Goal: Information Seeking & Learning: Learn about a topic

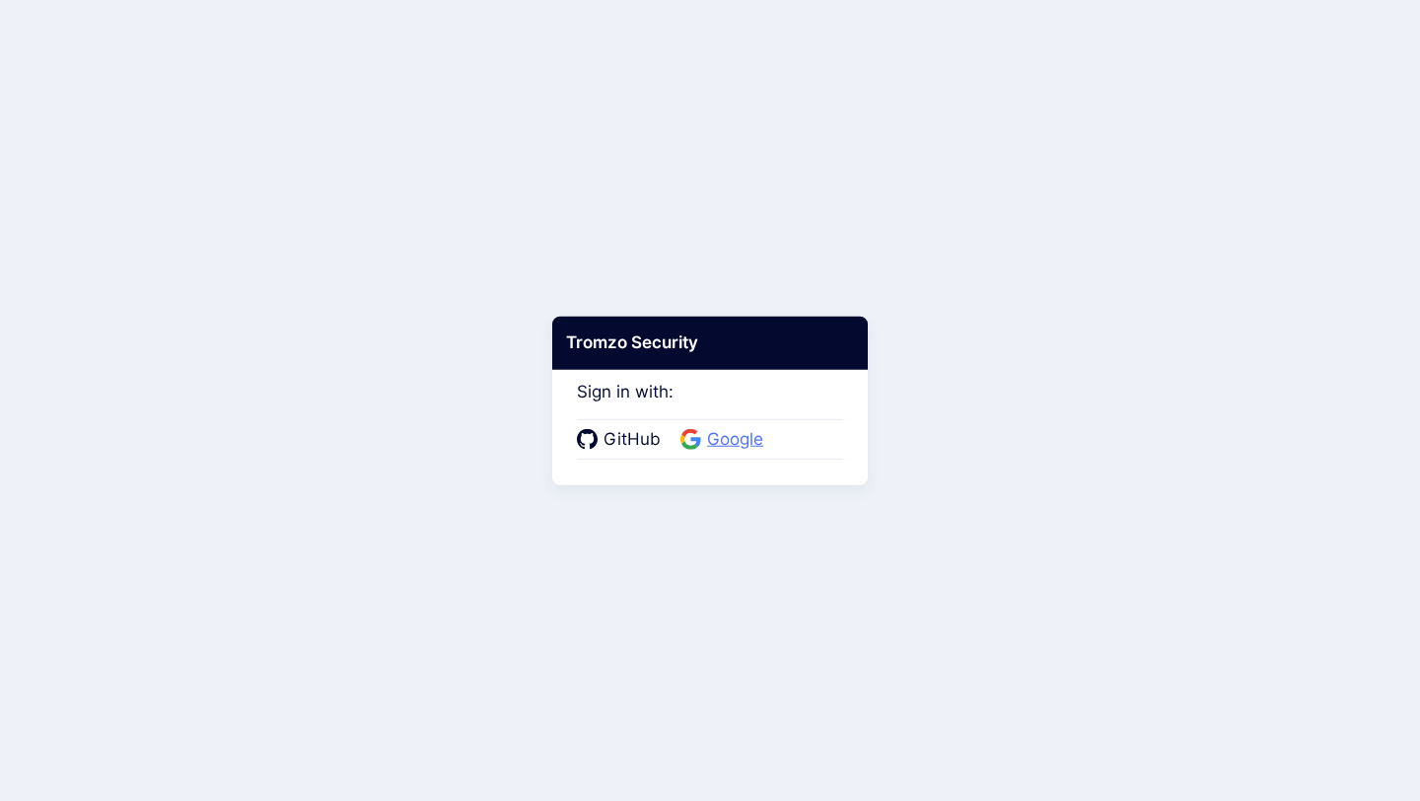
click at [682, 445] on icon at bounding box center [689, 445] width 16 height 8
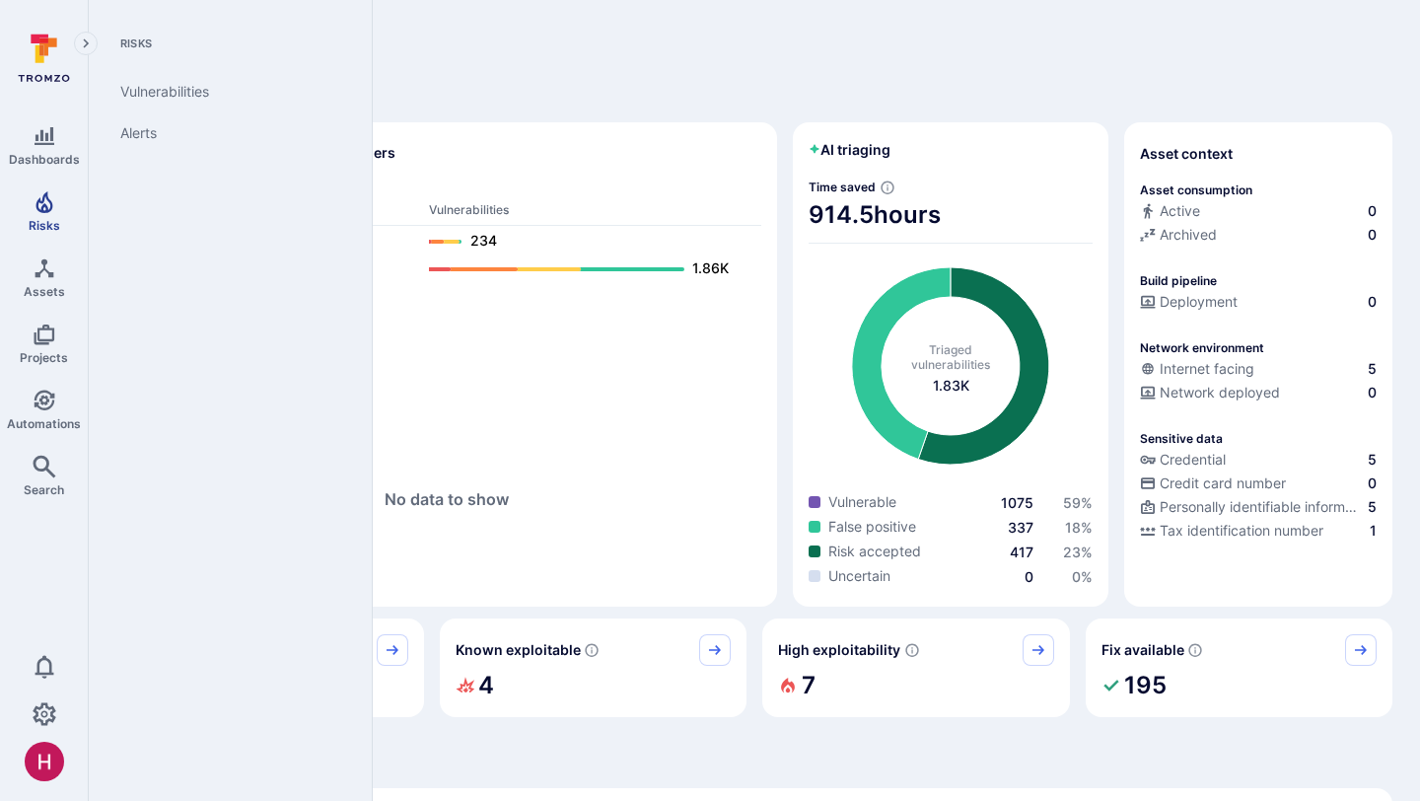
click at [41, 203] on icon "Risks" at bounding box center [45, 202] width 24 height 24
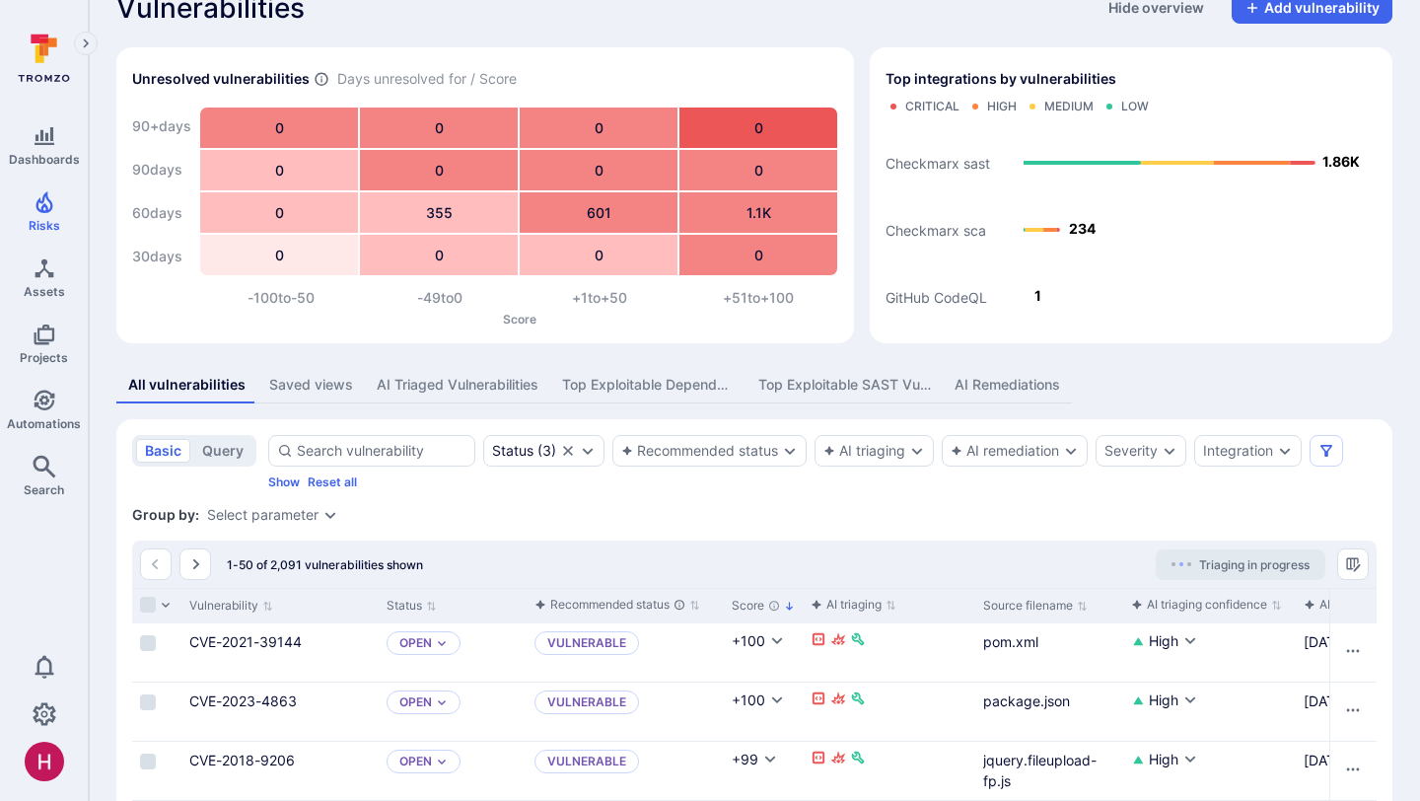
scroll to position [127, 0]
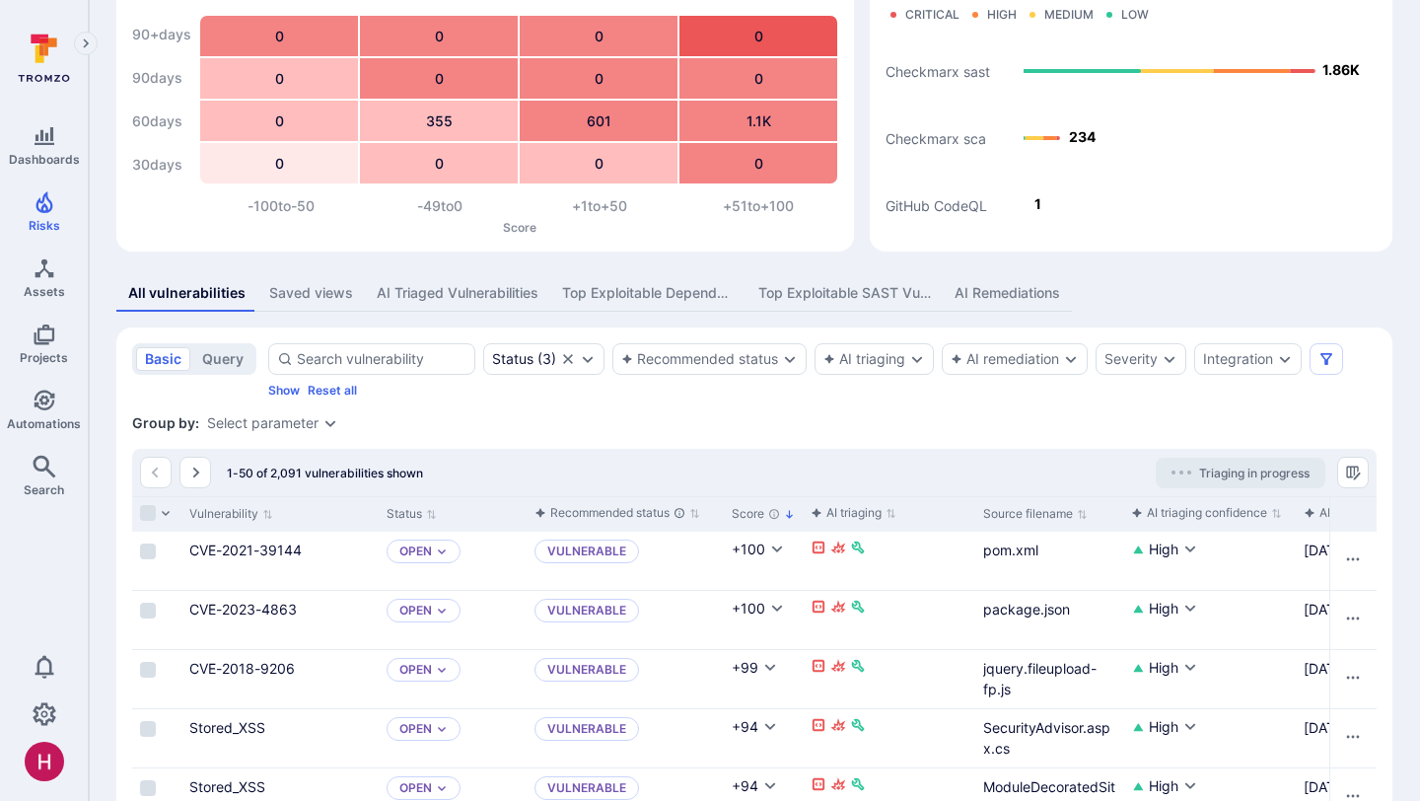
click at [754, 375] on div "Status ( 3 ) Recommended status AI triaging AI remediation Severity Integration…" at bounding box center [822, 370] width 1108 height 54
click at [752, 363] on div "Recommended status" at bounding box center [699, 359] width 157 height 16
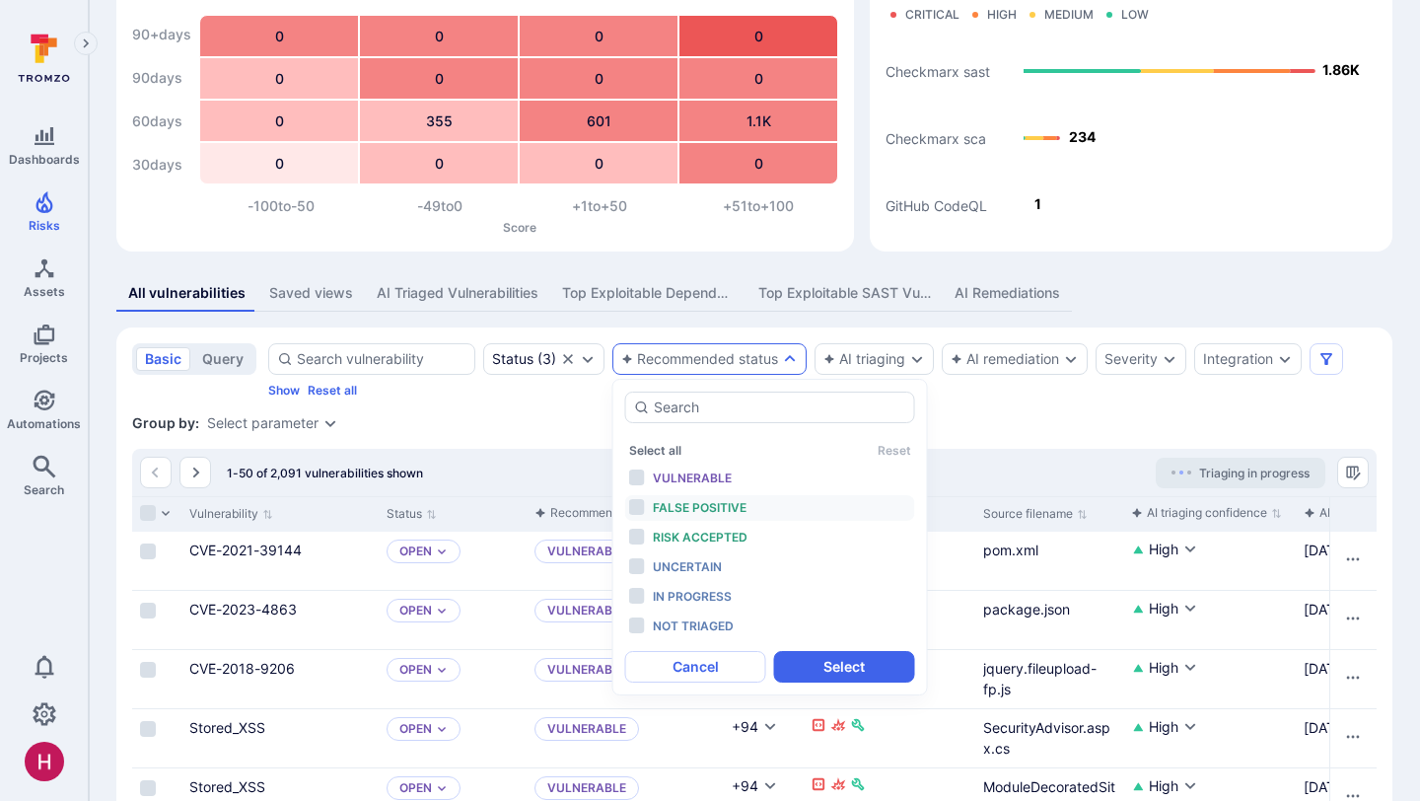
click at [710, 508] on span "False positive" at bounding box center [700, 507] width 94 height 15
click at [709, 531] on span "Risk accepted" at bounding box center [700, 537] width 95 height 15
click at [804, 662] on button "Select" at bounding box center [844, 667] width 141 height 32
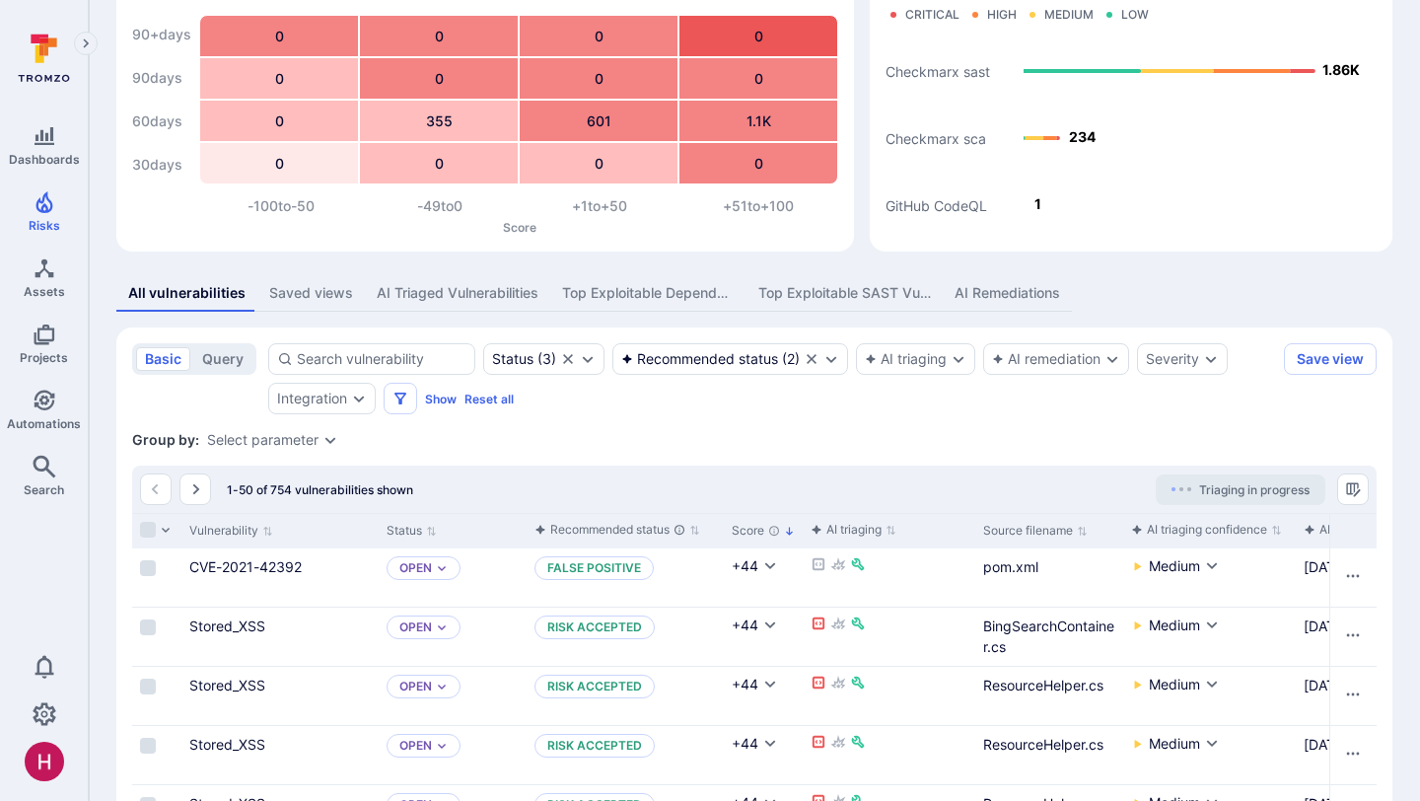
click at [291, 439] on div "Select parameter" at bounding box center [262, 440] width 111 height 16
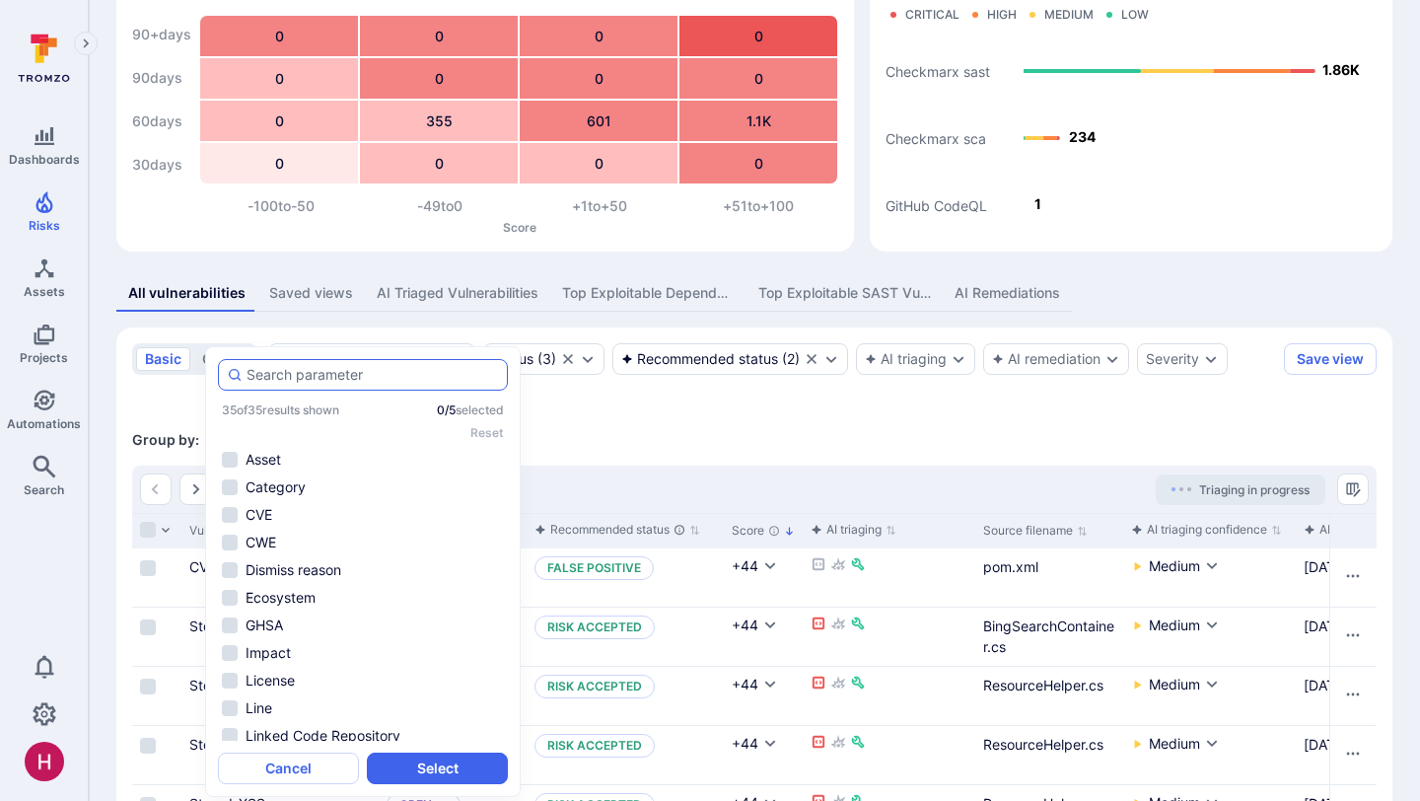
click at [271, 380] on input "autocomplete options" at bounding box center [373, 375] width 252 height 20
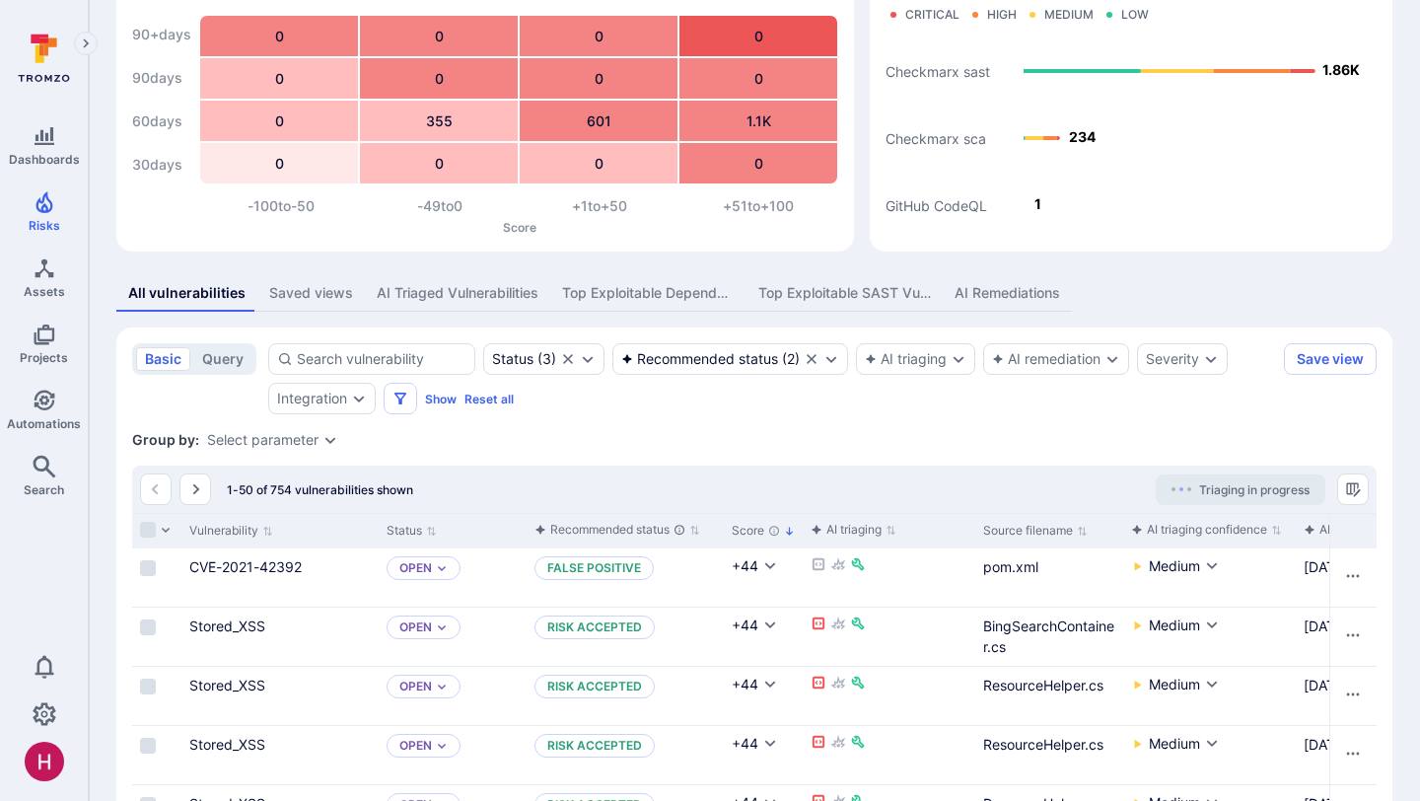
click at [271, 380] on div "Status ( 3 ) Recommended status ( 2 ) AI triaging AI remediation Severity Integ…" at bounding box center [772, 378] width 1008 height 71
click at [281, 439] on div "Select parameter" at bounding box center [262, 440] width 111 height 16
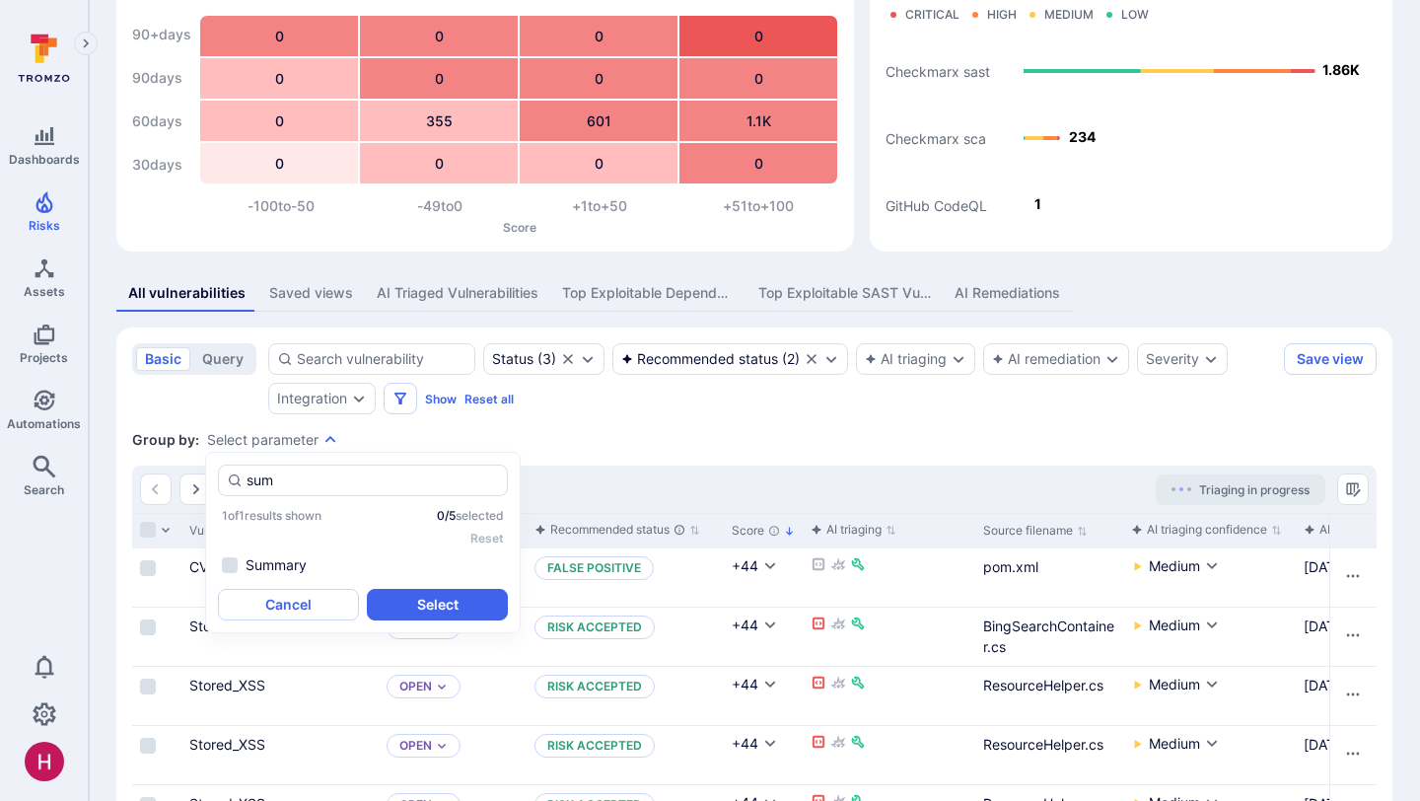
type input "sum"
click at [278, 577] on div "sum 1 of 1 results shown 0 / 5 selected Reset Summary Cancel Select" at bounding box center [363, 542] width 290 height 156
click at [295, 564] on li "Summary" at bounding box center [363, 565] width 290 height 24
click at [421, 601] on button "Select" at bounding box center [437, 605] width 141 height 32
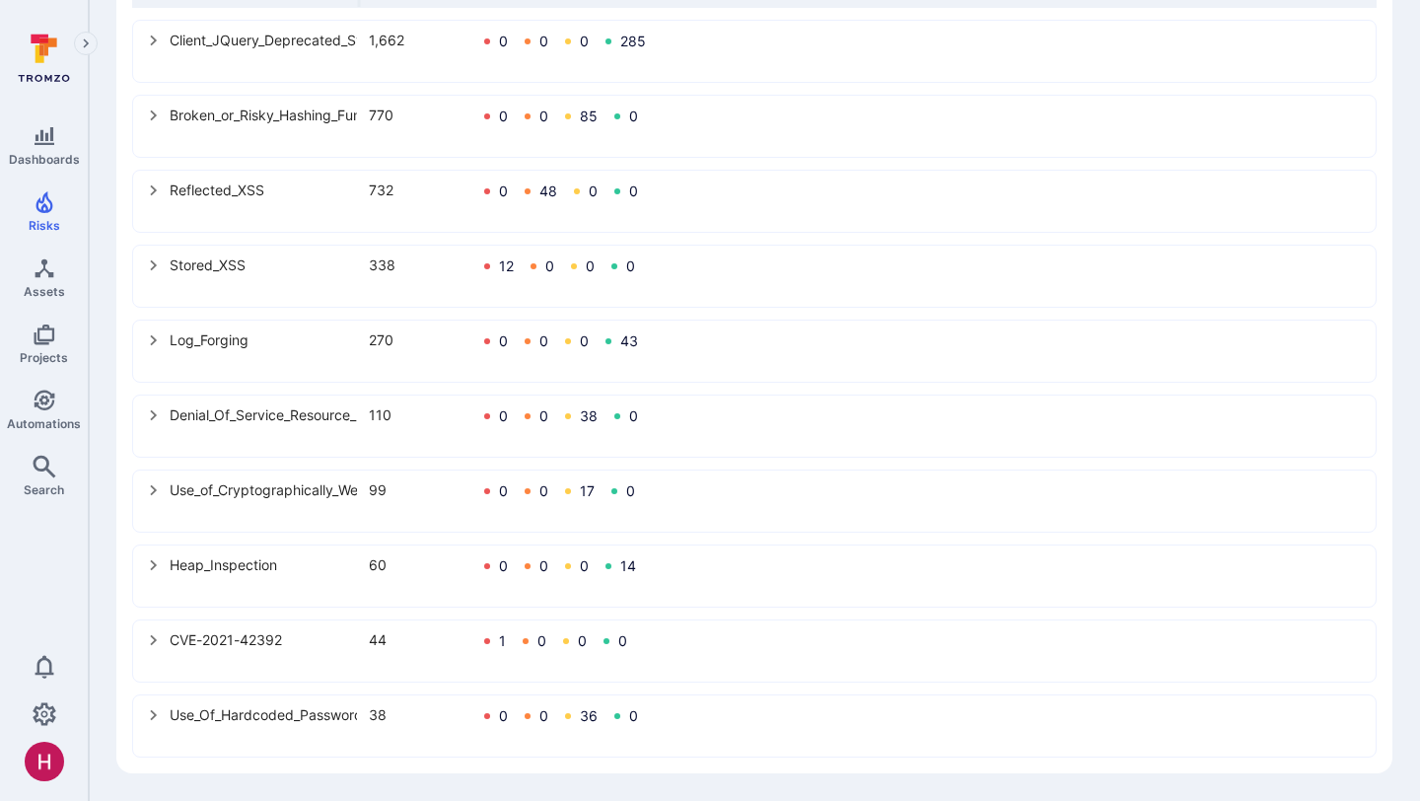
scroll to position [478, 0]
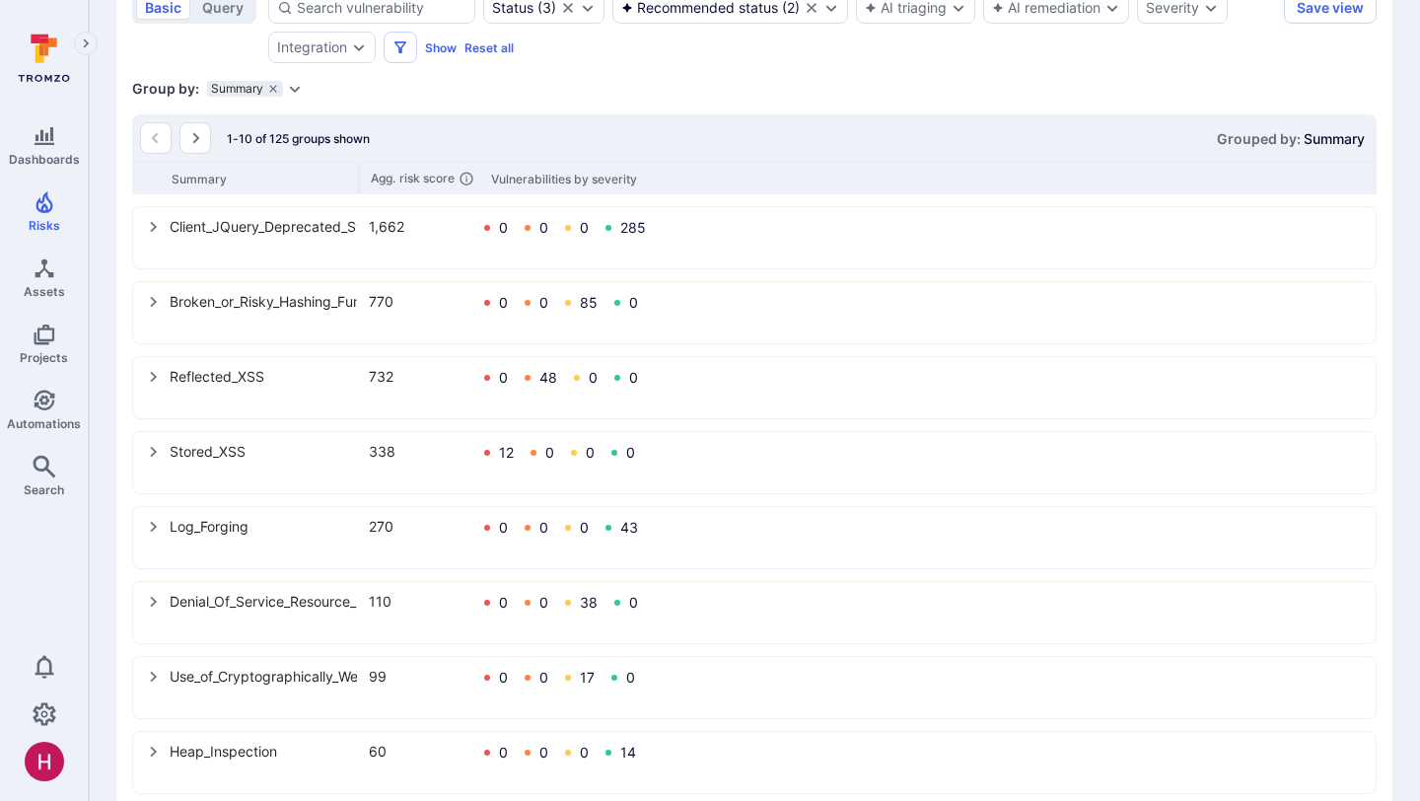
click at [155, 374] on icon "select group" at bounding box center [154, 377] width 16 height 16
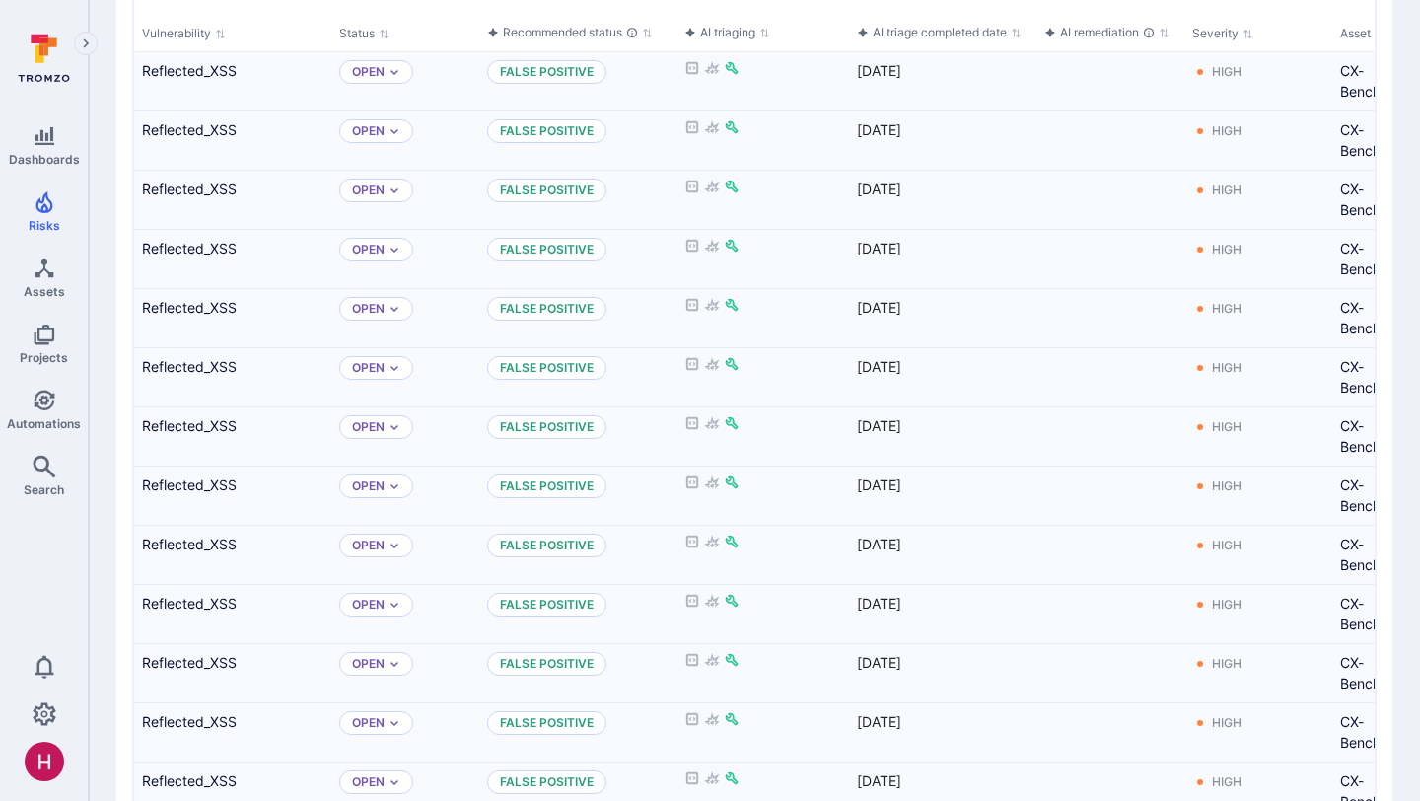
scroll to position [747, 0]
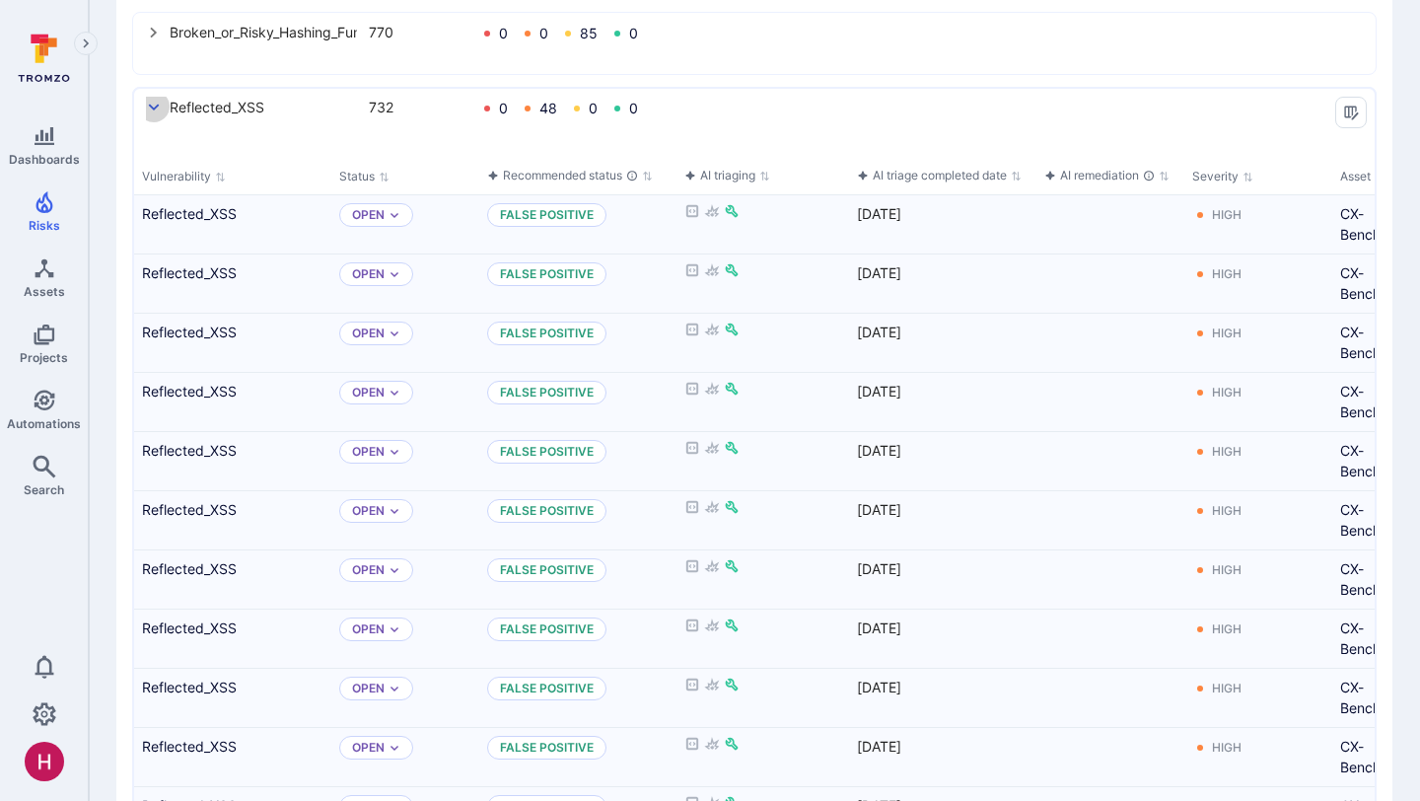
click at [153, 102] on icon "select group" at bounding box center [154, 108] width 16 height 16
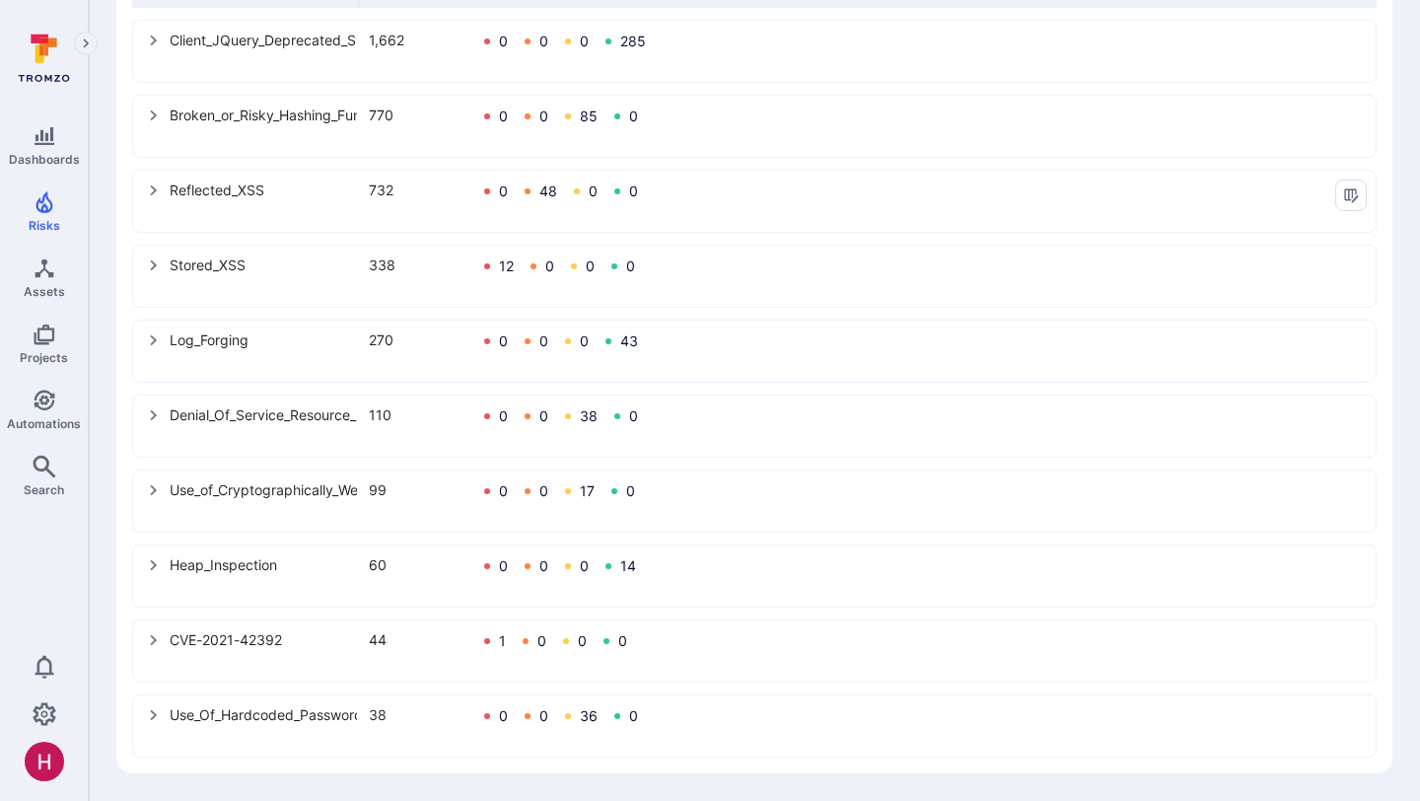
scroll to position [665, 0]
click at [147, 122] on icon "select group" at bounding box center [154, 115] width 16 height 16
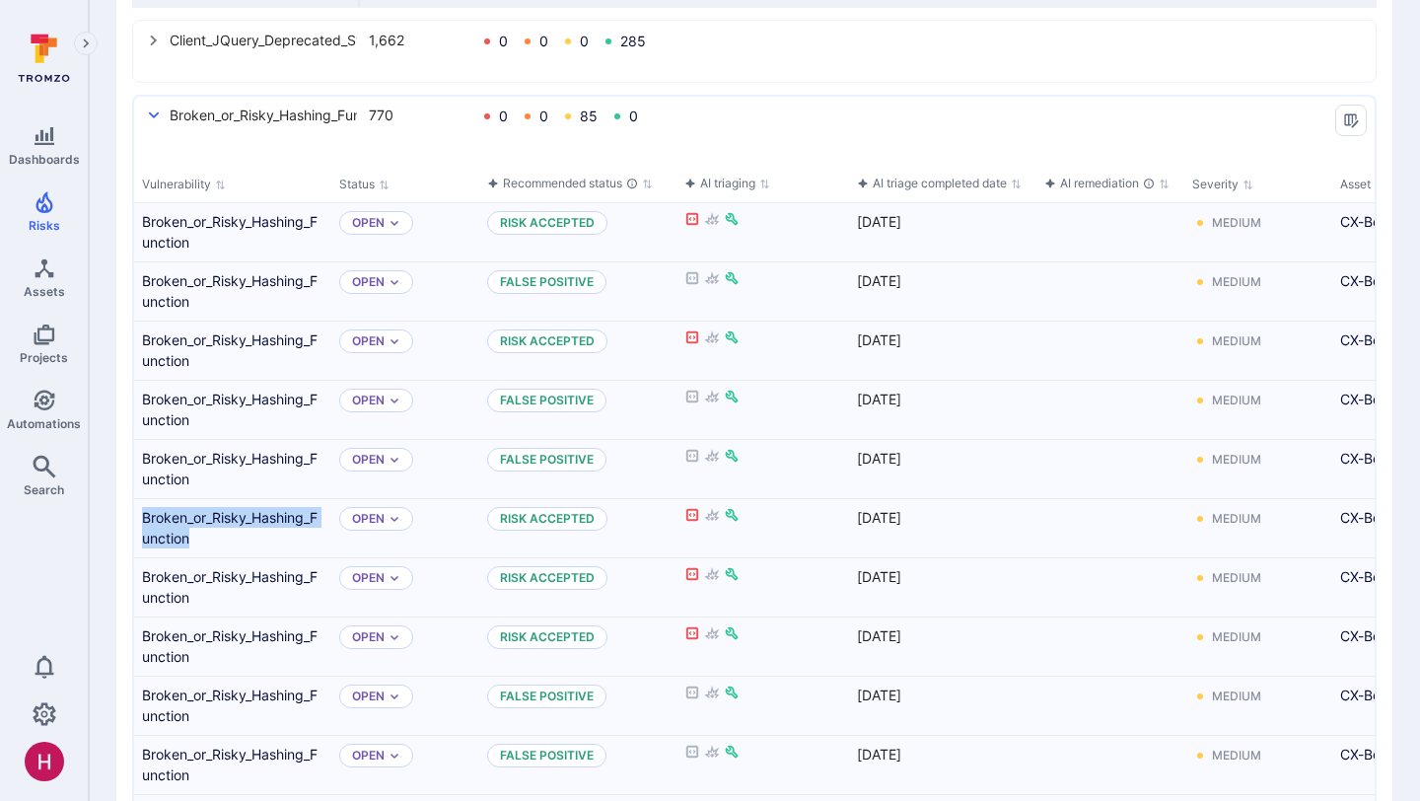
click at [159, 114] on icon "select group" at bounding box center [154, 115] width 16 height 16
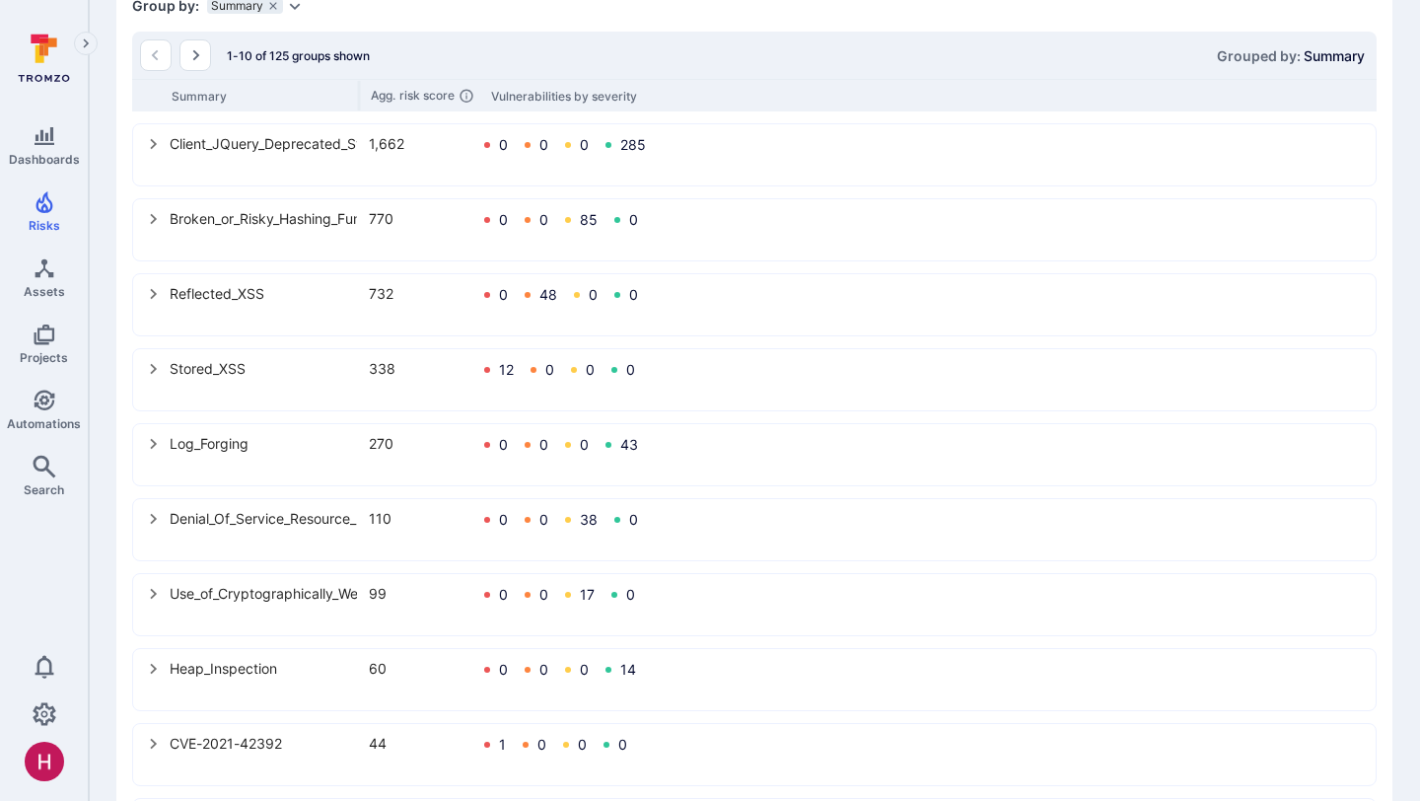
scroll to position [534, 0]
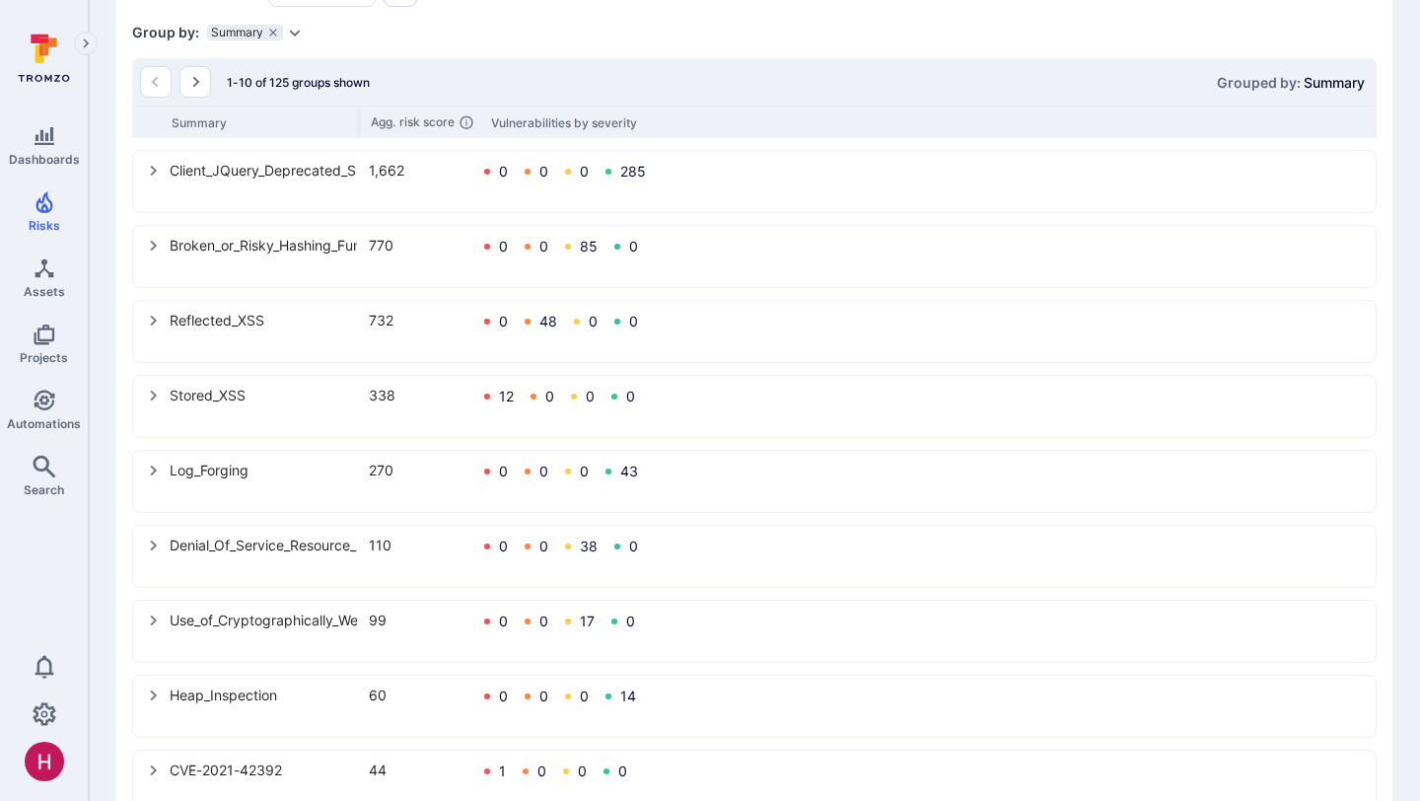
click at [162, 177] on button "select group" at bounding box center [154, 170] width 32 height 32
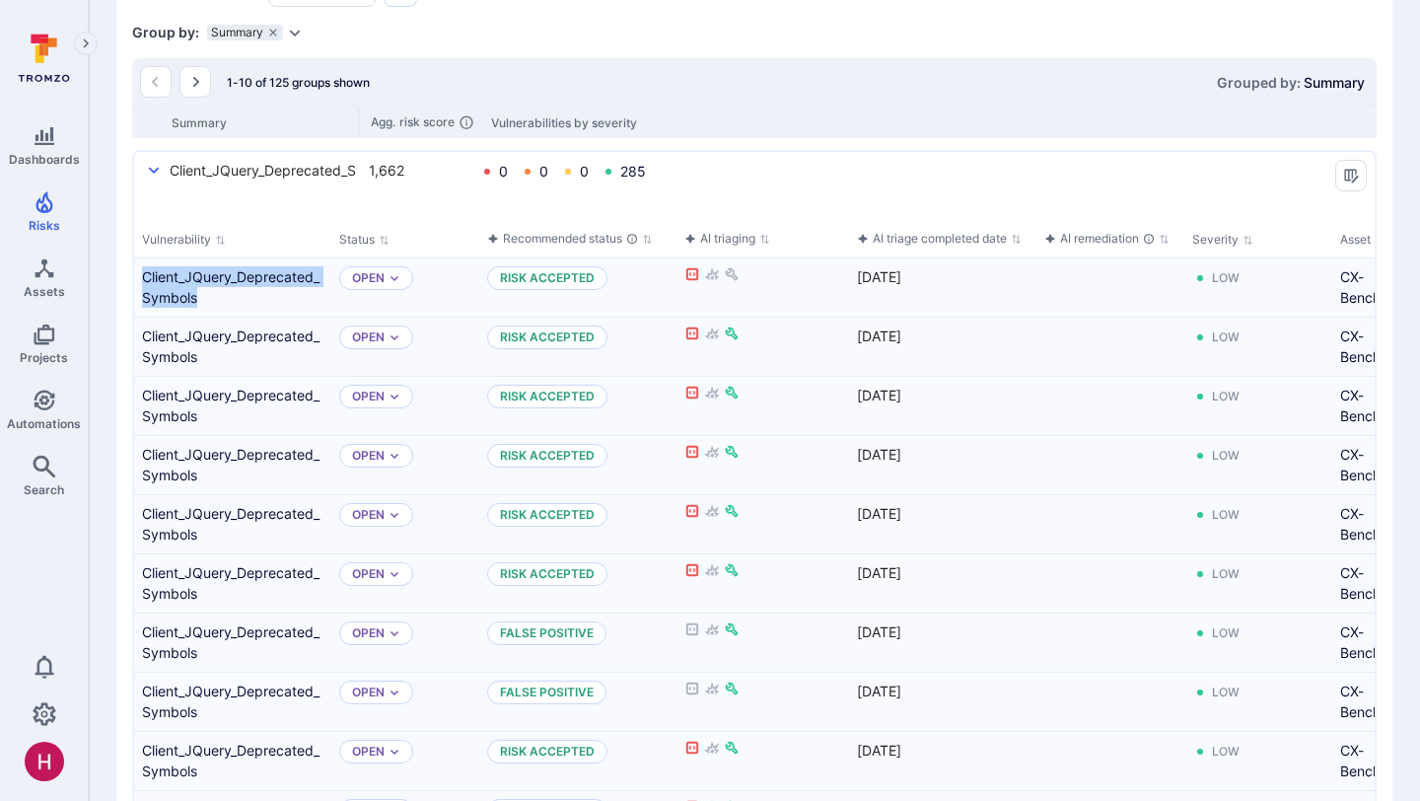
click at [159, 168] on icon "select group" at bounding box center [154, 171] width 16 height 16
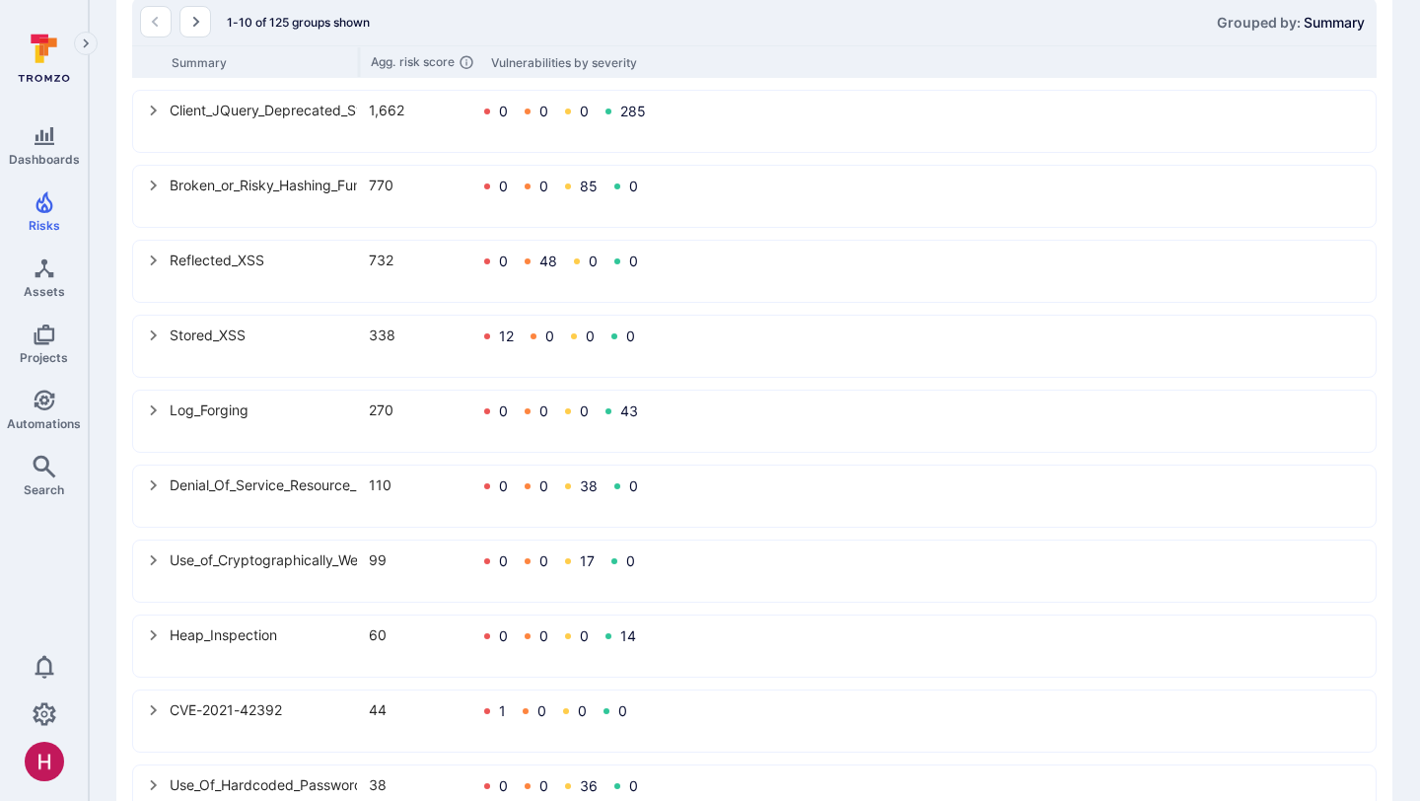
scroll to position [598, 0]
click at [156, 330] on icon "select group" at bounding box center [154, 332] width 16 height 16
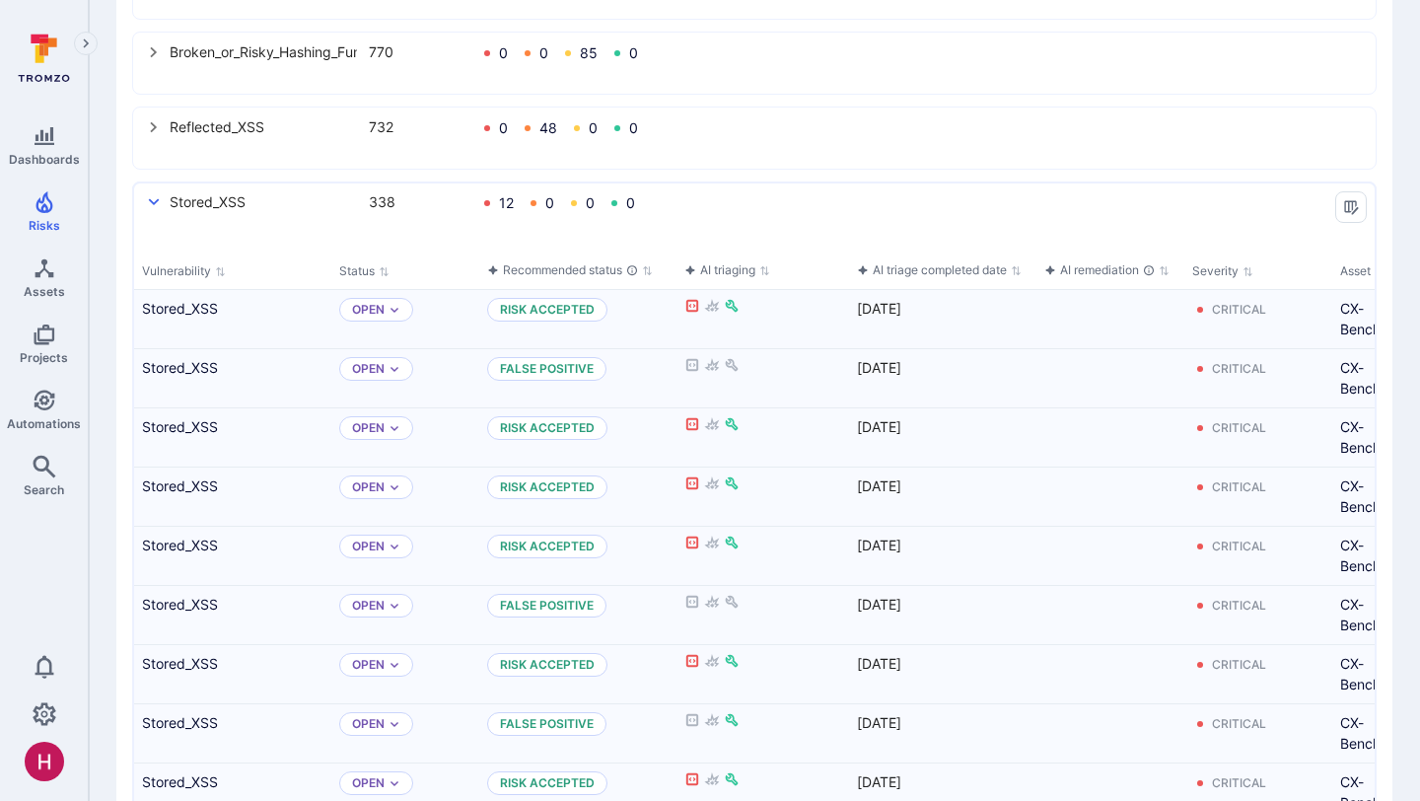
scroll to position [604, 0]
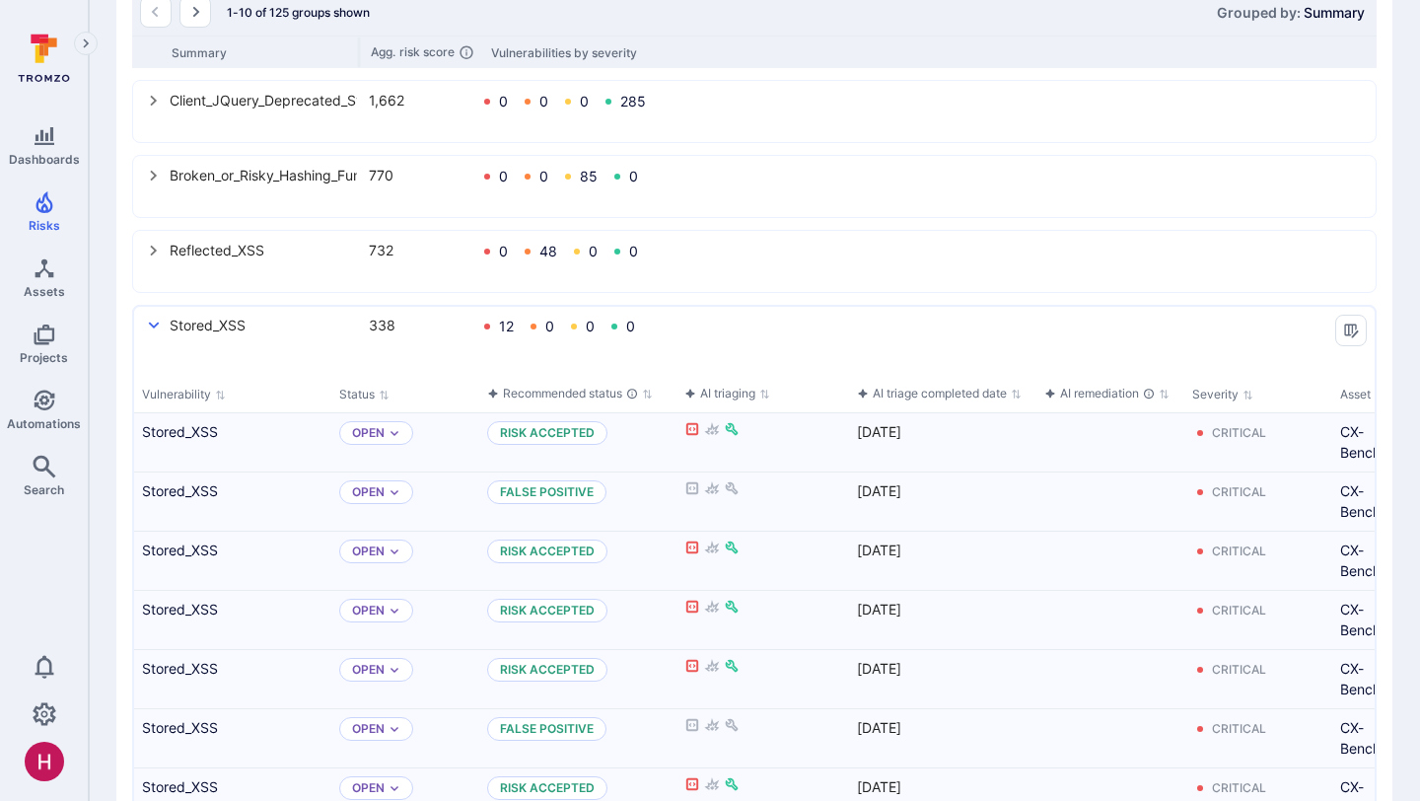
click at [149, 324] on icon "select group" at bounding box center [154, 326] width 16 height 16
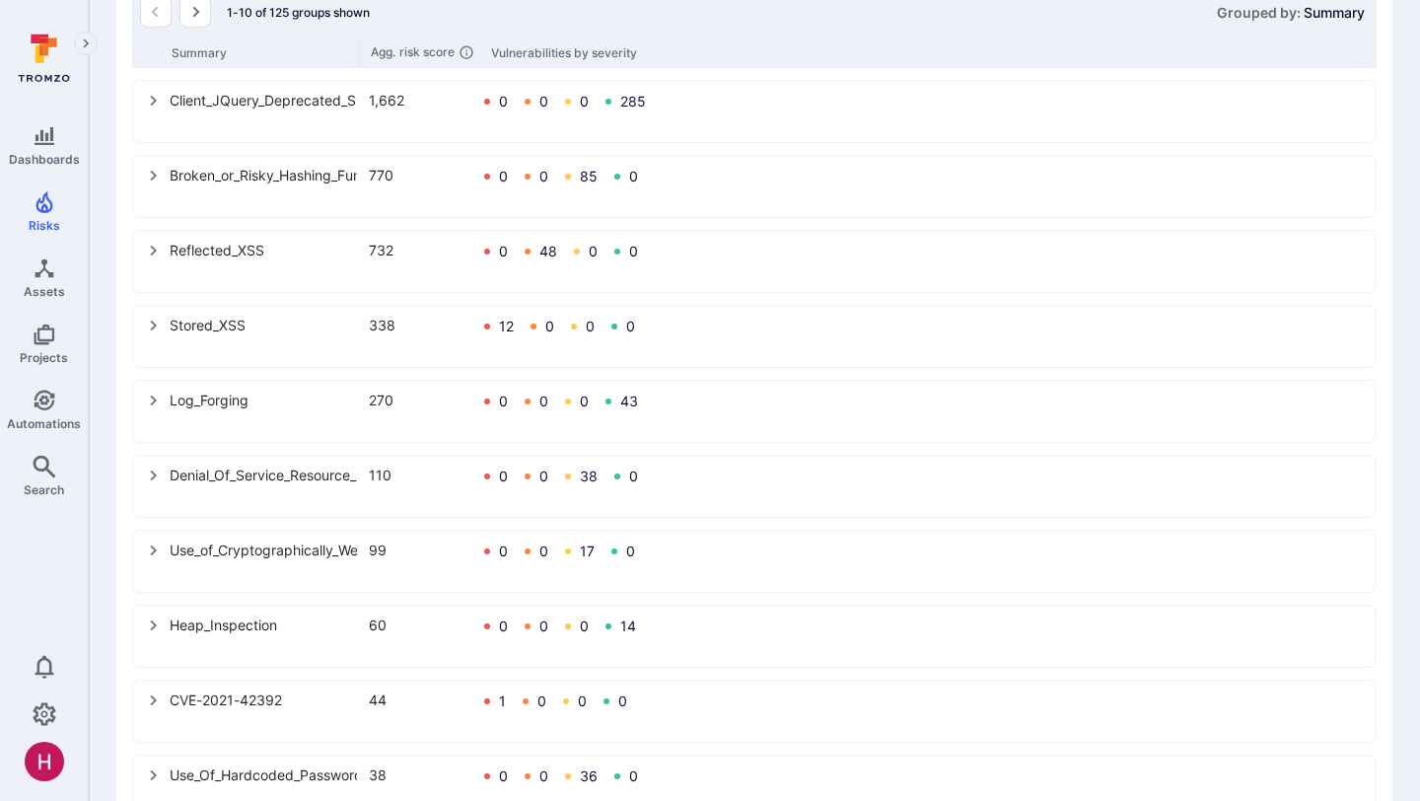
scroll to position [665, 0]
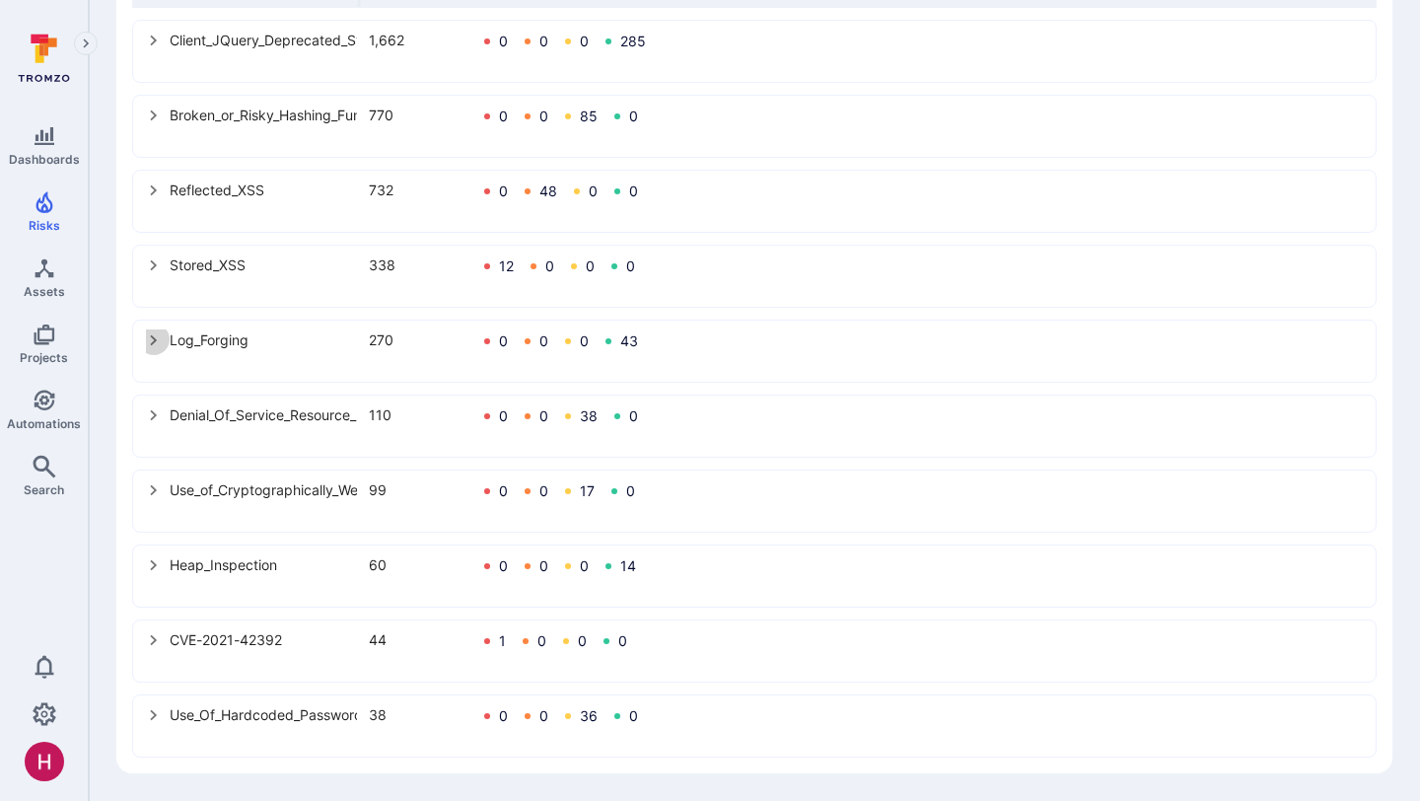
click at [151, 335] on icon "select group" at bounding box center [153, 340] width 7 height 11
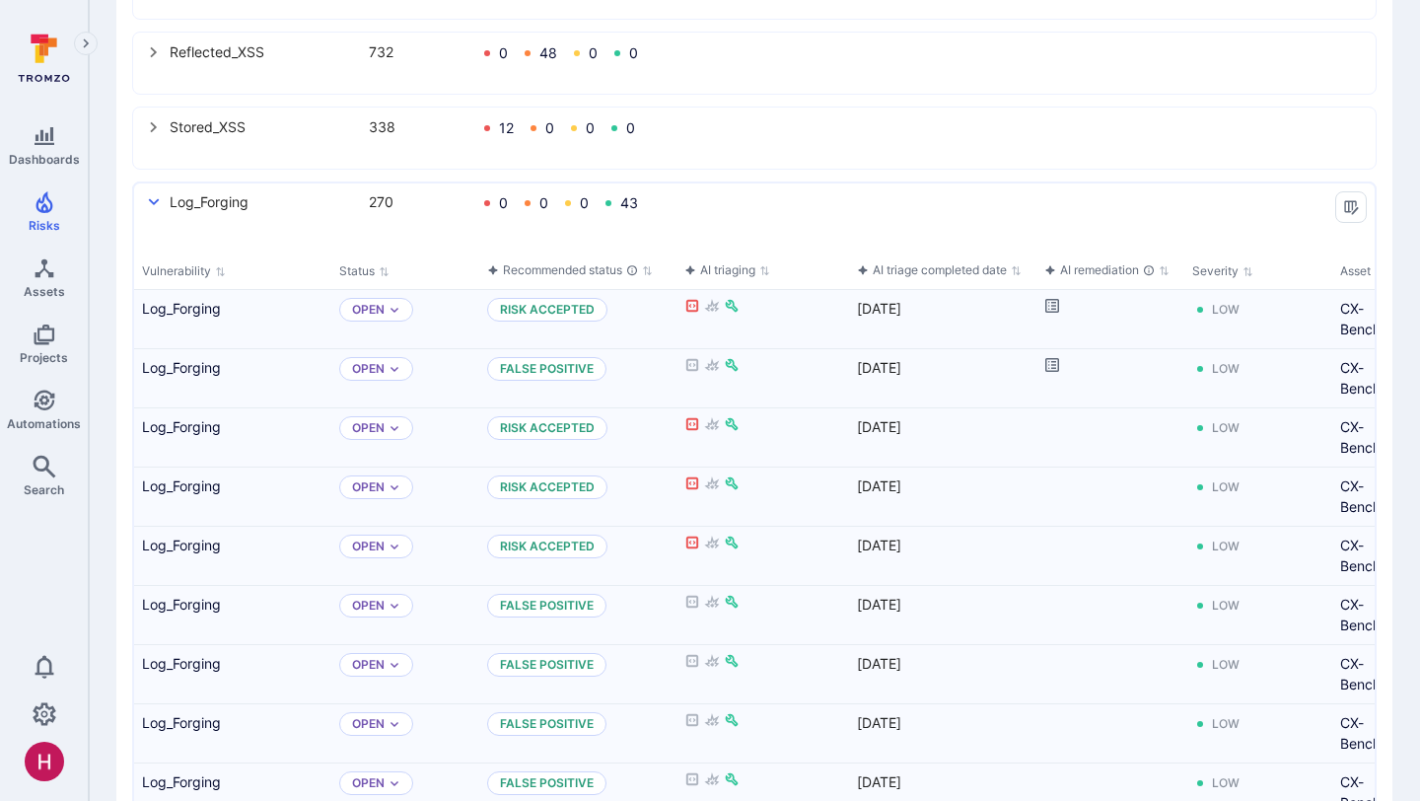
scroll to position [668, 0]
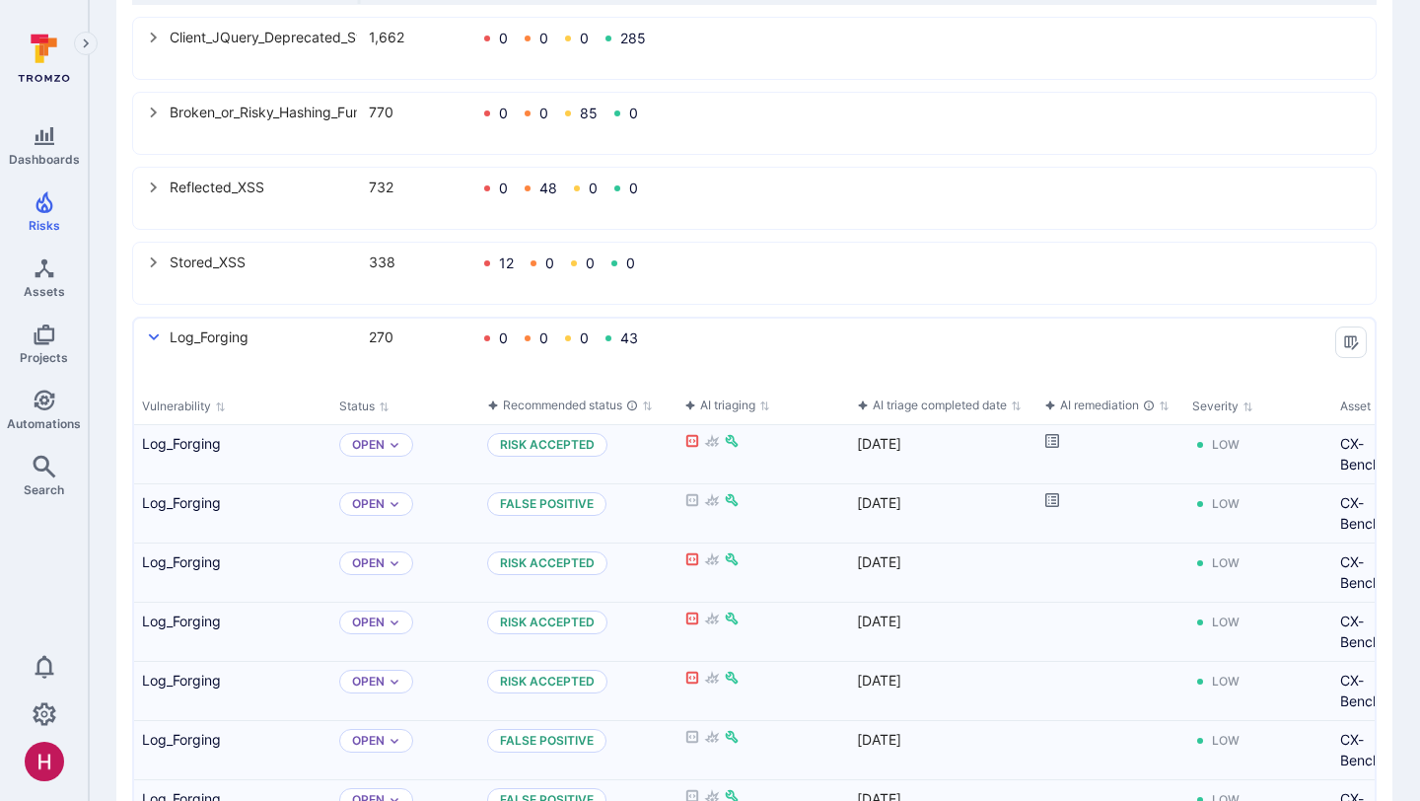
click at [150, 343] on icon "select group" at bounding box center [154, 337] width 16 height 16
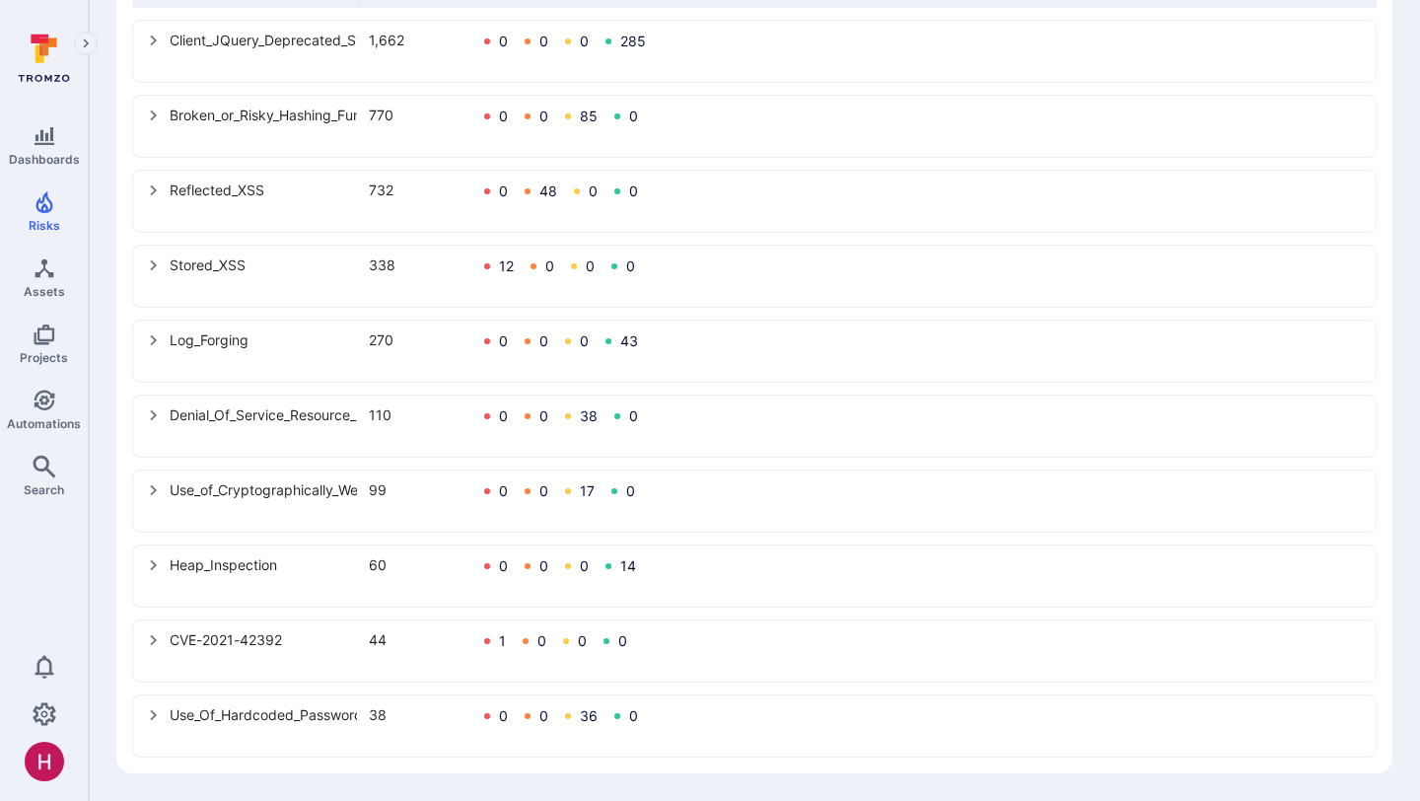
scroll to position [665, 0]
click at [153, 414] on icon "select group" at bounding box center [154, 415] width 16 height 16
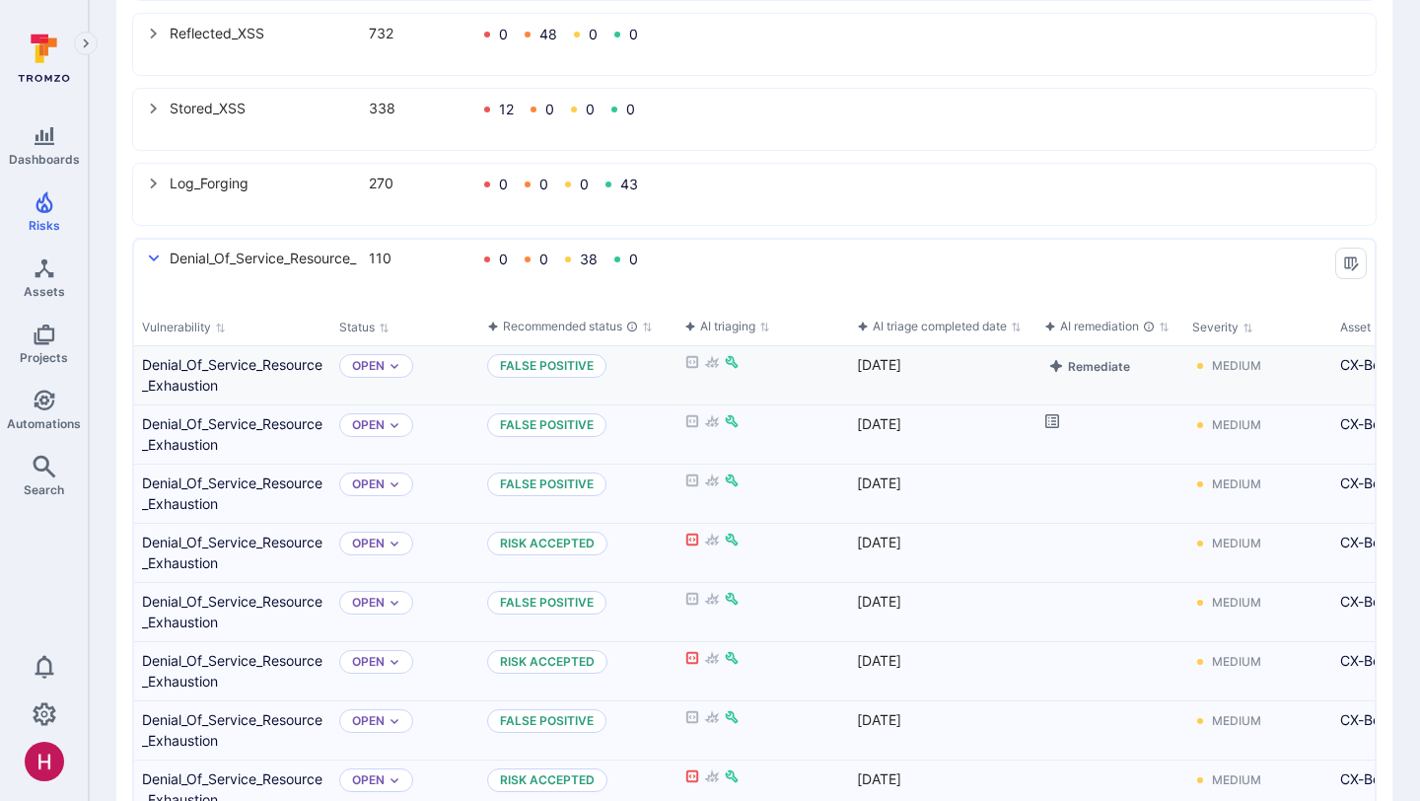
scroll to position [315, 0]
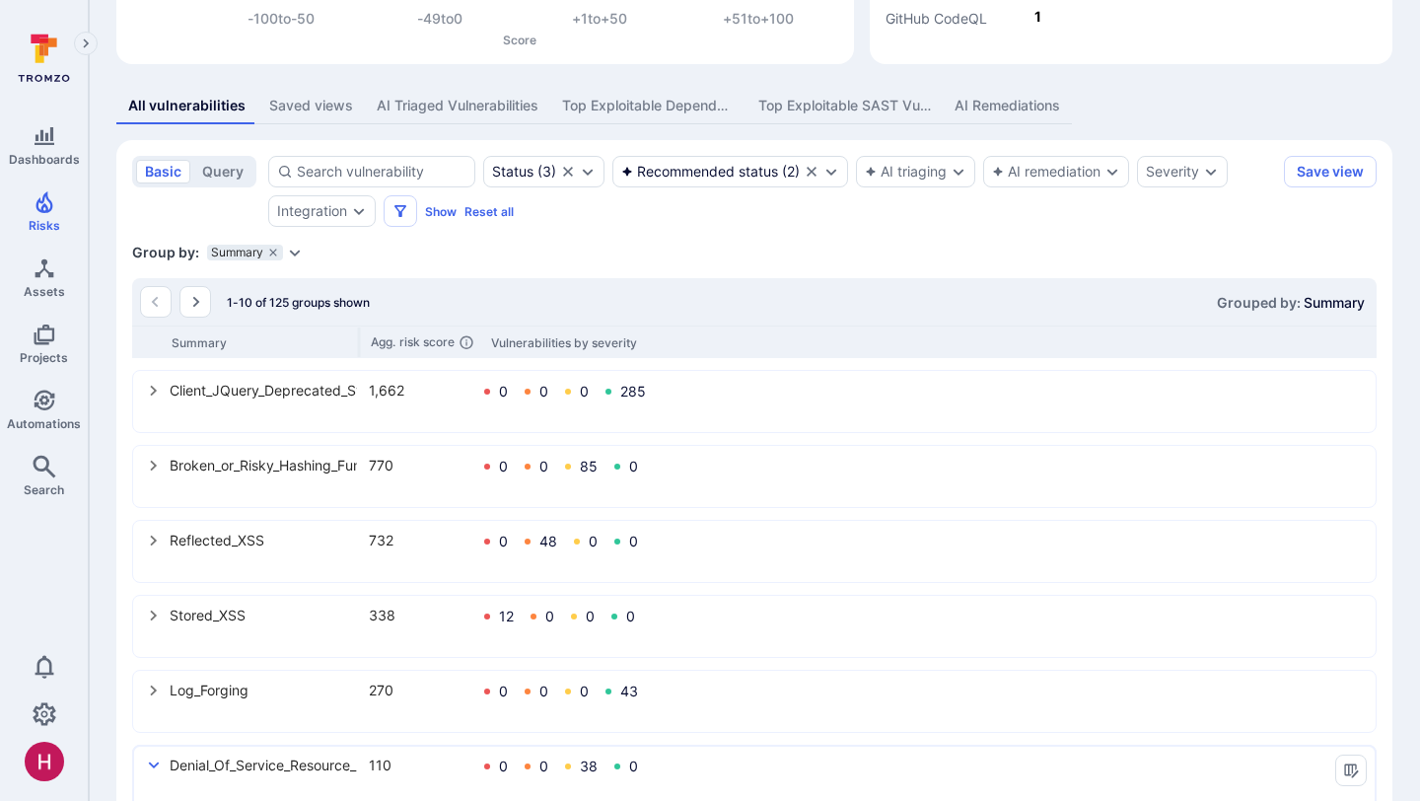
click at [360, 338] on div "Summary Agg. risk score Vulnerabilities by severity" at bounding box center [754, 341] width 1244 height 33
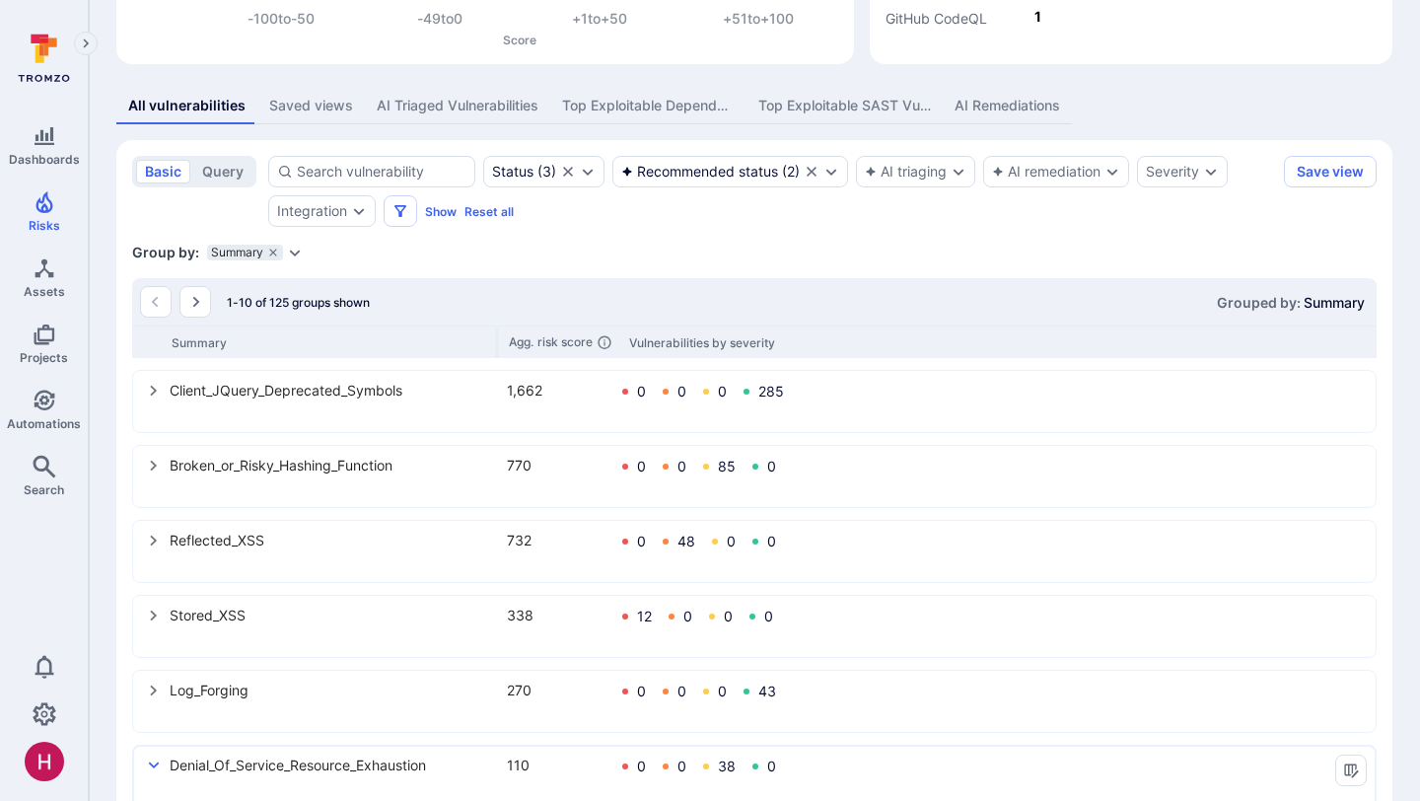
drag, startPoint x: 360, startPoint y: 338, endPoint x: 499, endPoint y: 335, distance: 139.1
click at [499, 335] on div at bounding box center [497, 342] width 3 height 30
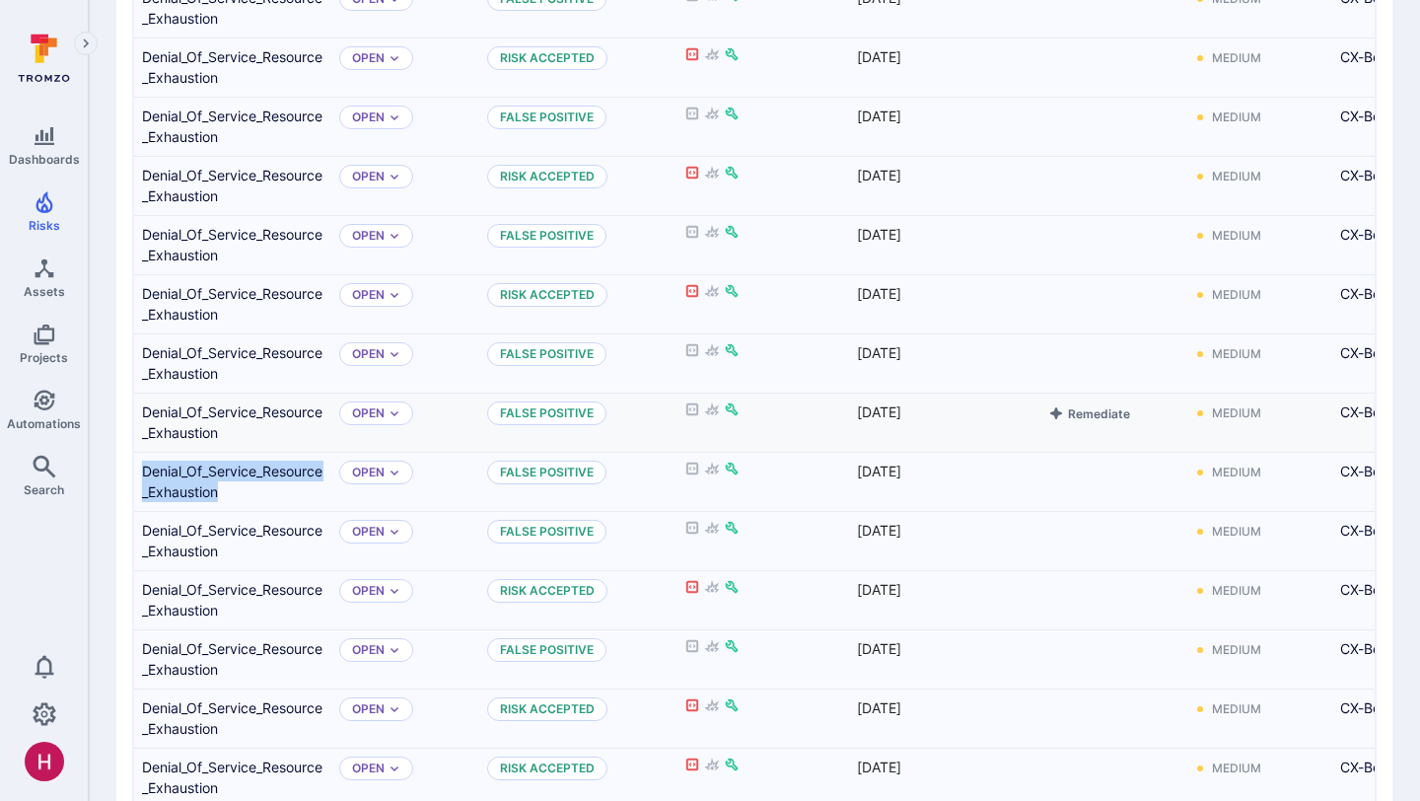
scroll to position [847, 0]
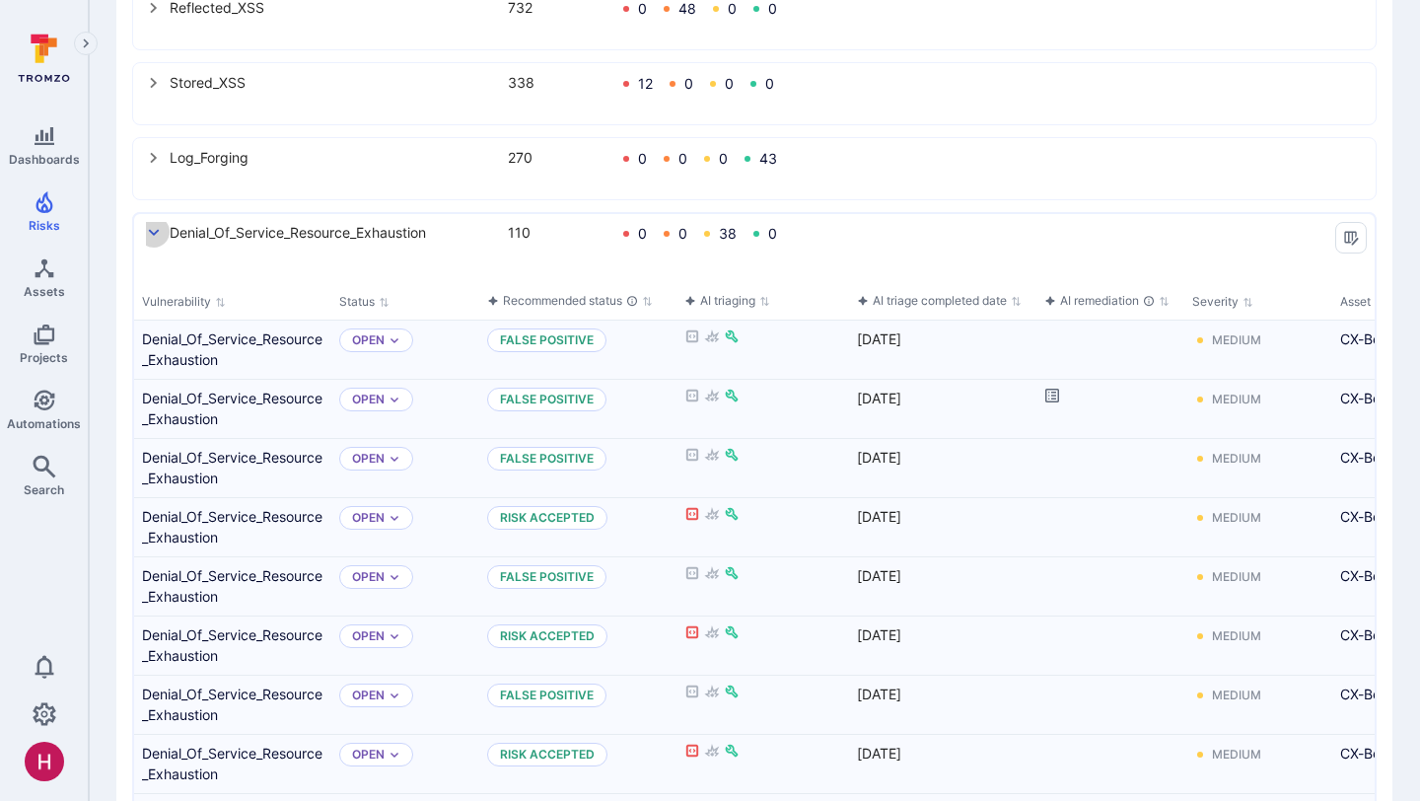
click at [149, 234] on icon "select group" at bounding box center [154, 233] width 16 height 16
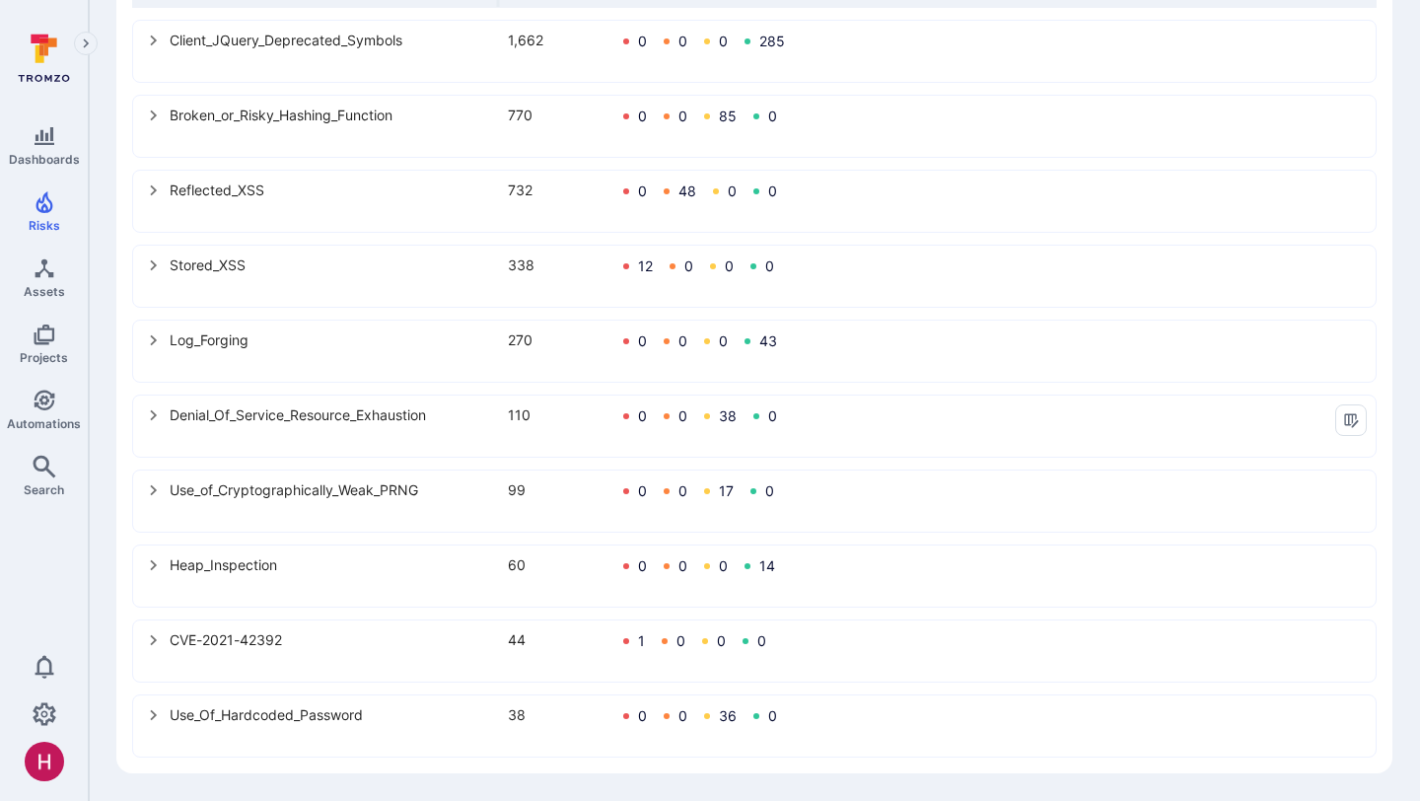
scroll to position [665, 0]
click at [155, 713] on icon "select group" at bounding box center [154, 715] width 16 height 16
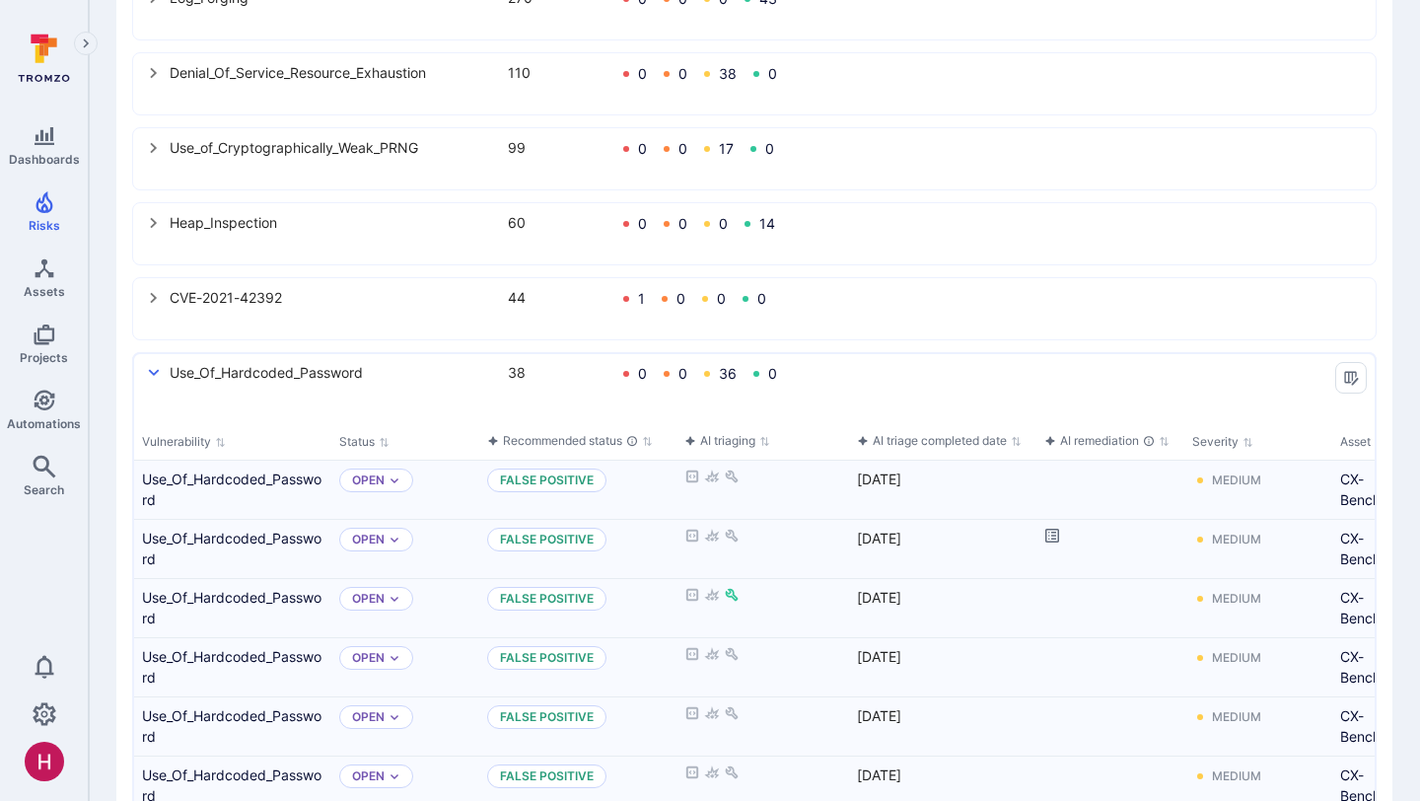
scroll to position [1003, 0]
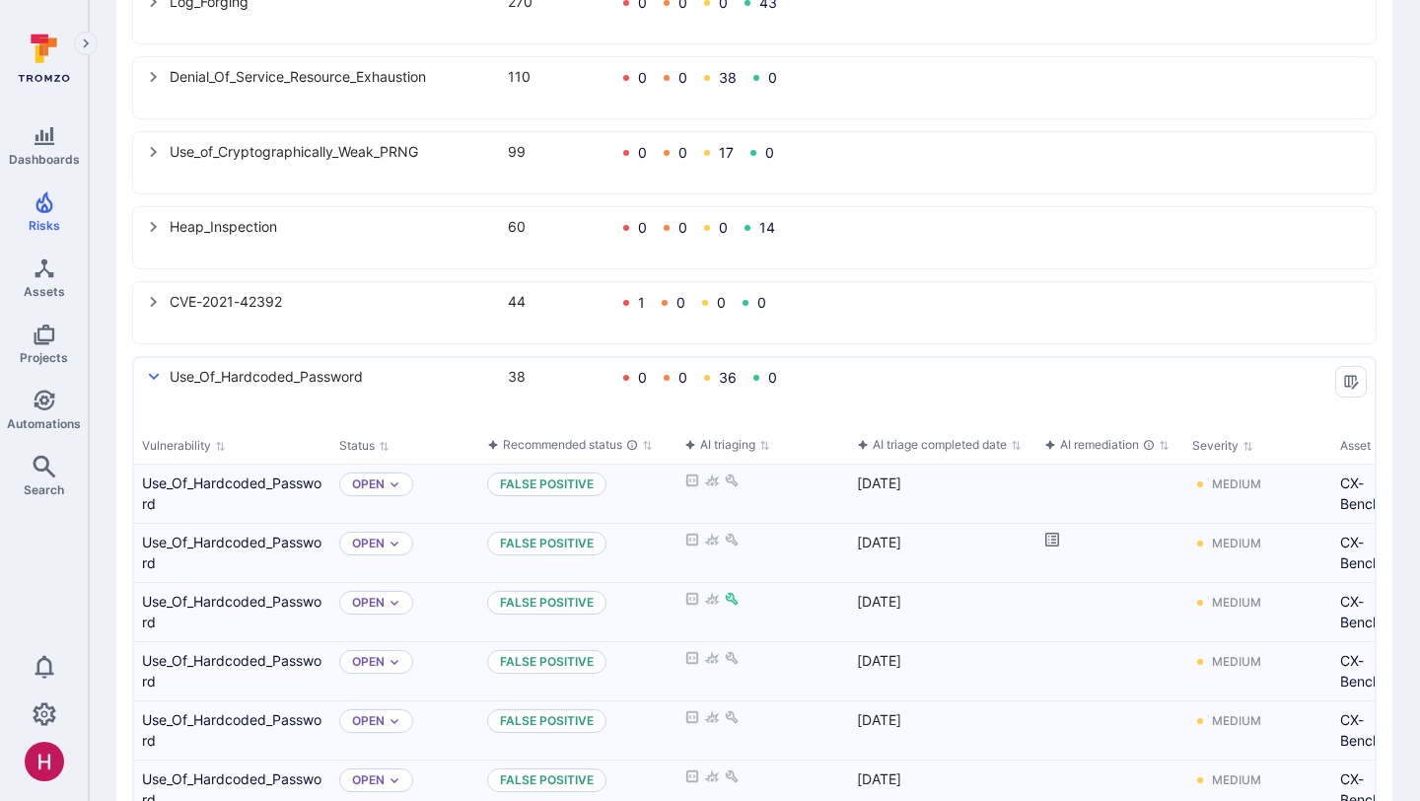
click at [160, 378] on icon "select group" at bounding box center [154, 377] width 16 height 16
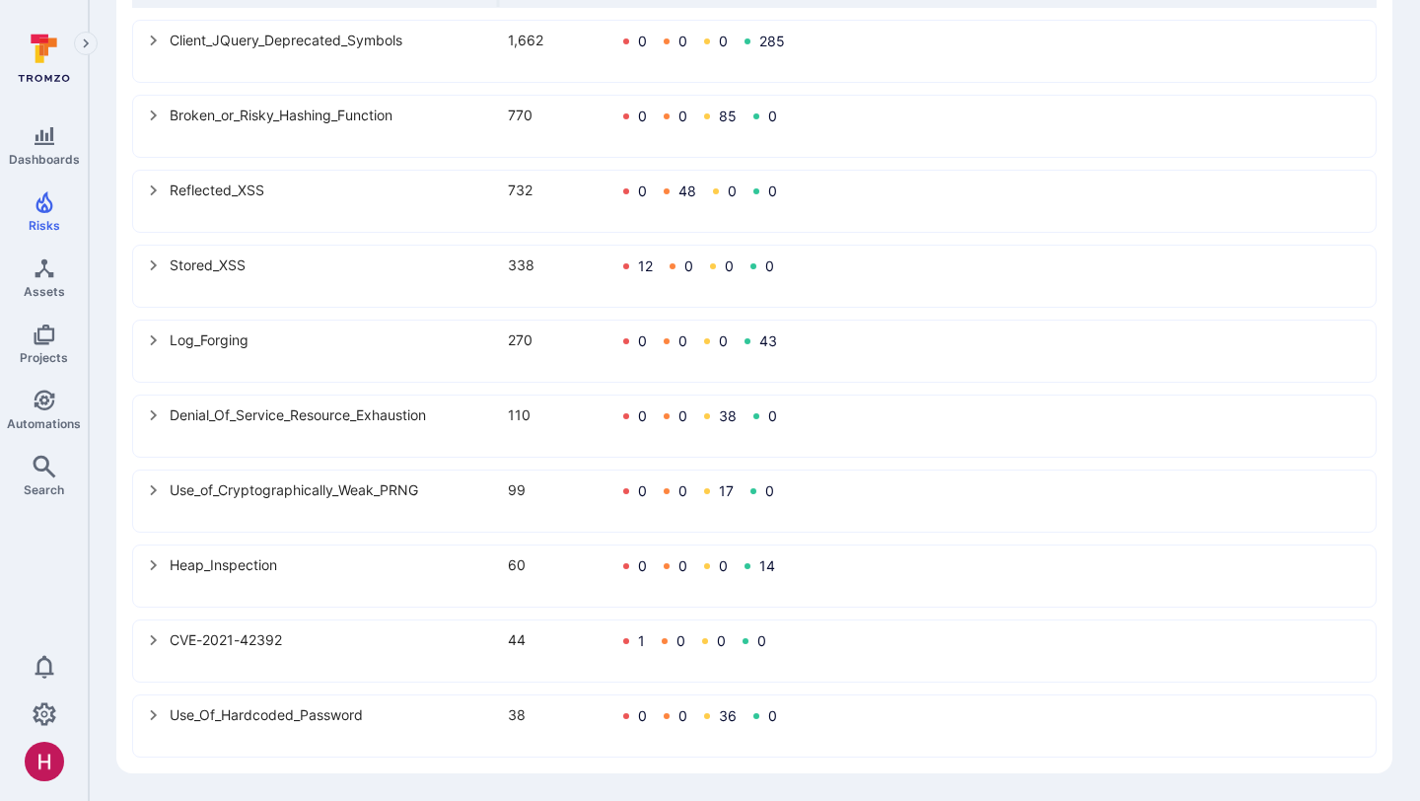
scroll to position [68, 0]
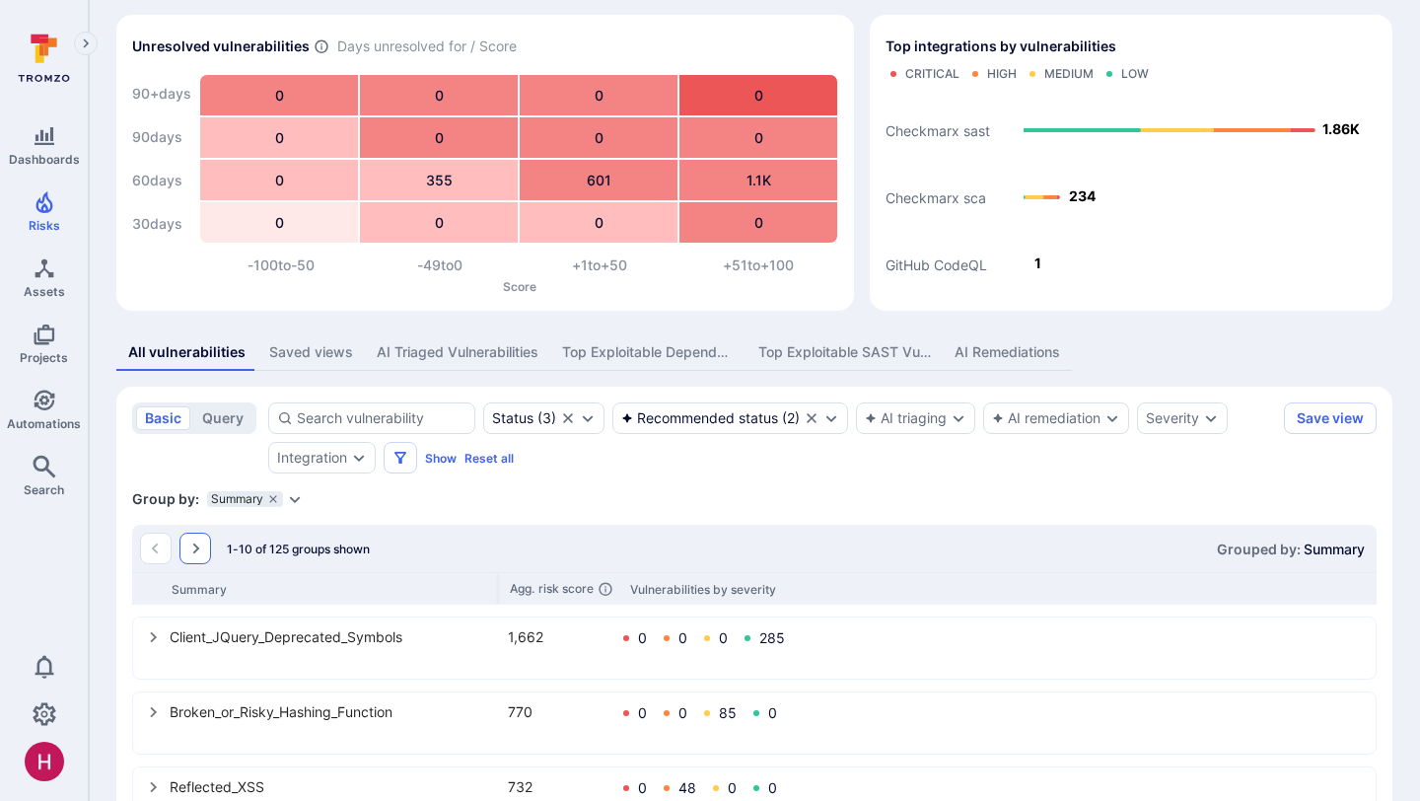
click at [198, 551] on icon "Go to the next page" at bounding box center [195, 548] width 16 height 16
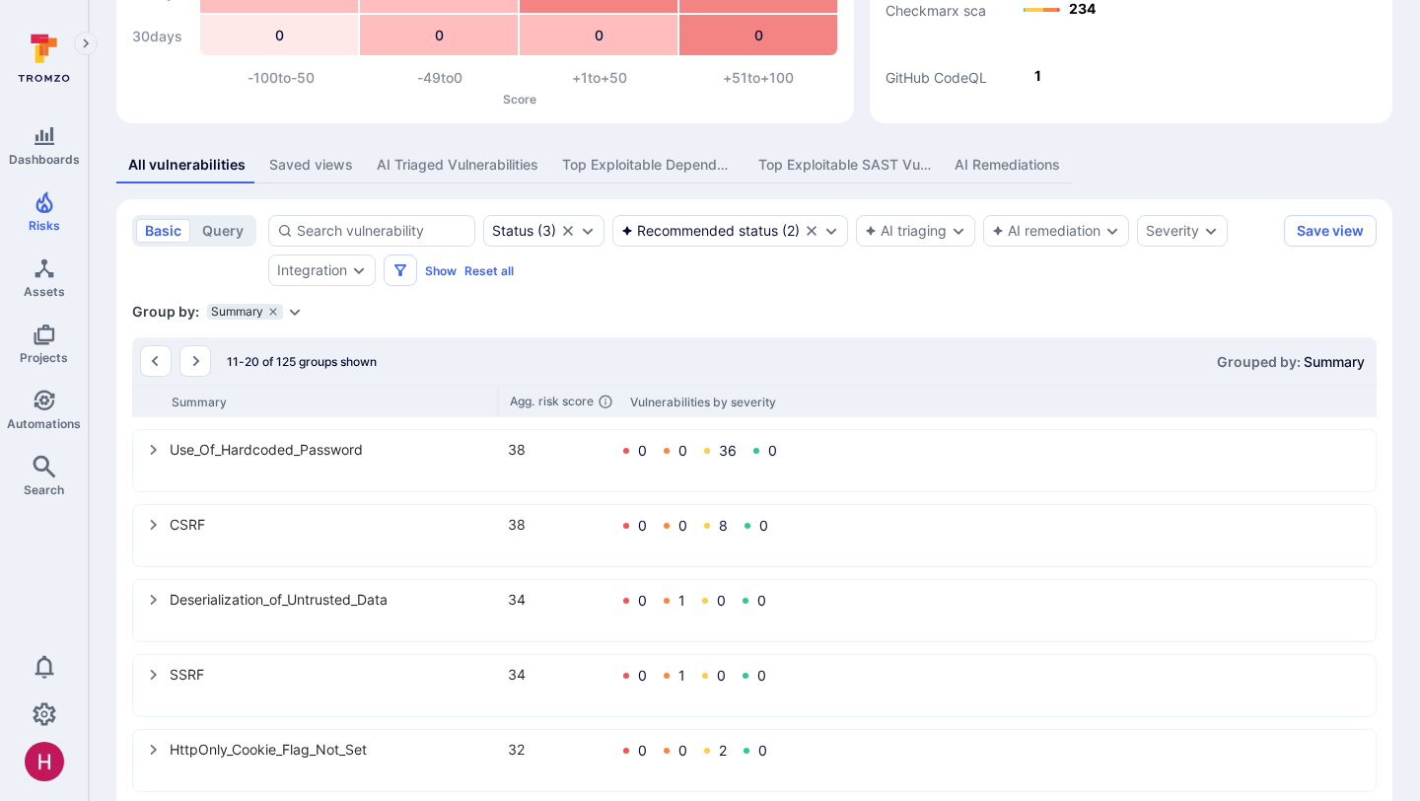
scroll to position [254, 0]
click at [159, 452] on icon "select group" at bounding box center [154, 451] width 16 height 16
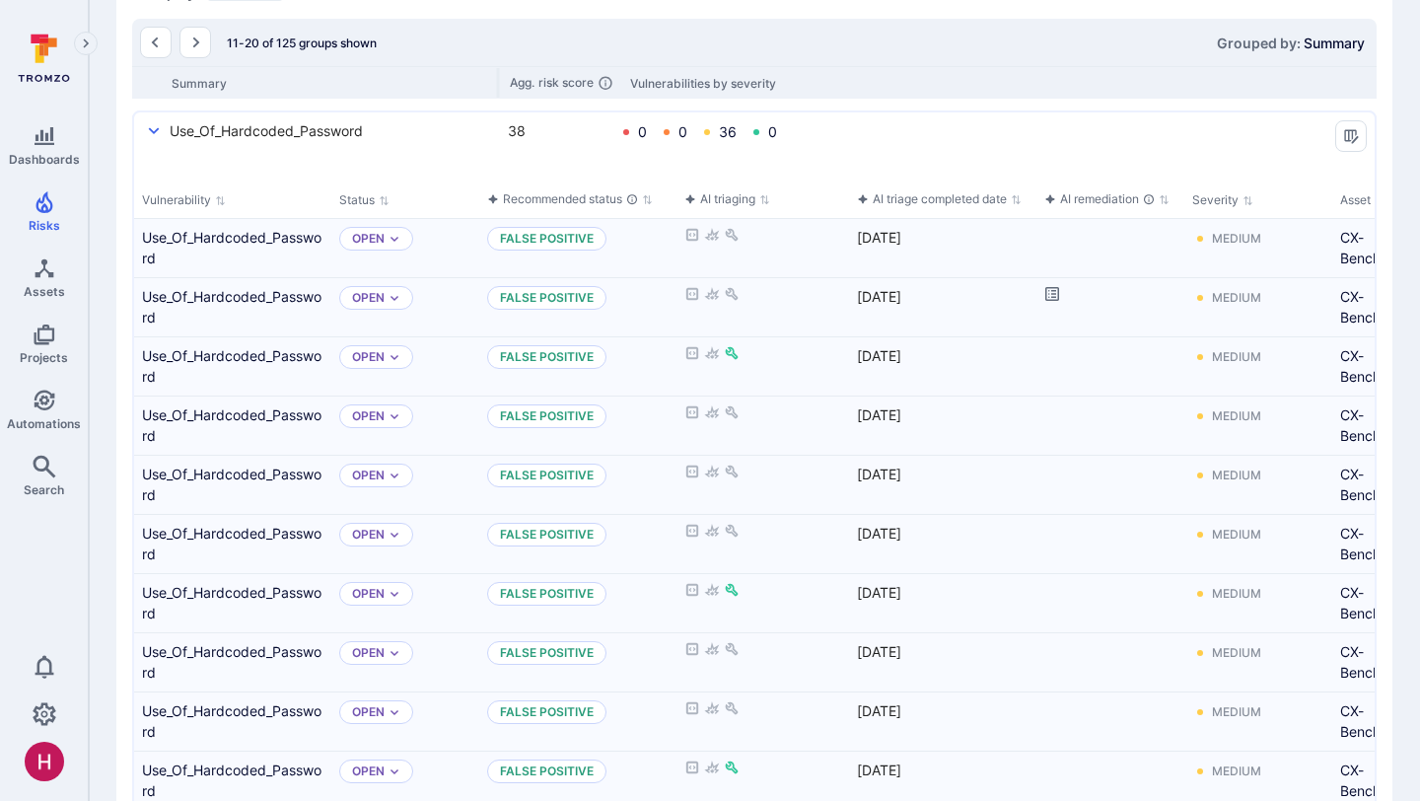
scroll to position [369, 0]
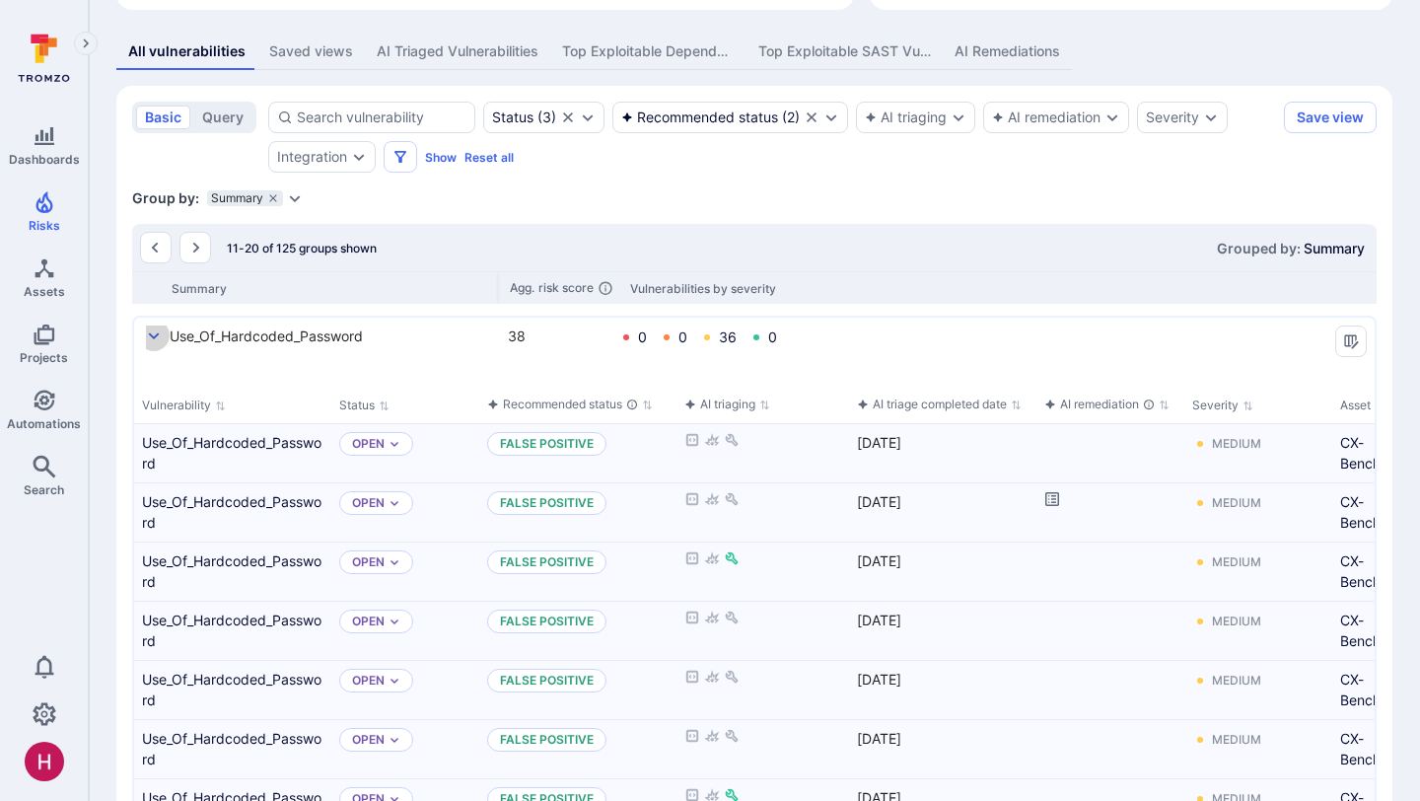
click at [154, 325] on button "select group" at bounding box center [154, 335] width 32 height 32
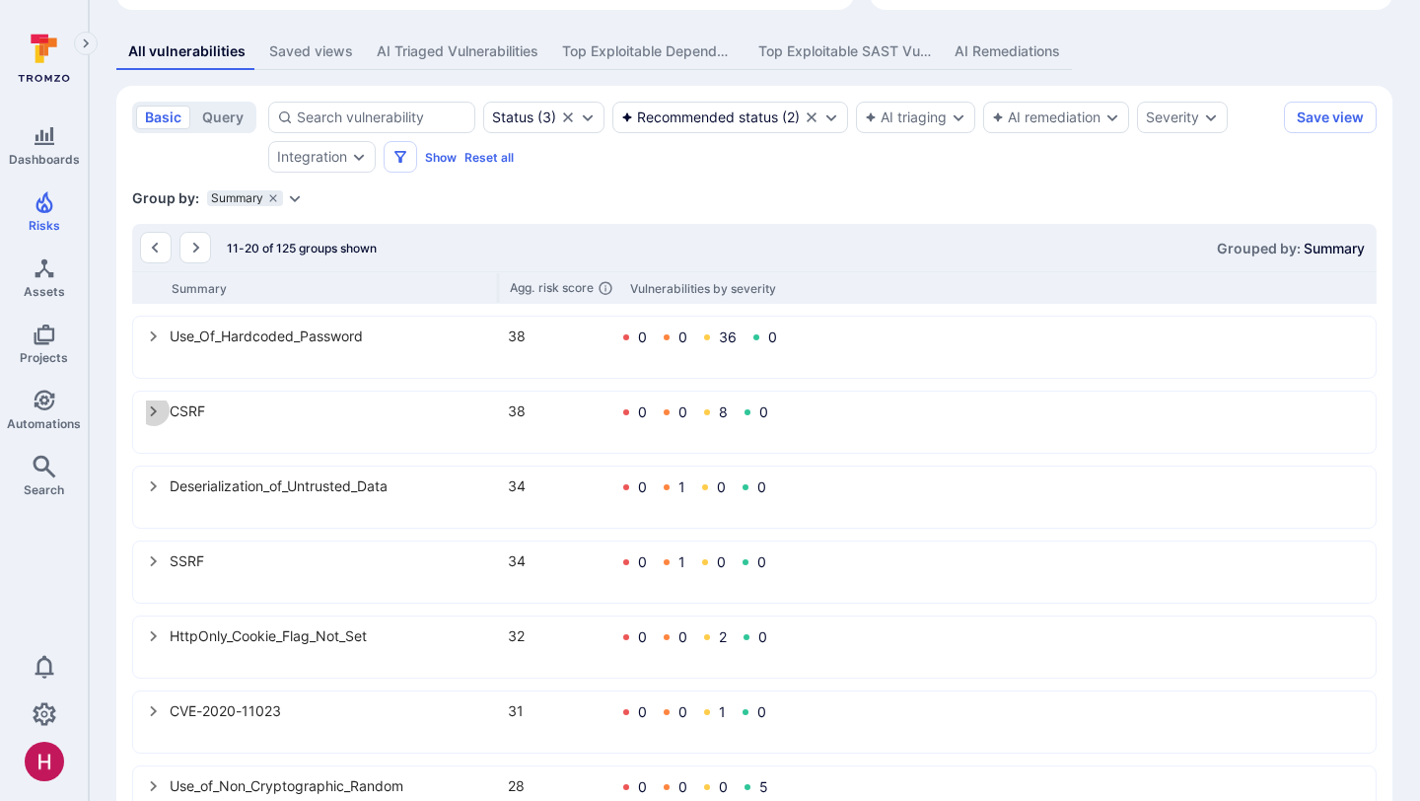
click at [158, 408] on icon "select group" at bounding box center [154, 411] width 16 height 16
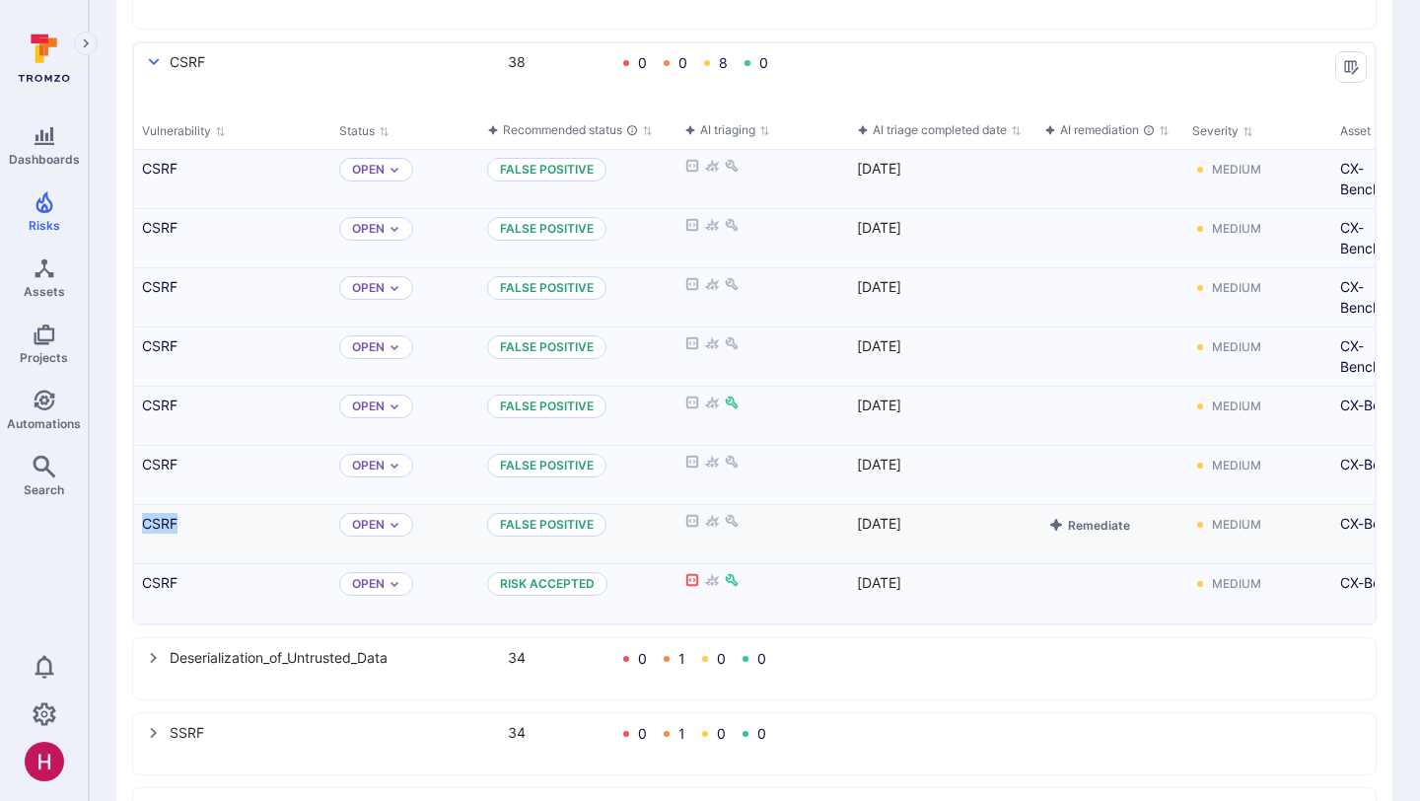
scroll to position [649, 0]
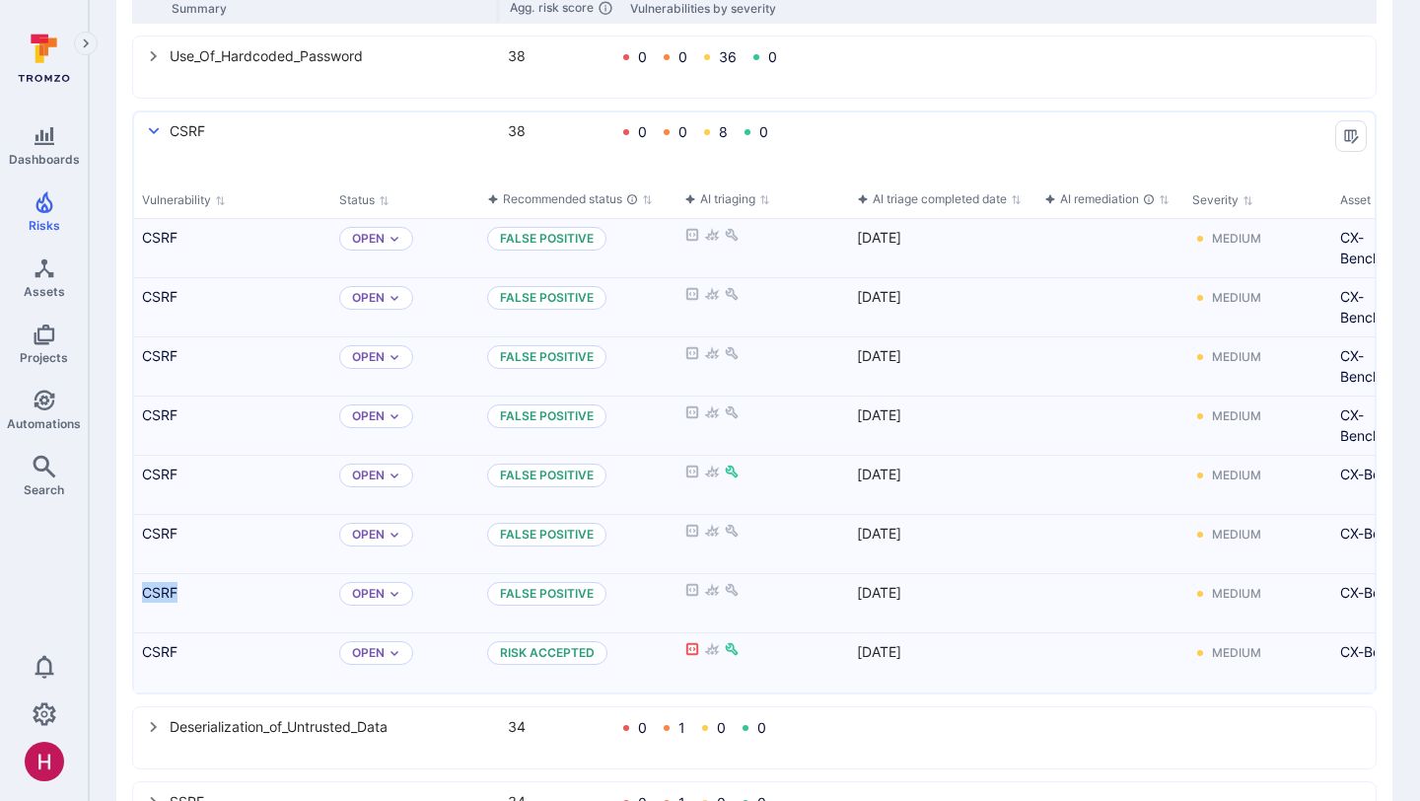
click at [159, 127] on icon "select group" at bounding box center [154, 131] width 16 height 16
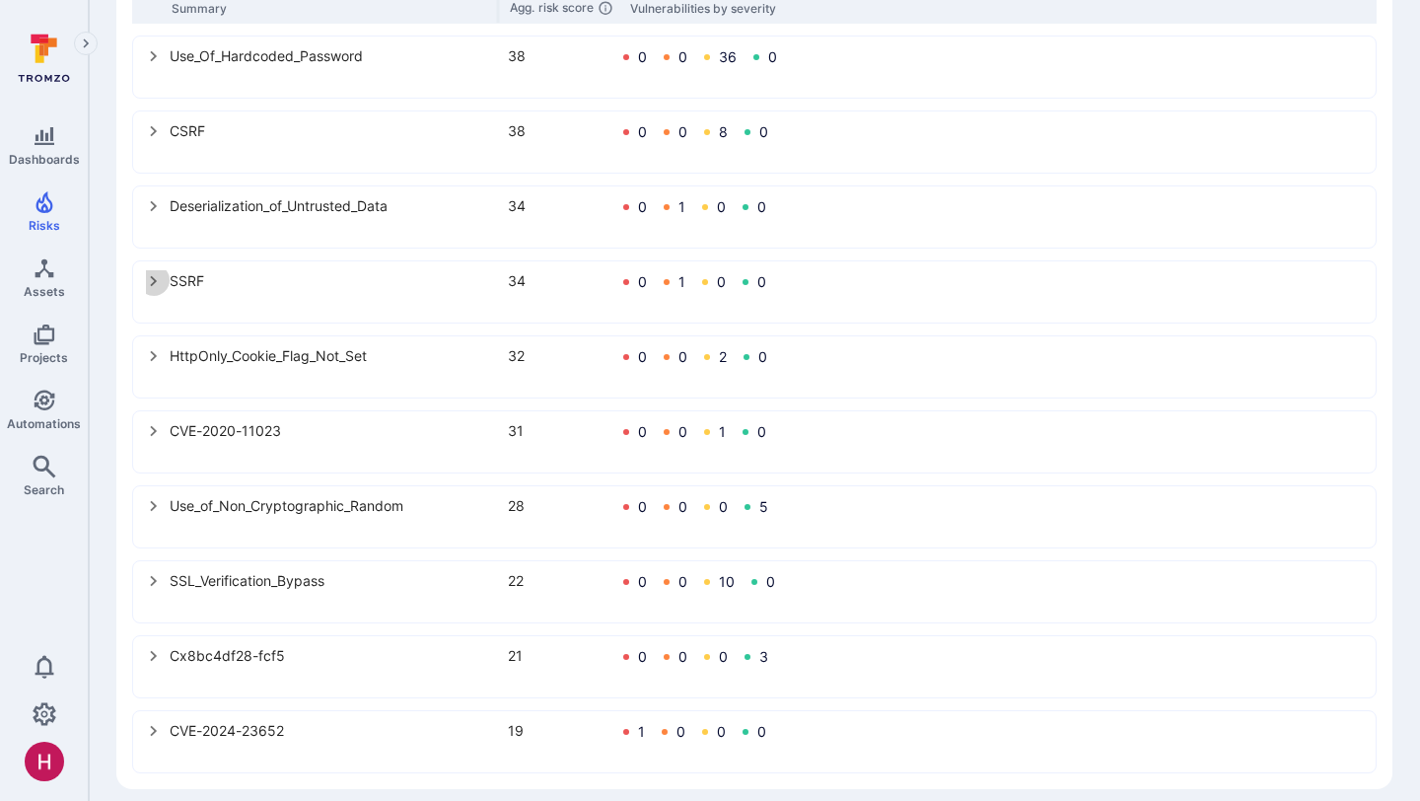
click at [151, 281] on icon "select group" at bounding box center [154, 281] width 16 height 16
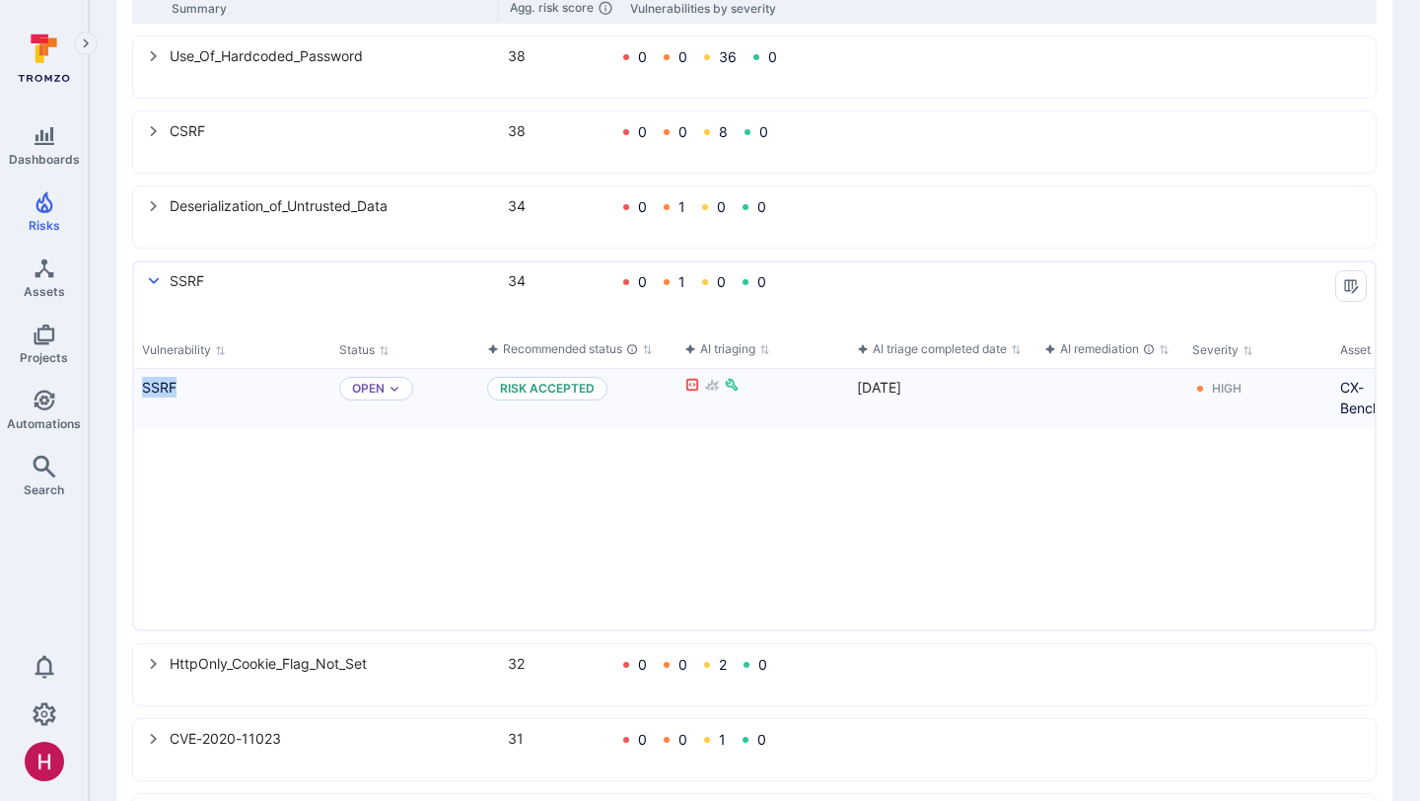
click at [169, 276] on button "select group" at bounding box center [154, 280] width 32 height 32
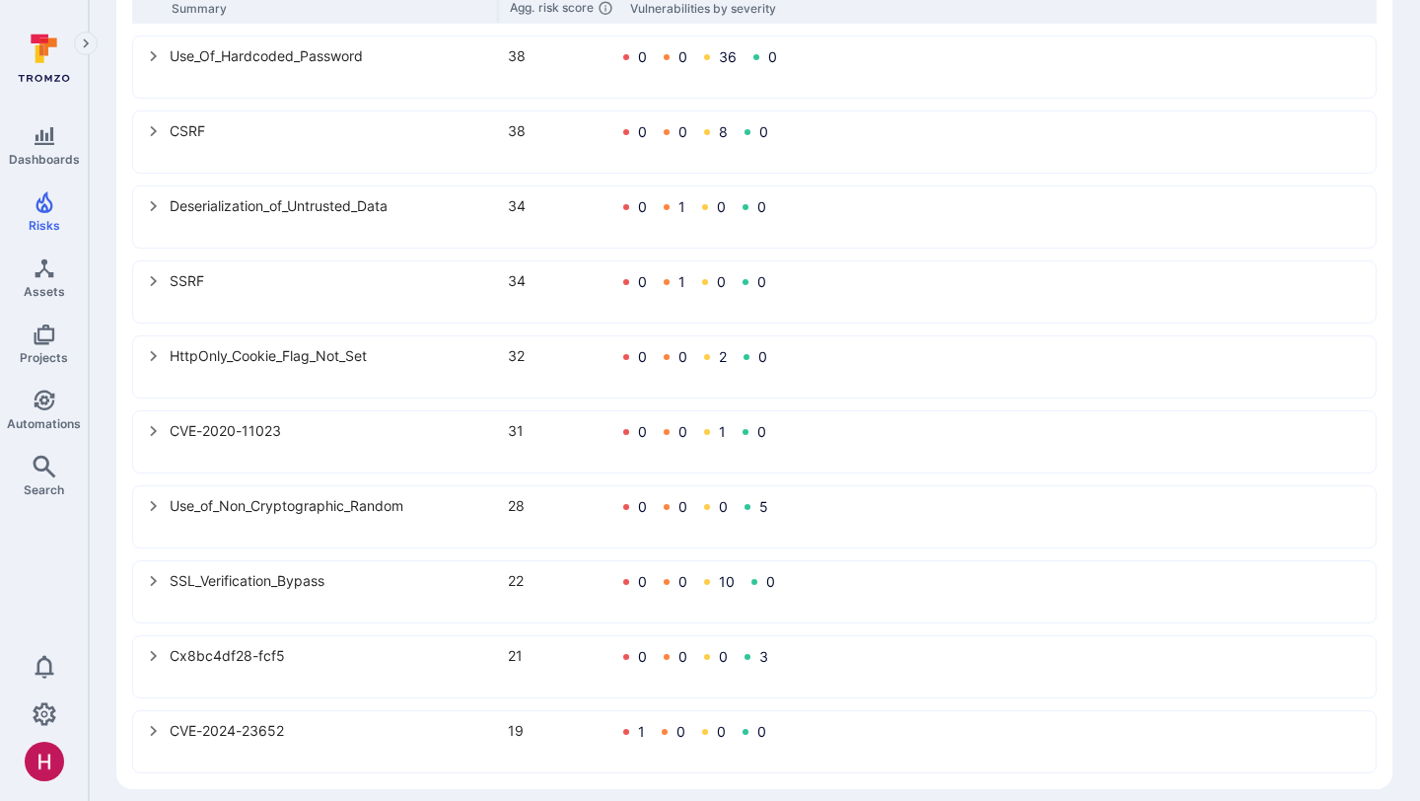
scroll to position [665, 0]
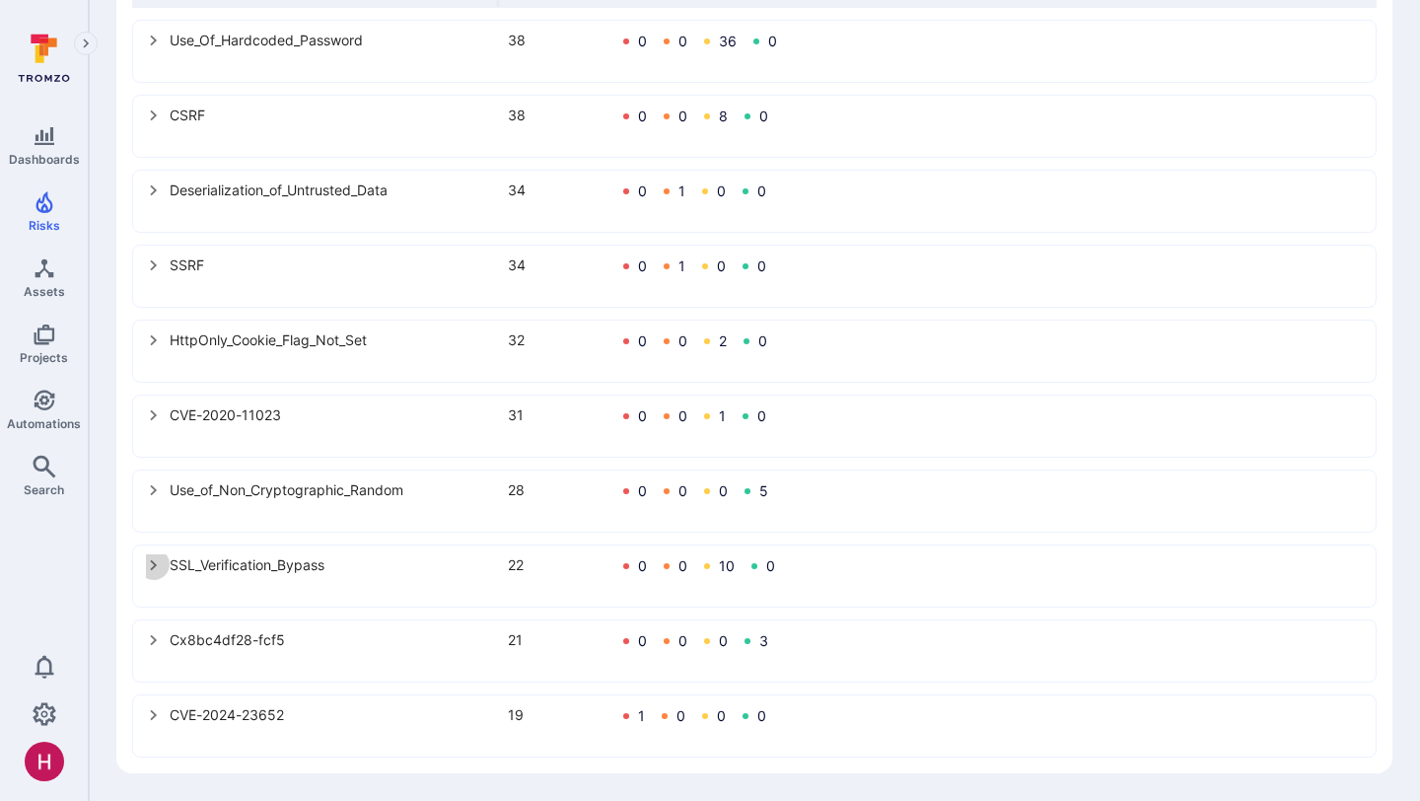
click at [152, 562] on icon "select group" at bounding box center [153, 565] width 7 height 11
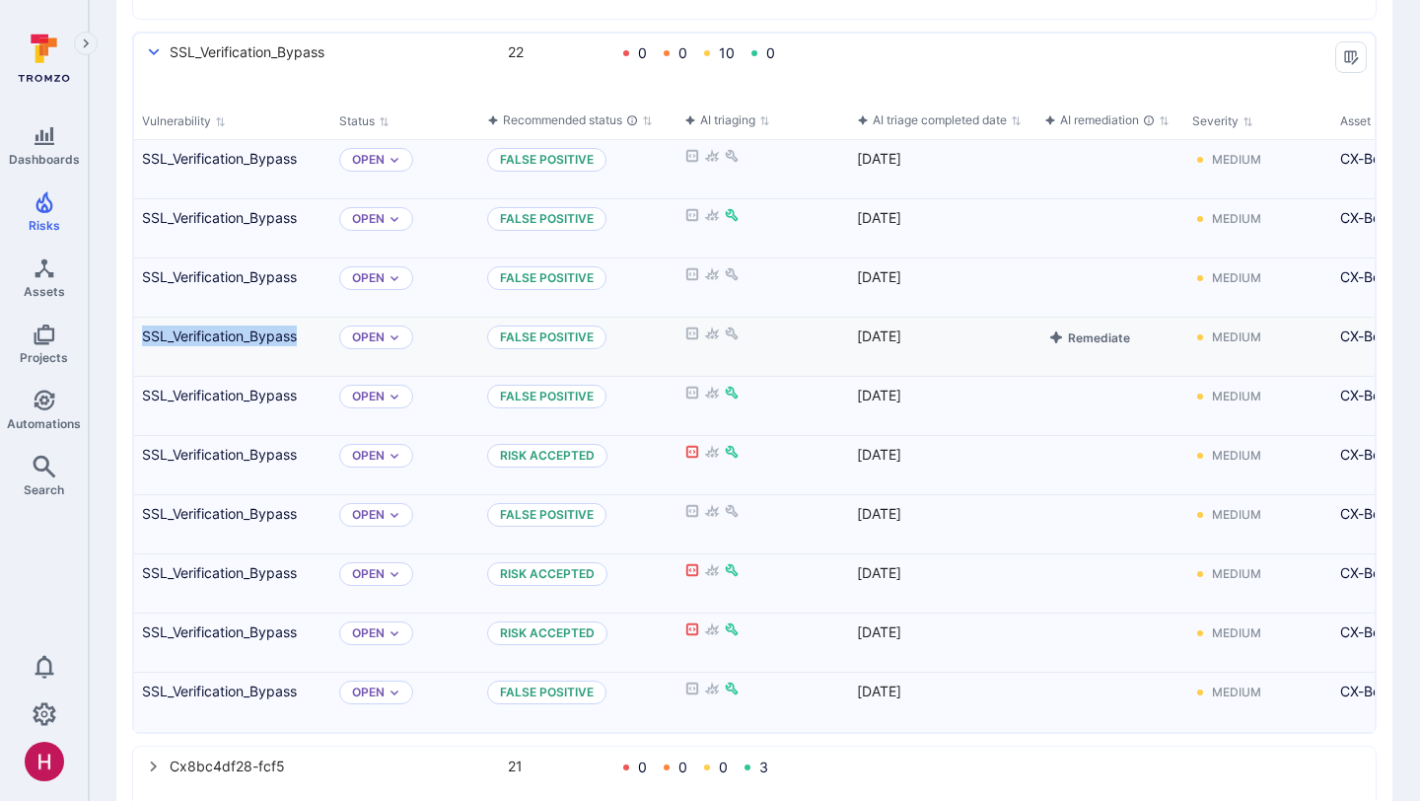
scroll to position [927, 0]
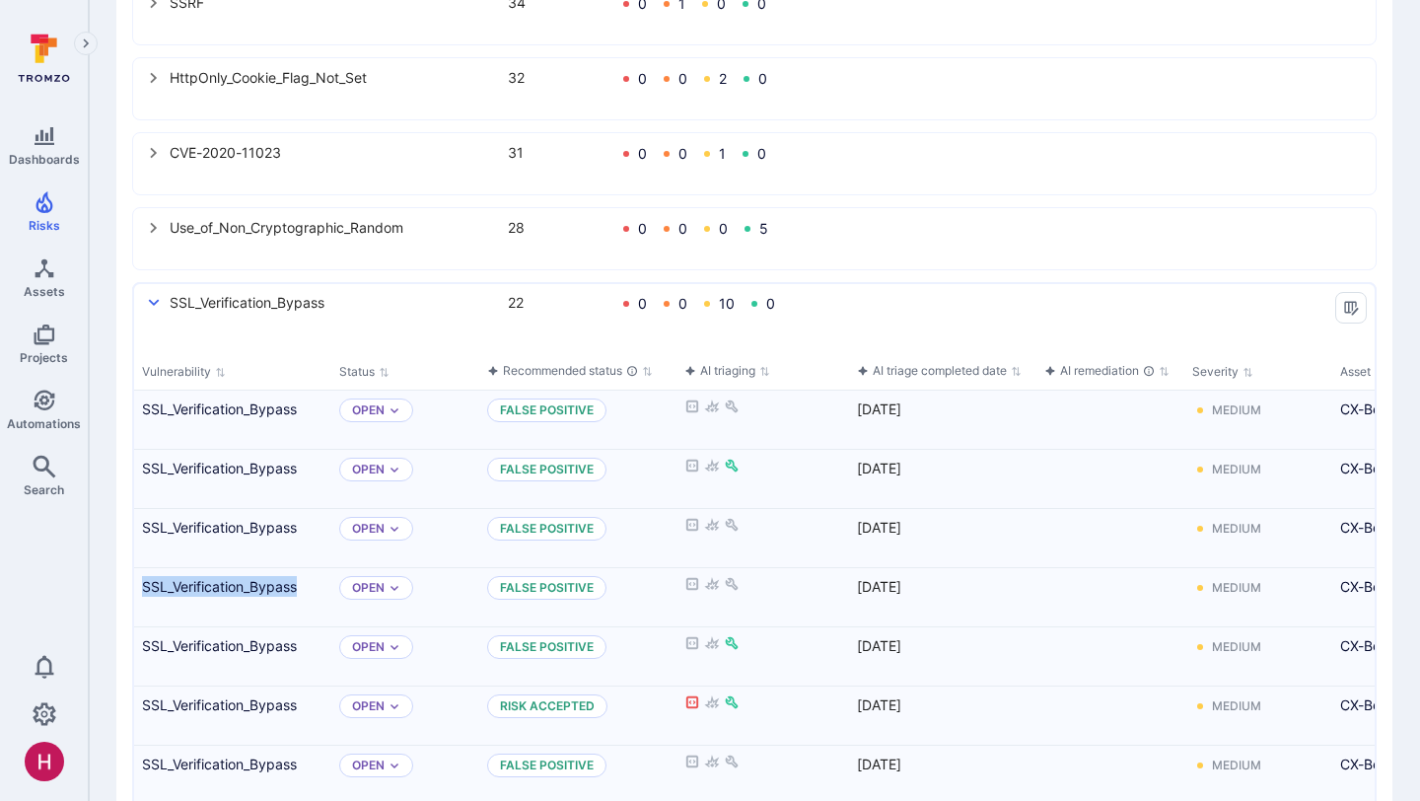
click at [153, 310] on icon "select group" at bounding box center [154, 303] width 16 height 16
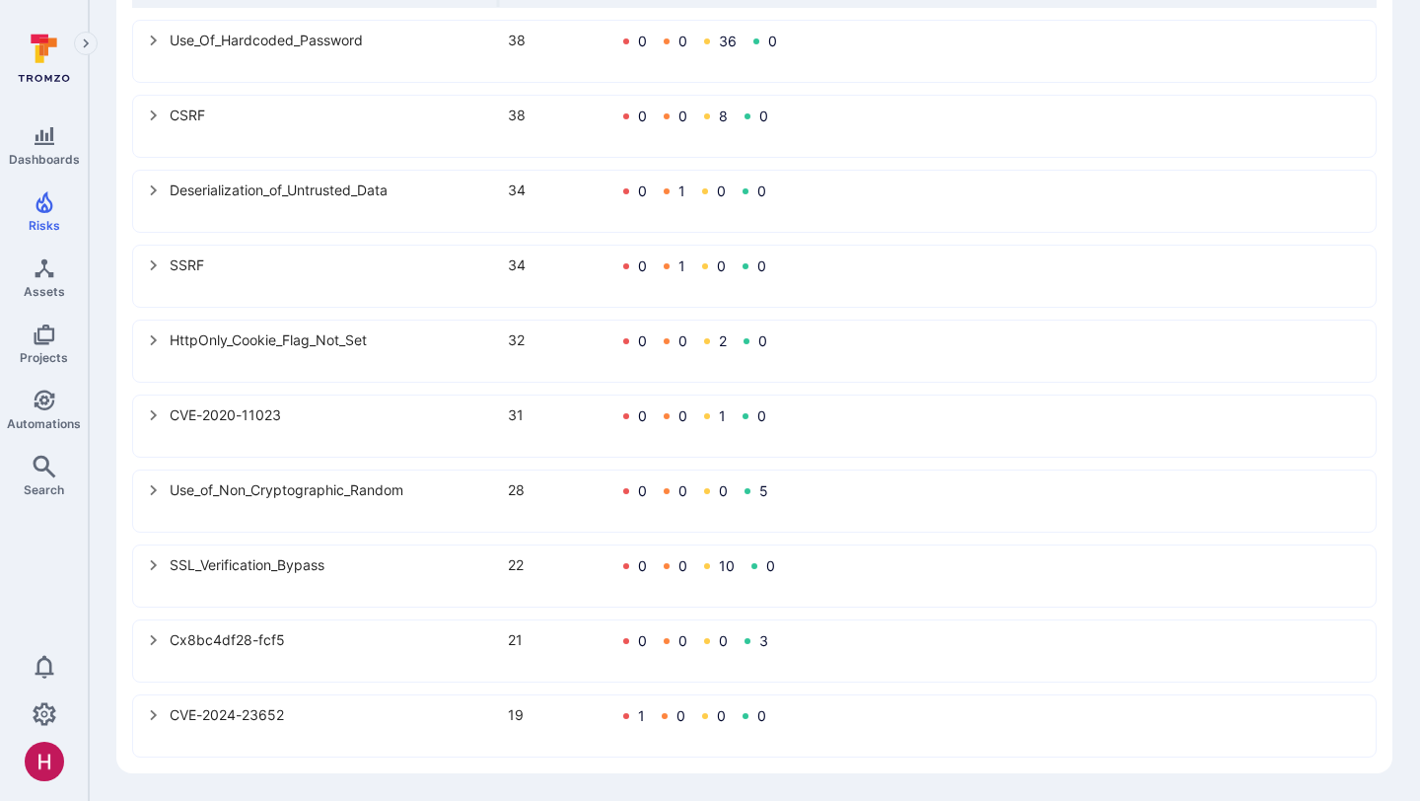
scroll to position [0, 0]
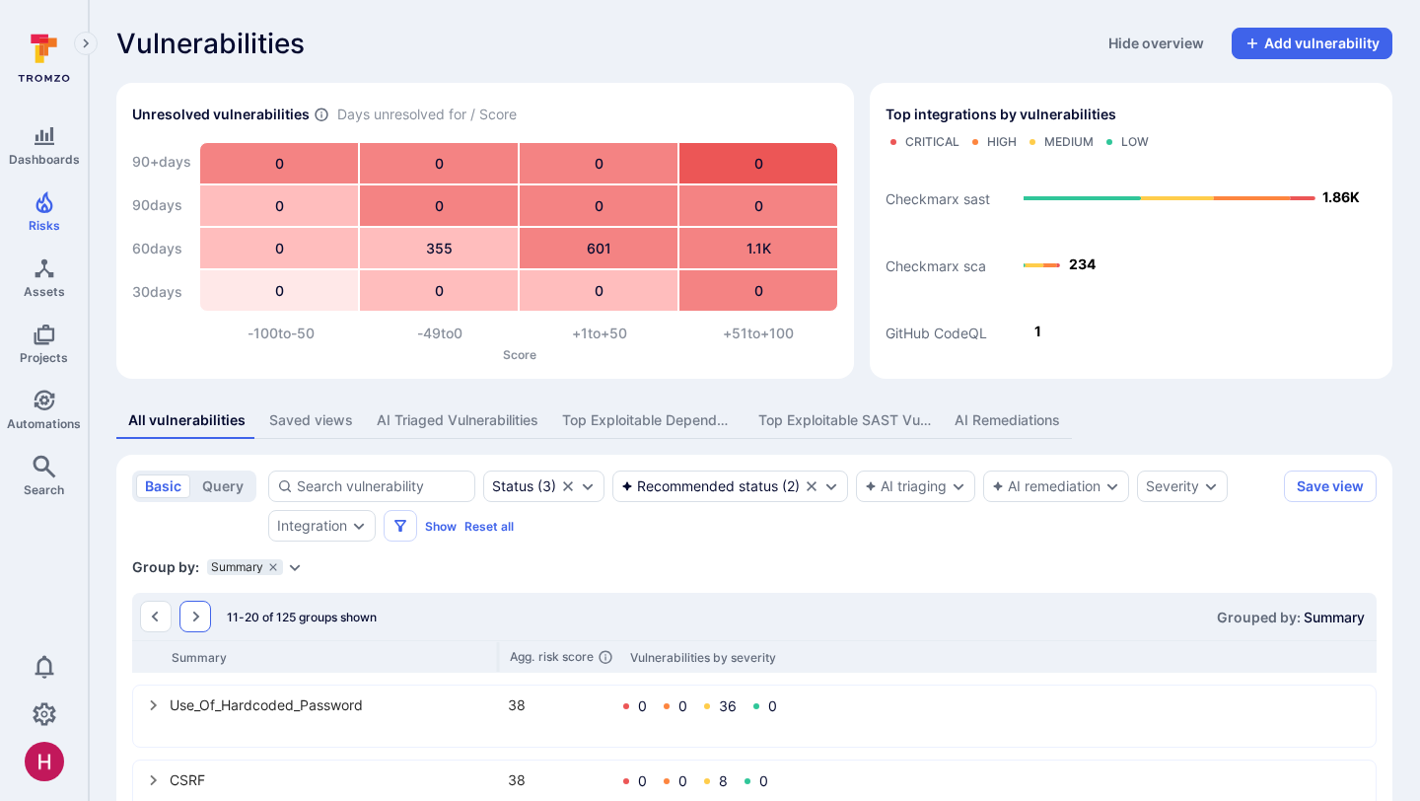
click at [200, 614] on icon "Go to the next page" at bounding box center [195, 616] width 16 height 16
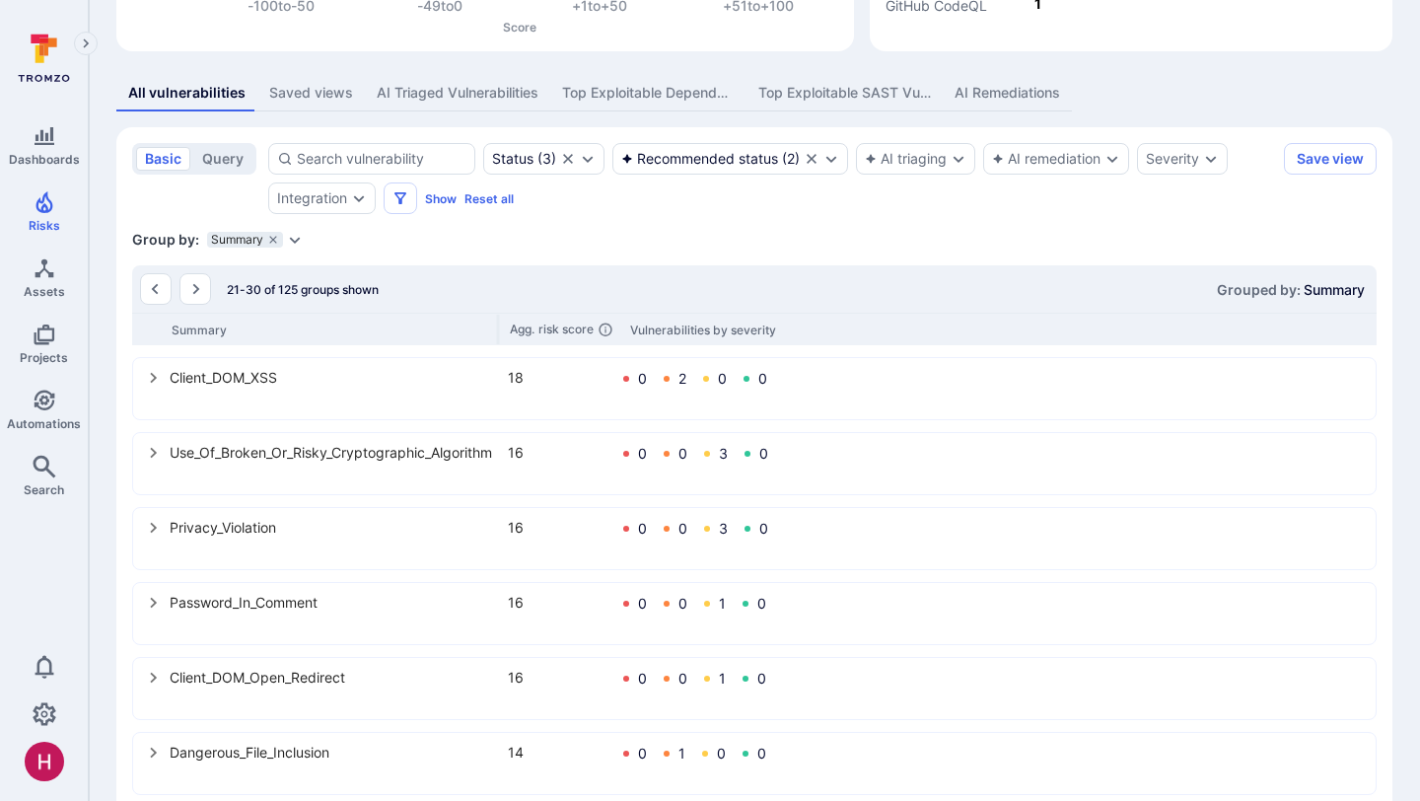
scroll to position [331, 0]
click at [153, 375] on icon "select group" at bounding box center [153, 374] width 7 height 11
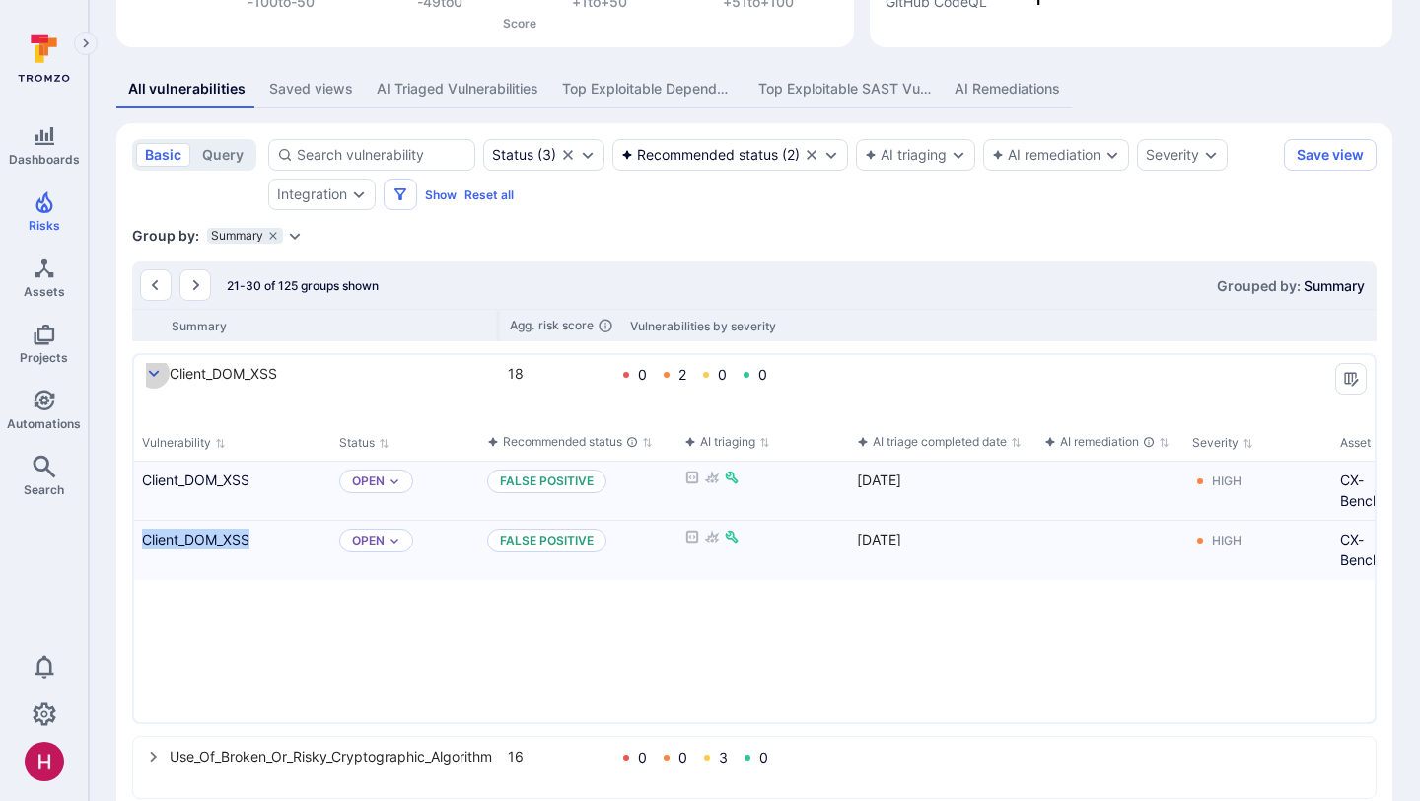
click at [146, 372] on icon "select group" at bounding box center [154, 374] width 16 height 16
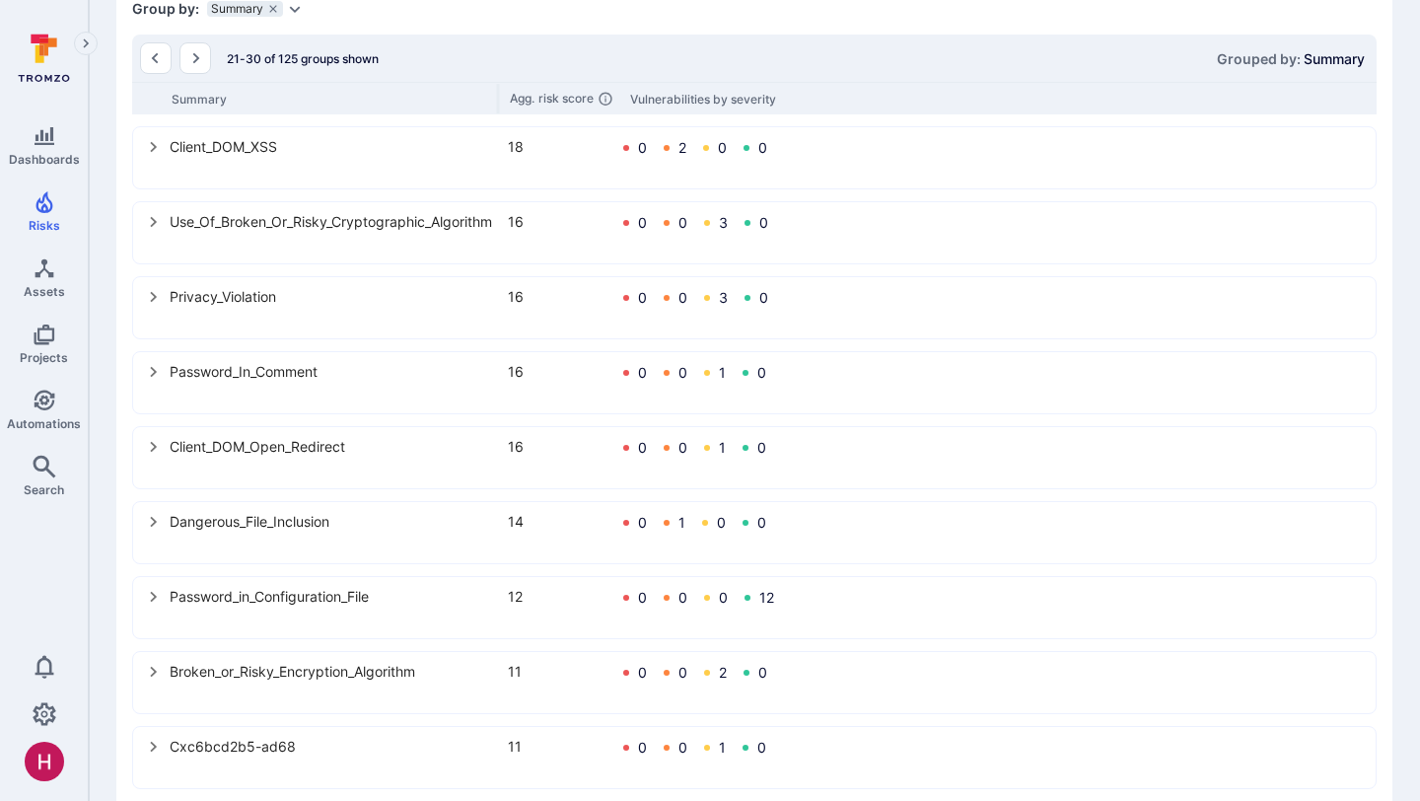
scroll to position [665, 0]
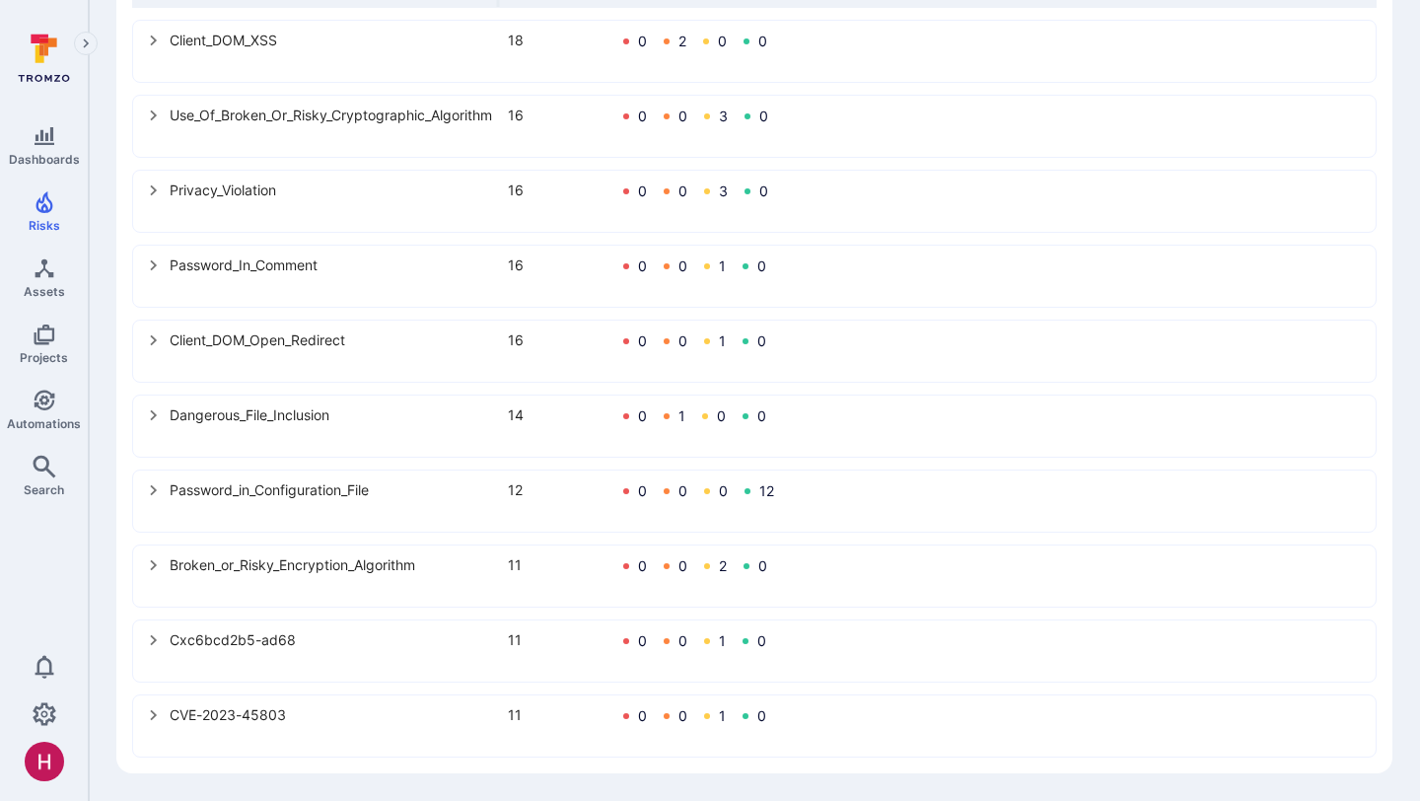
click at [155, 717] on icon "select group" at bounding box center [154, 715] width 16 height 16
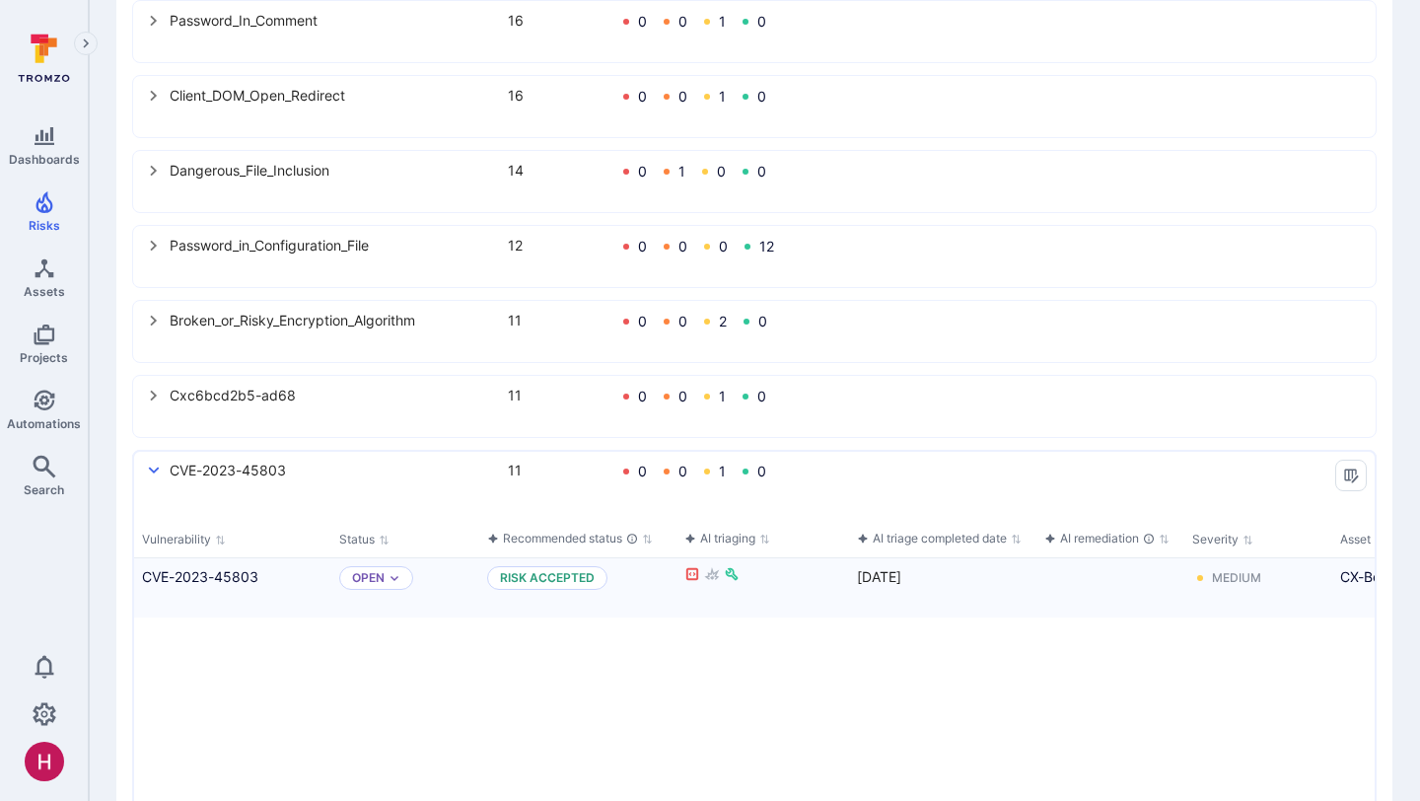
scroll to position [926, 0]
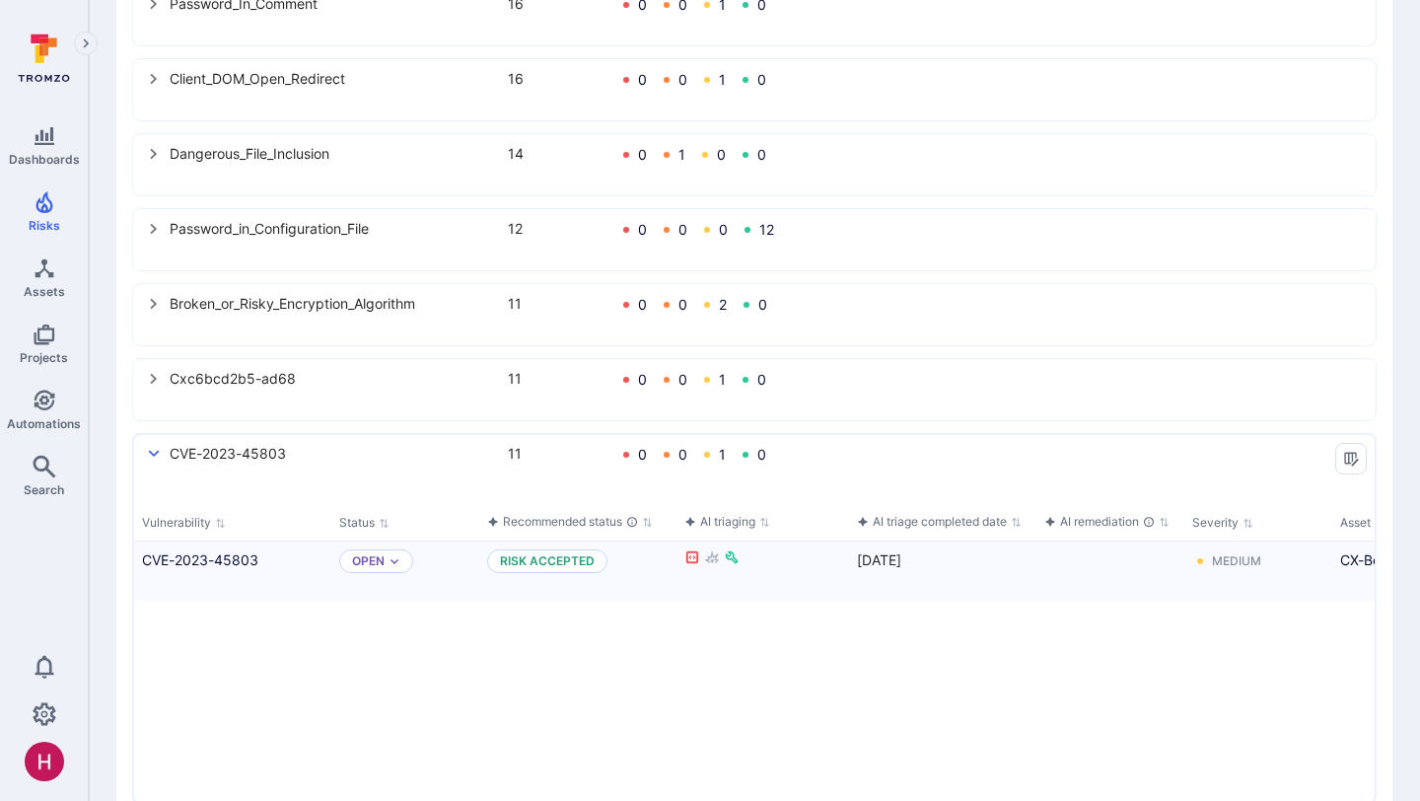
click at [159, 451] on icon "select group" at bounding box center [154, 454] width 16 height 16
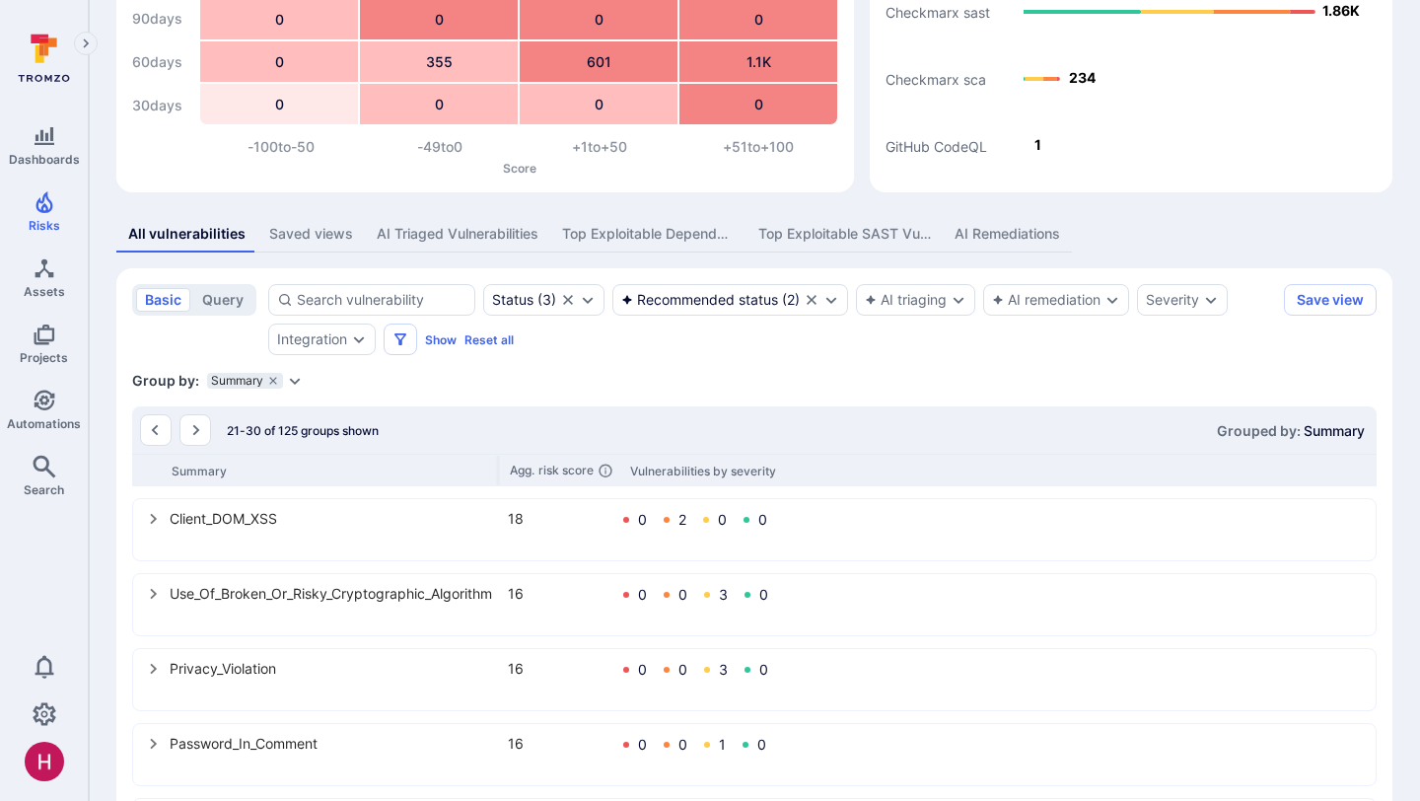
scroll to position [51, 0]
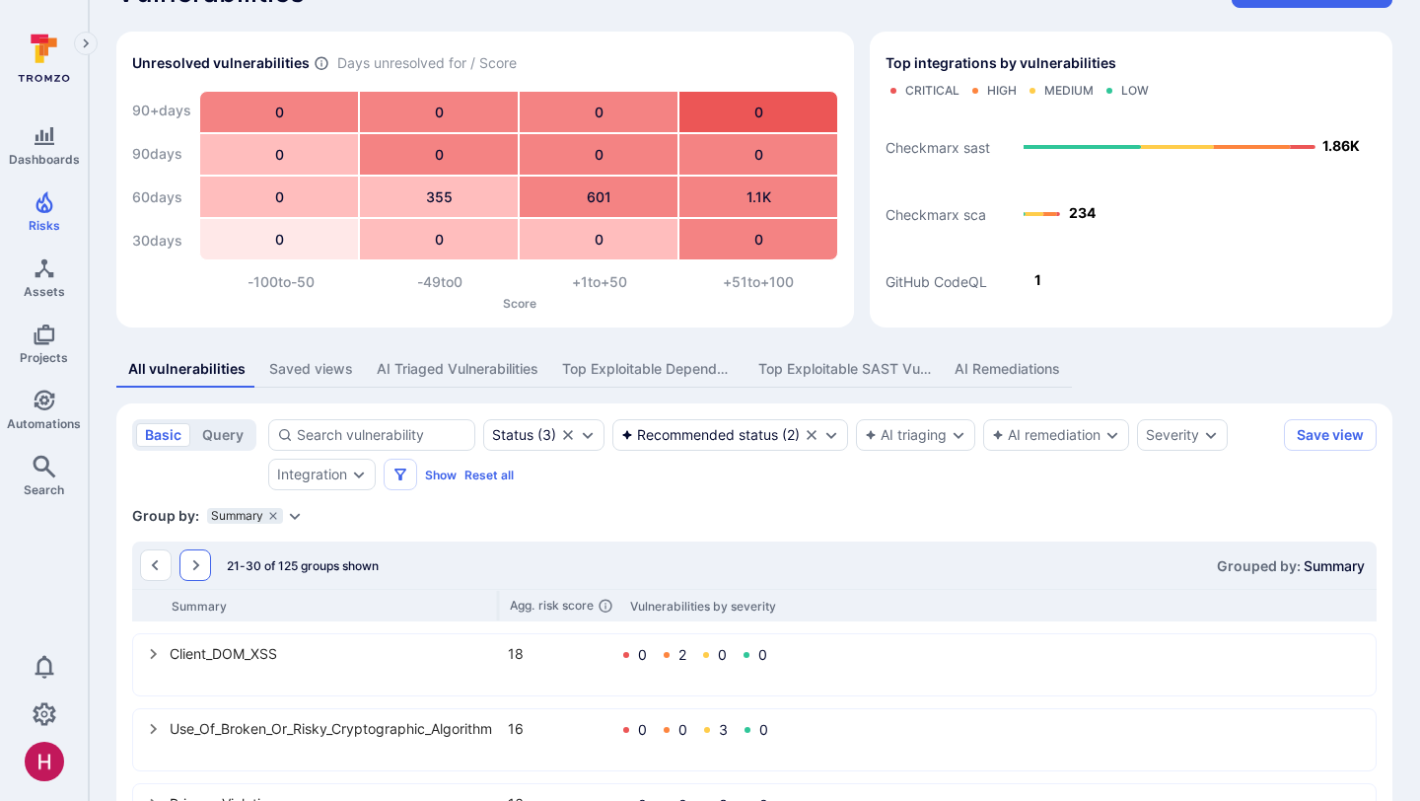
click at [201, 562] on icon "Go to the next page" at bounding box center [195, 565] width 16 height 16
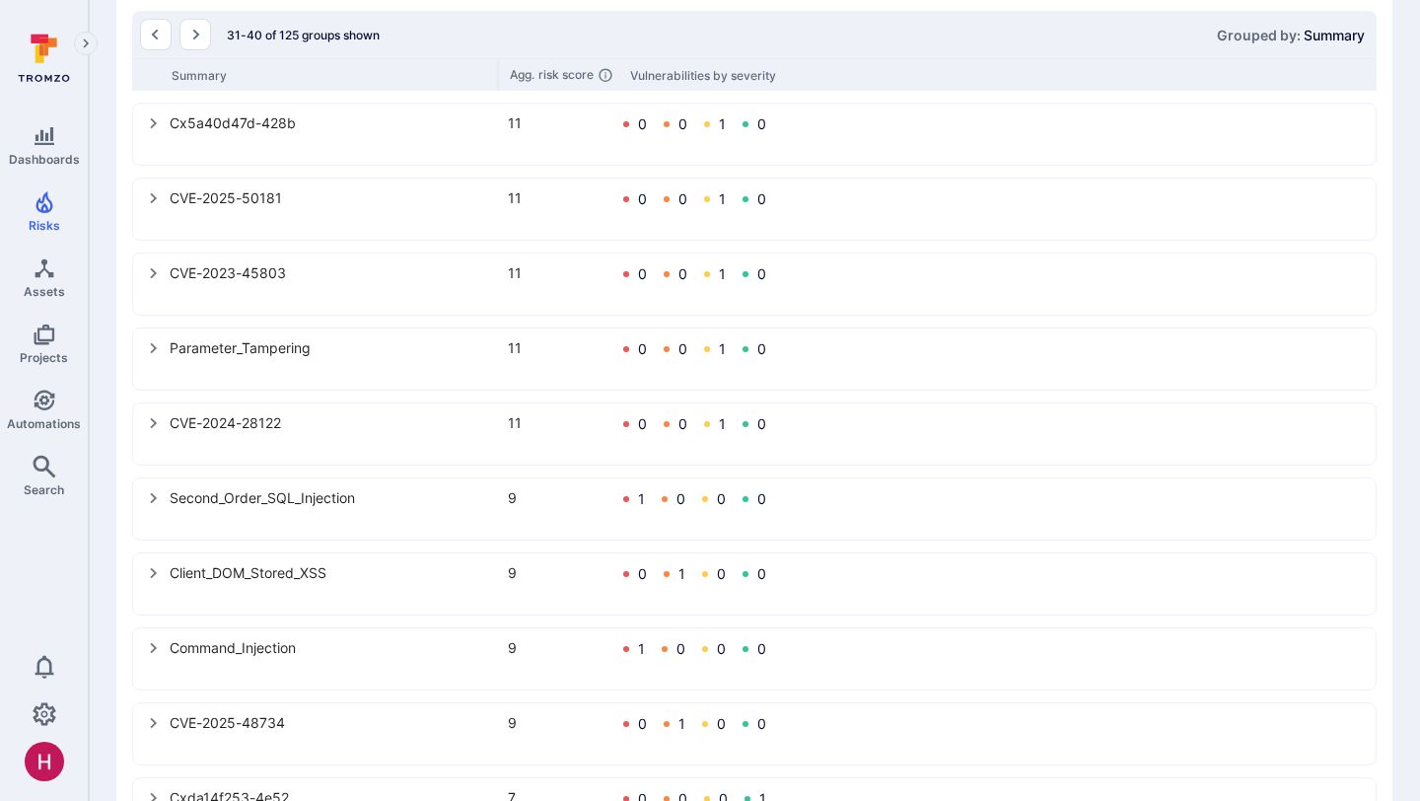
scroll to position [665, 0]
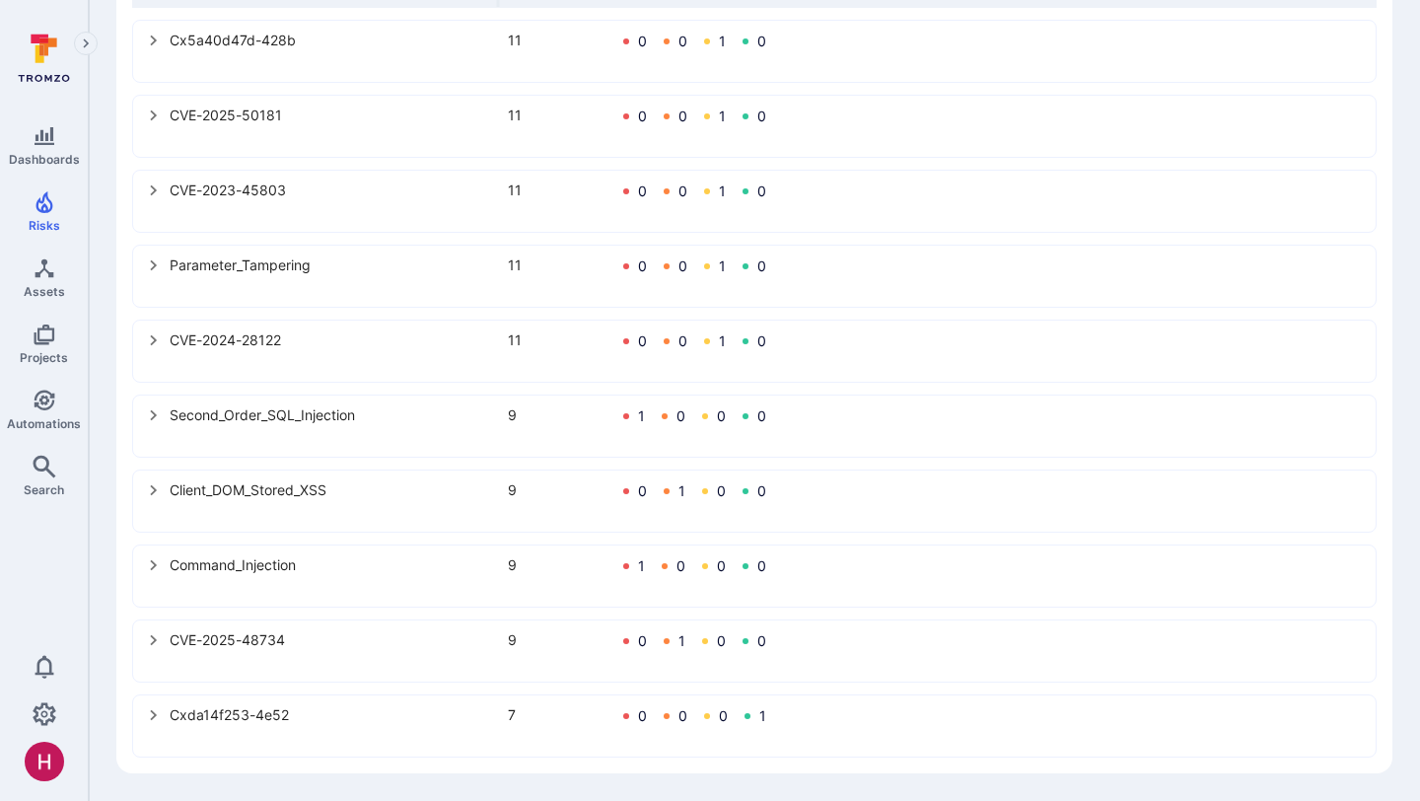
click at [154, 638] on icon "select group" at bounding box center [153, 640] width 7 height 11
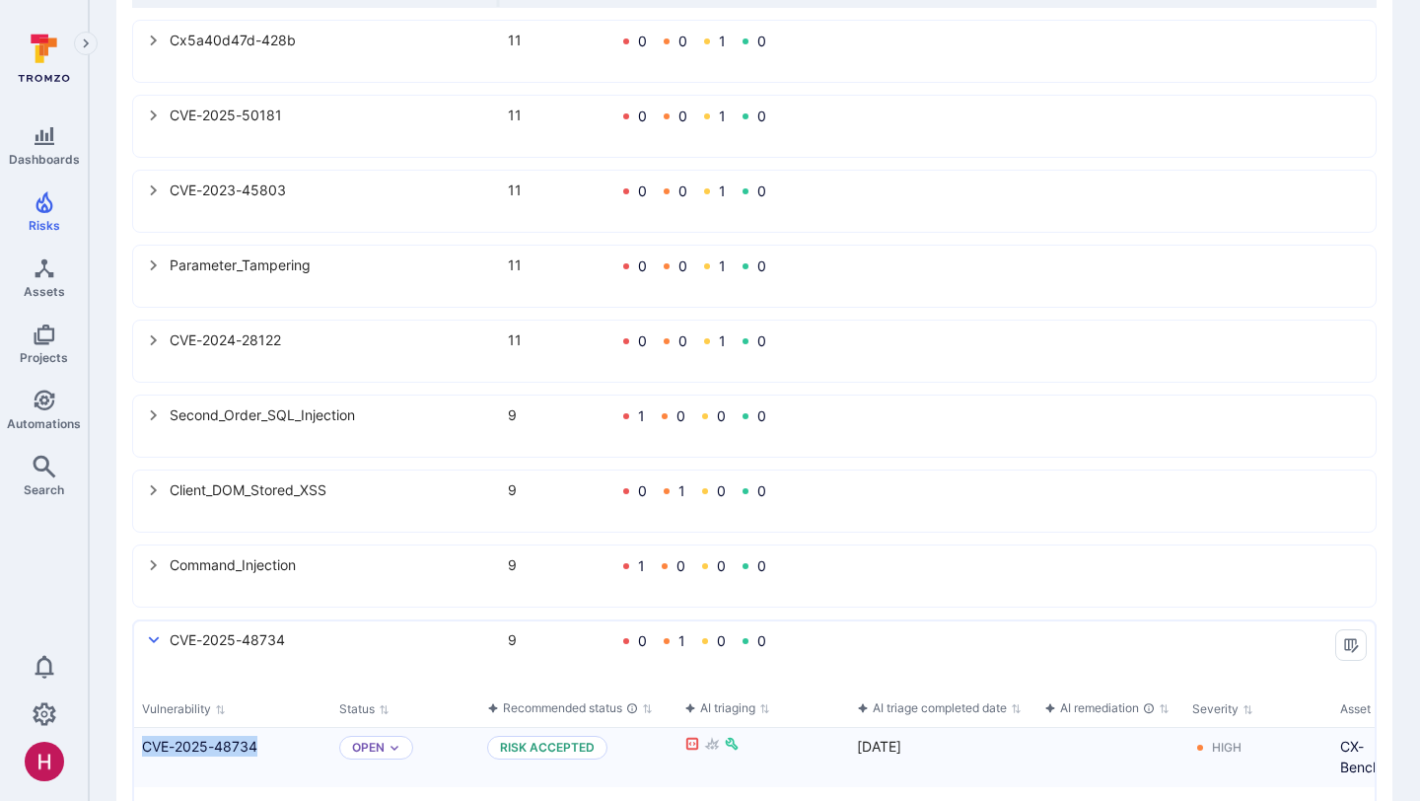
scroll to position [0, 0]
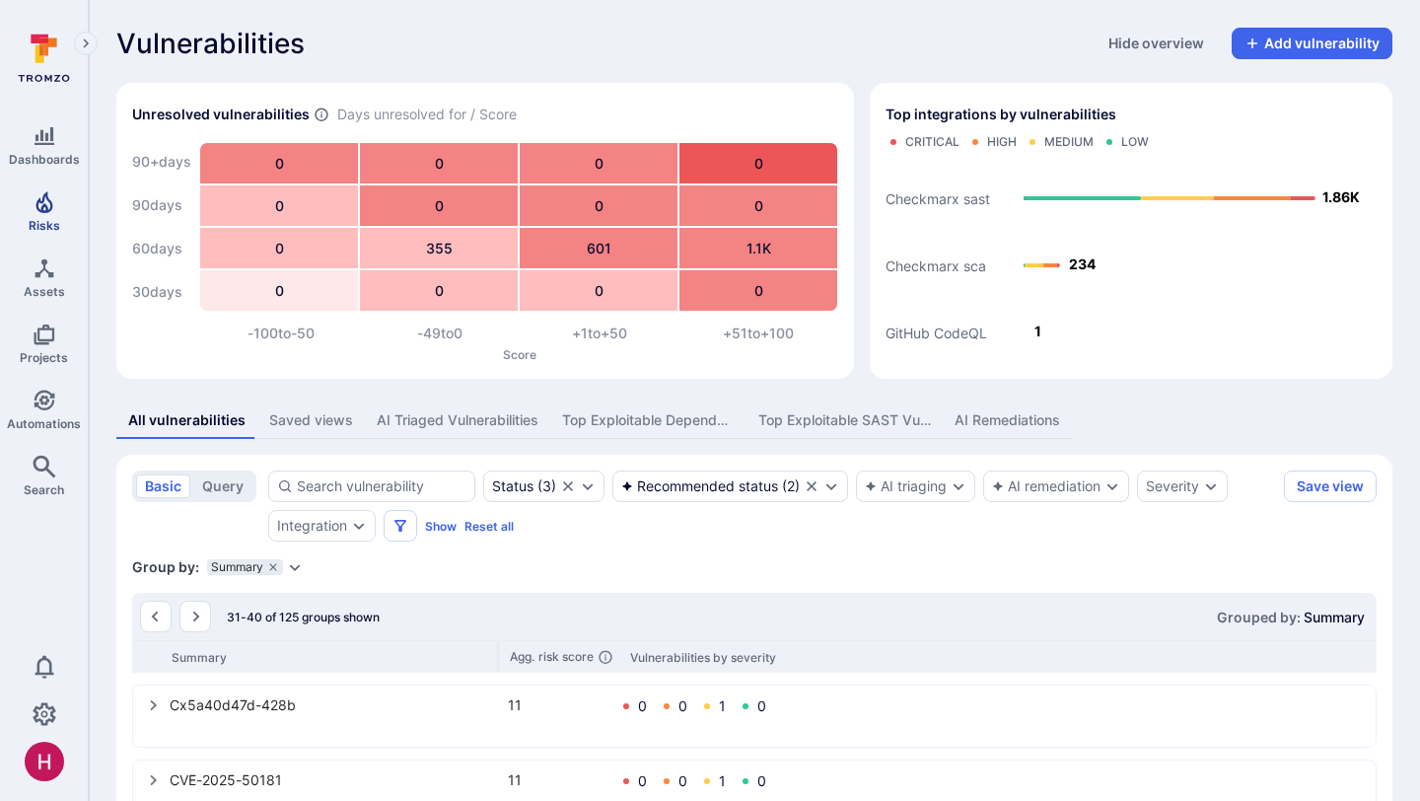
click at [48, 208] on icon "Risks" at bounding box center [43, 202] width 17 height 22
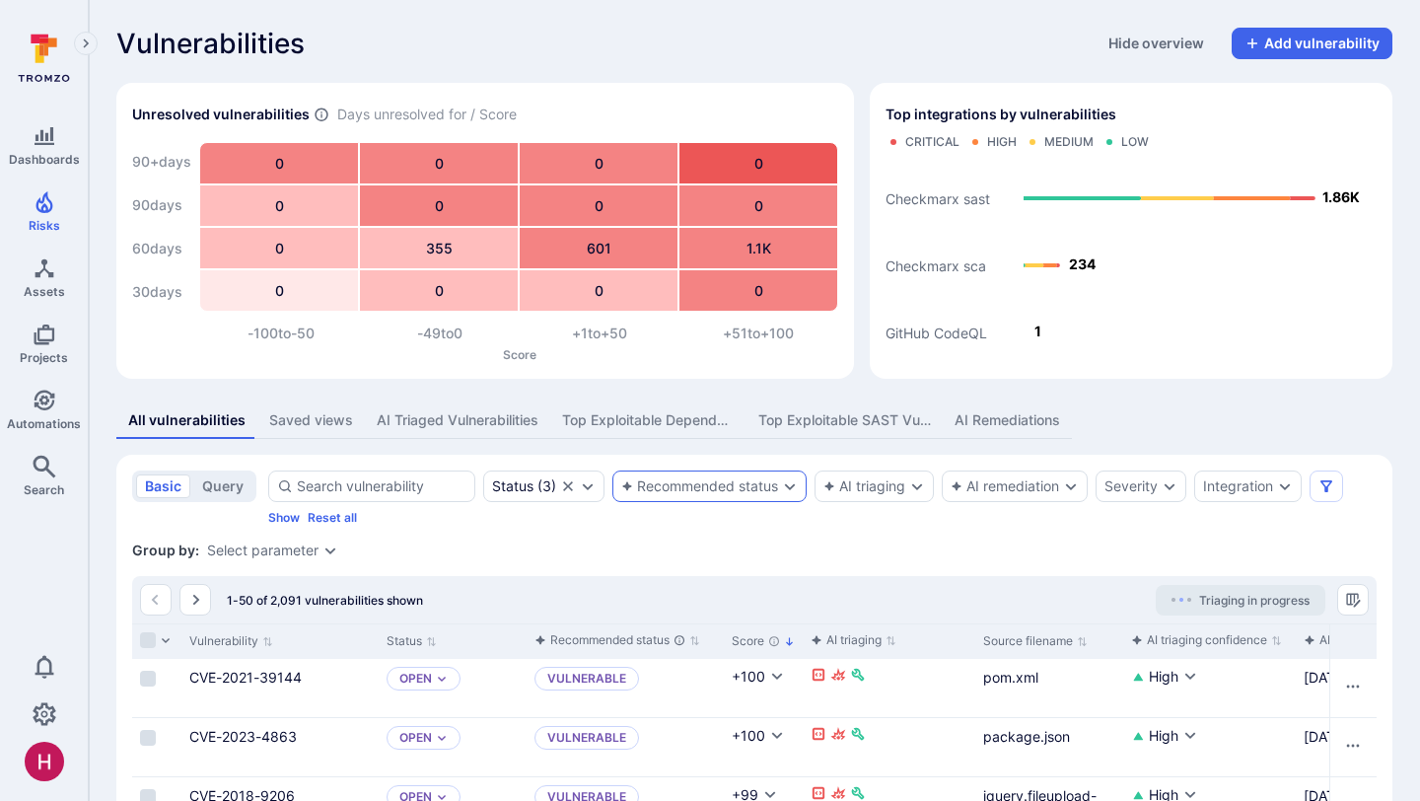
click at [781, 483] on div "Recommended status" at bounding box center [709, 486] width 194 height 32
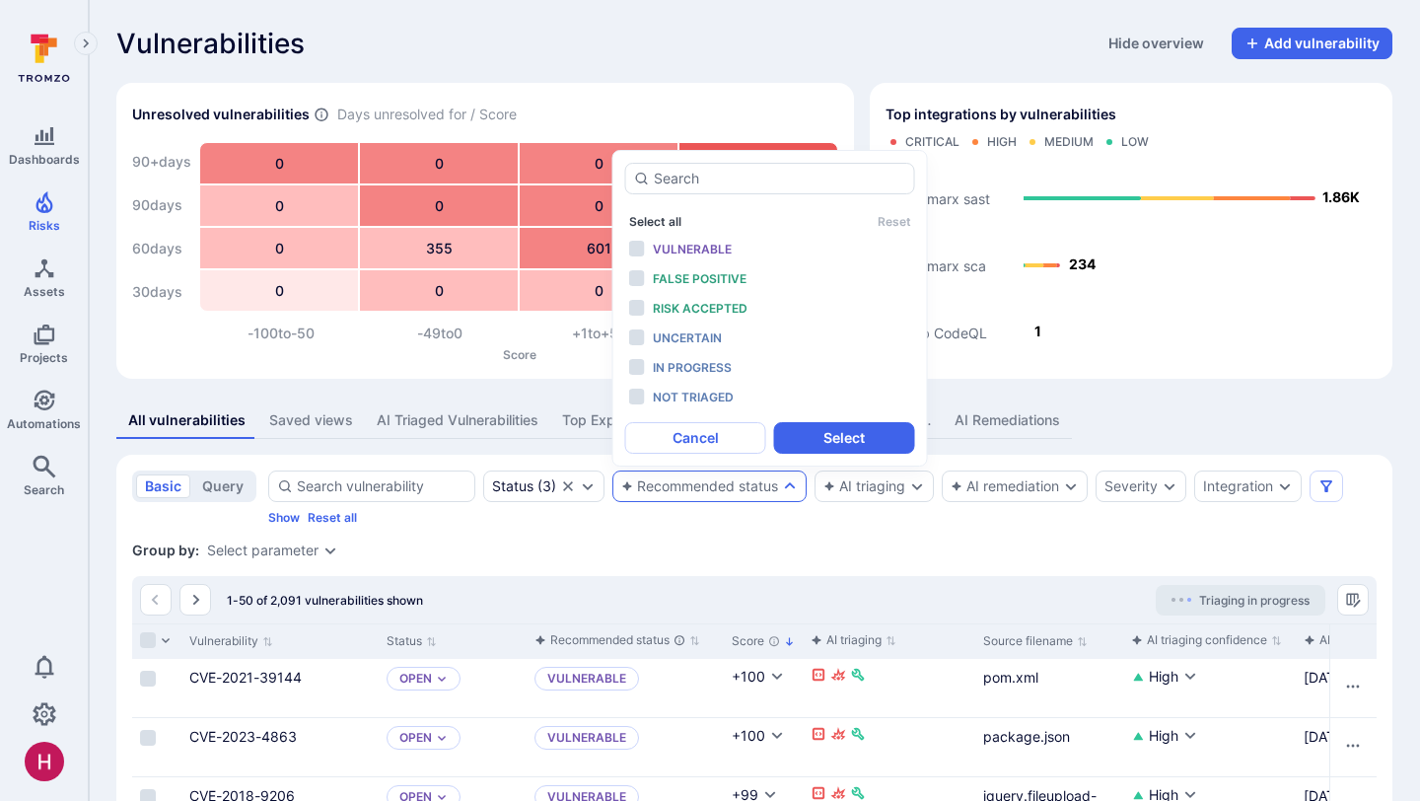
click at [675, 224] on button "Select all" at bounding box center [655, 221] width 52 height 15
click at [637, 393] on li "Not triaged" at bounding box center [770, 398] width 290 height 26
click at [637, 366] on li "In progress" at bounding box center [770, 368] width 290 height 26
click at [637, 336] on li "Uncertain" at bounding box center [770, 338] width 290 height 26
click at [851, 441] on button "Select" at bounding box center [844, 438] width 141 height 32
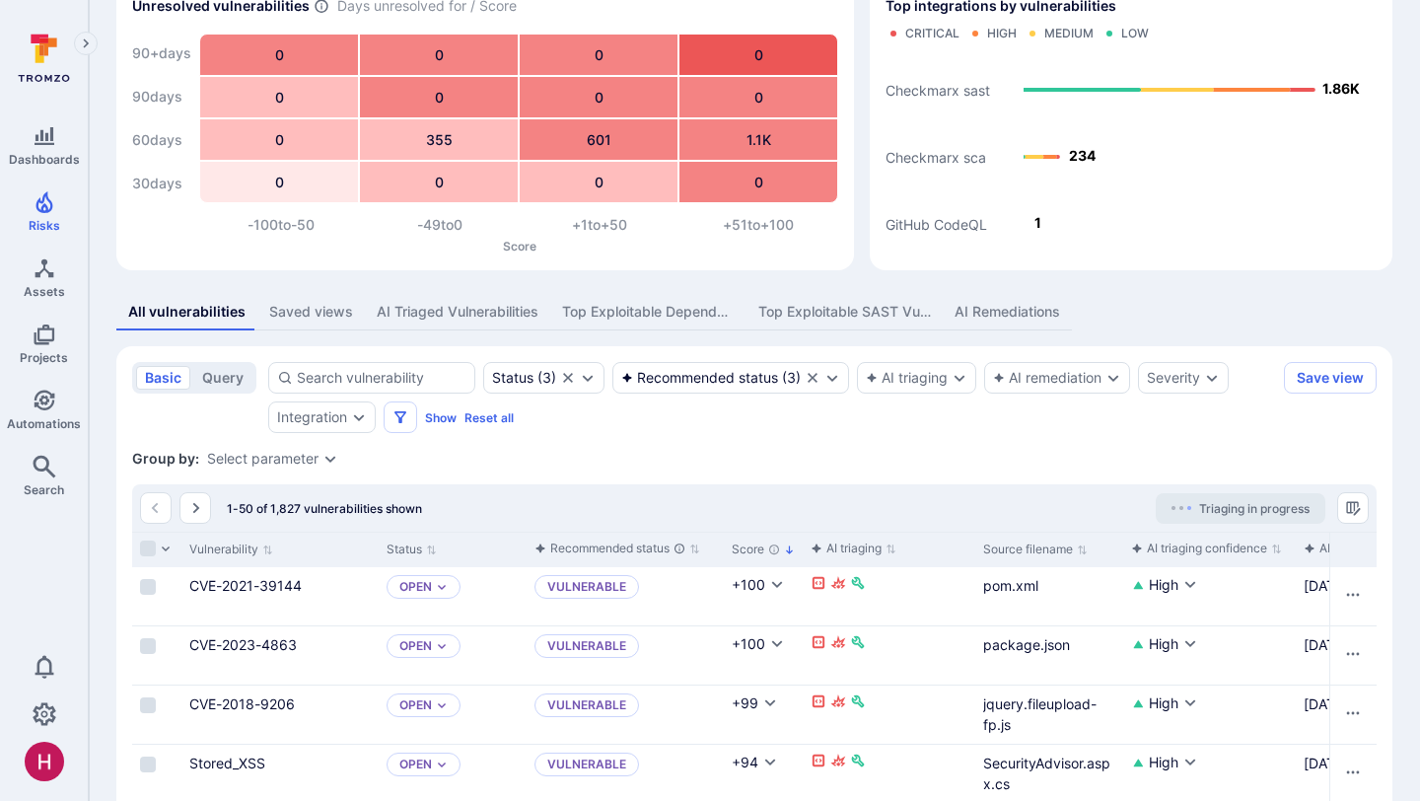
scroll to position [111, 0]
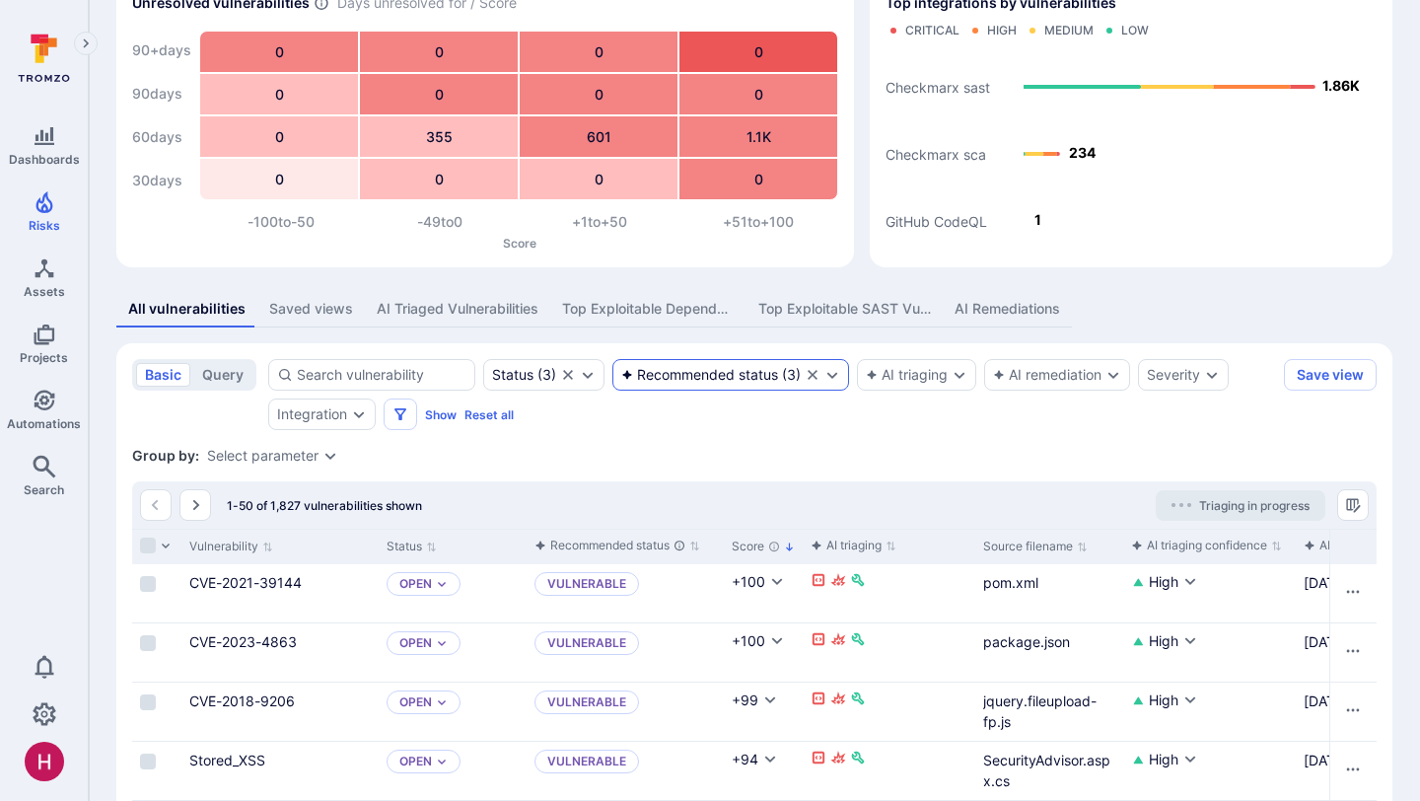
click at [758, 380] on div "Recommended status" at bounding box center [699, 375] width 157 height 16
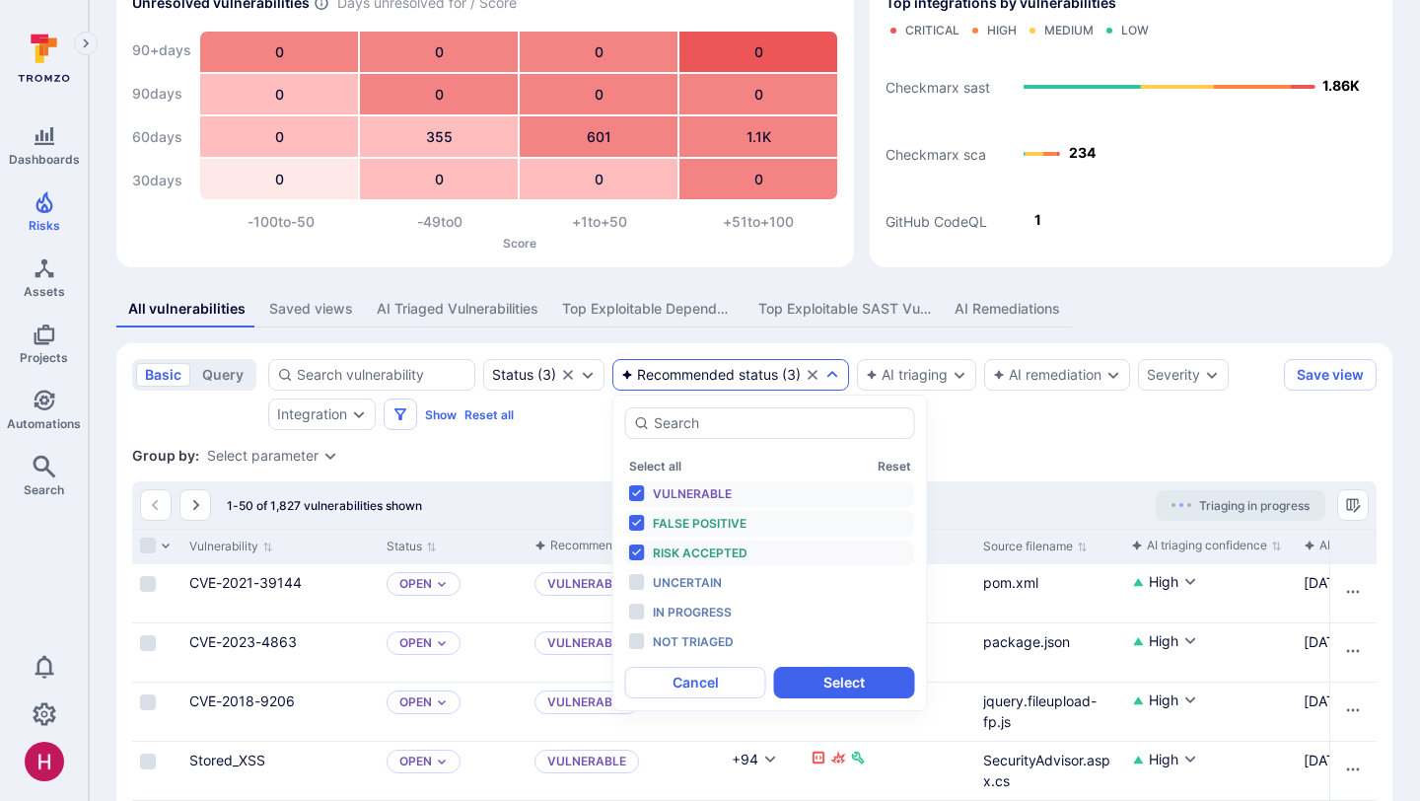
click at [681, 488] on span "Vulnerable" at bounding box center [692, 493] width 79 height 15
click at [821, 675] on button "Select" at bounding box center [844, 683] width 141 height 32
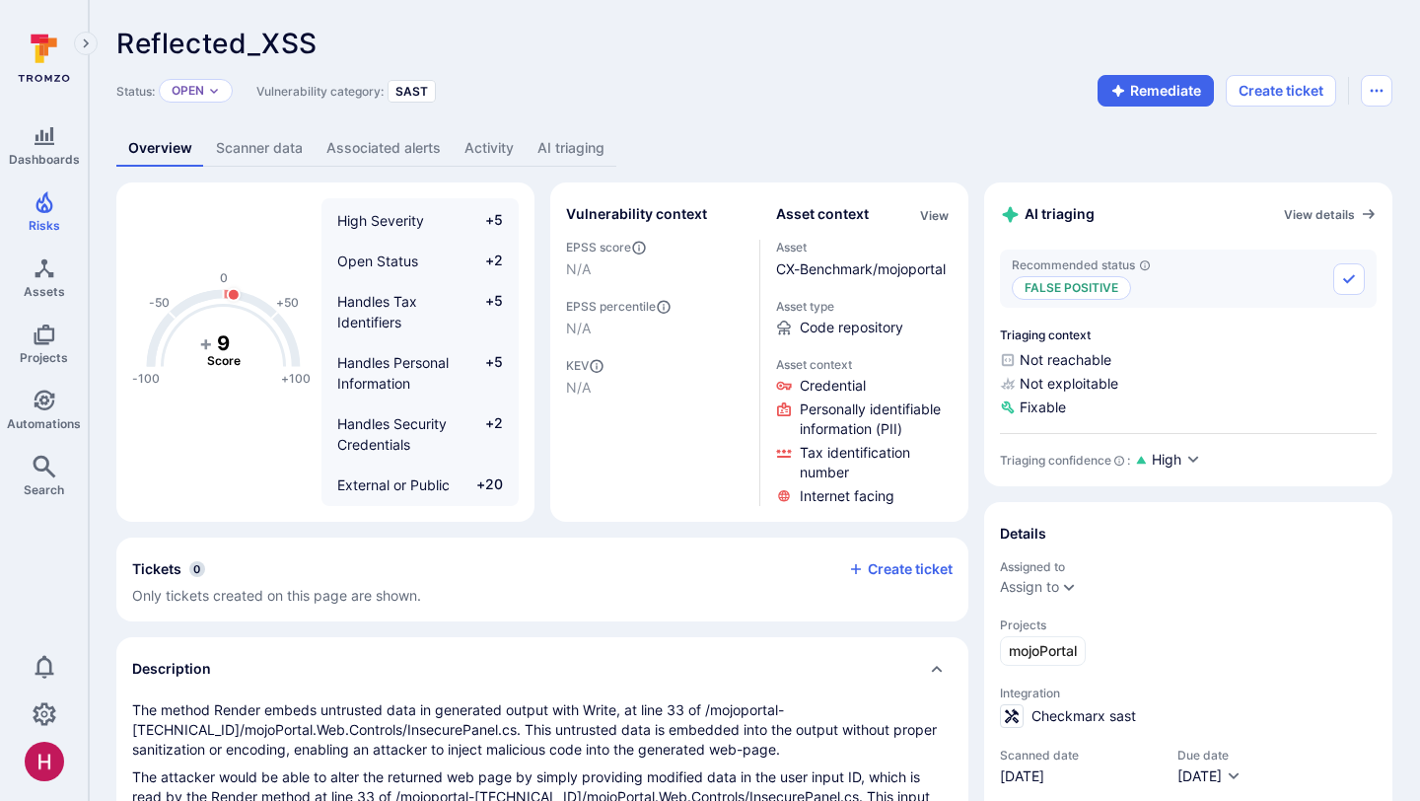
click at [600, 151] on link "AI triaging" at bounding box center [571, 148] width 91 height 36
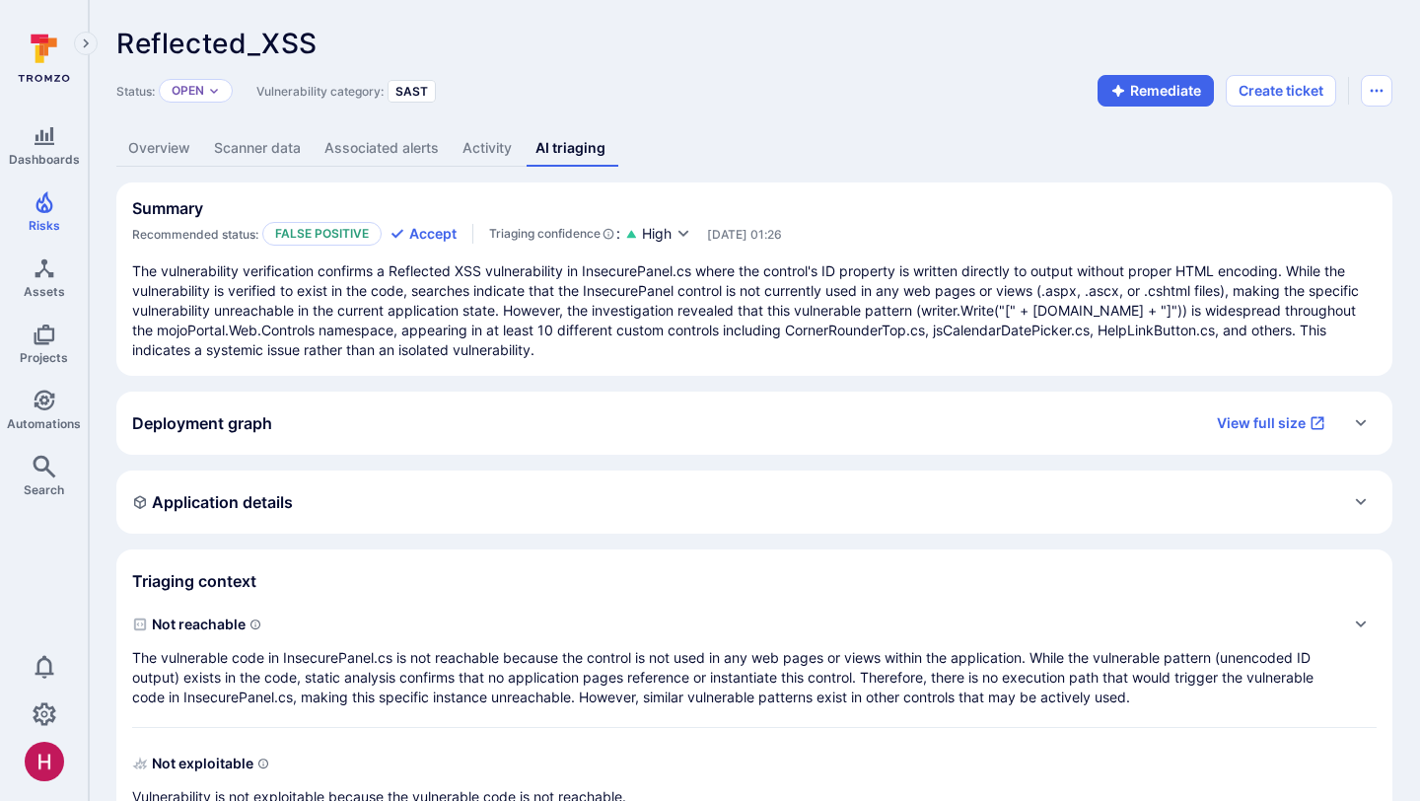
click at [668, 292] on p "The vulnerability verification confirms a Reflected XSS vulnerability in Insecu…" at bounding box center [754, 310] width 1244 height 99
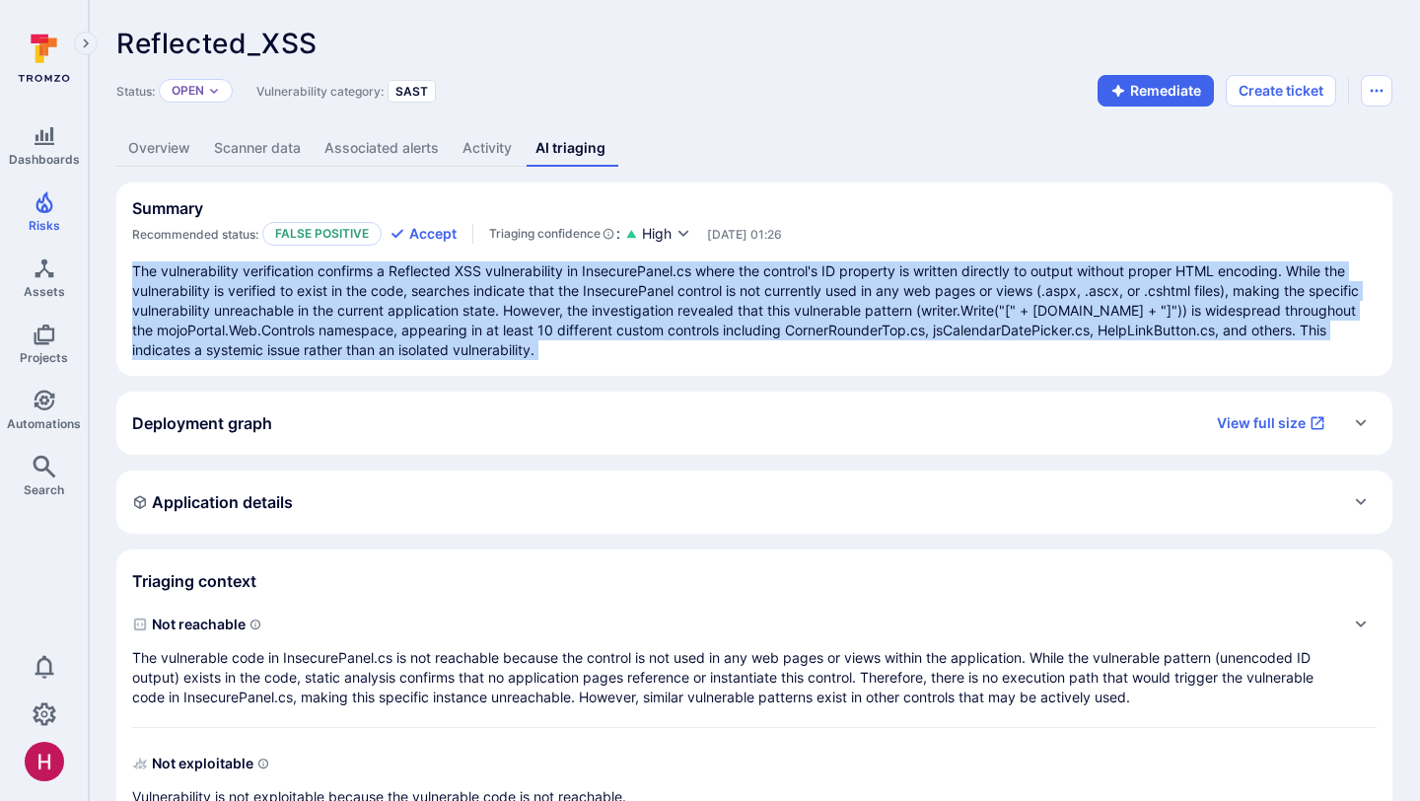
click at [668, 292] on p "The vulnerability verification confirms a Reflected XSS vulnerability in Insecu…" at bounding box center [754, 310] width 1244 height 99
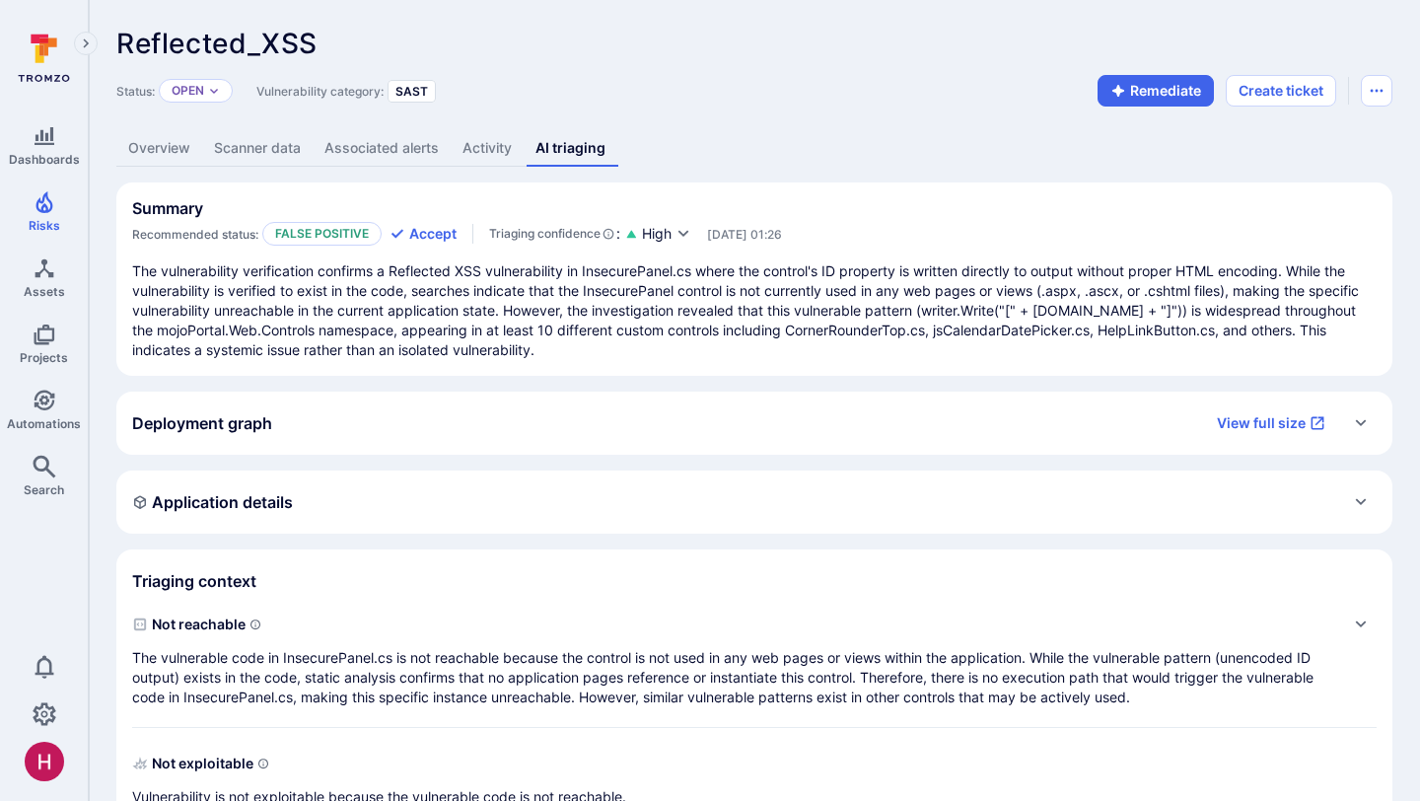
click at [667, 305] on p "The vulnerability verification confirms a Reflected XSS vulnerability in Insecu…" at bounding box center [754, 310] width 1244 height 99
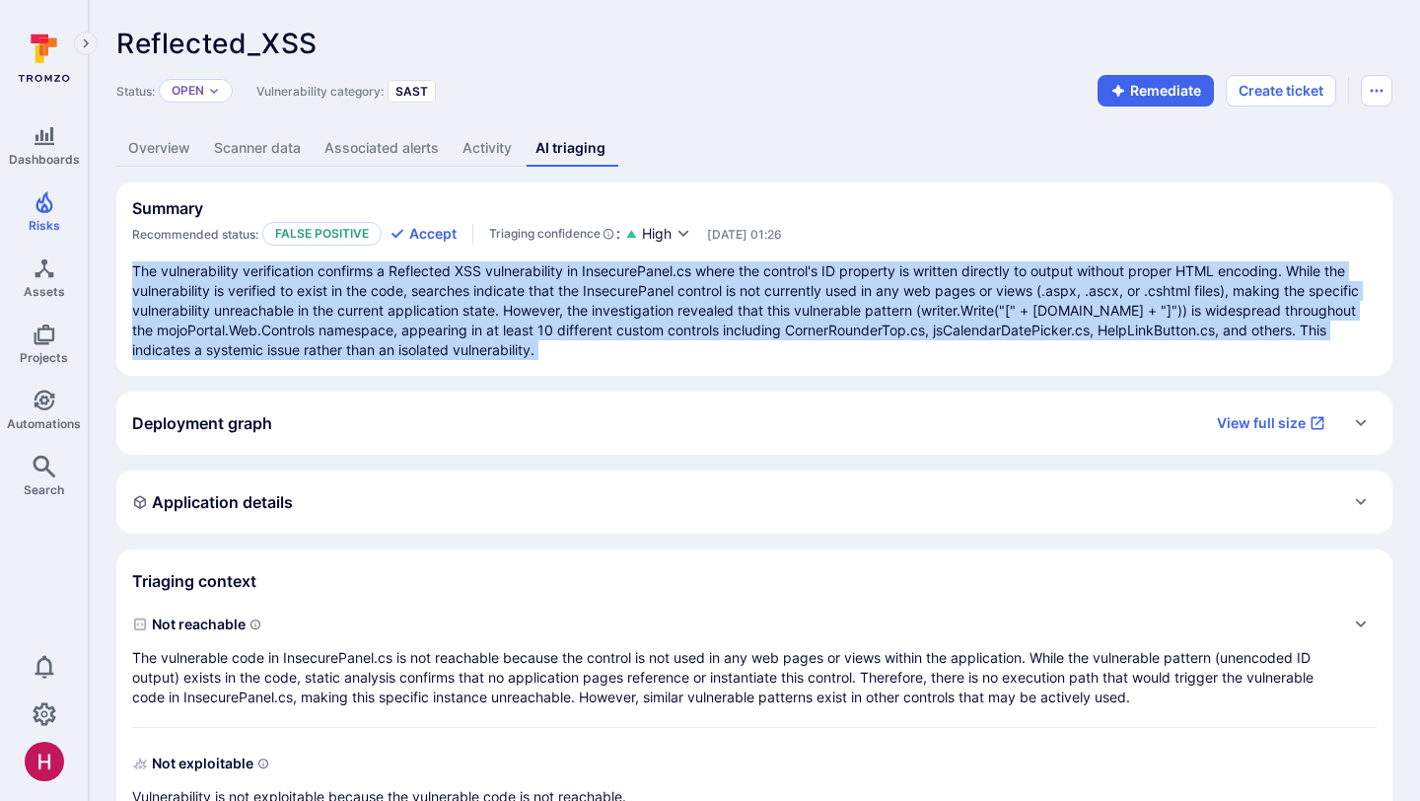
click at [667, 305] on p "The vulnerability verification confirms a Reflected XSS vulnerability in Insecu…" at bounding box center [754, 310] width 1244 height 99
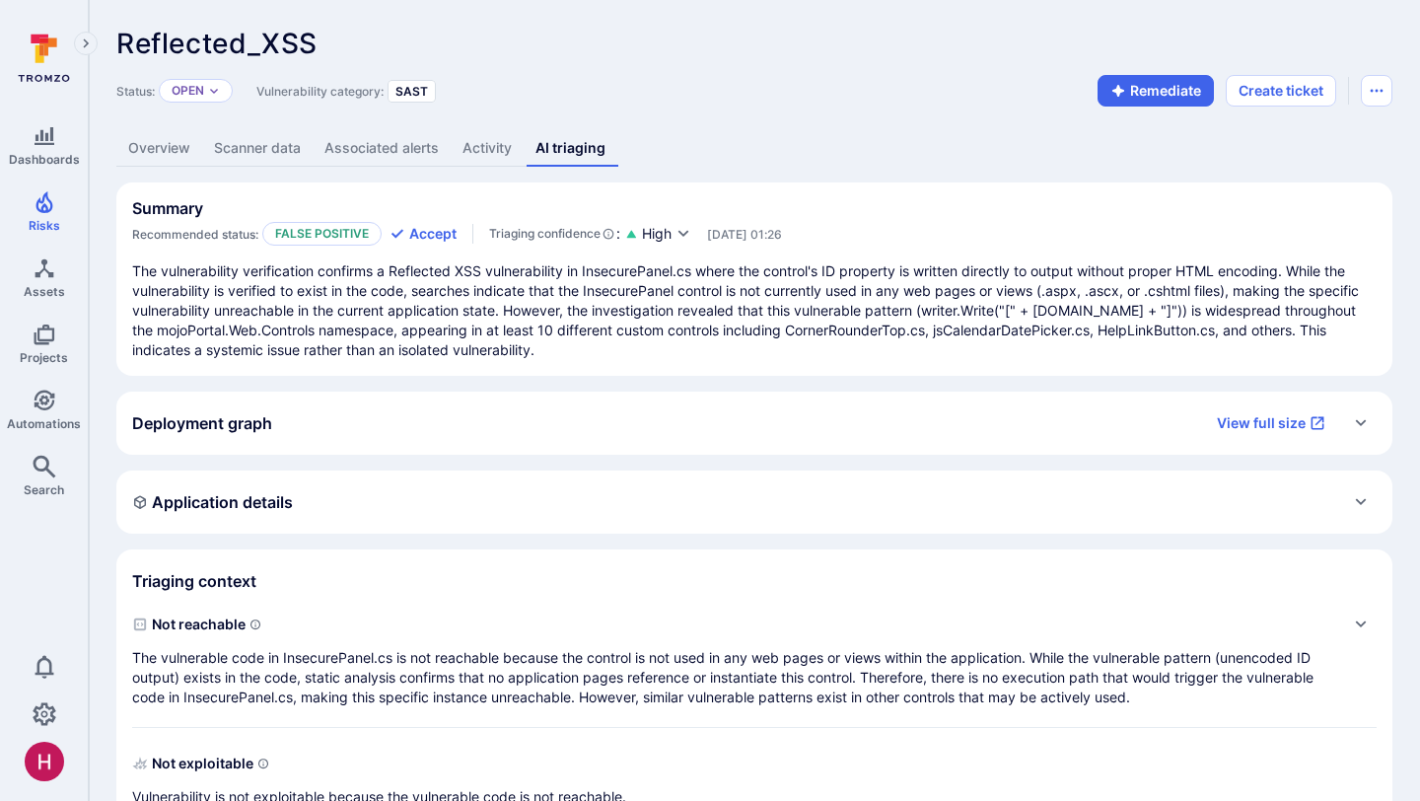
click at [665, 308] on p "The vulnerability verification confirms a Reflected XSS vulnerability in Insecu…" at bounding box center [754, 310] width 1244 height 99
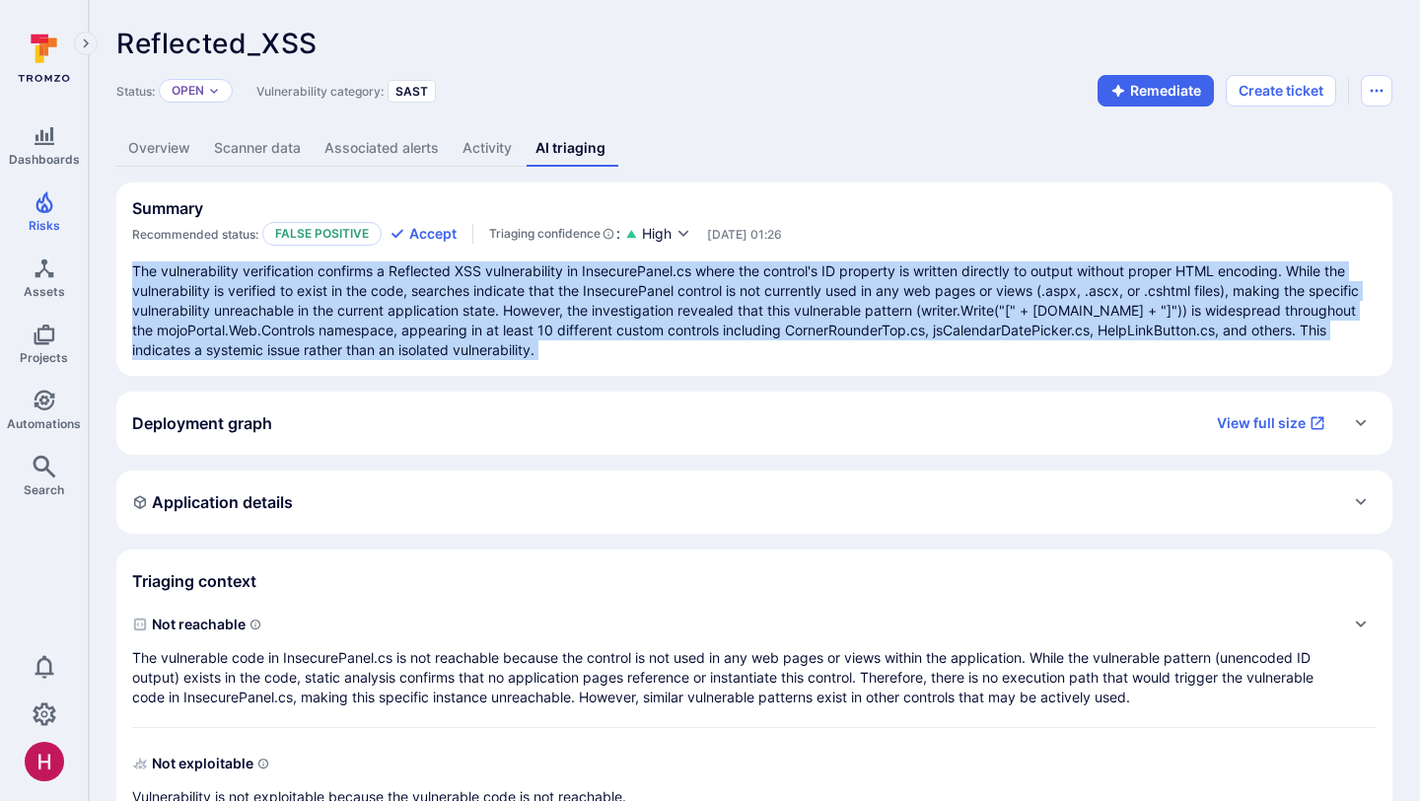
click at [665, 308] on p "The vulnerability verification confirms a Reflected XSS vulnerability in Insecu…" at bounding box center [754, 310] width 1244 height 99
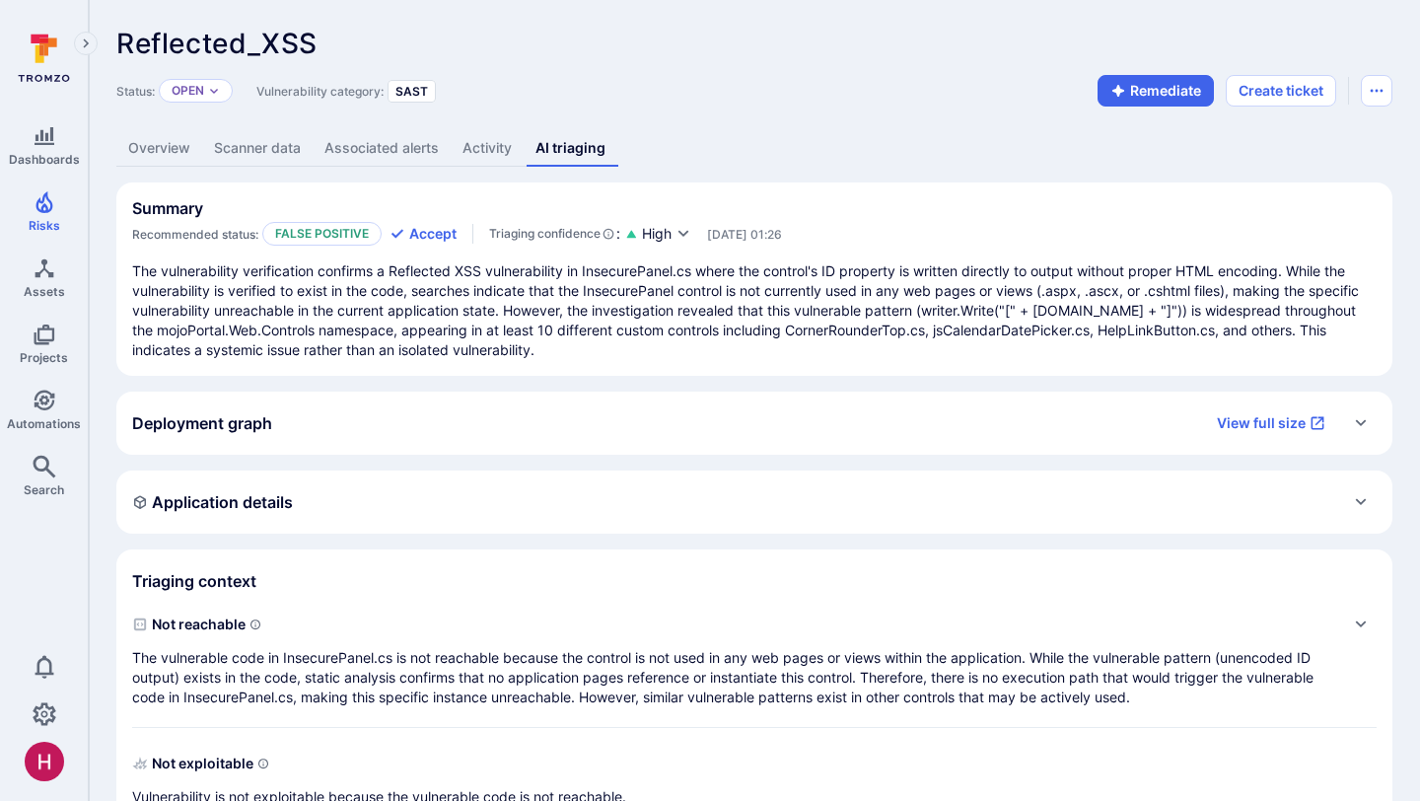
click at [281, 269] on p "The vulnerability verification confirms a Reflected XSS vulnerability in Insecu…" at bounding box center [754, 310] width 1244 height 99
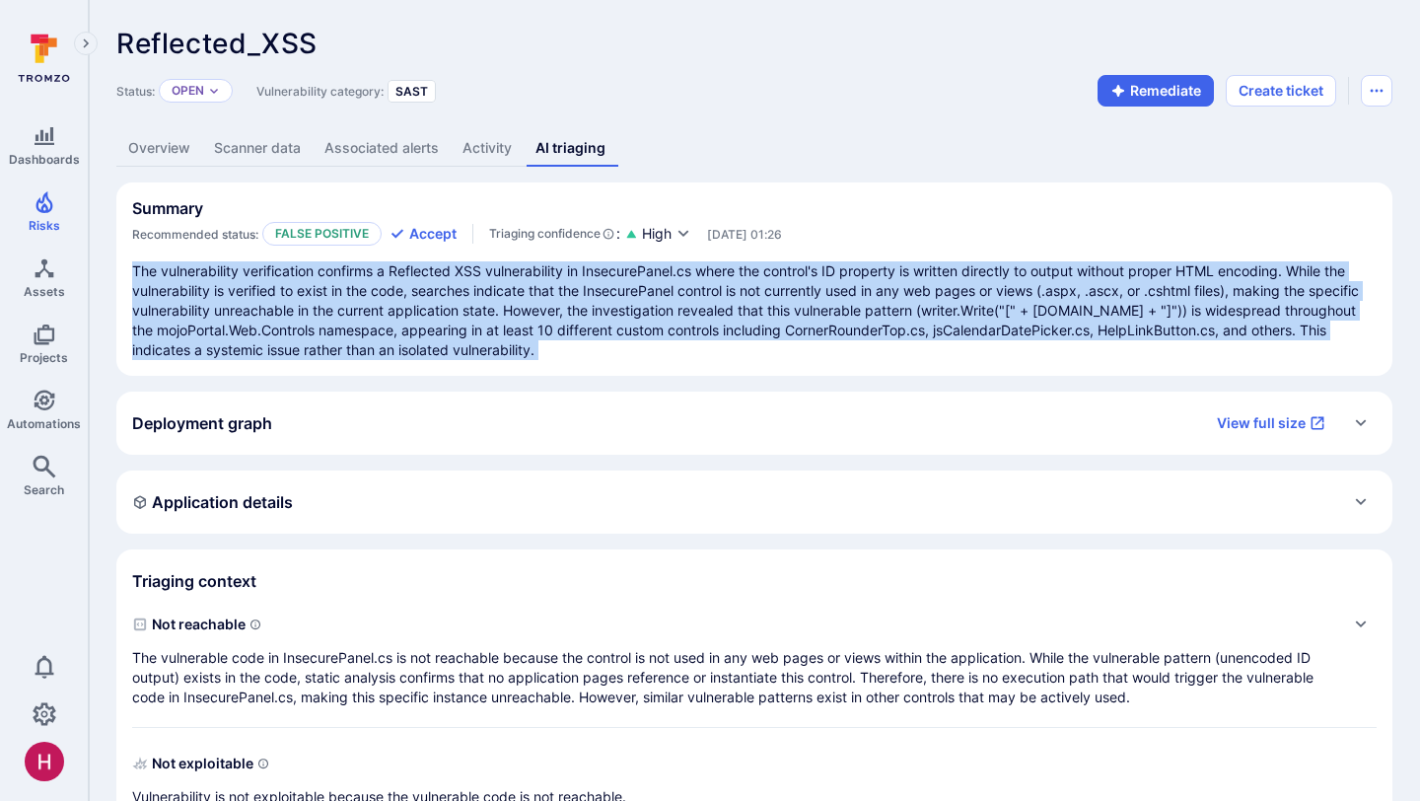
click at [281, 269] on p "The vulnerability verification confirms a Reflected XSS vulnerability in Insecu…" at bounding box center [754, 310] width 1244 height 99
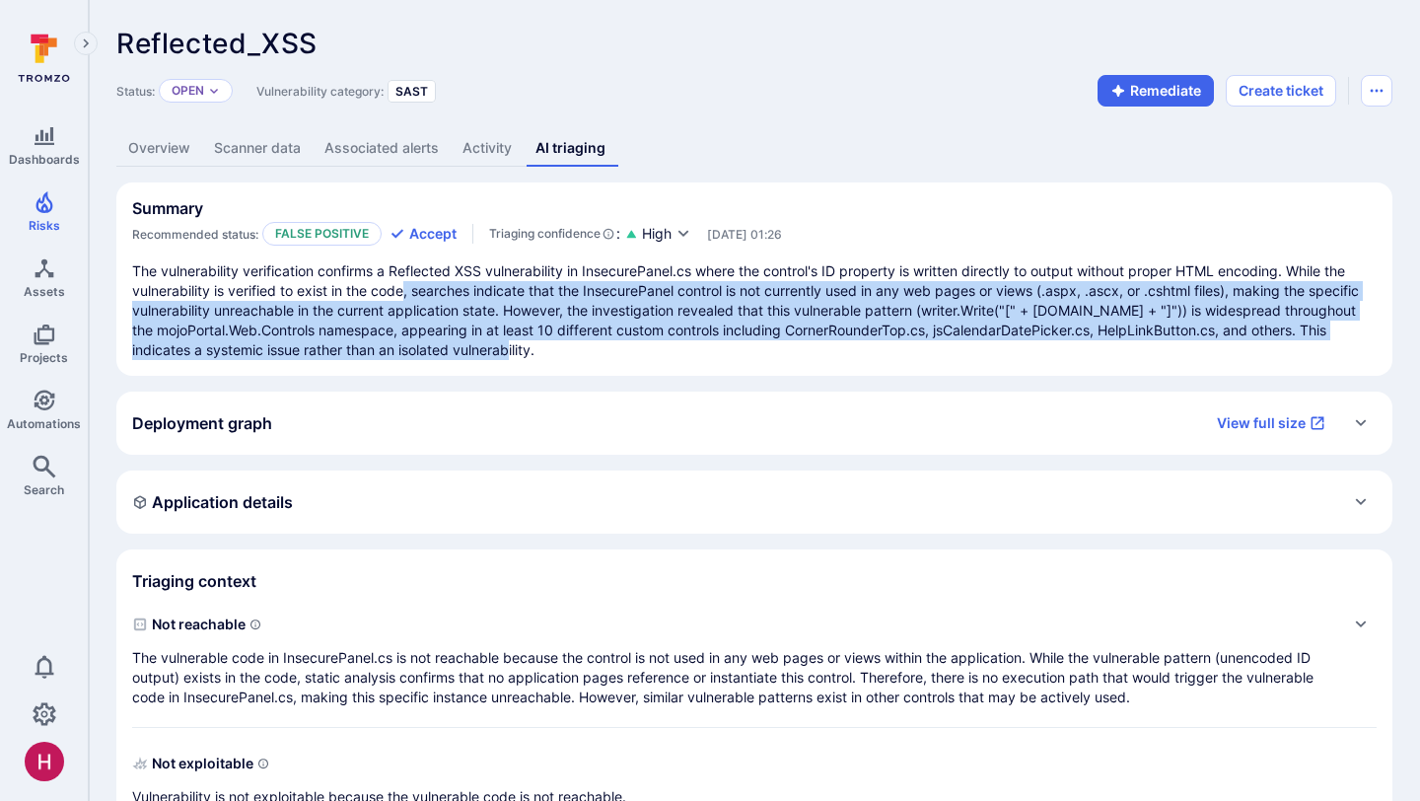
drag, startPoint x: 480, startPoint y: 348, endPoint x: 408, endPoint y: 286, distance: 95.1
click at [408, 287] on p "The vulnerability verification confirms a Reflected XSS vulnerability in Insecu…" at bounding box center [754, 310] width 1244 height 99
click at [760, 328] on p "The vulnerability verification confirms a Reflected XSS vulnerability in Insecu…" at bounding box center [754, 310] width 1244 height 99
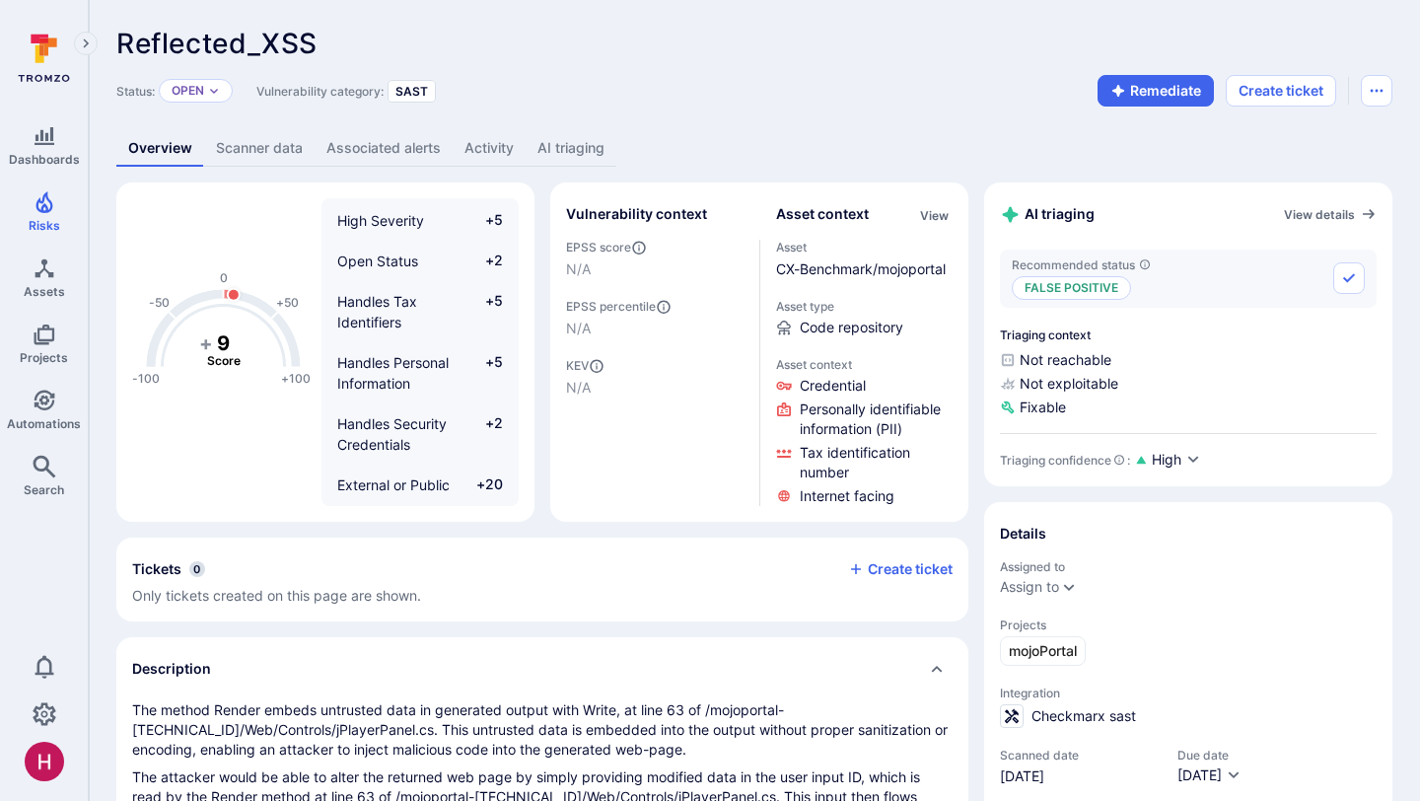
click at [590, 138] on link "AI triaging" at bounding box center [571, 148] width 91 height 36
click at [566, 138] on link "AI triaging" at bounding box center [571, 148] width 91 height 36
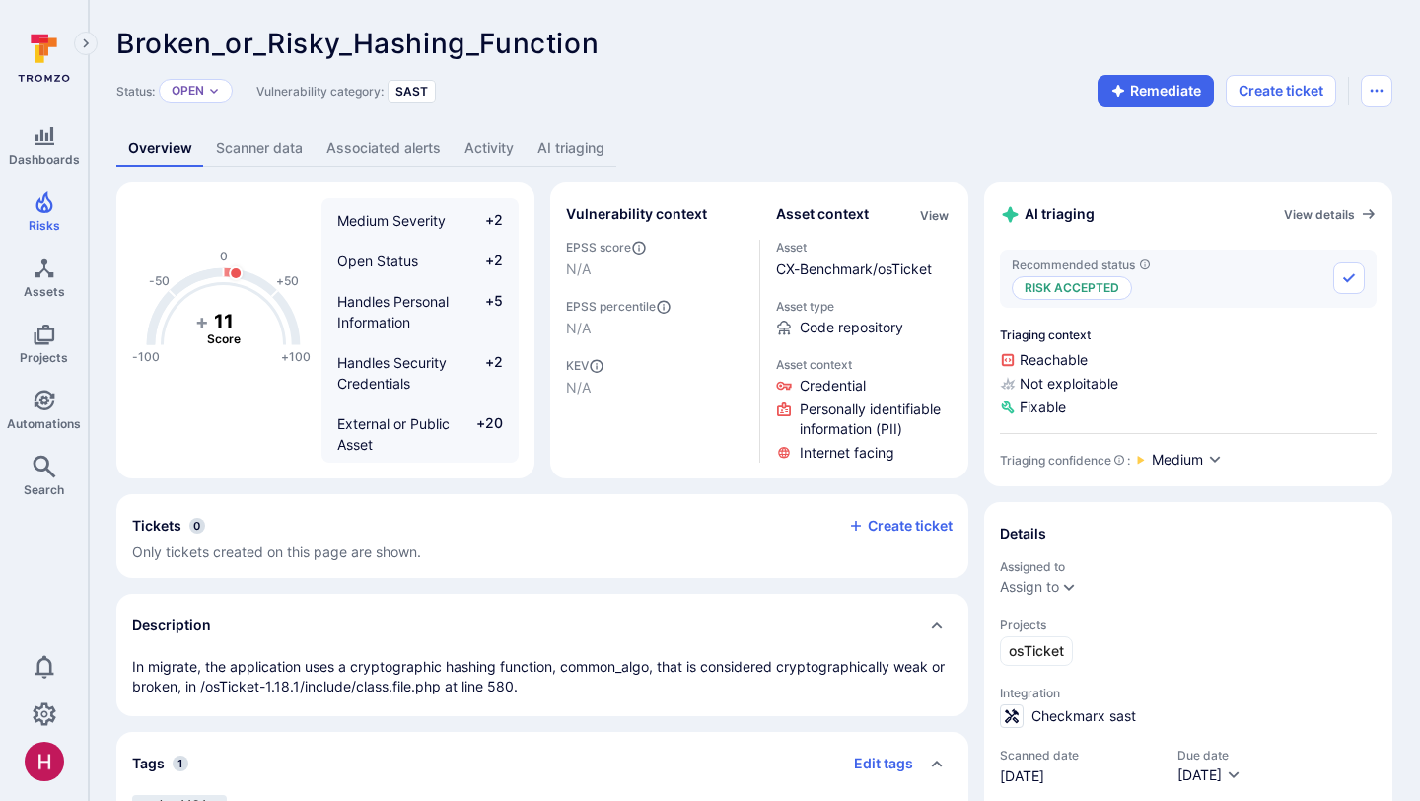
click at [584, 143] on link "AI triaging" at bounding box center [571, 148] width 91 height 36
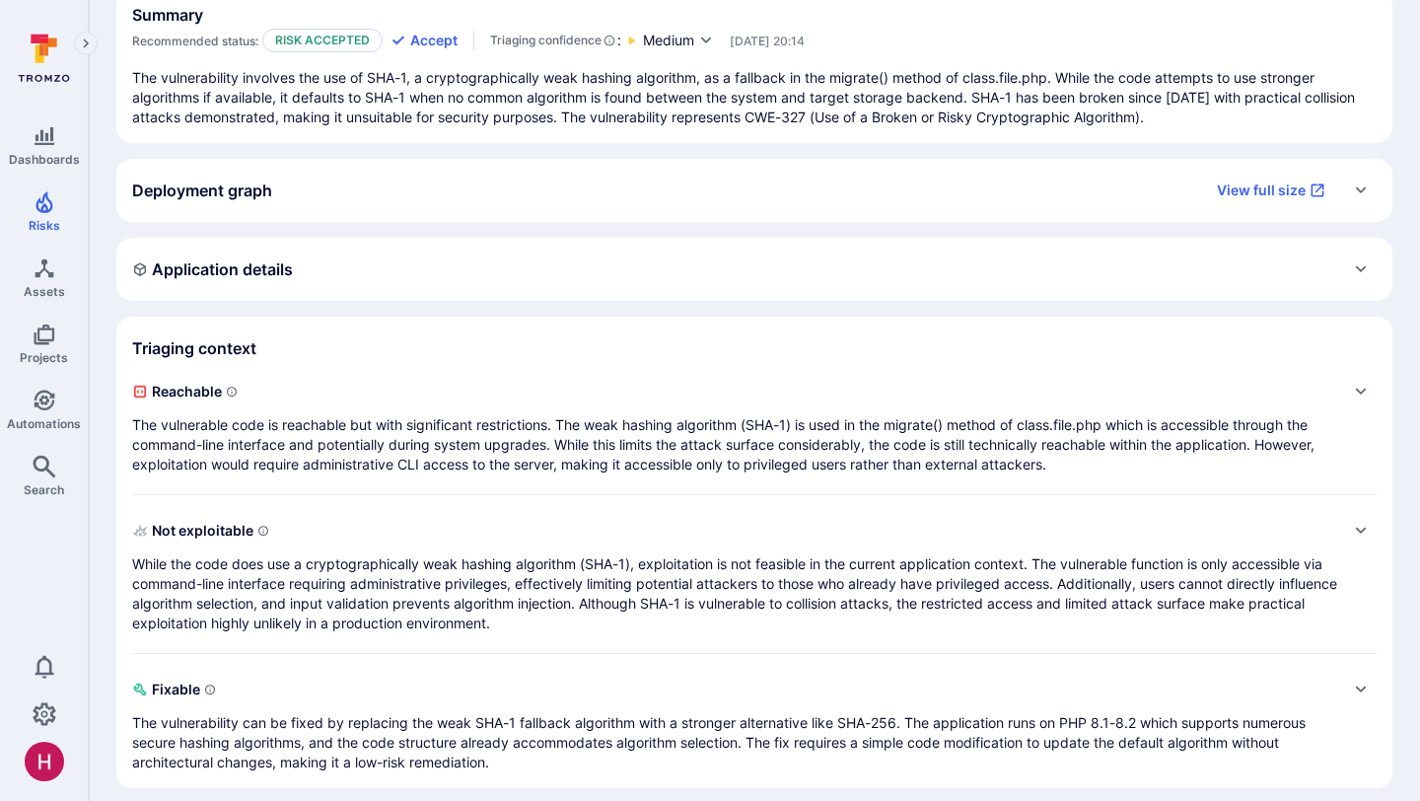
scroll to position [197, 0]
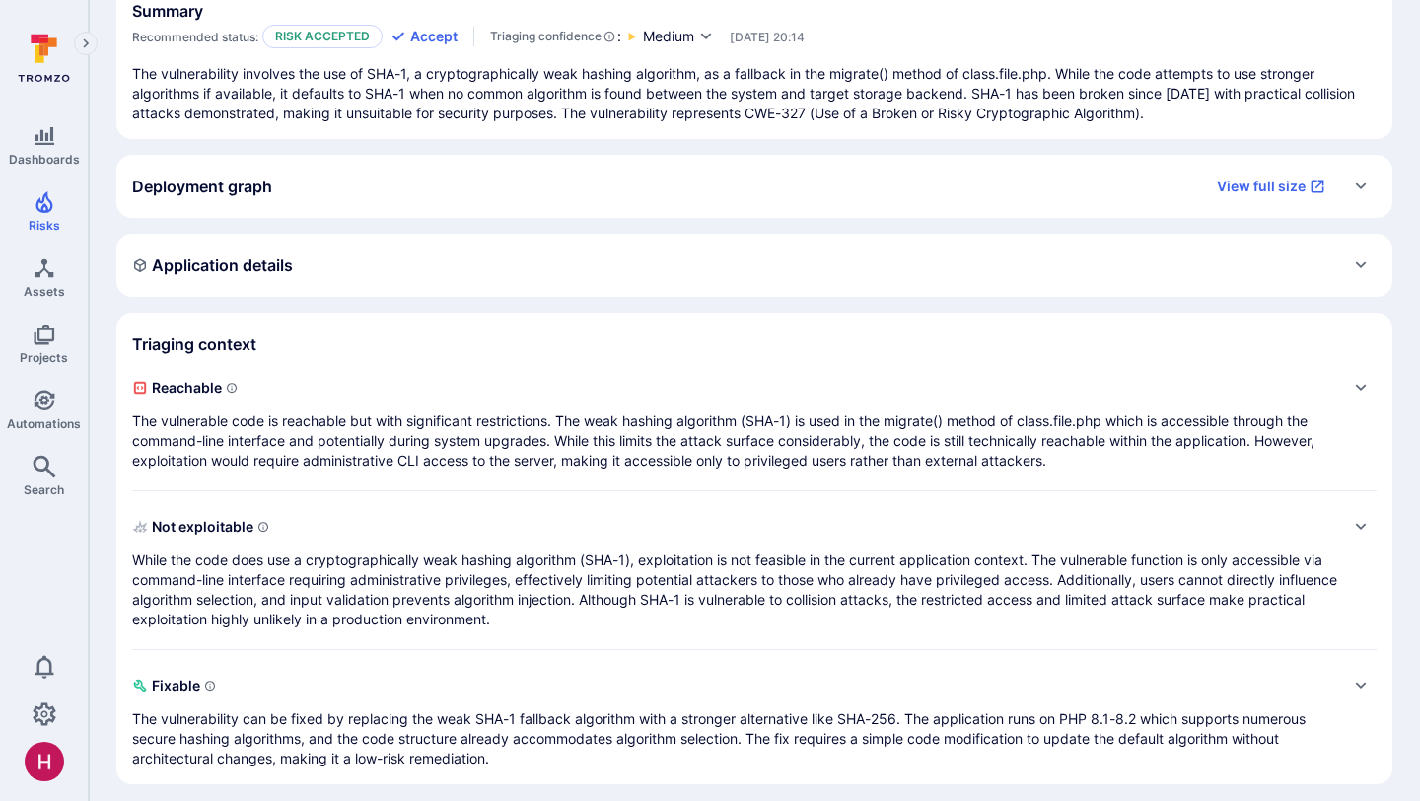
click at [944, 592] on p "While the code does use a cryptographically weak hashing algorithm (SHA-1), exp…" at bounding box center [734, 589] width 1205 height 79
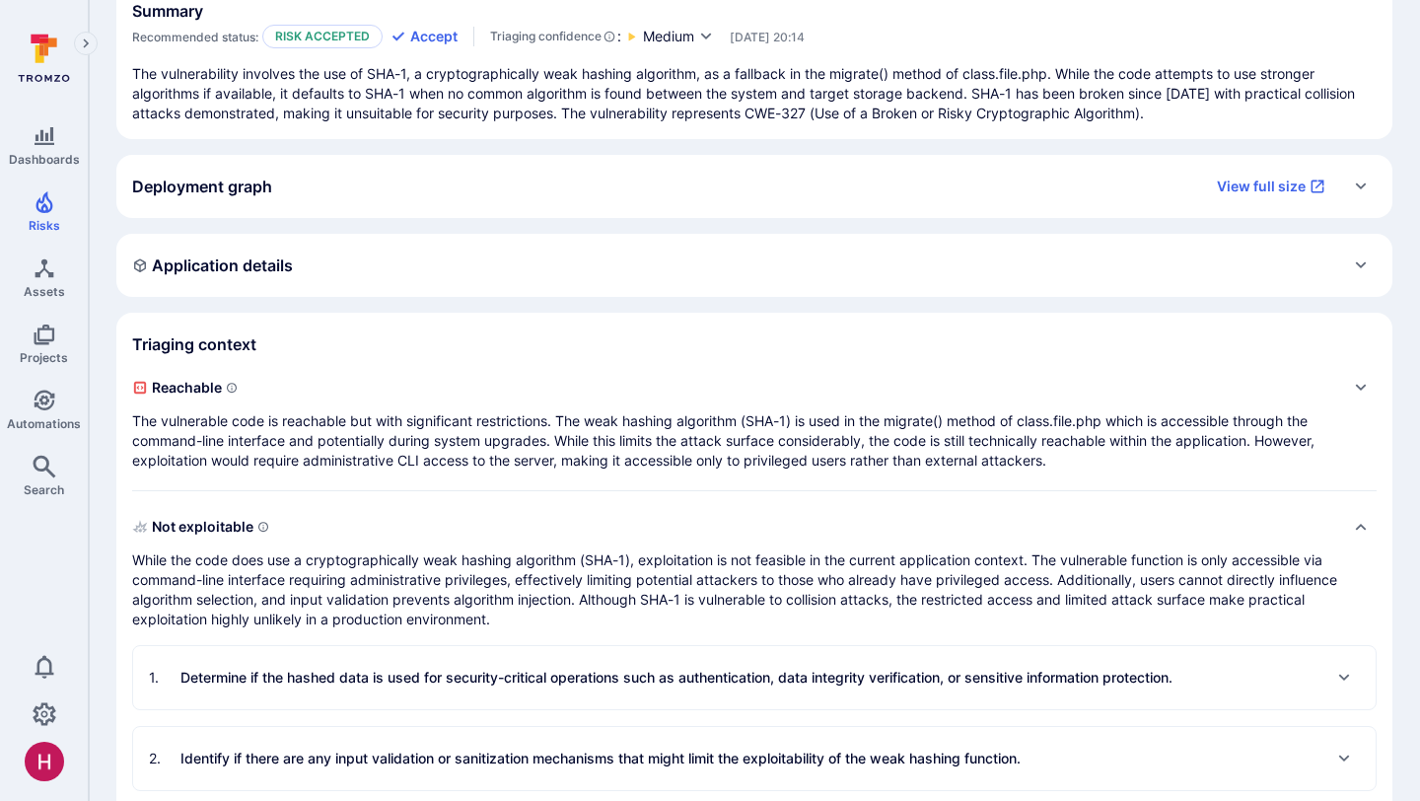
click at [944, 592] on p "While the code does use a cryptographically weak hashing algorithm (SHA-1), exp…" at bounding box center [734, 589] width 1205 height 79
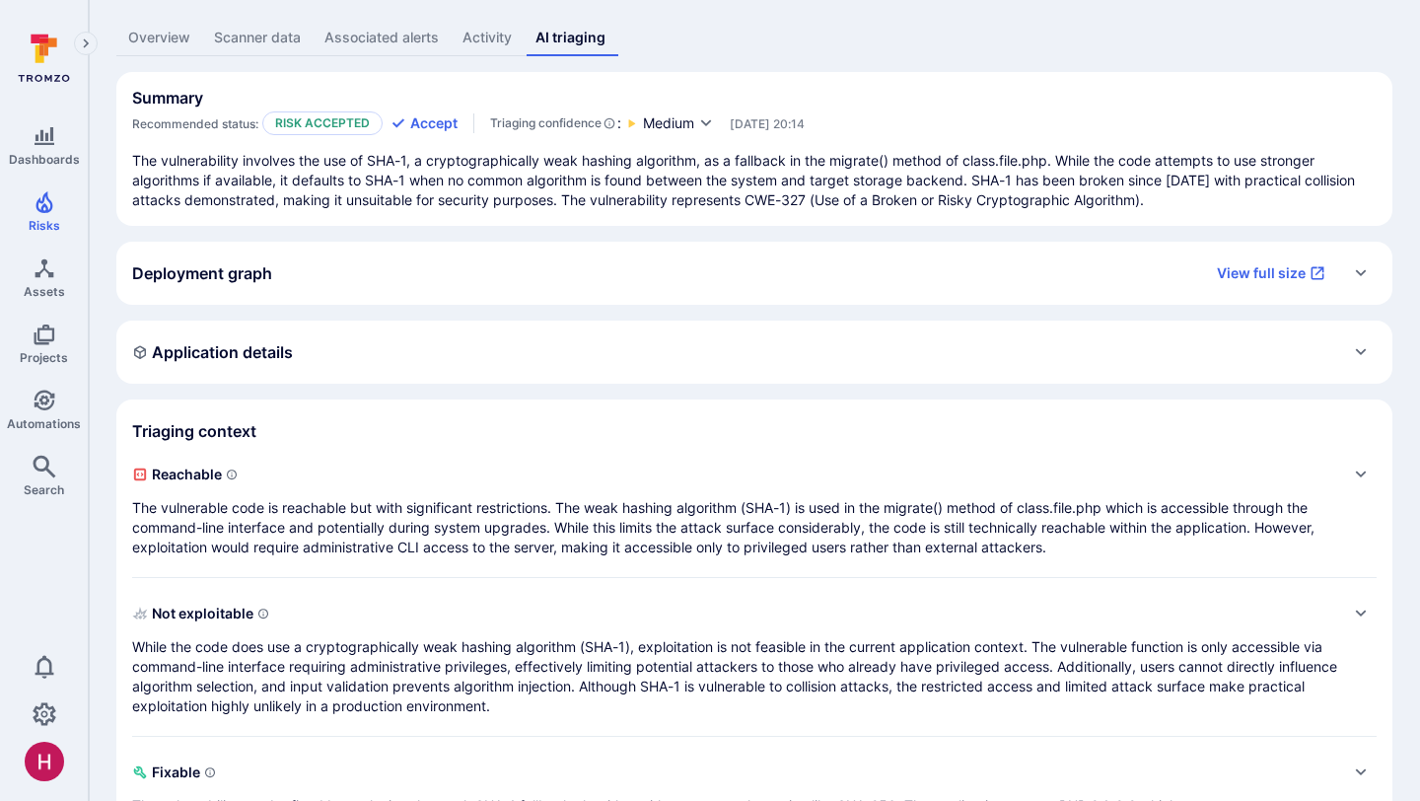
scroll to position [208, 0]
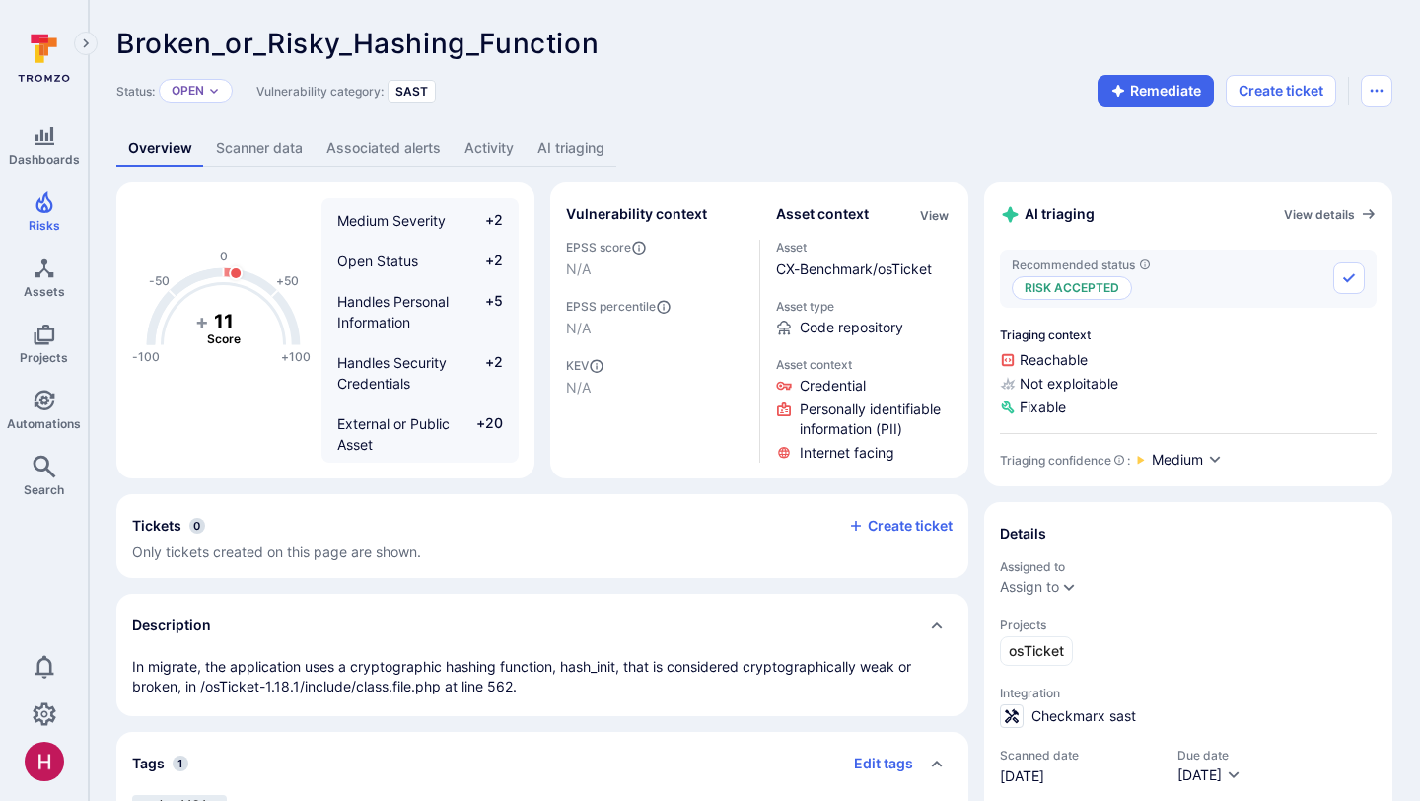
click at [583, 144] on link "AI triaging" at bounding box center [571, 148] width 91 height 36
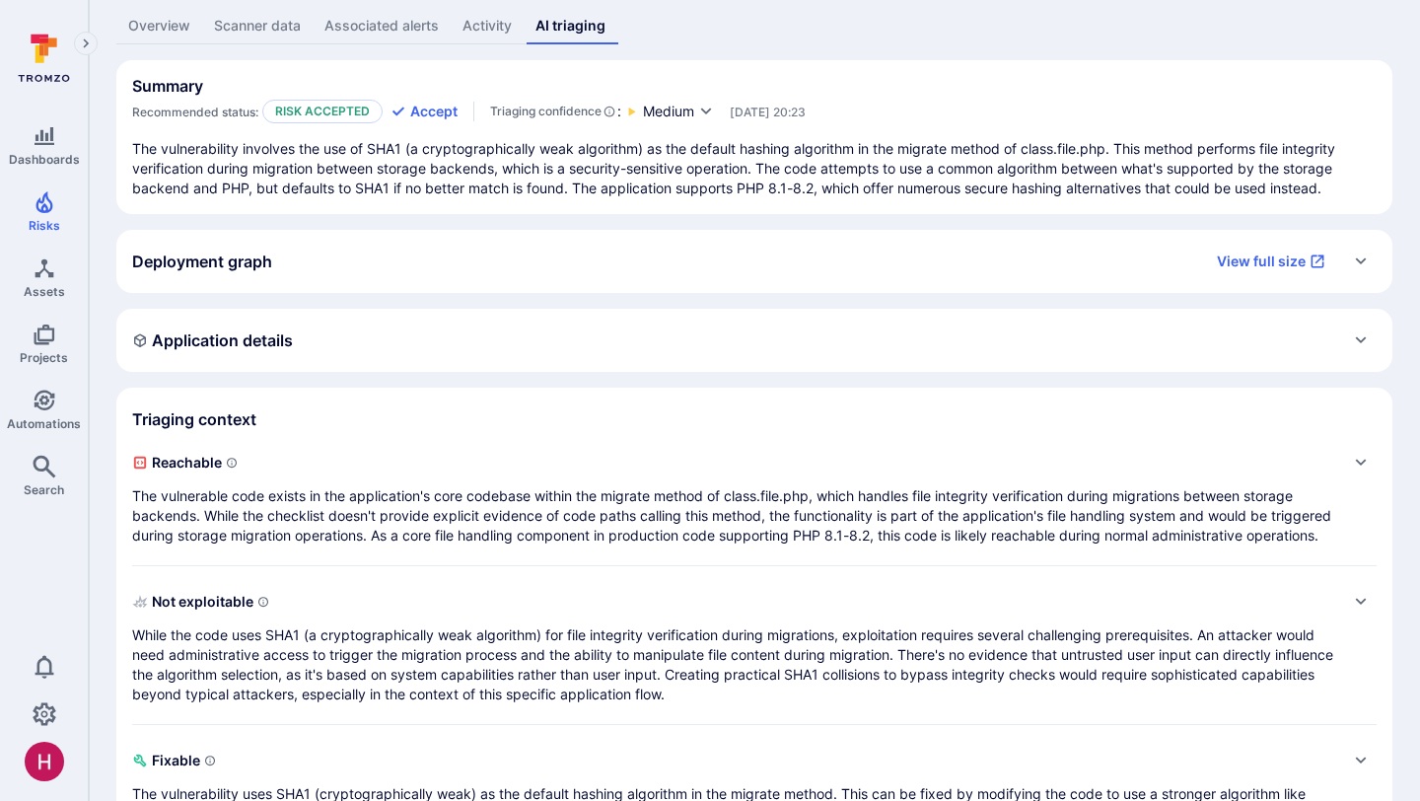
scroll to position [228, 0]
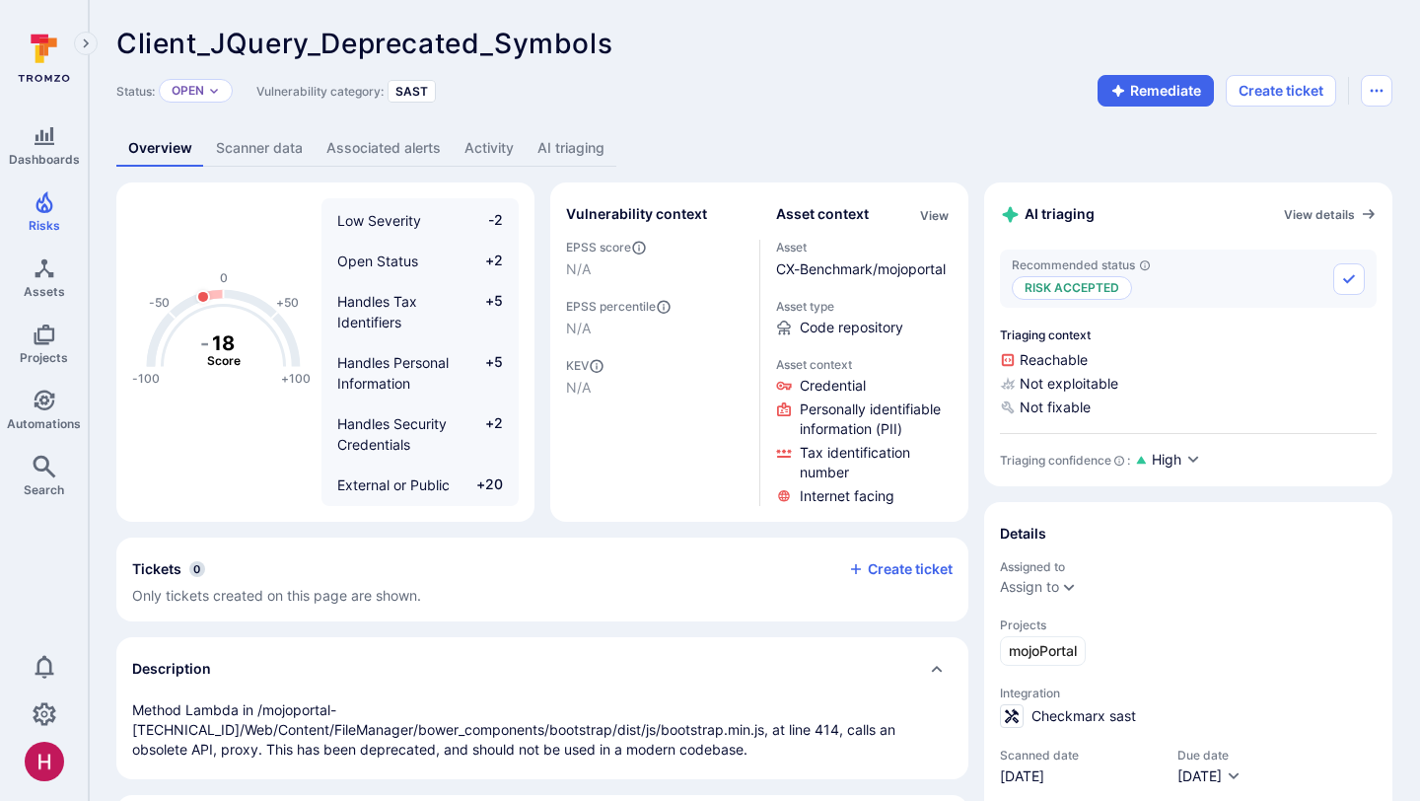
click at [549, 151] on link "AI triaging" at bounding box center [571, 148] width 91 height 36
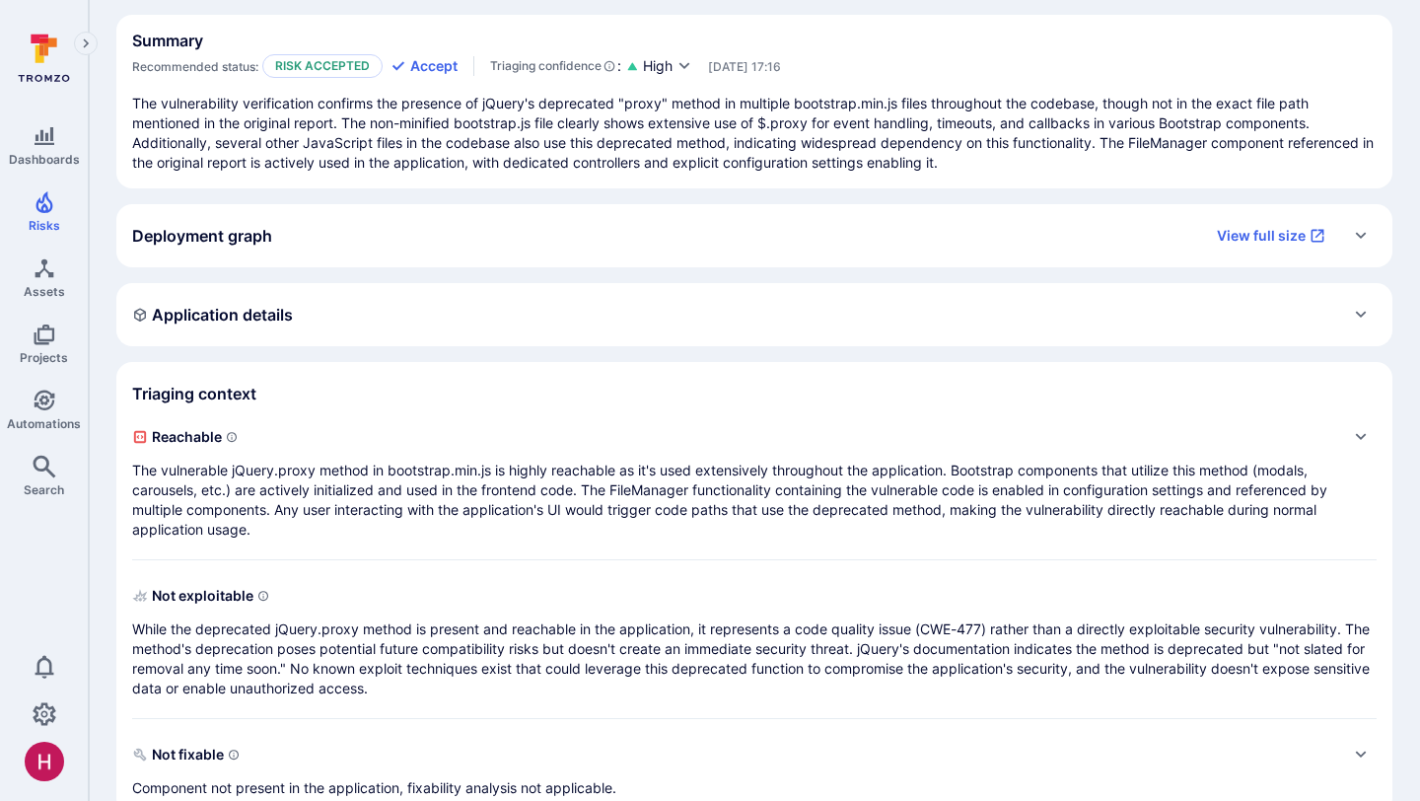
scroll to position [208, 0]
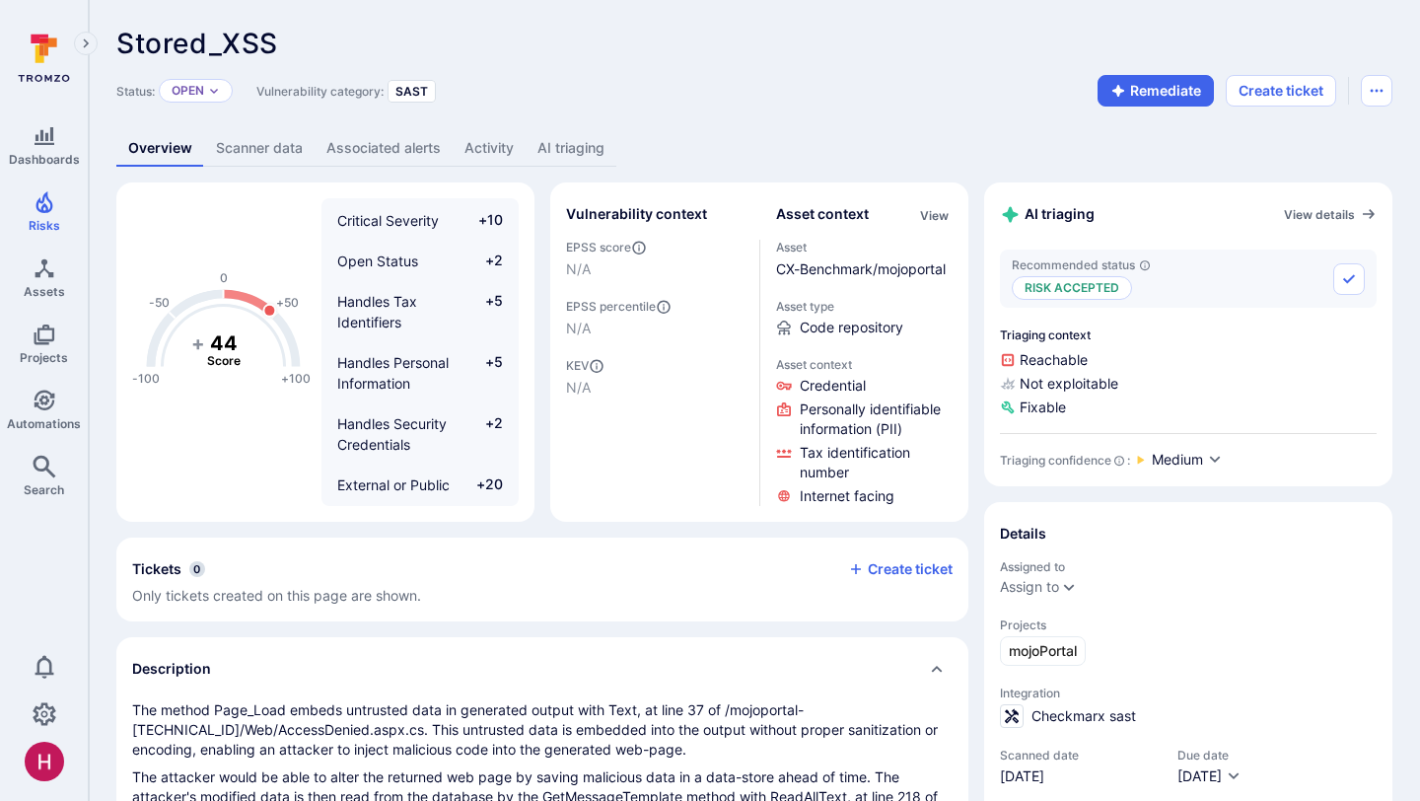
click at [564, 151] on link "AI triaging" at bounding box center [571, 148] width 91 height 36
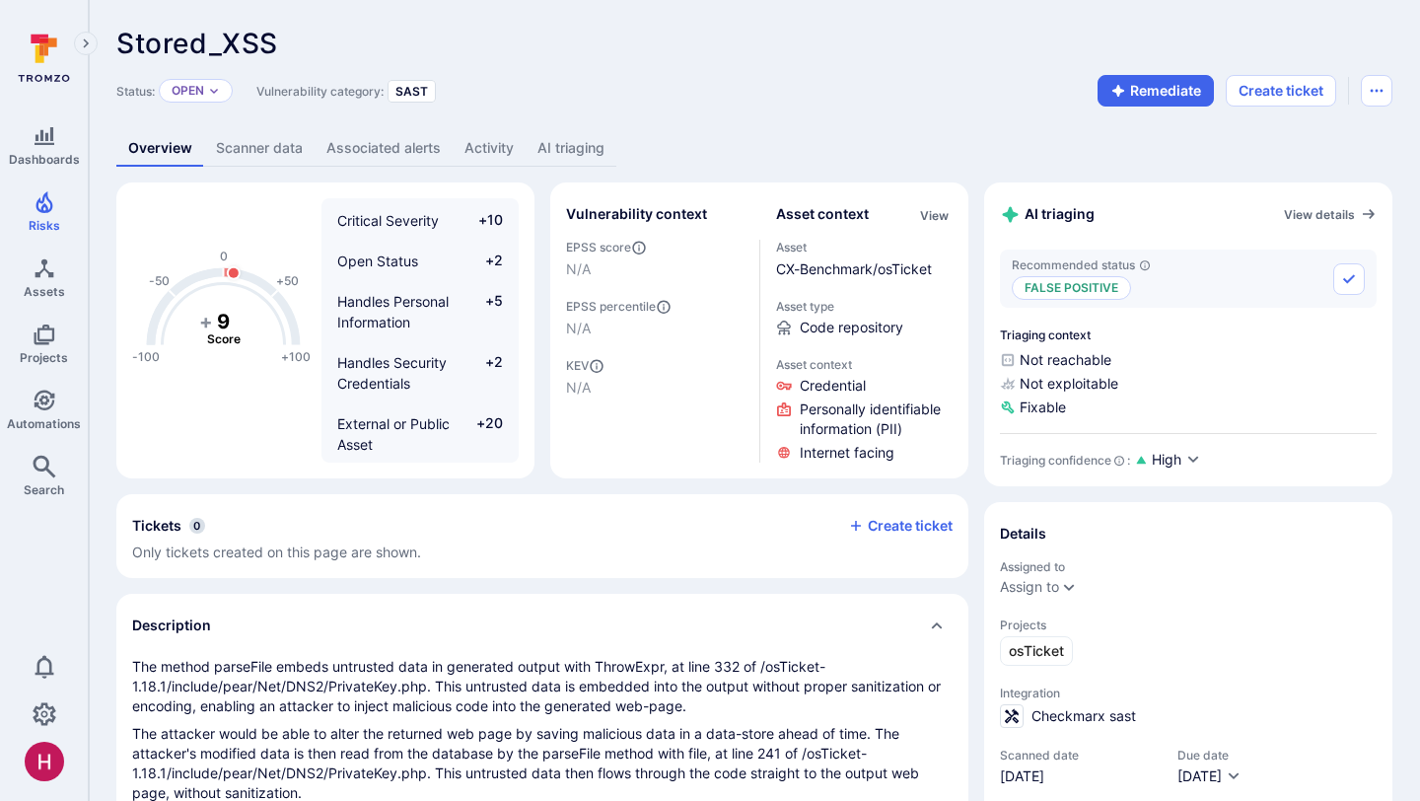
click at [595, 149] on link "AI triaging" at bounding box center [571, 148] width 91 height 36
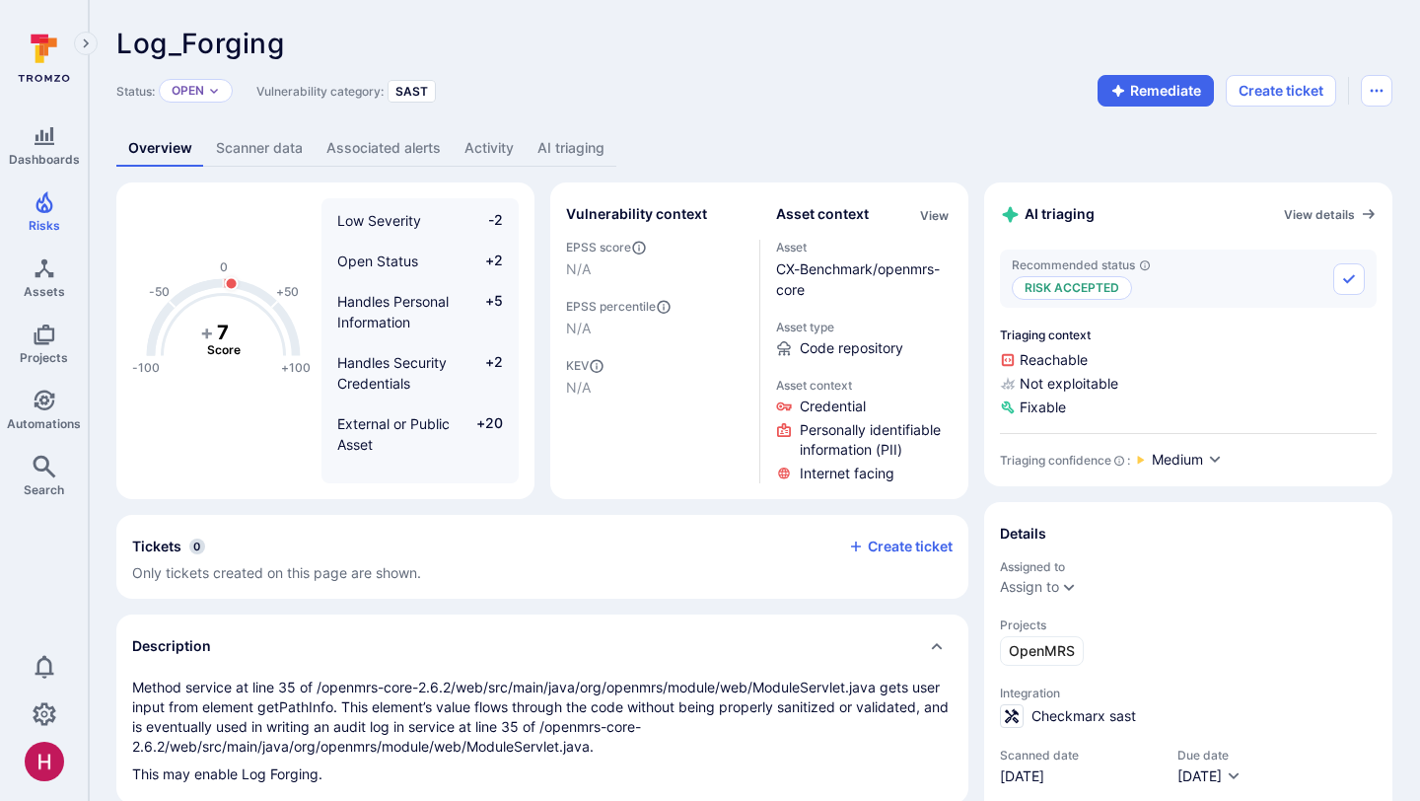
click at [586, 142] on link "AI triaging" at bounding box center [571, 148] width 91 height 36
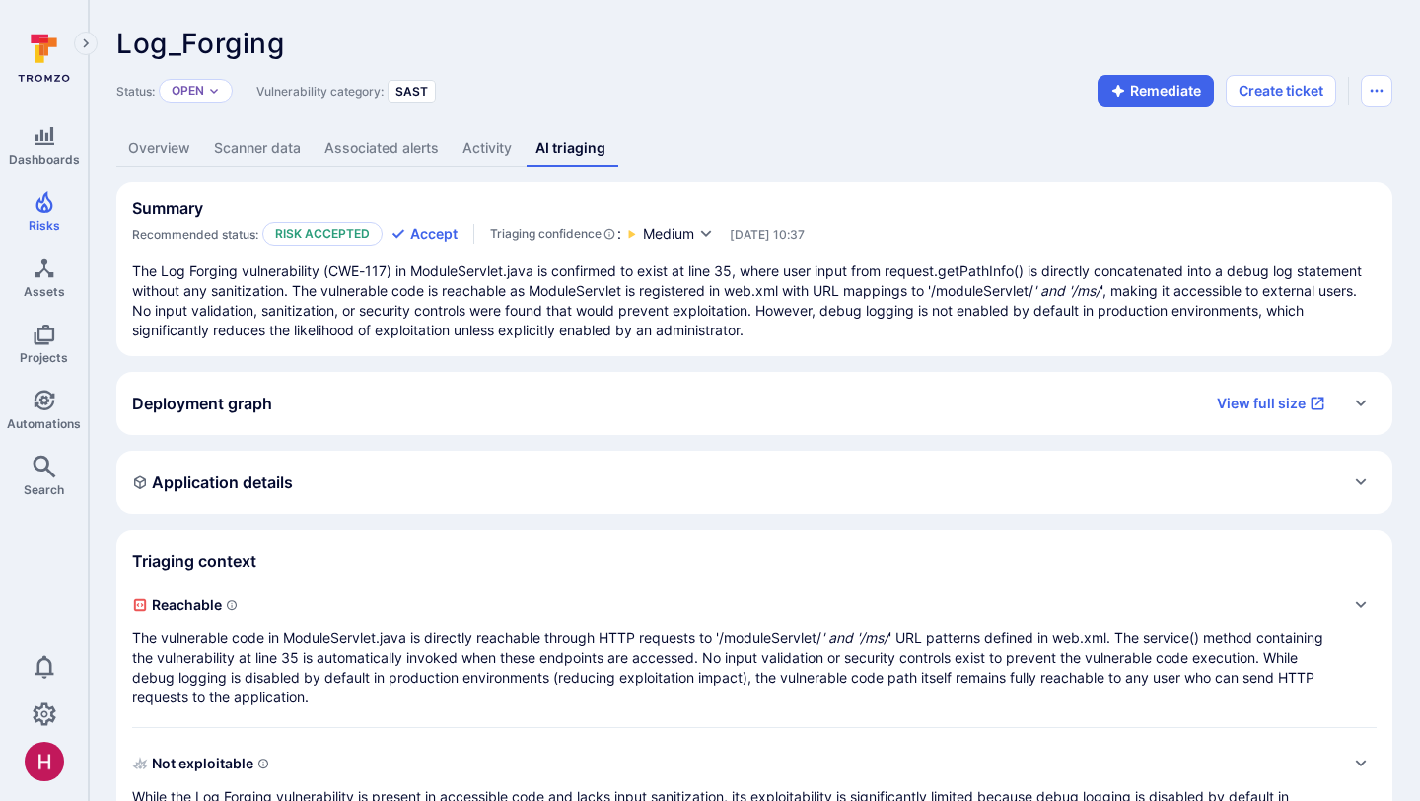
click at [694, 52] on div "Log_Forging ... Show more" at bounding box center [613, 44] width 994 height 32
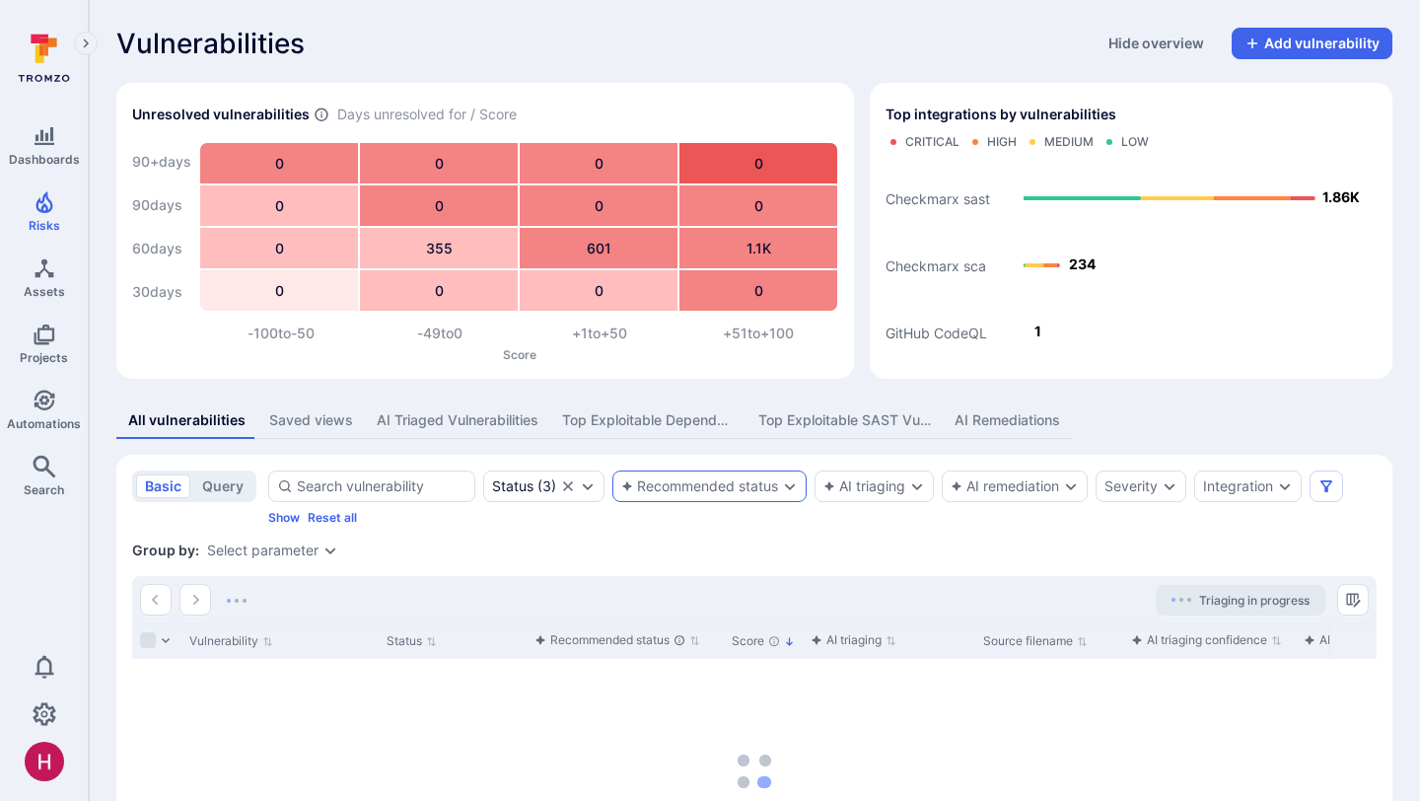
click at [733, 497] on div "Recommended status" at bounding box center [709, 486] width 194 height 32
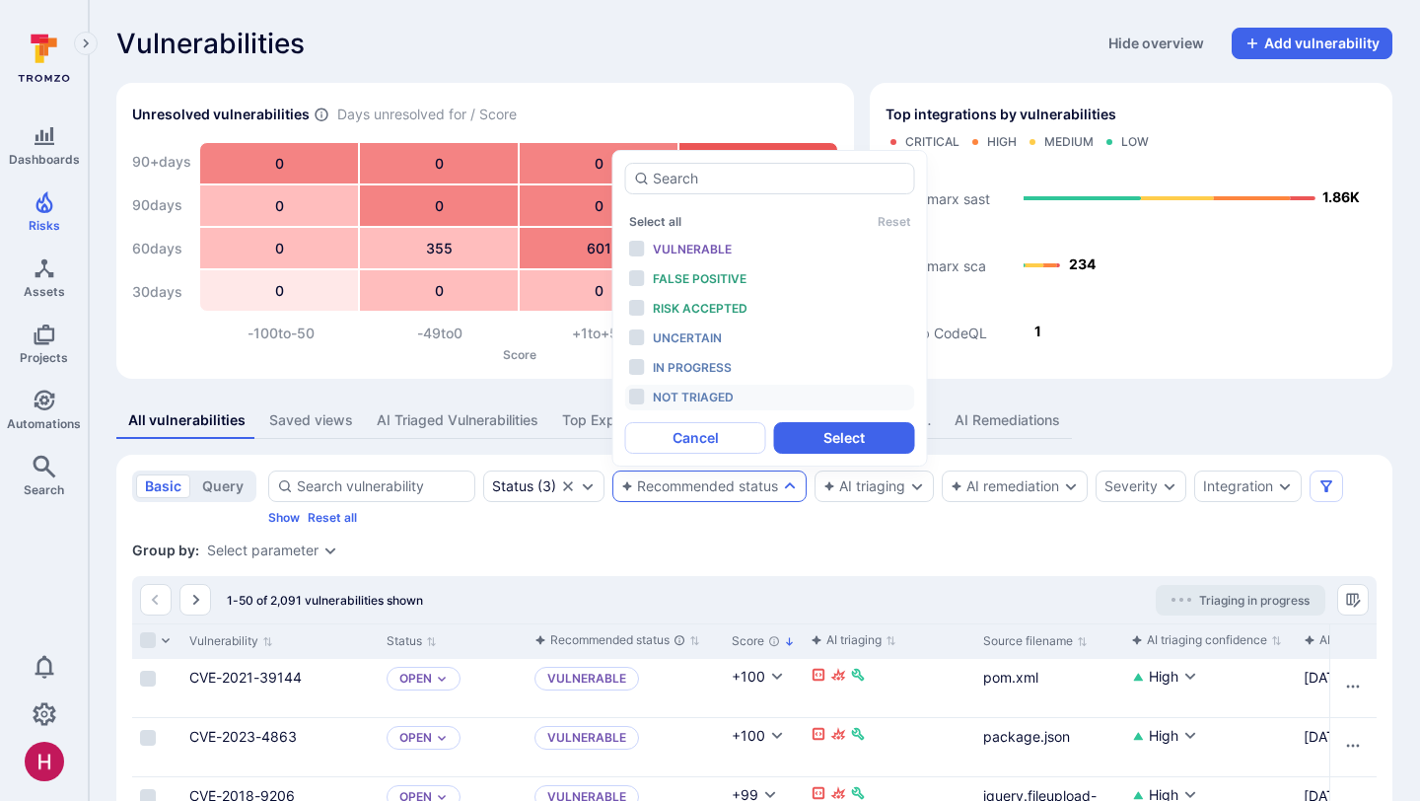
click at [711, 400] on span "Not triaged" at bounding box center [693, 396] width 81 height 15
click at [816, 435] on button "Select" at bounding box center [844, 438] width 141 height 32
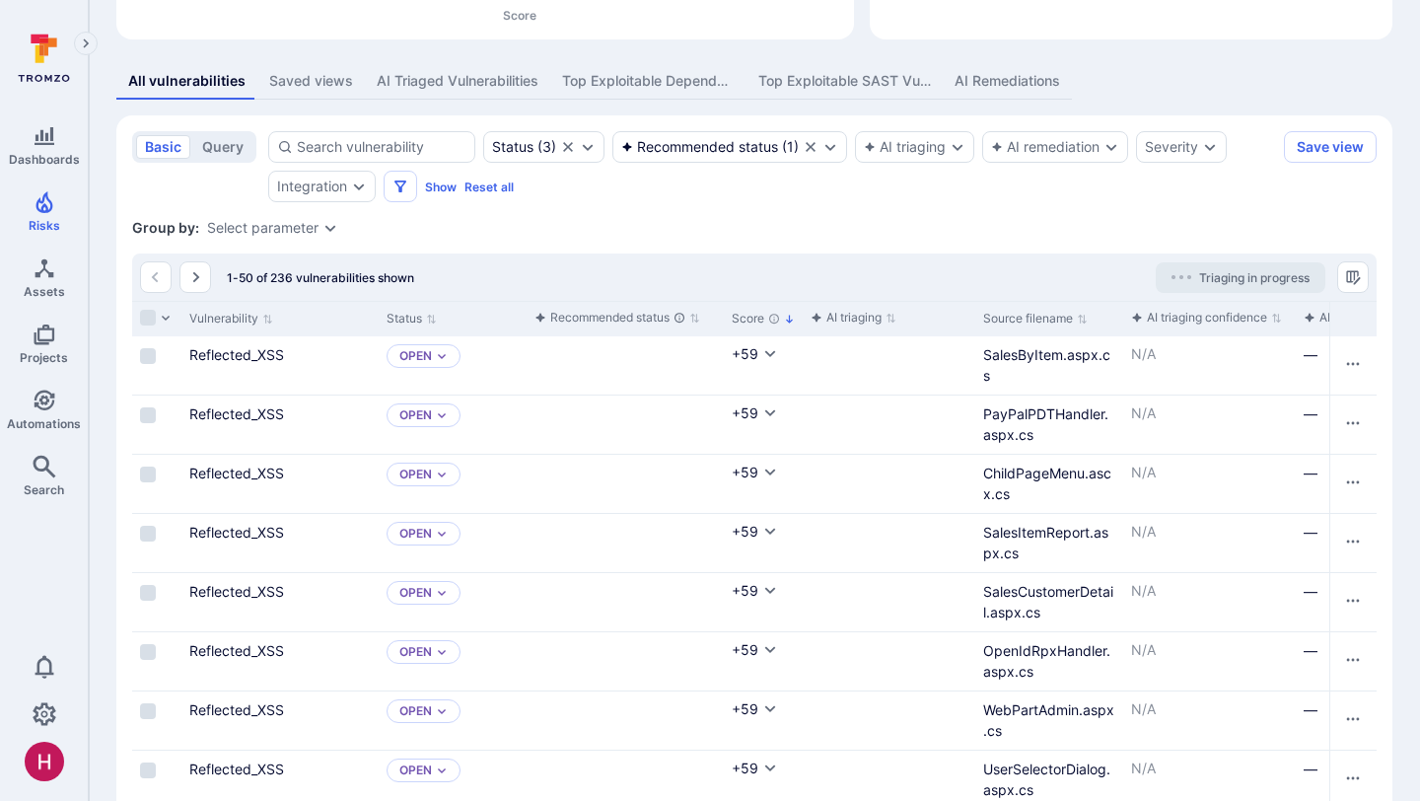
scroll to position [357, 0]
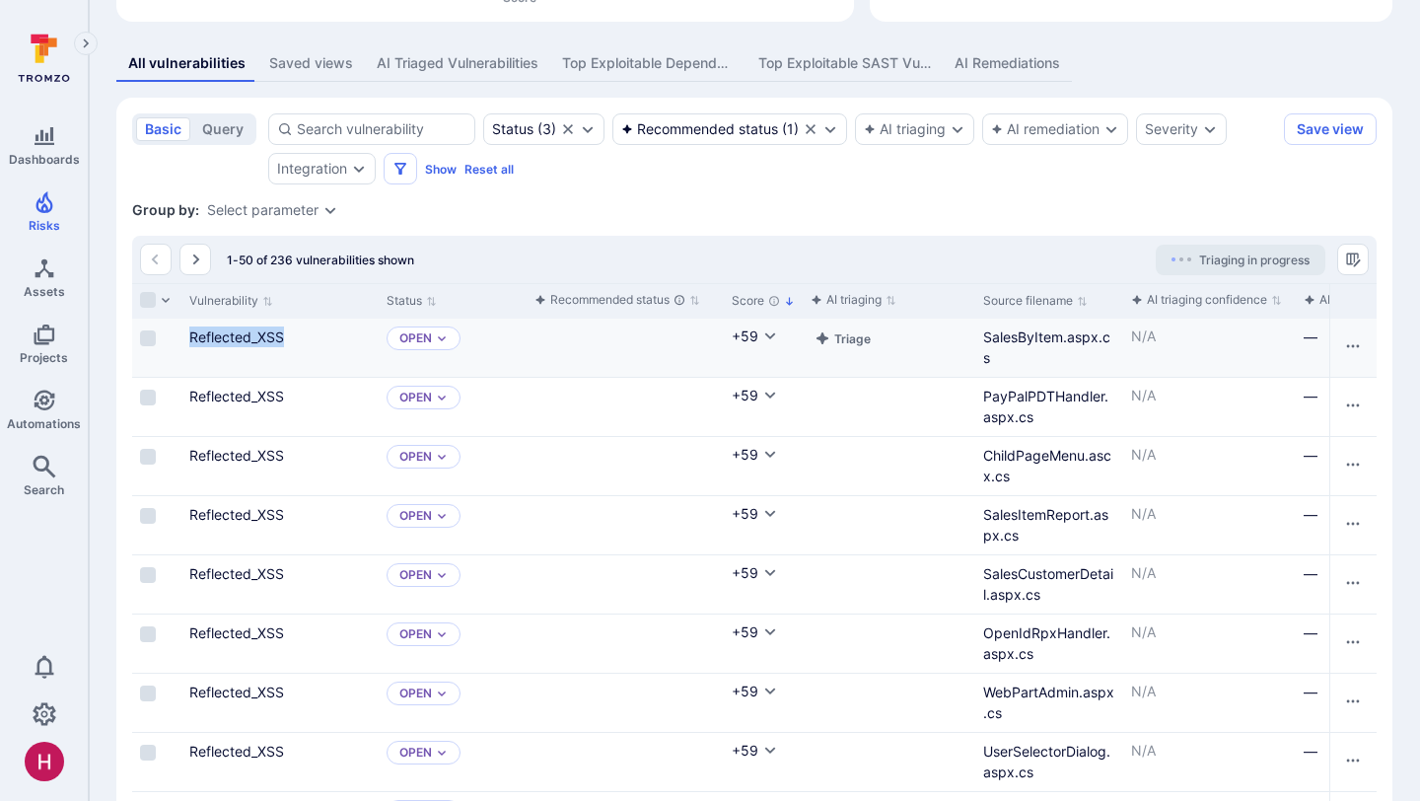
drag, startPoint x: 300, startPoint y: 334, endPoint x: 186, endPoint y: 342, distance: 113.7
click at [186, 342] on div "Reflected_XSS" at bounding box center [279, 347] width 197 height 58
copy link "Reflected_XSS"
click at [337, 132] on input at bounding box center [382, 129] width 170 height 20
paste input "Reflected_XSS"
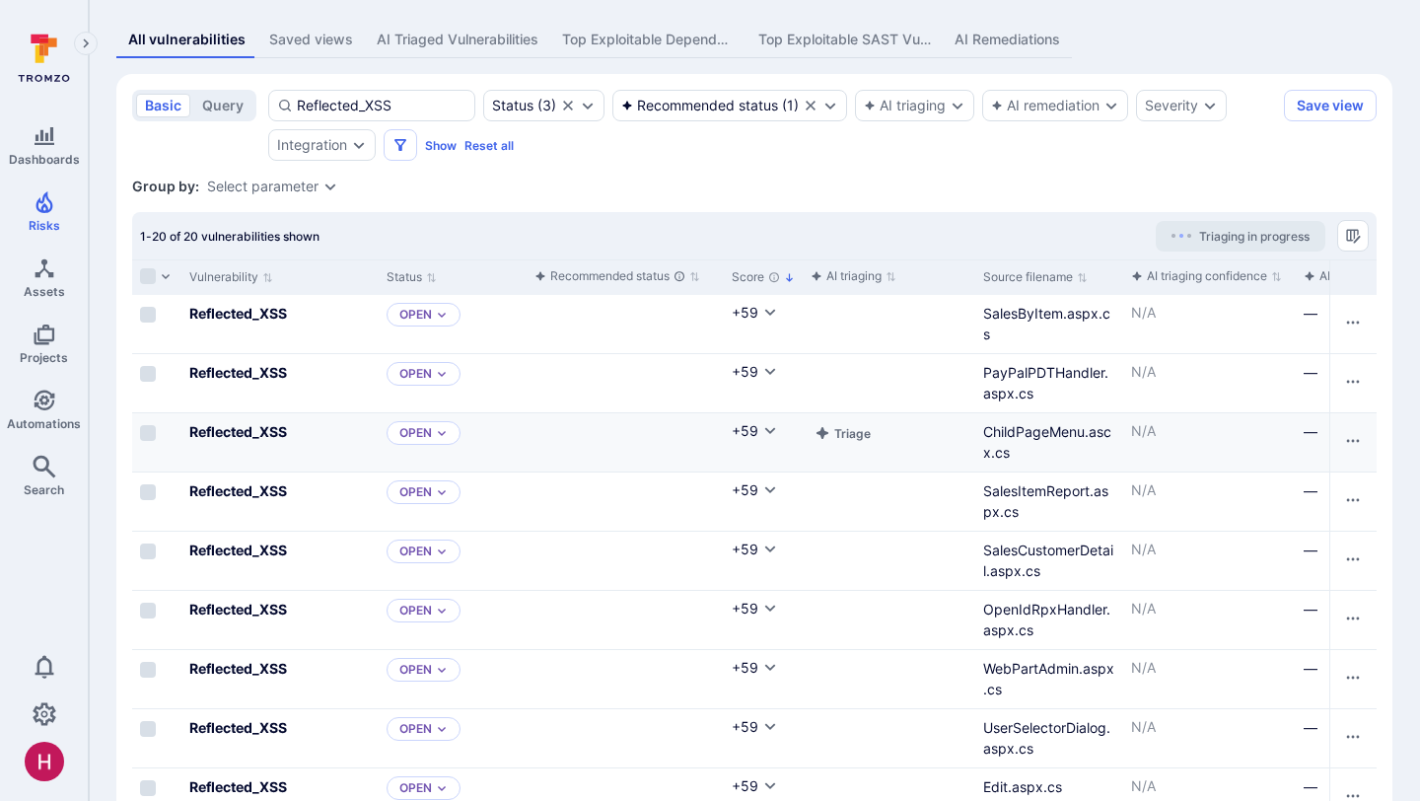
scroll to position [187, 0]
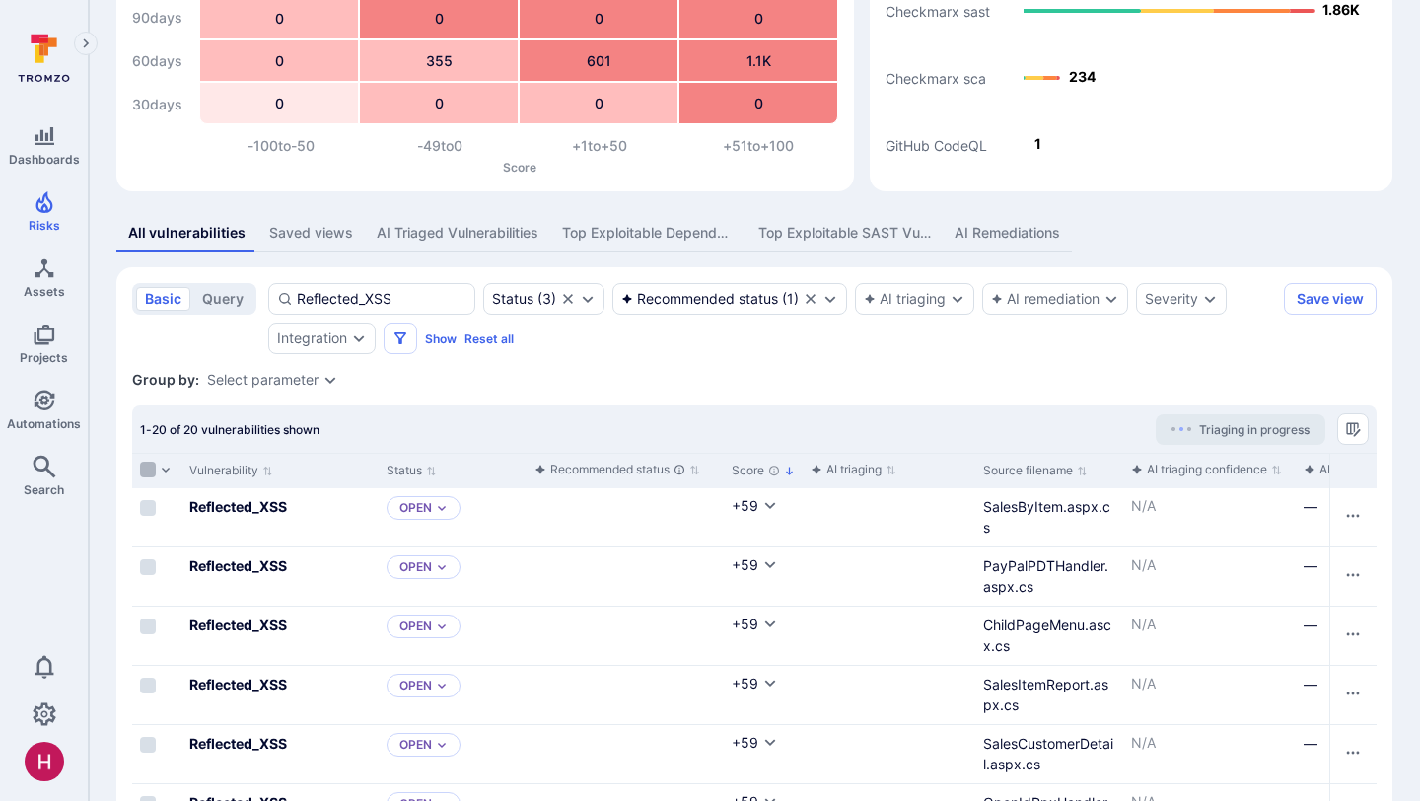
type input "Reflected_XSS"
click at [152, 465] on input "Select all rows" at bounding box center [148, 469] width 16 height 16
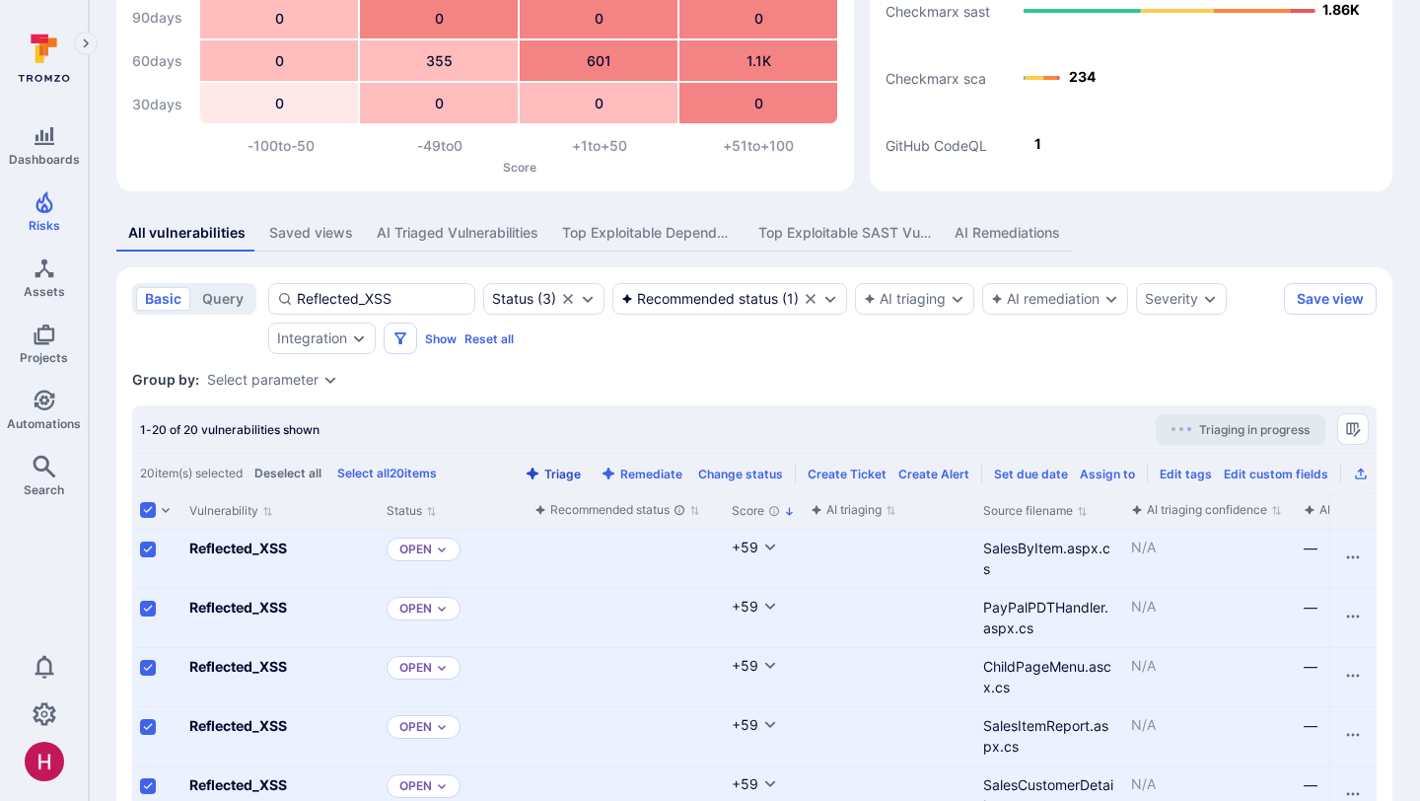
click at [585, 472] on button "Triage" at bounding box center [553, 473] width 64 height 15
click at [150, 511] on input "Select all rows" at bounding box center [148, 510] width 16 height 16
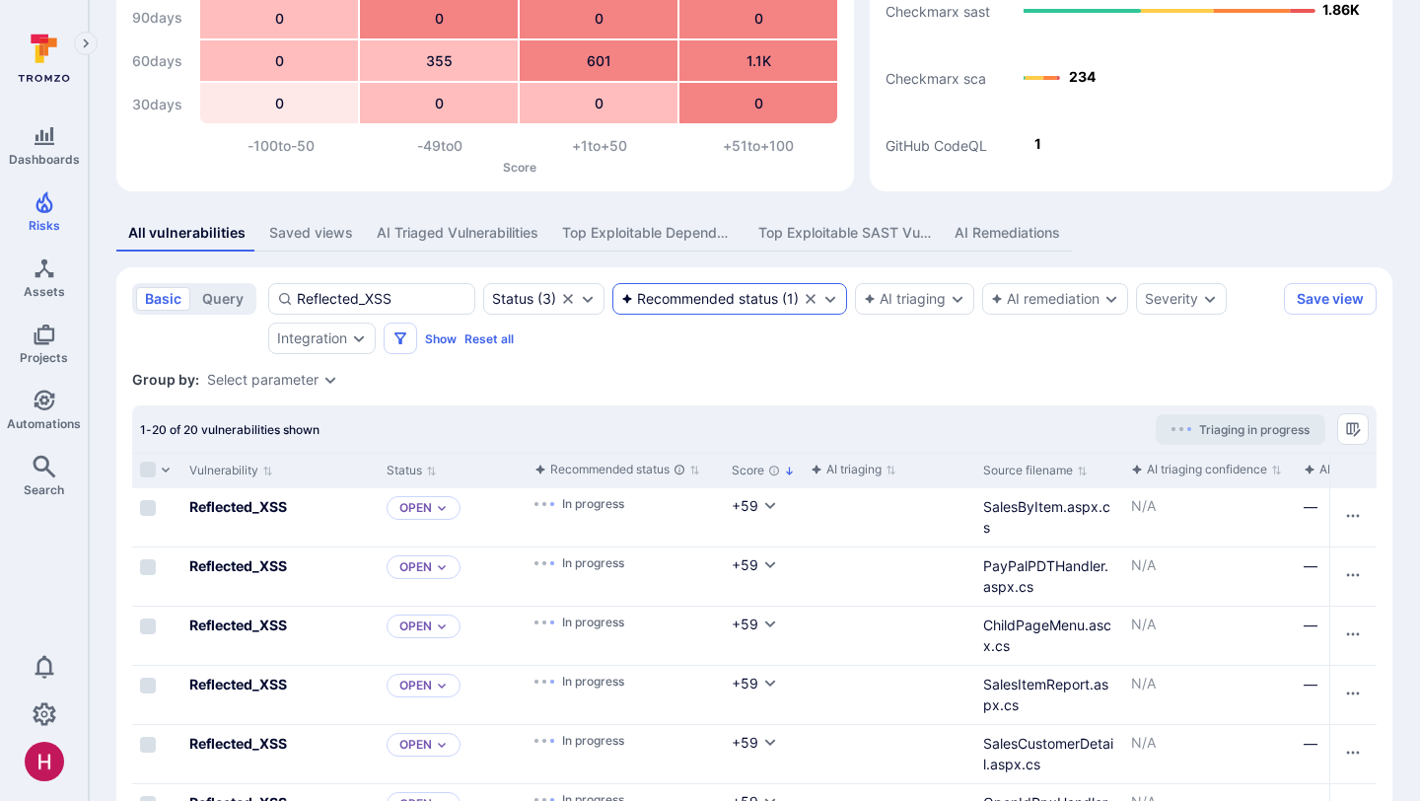
click at [742, 284] on div "Recommended status ( 1 )" at bounding box center [729, 299] width 235 height 32
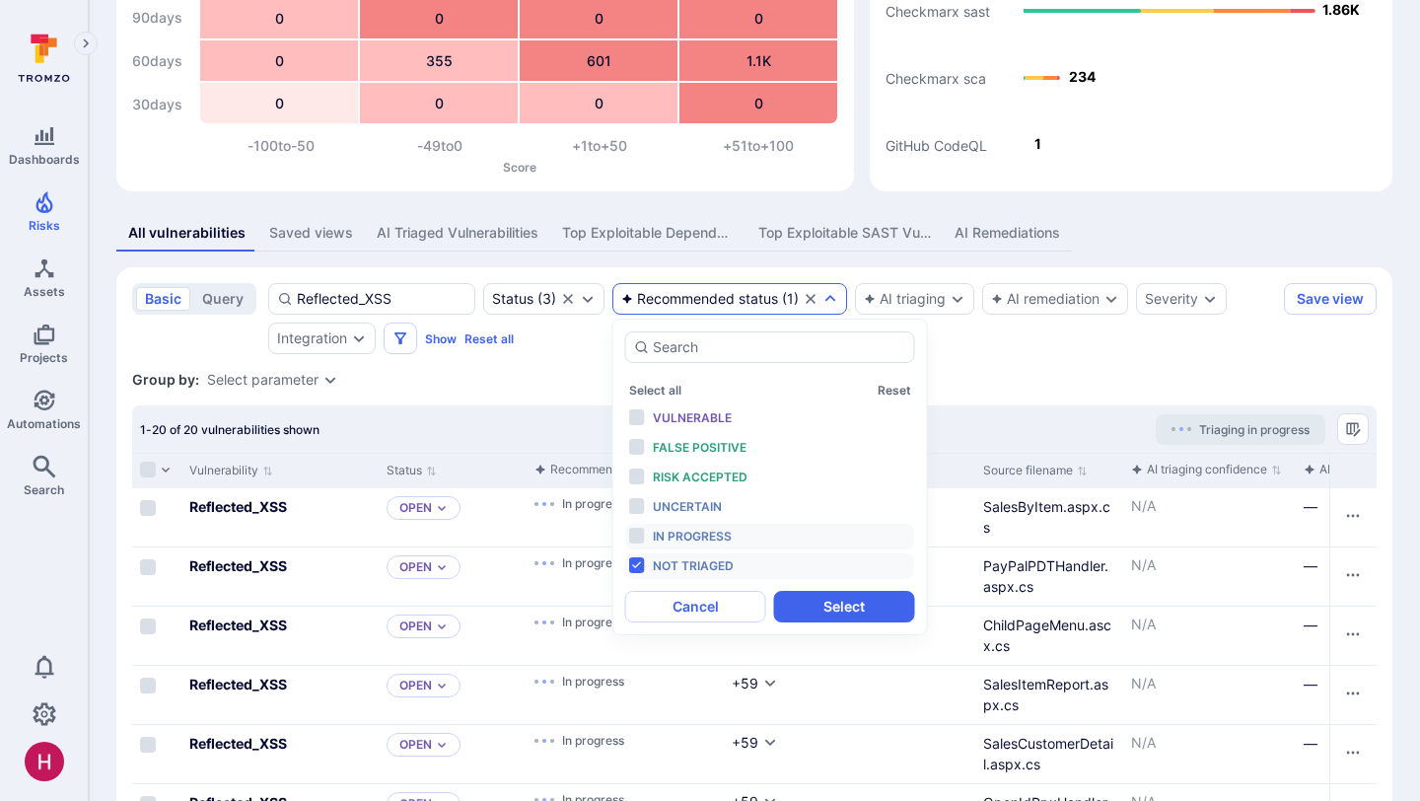
click at [703, 533] on span "In progress" at bounding box center [692, 536] width 79 height 15
click at [704, 561] on span "Not triaged" at bounding box center [693, 565] width 81 height 15
click at [844, 599] on button "Select" at bounding box center [844, 607] width 141 height 32
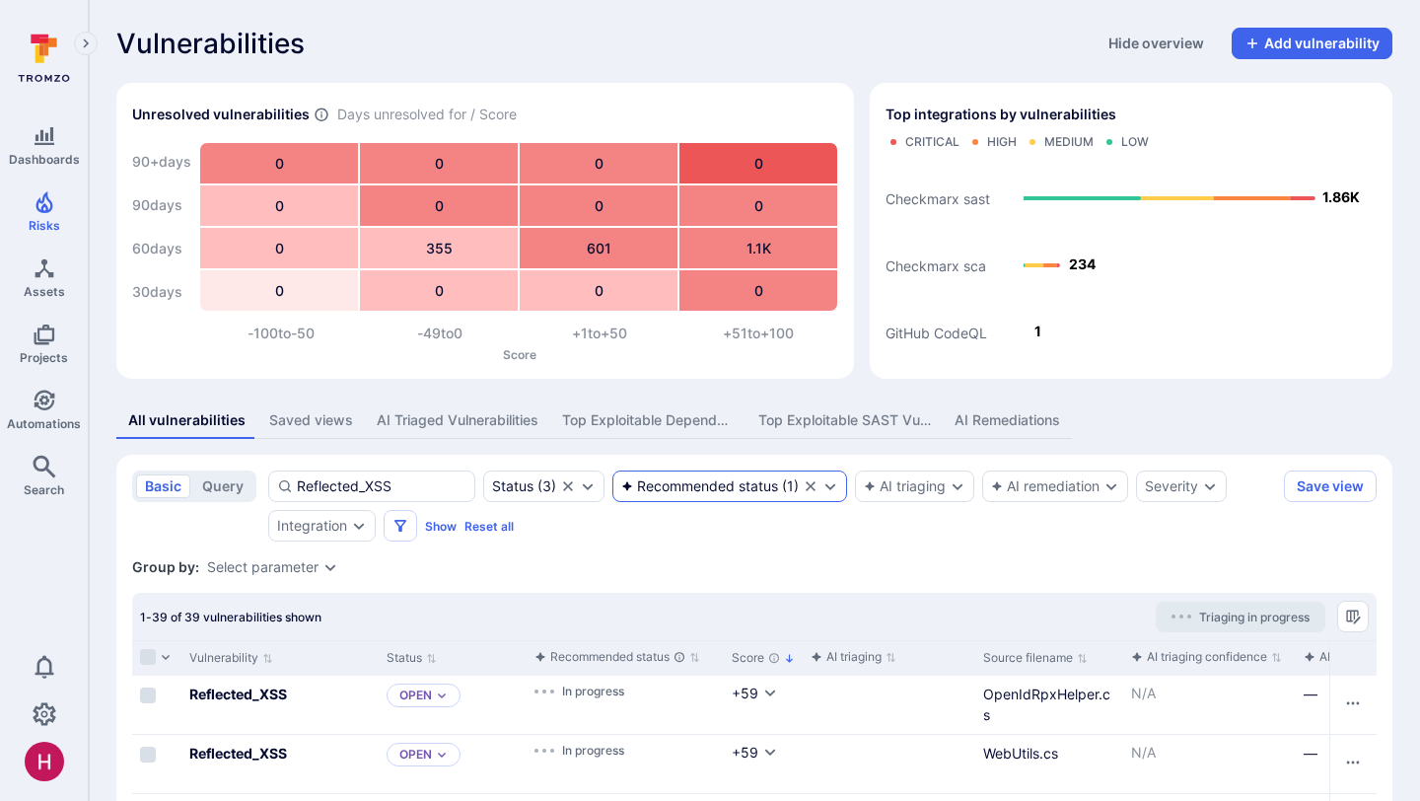
click at [747, 484] on div "Recommended status" at bounding box center [699, 486] width 157 height 16
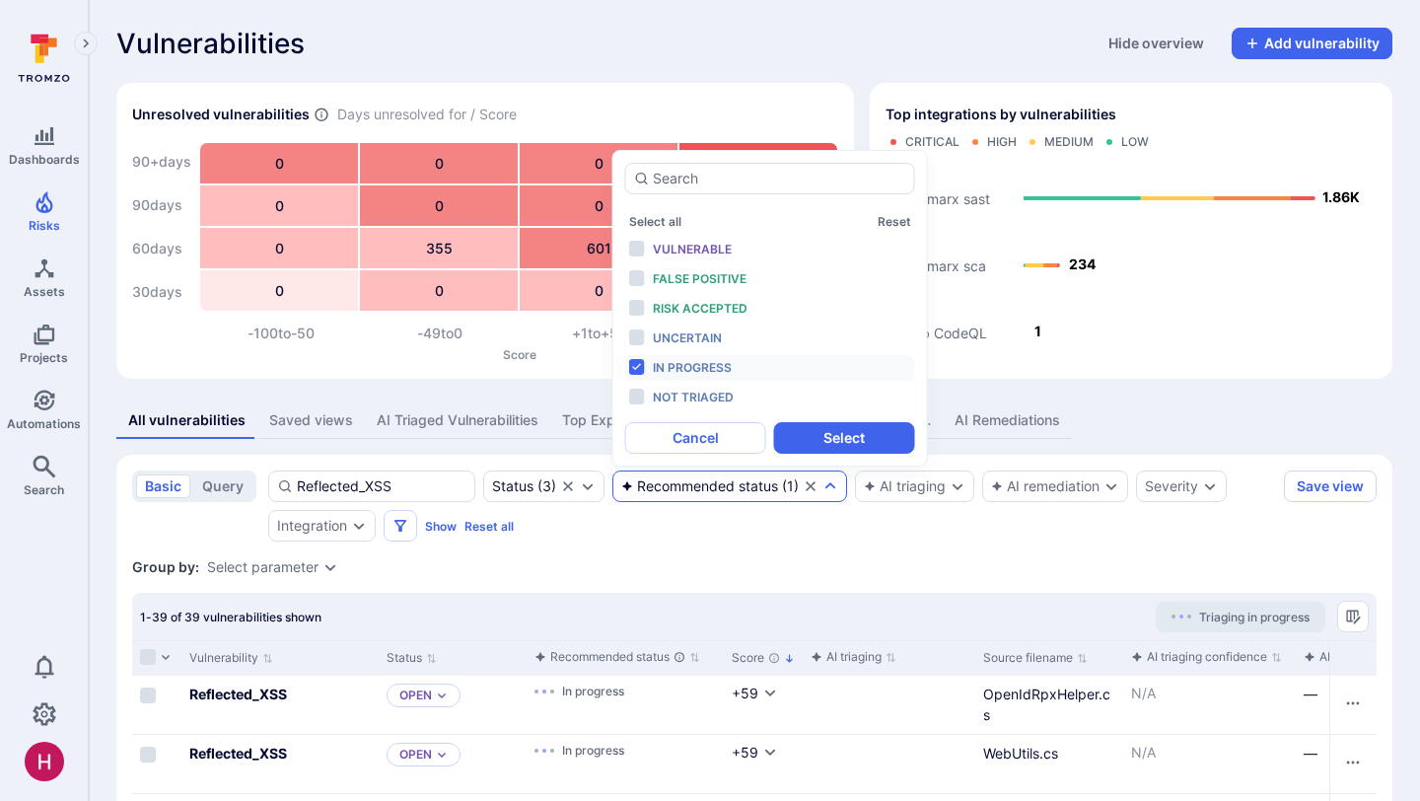
click at [736, 530] on div "Reflected_XSS Status ( 3 ) Recommended status ( 1 ) AI triaging AI remediation …" at bounding box center [772, 505] width 1008 height 71
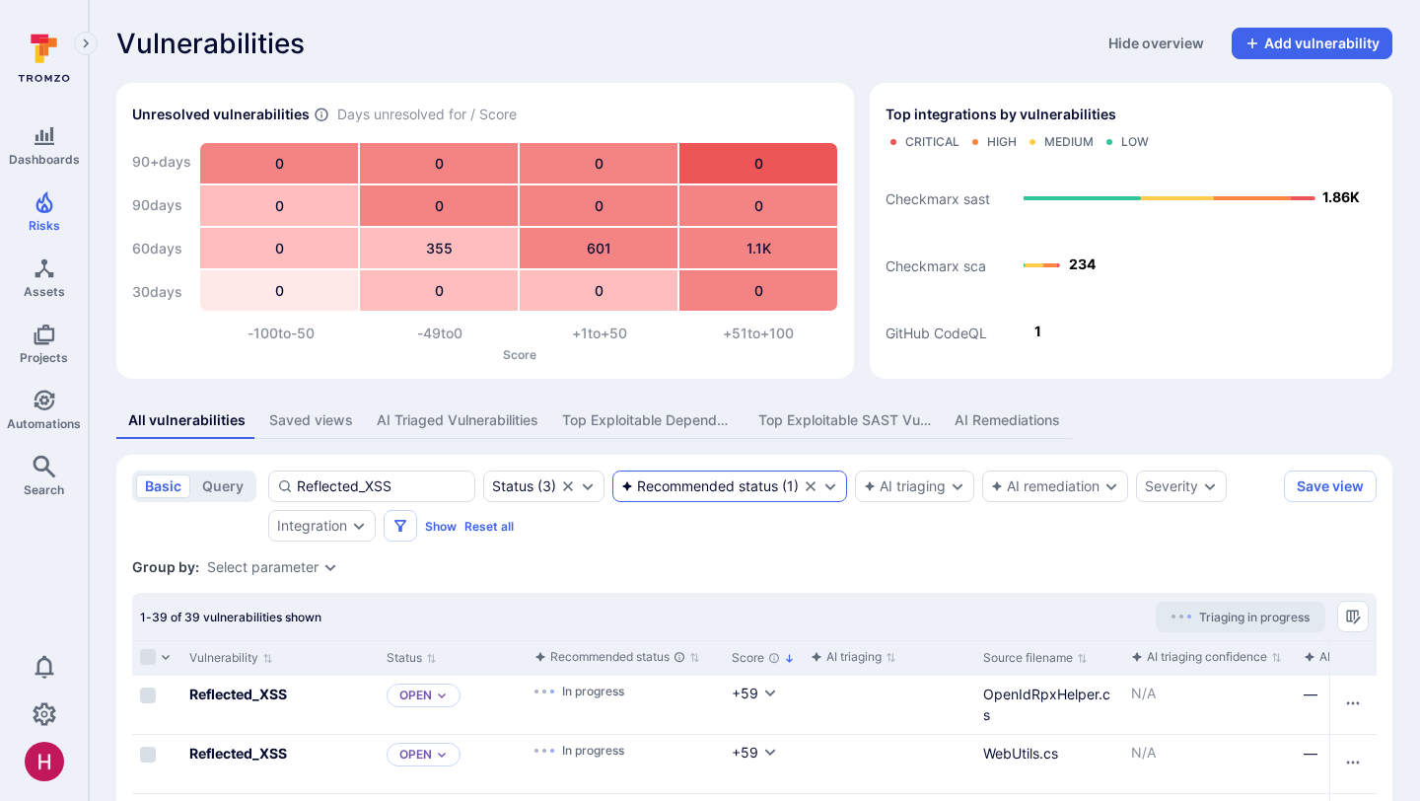
click at [805, 487] on icon "Clear selection" at bounding box center [811, 486] width 16 height 16
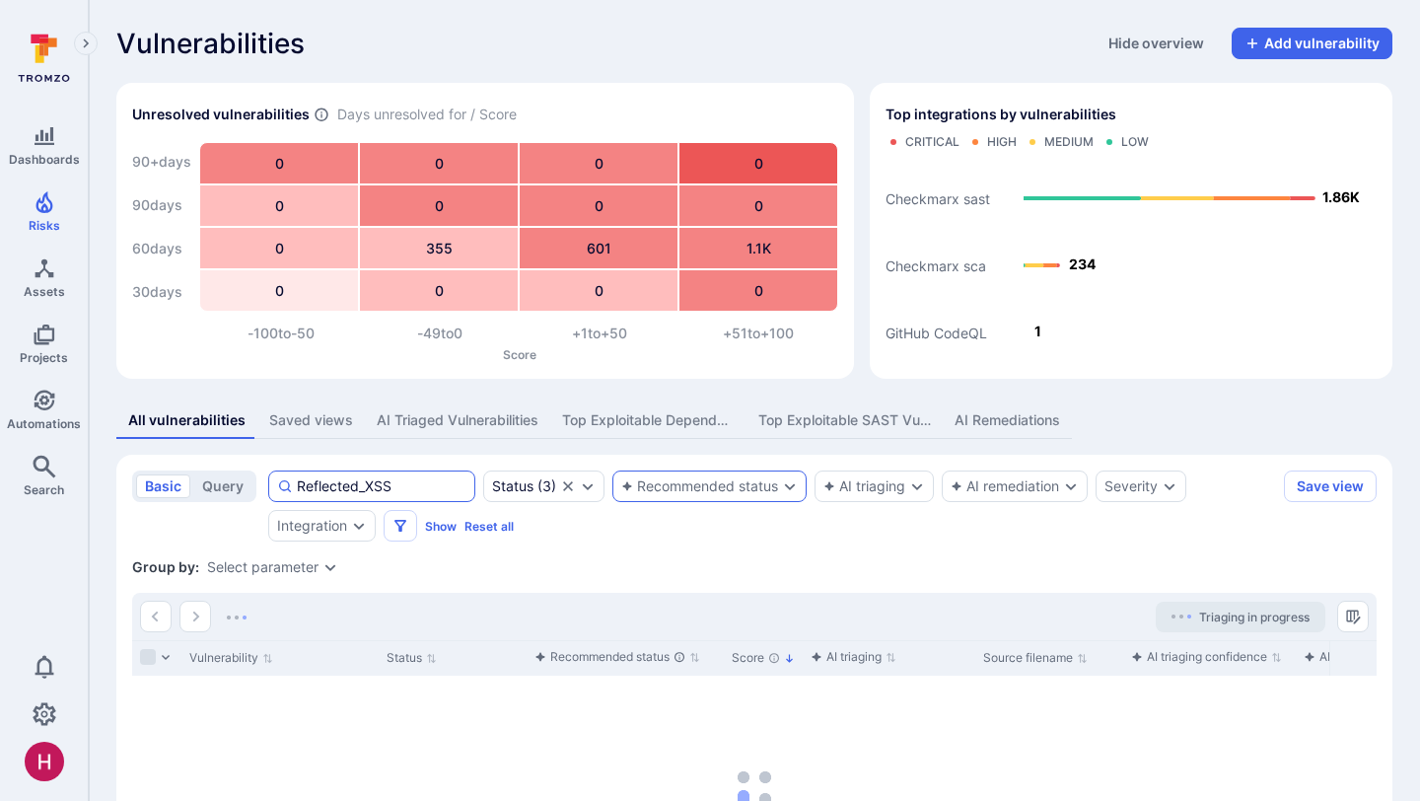
click at [405, 487] on input "Reflected_XSS" at bounding box center [382, 486] width 170 height 20
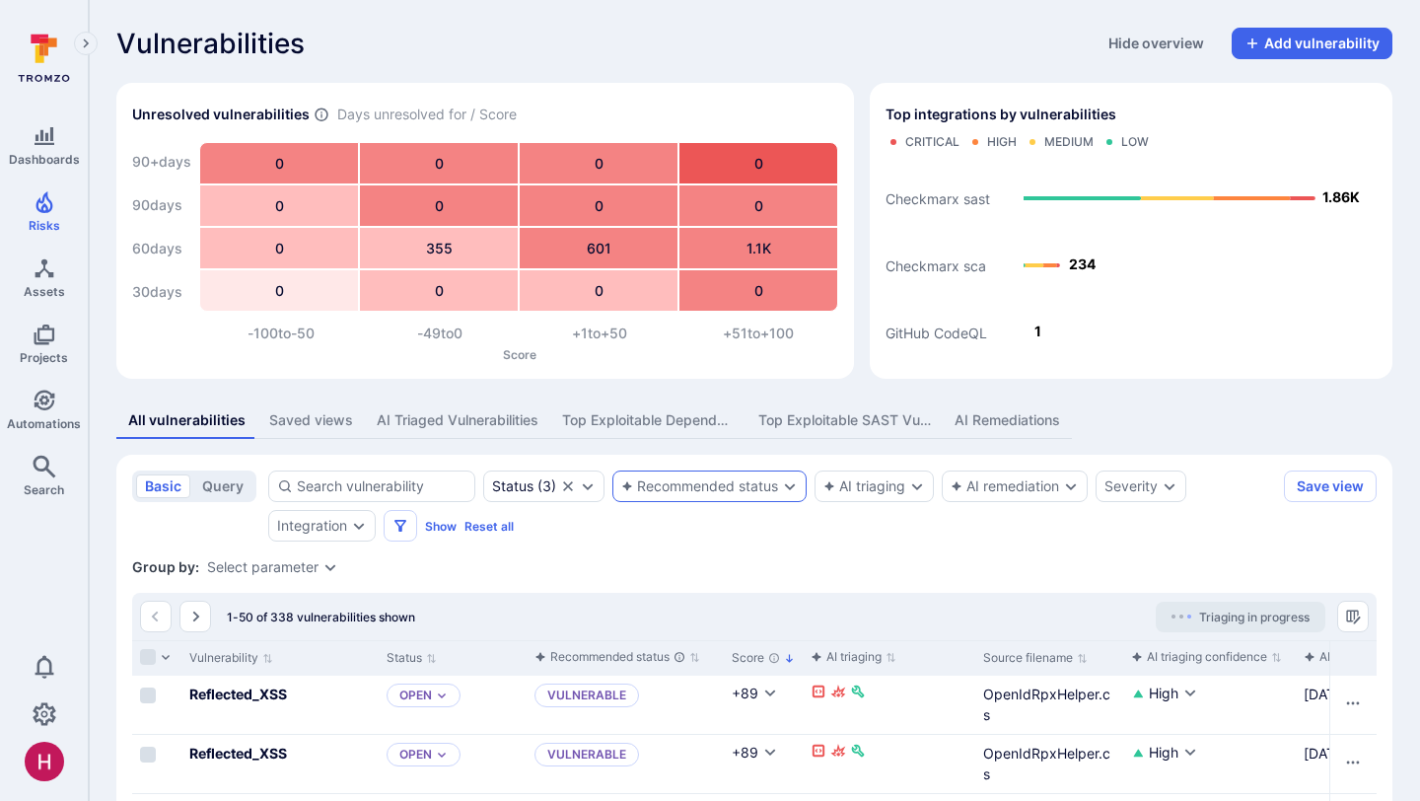
click at [771, 474] on div "Recommended status" at bounding box center [709, 486] width 194 height 32
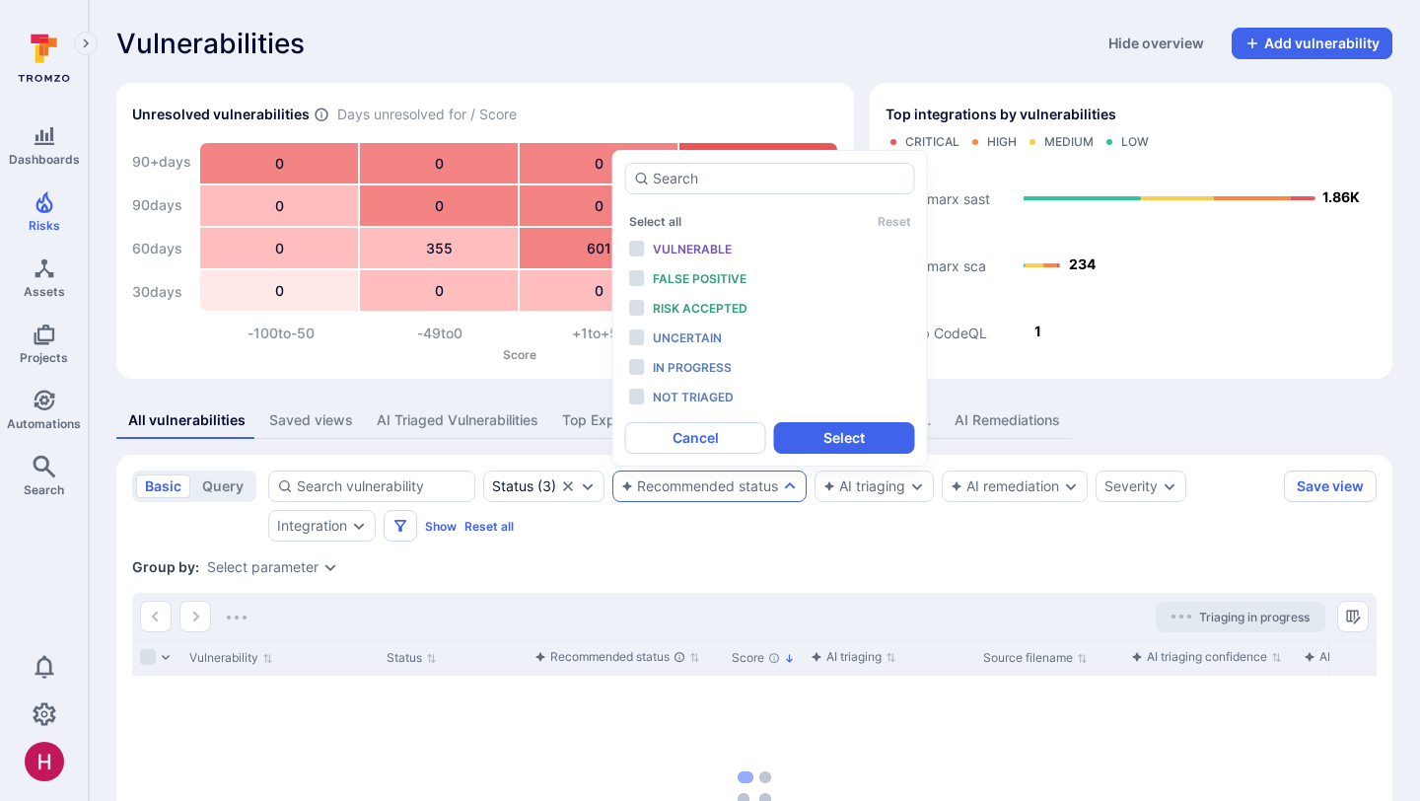
click at [752, 490] on div "Recommended status" at bounding box center [699, 486] width 157 height 16
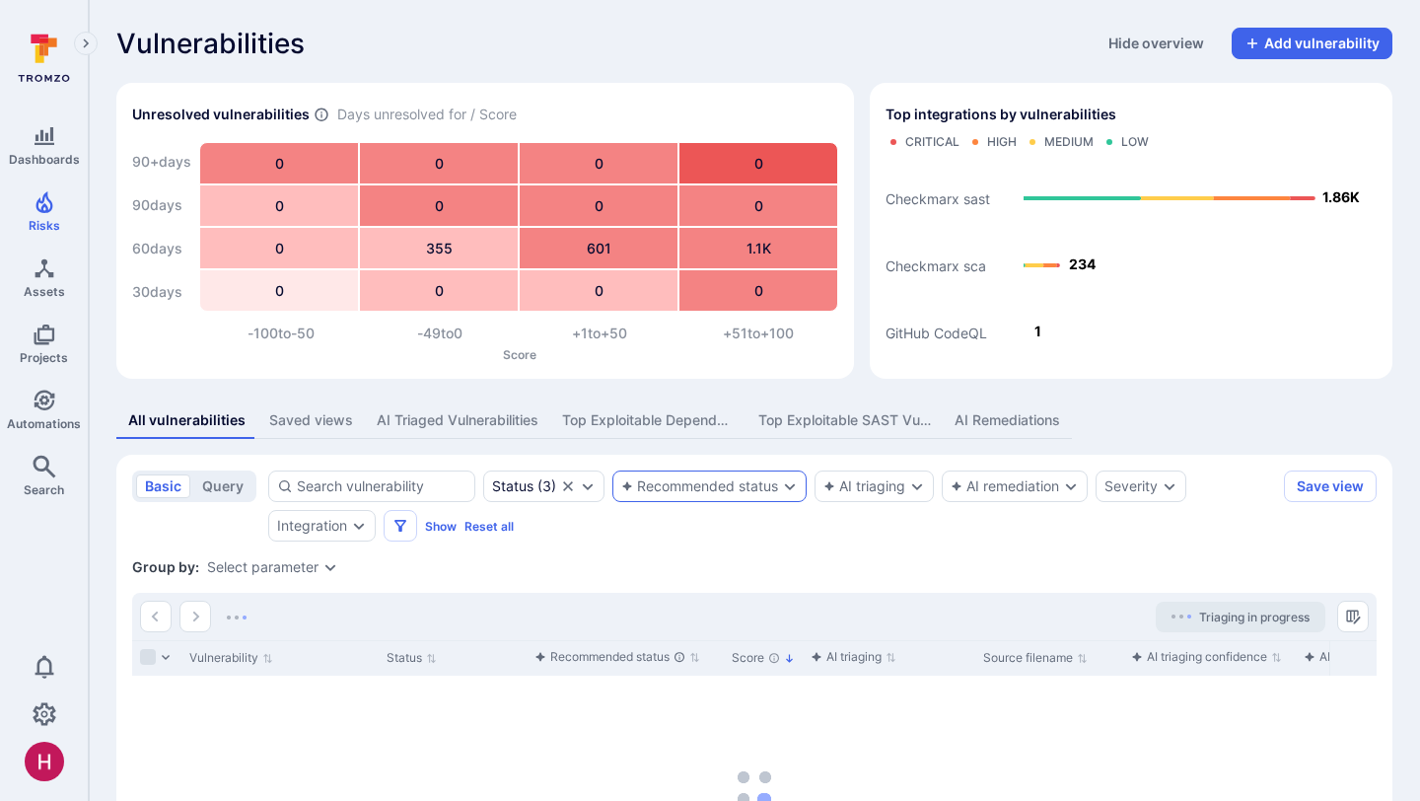
click at [752, 490] on div "Recommended status" at bounding box center [699, 486] width 157 height 16
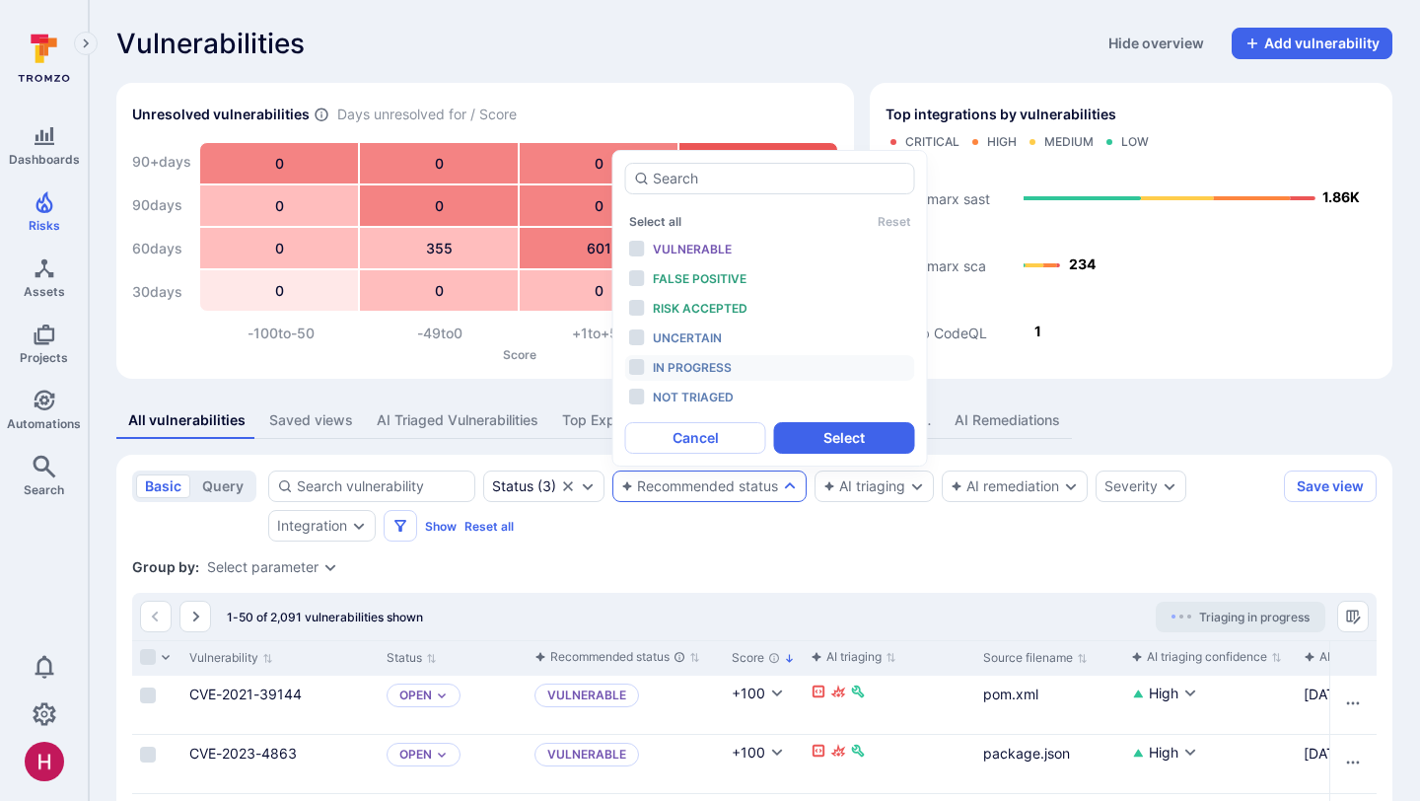
click at [701, 361] on span "In progress" at bounding box center [692, 367] width 79 height 15
click at [871, 439] on button "Select" at bounding box center [844, 438] width 141 height 32
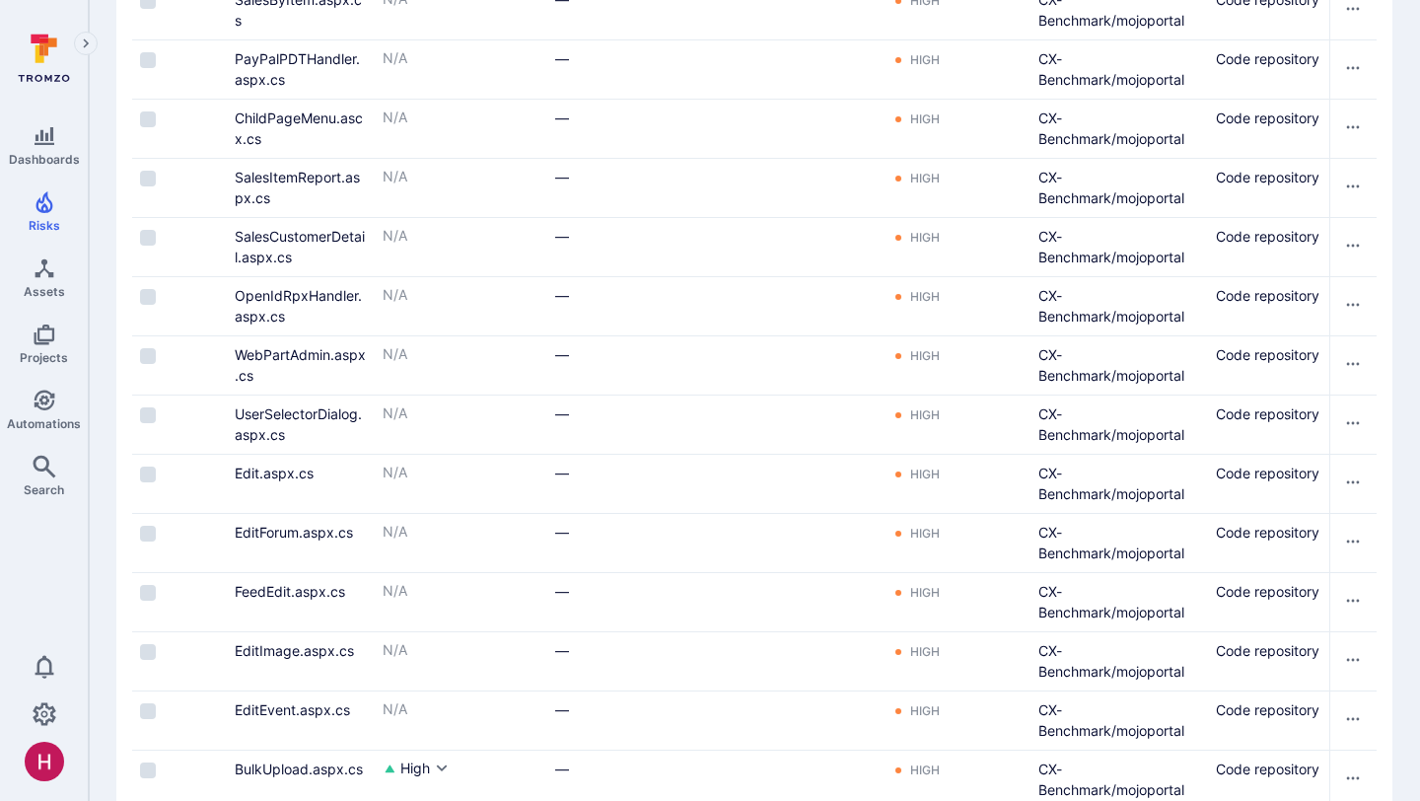
scroll to position [2916, 0]
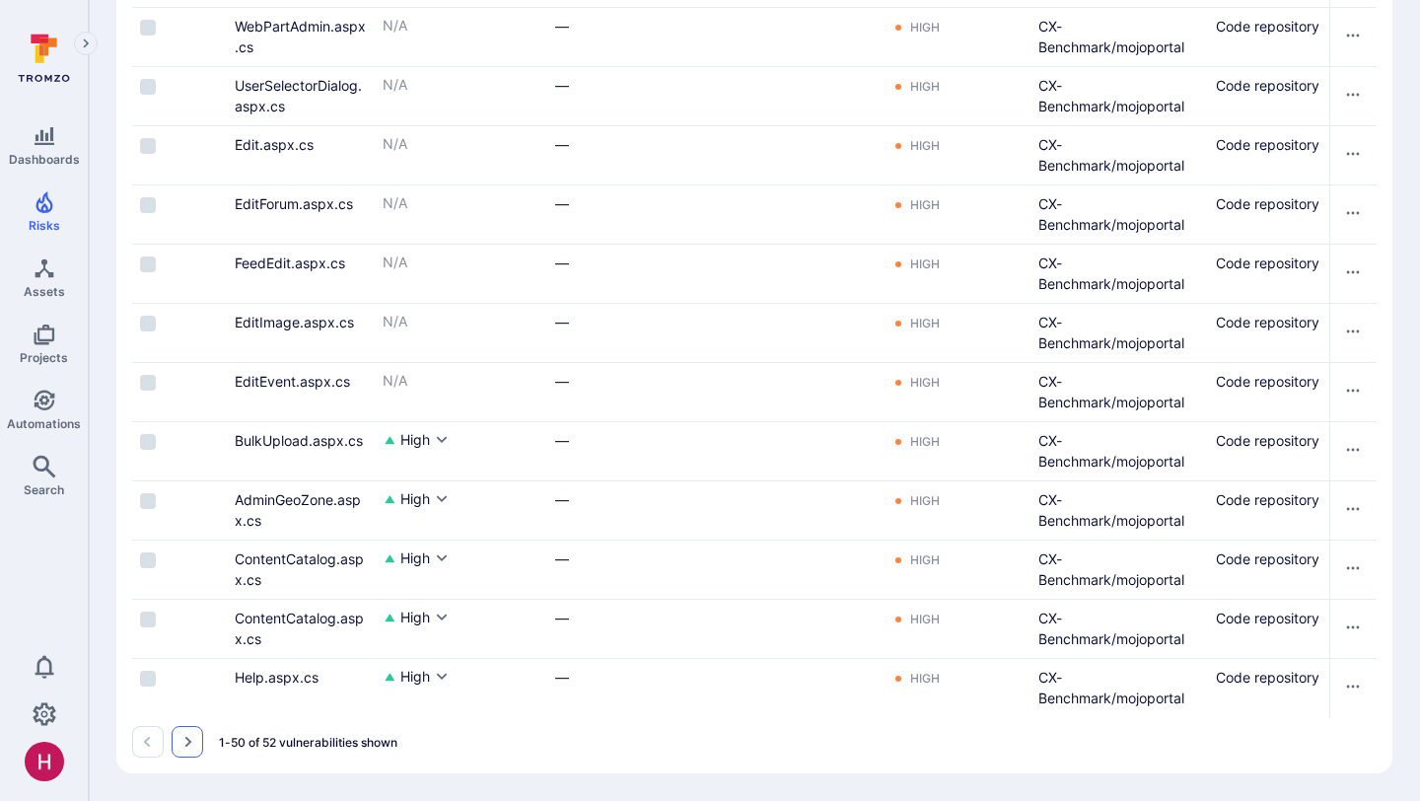
click at [193, 740] on icon "Go to the next page" at bounding box center [187, 742] width 16 height 16
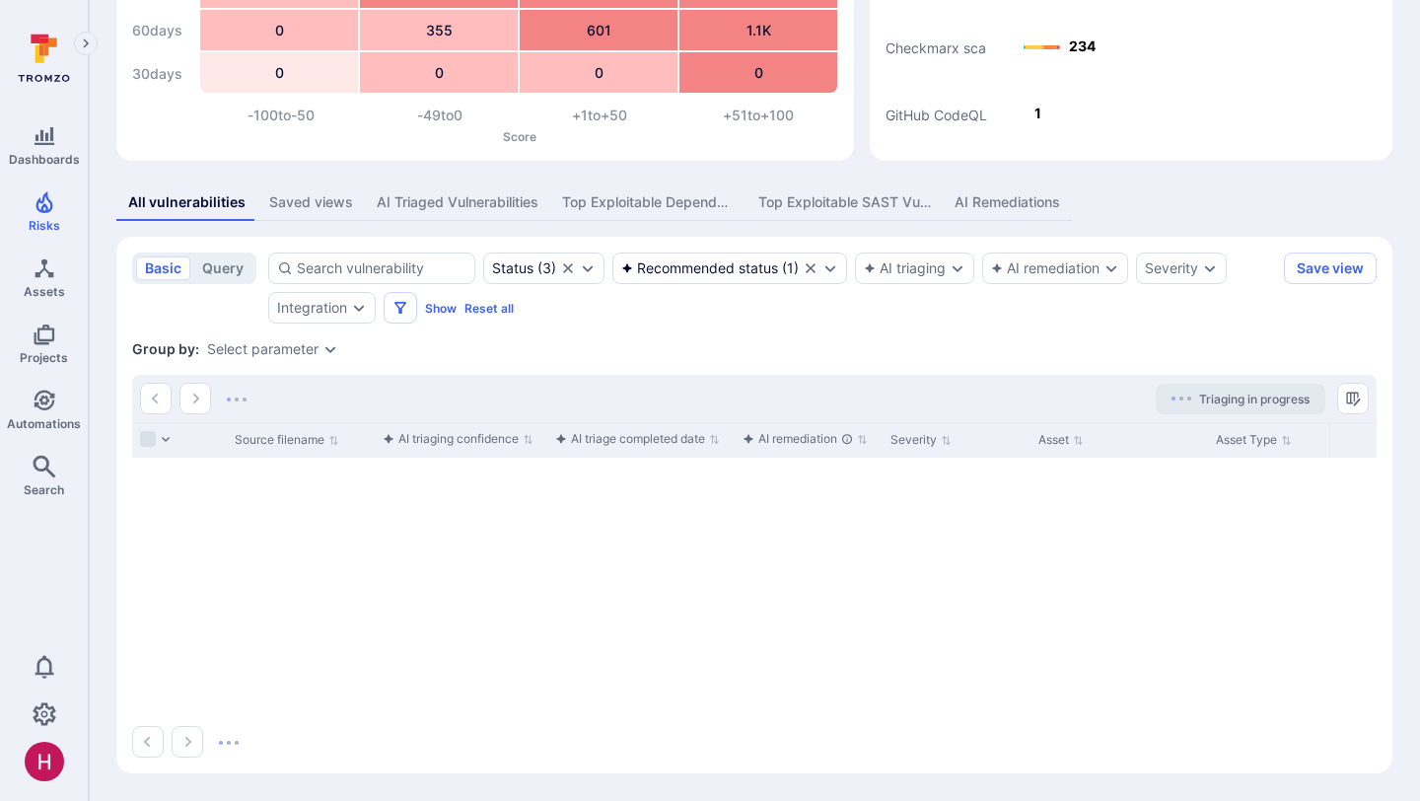
scroll to position [218, 0]
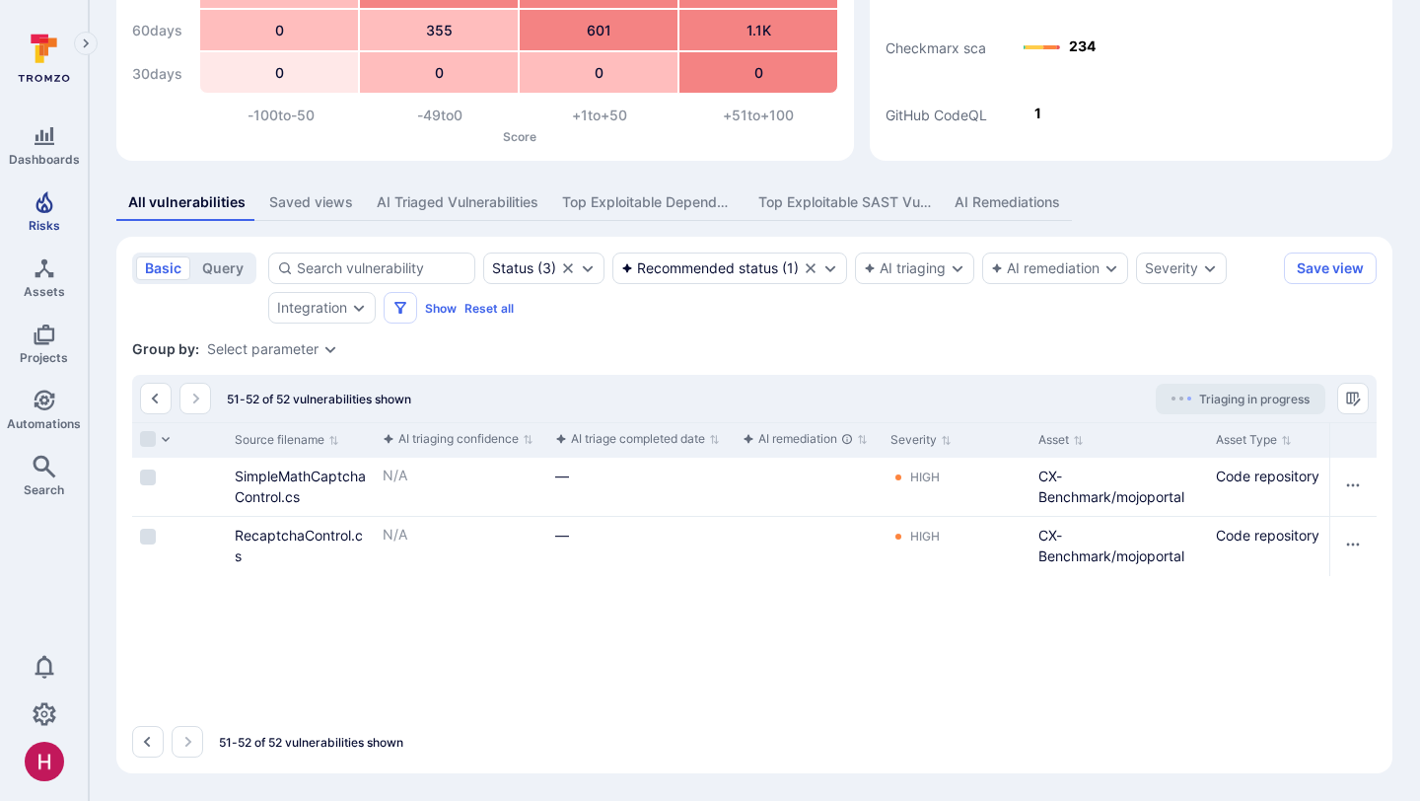
click at [42, 203] on icon "Risks" at bounding box center [43, 202] width 17 height 22
click at [44, 291] on span "Assets" at bounding box center [44, 291] width 41 height 15
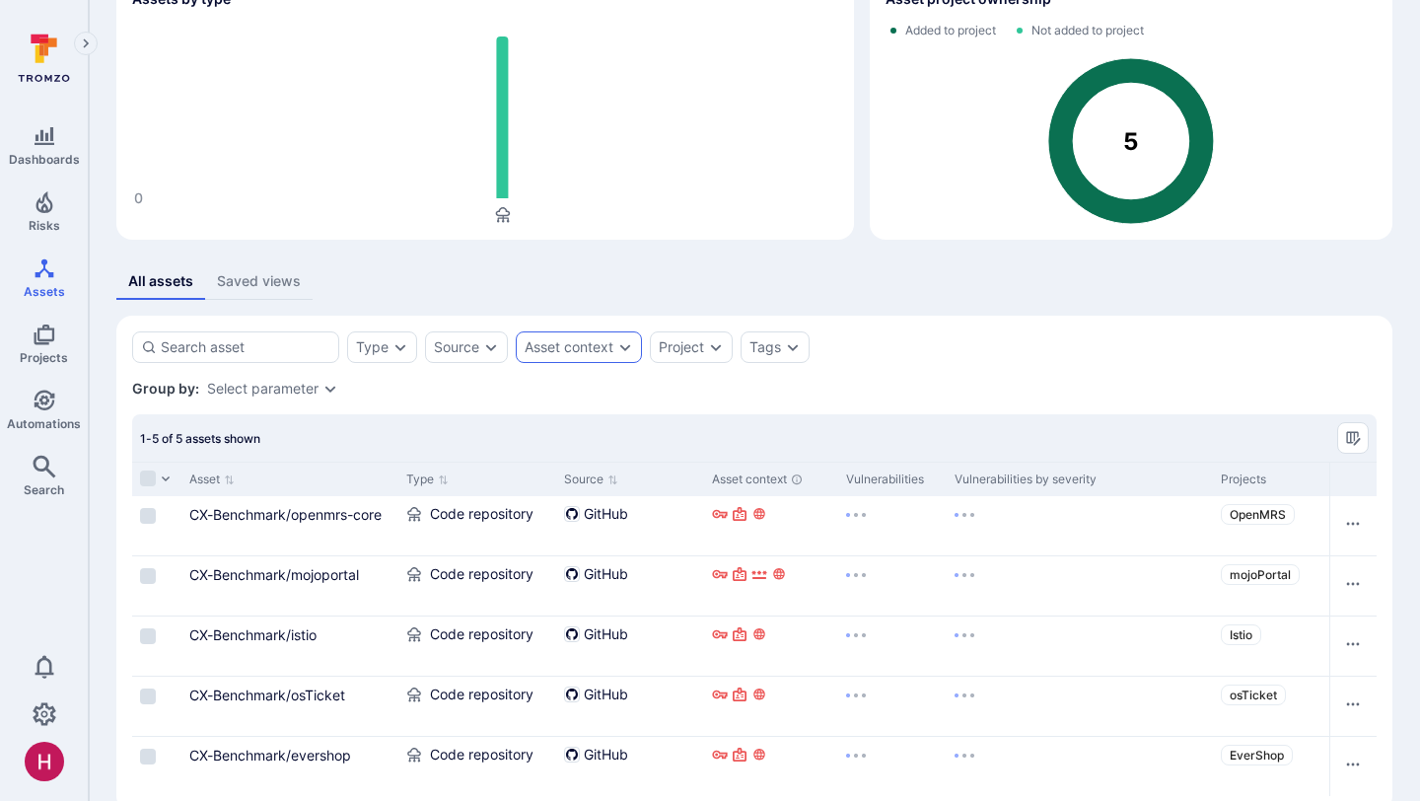
scroll to position [154, 0]
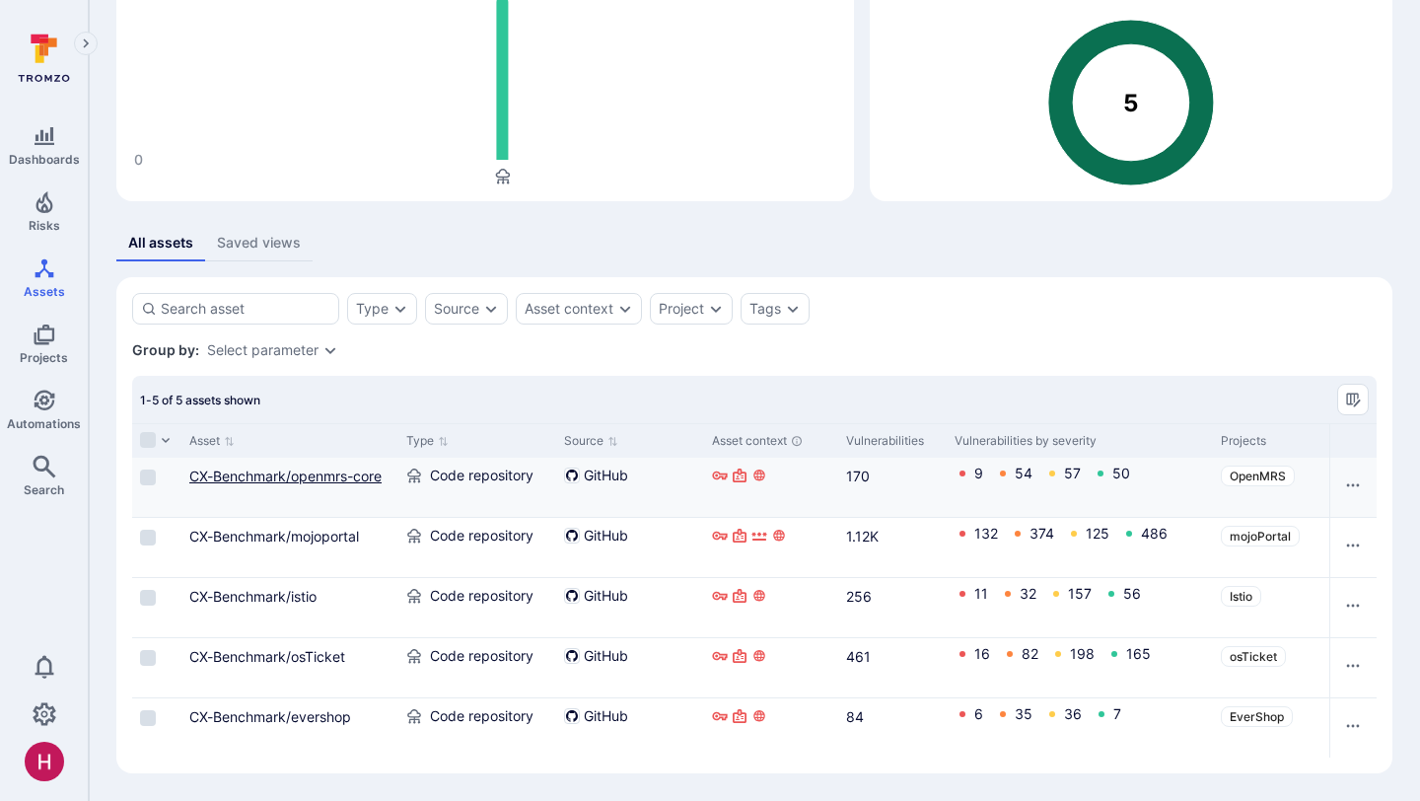
click at [376, 474] on link "CX-Benchmark/openmrs-core" at bounding box center [285, 475] width 192 height 17
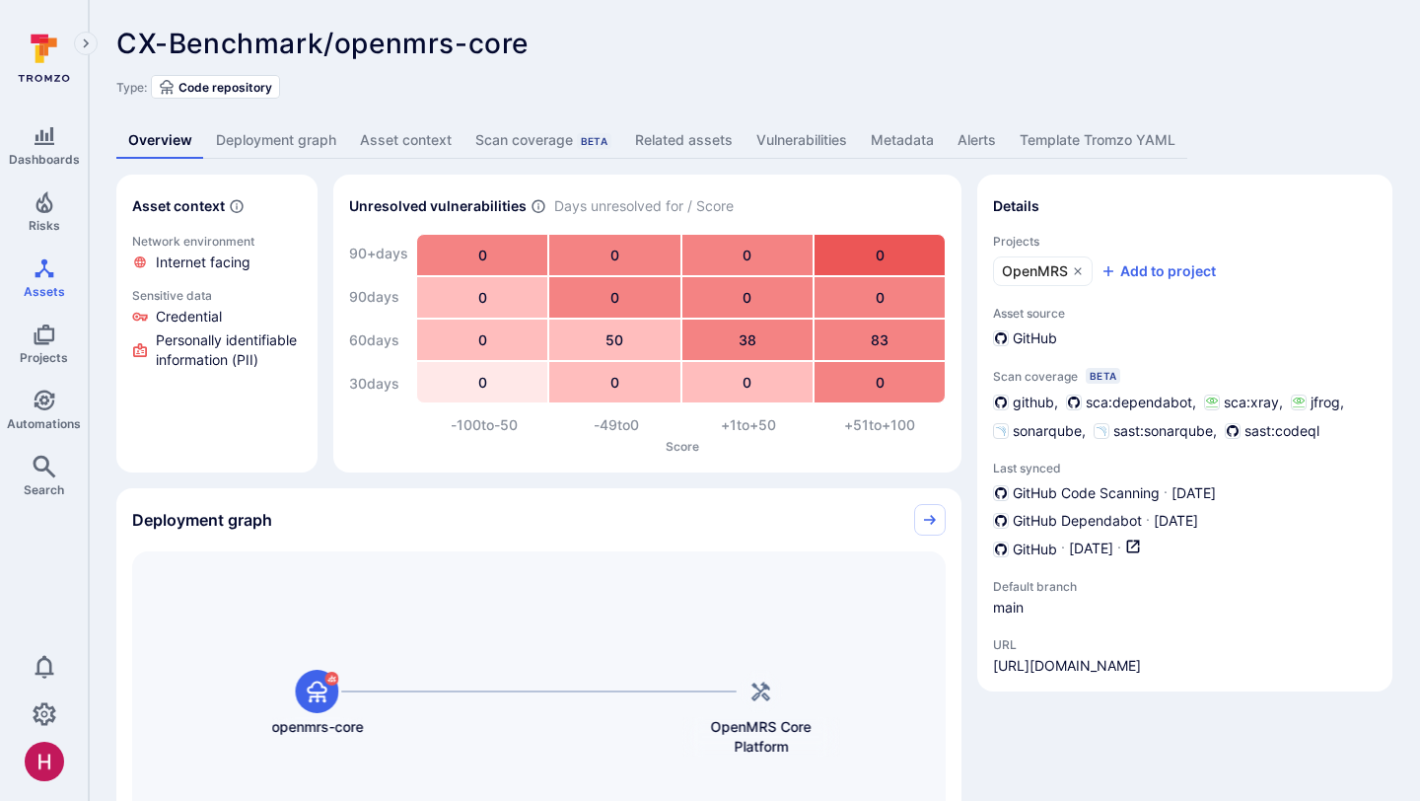
click at [821, 148] on link "Vulnerabilities" at bounding box center [801, 140] width 114 height 36
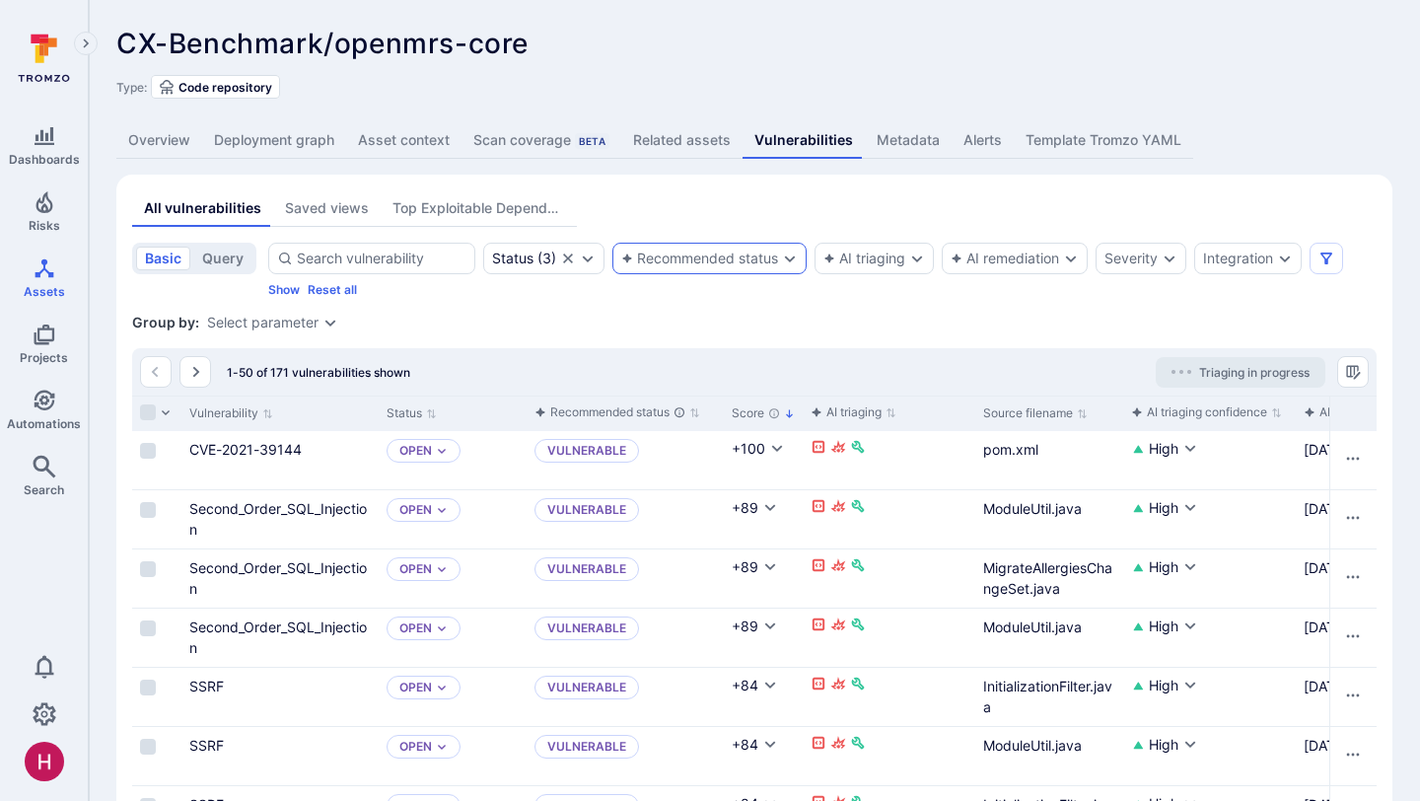
click at [759, 257] on div "Recommended status" at bounding box center [699, 258] width 157 height 16
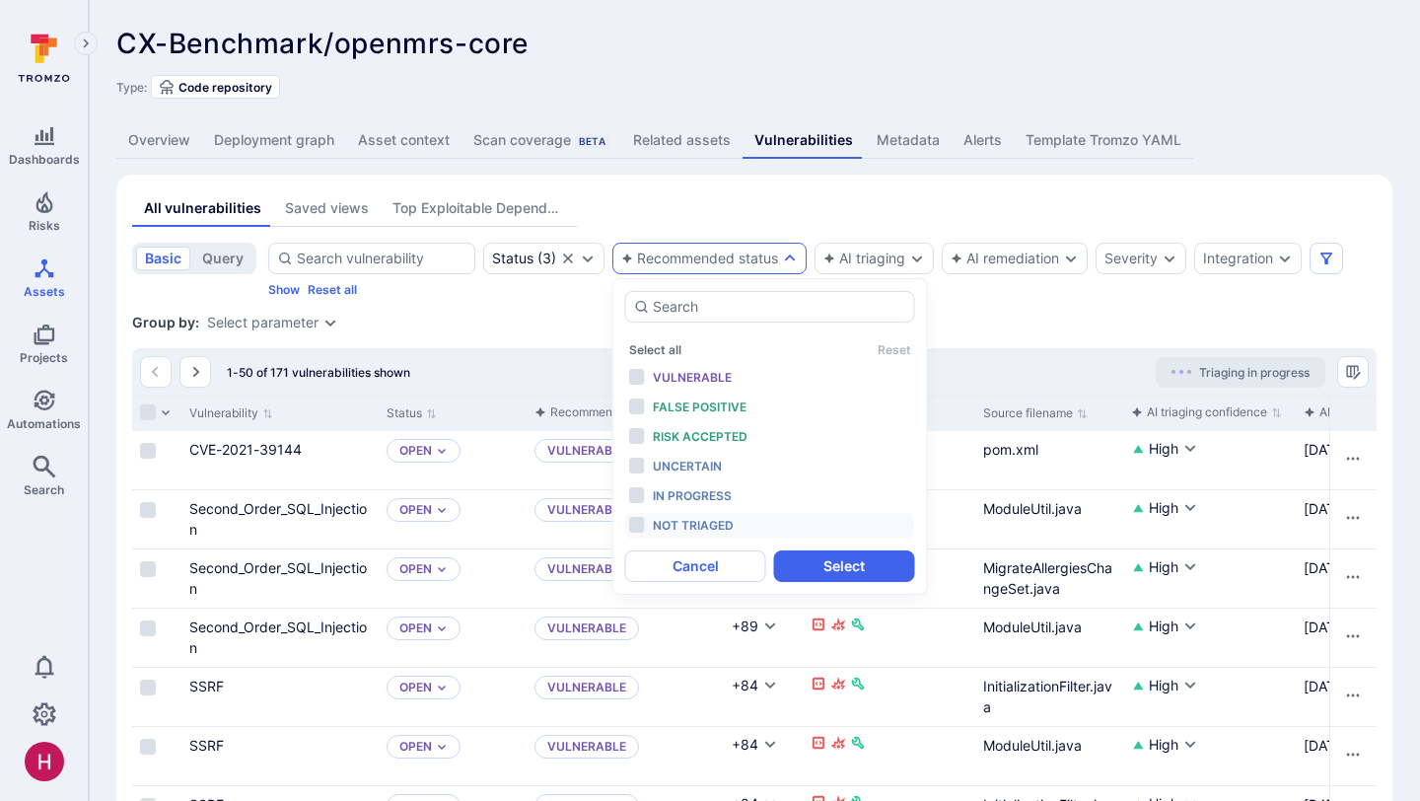
click at [700, 521] on span "Not triaged" at bounding box center [693, 525] width 81 height 15
click at [820, 565] on button "Select" at bounding box center [844, 566] width 141 height 32
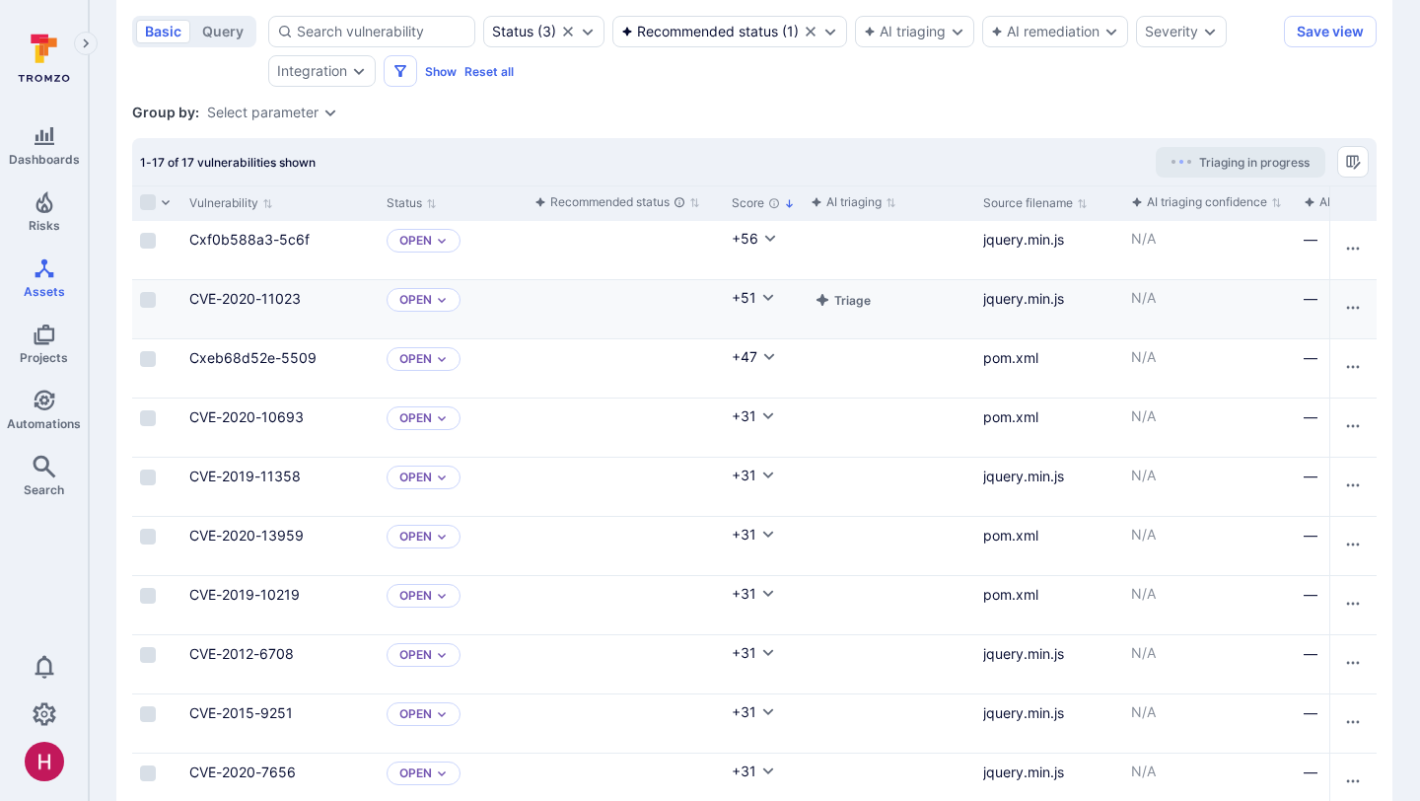
scroll to position [180, 0]
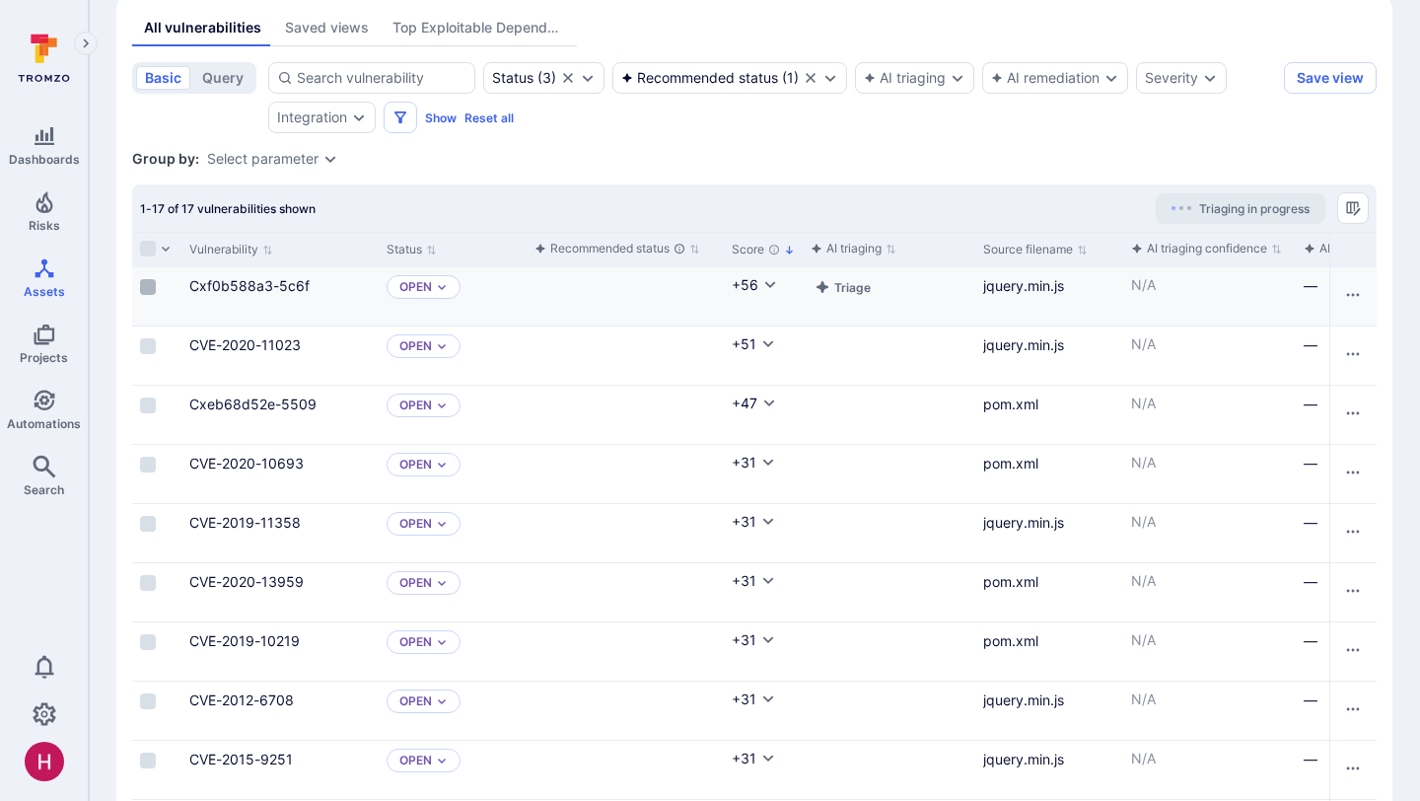
click at [153, 289] on input "Select row" at bounding box center [148, 287] width 16 height 16
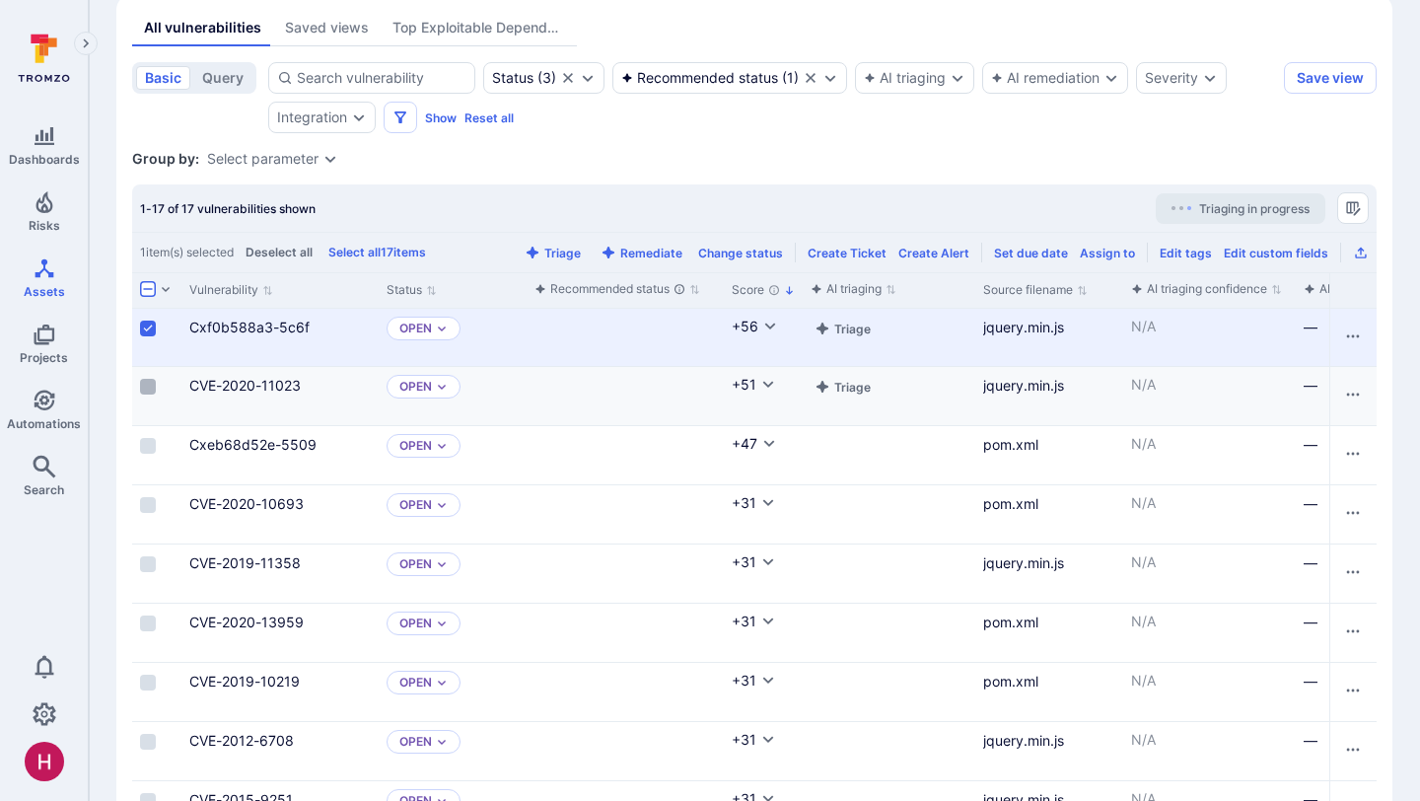
click at [150, 386] on input "Select row" at bounding box center [148, 387] width 16 height 16
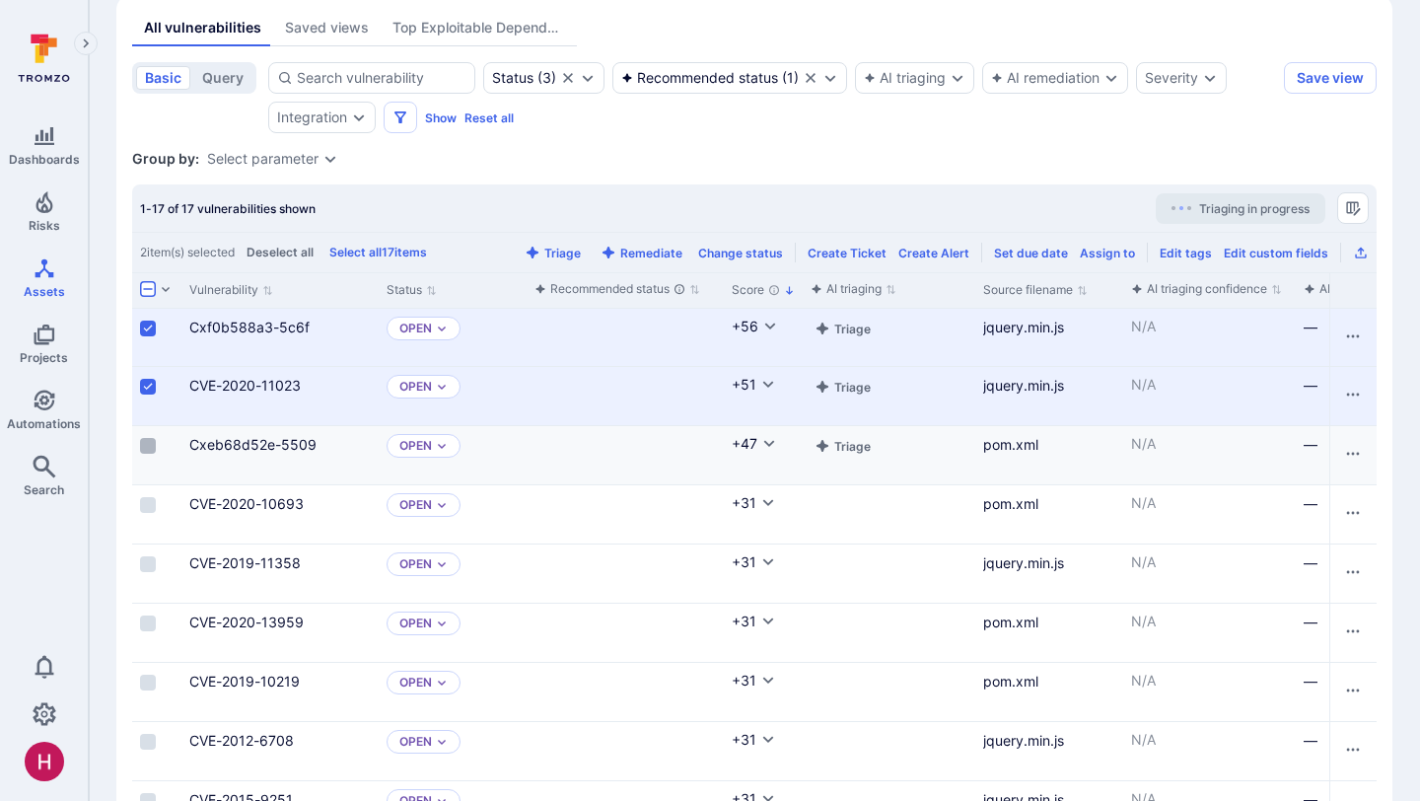
click at [149, 445] on input "Select row" at bounding box center [148, 446] width 16 height 16
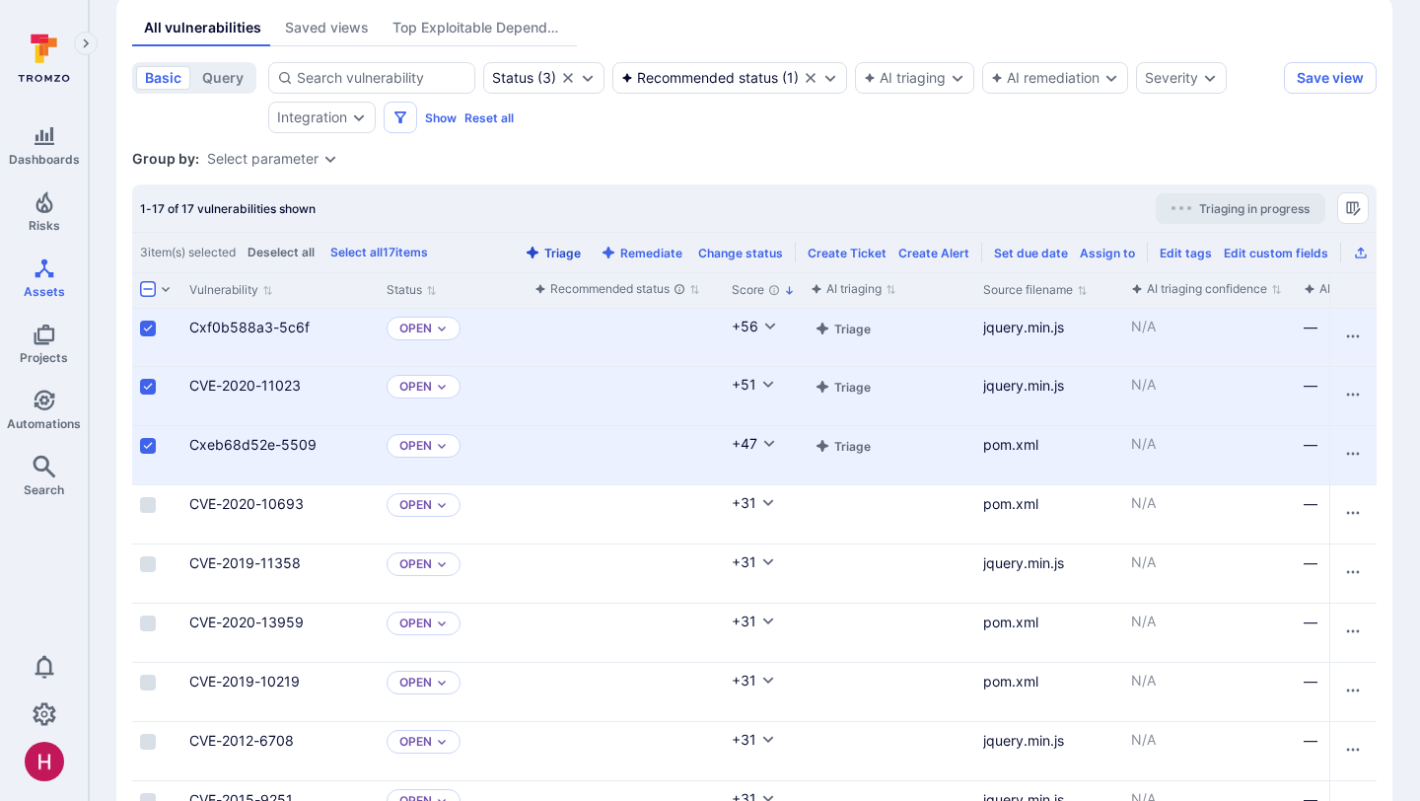
click at [575, 254] on button "Triage" at bounding box center [553, 253] width 64 height 15
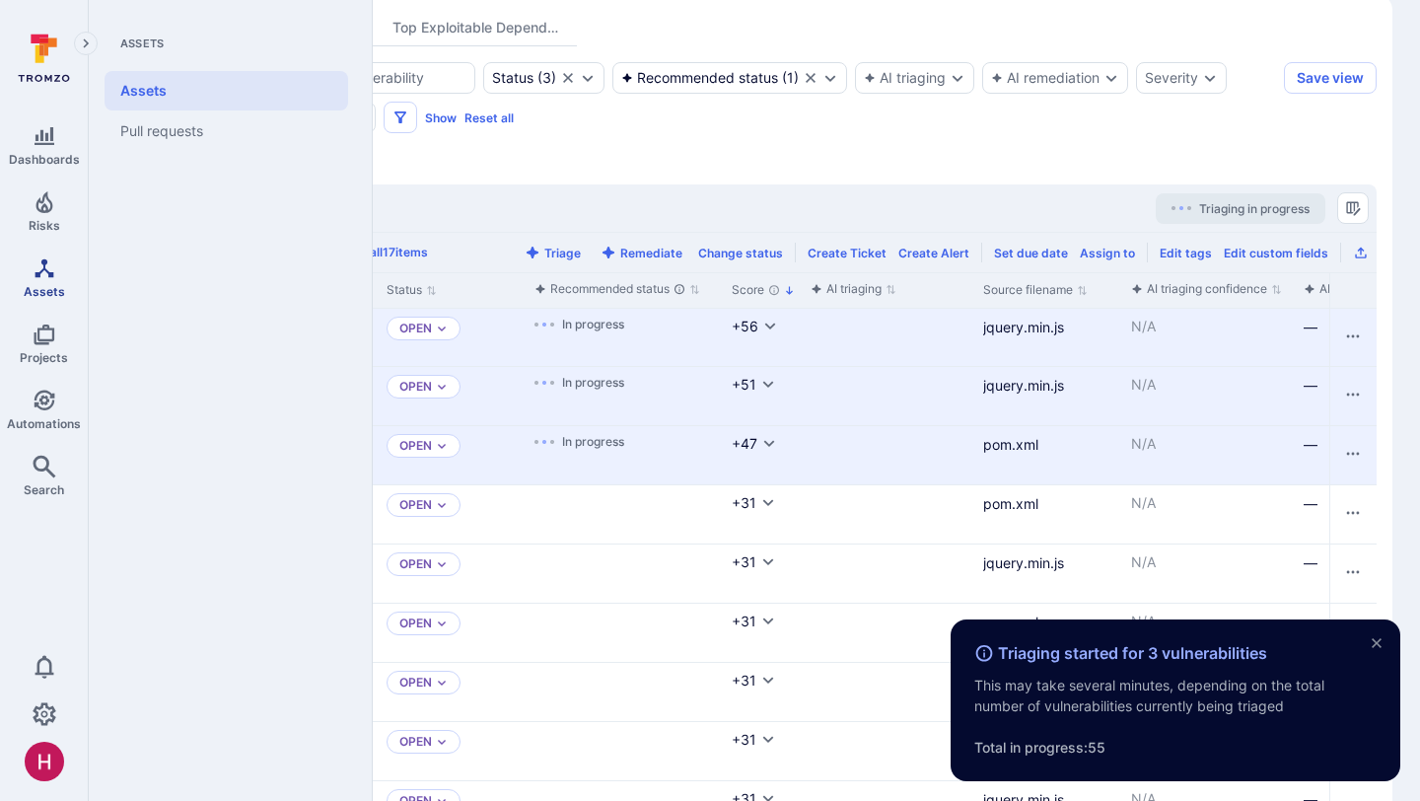
click at [47, 288] on span "Assets" at bounding box center [44, 291] width 41 height 15
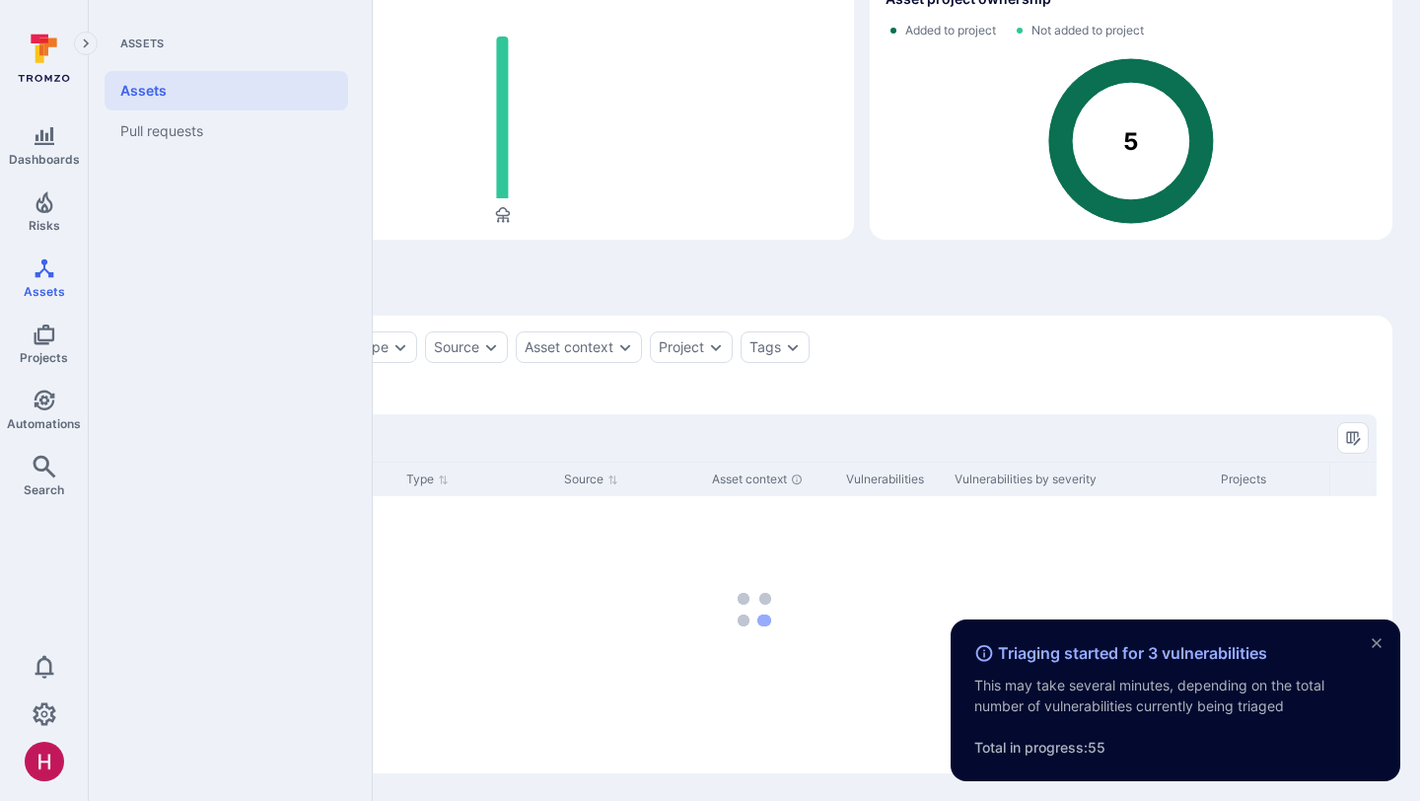
scroll to position [154, 0]
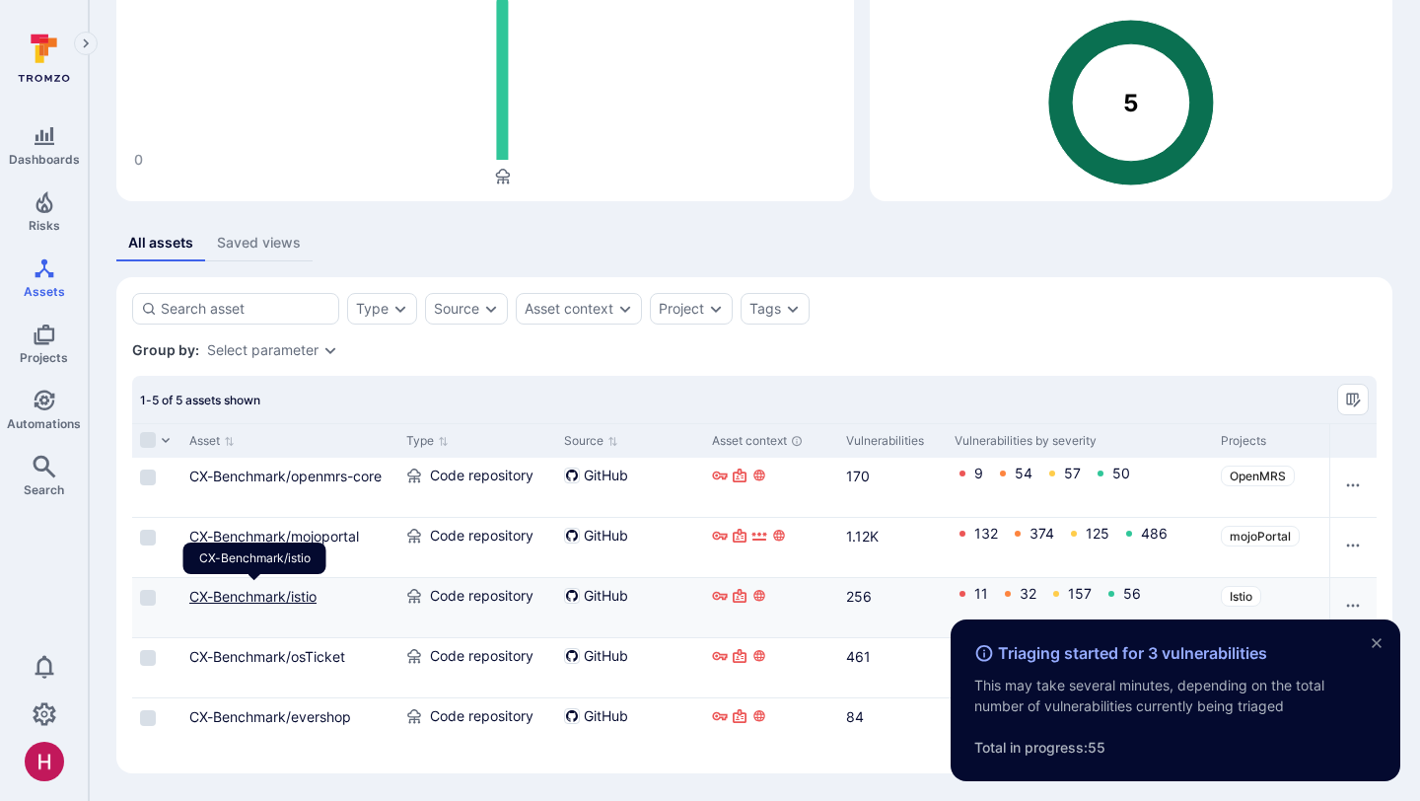
click at [292, 595] on link "CX-Benchmark/istio" at bounding box center [252, 596] width 127 height 17
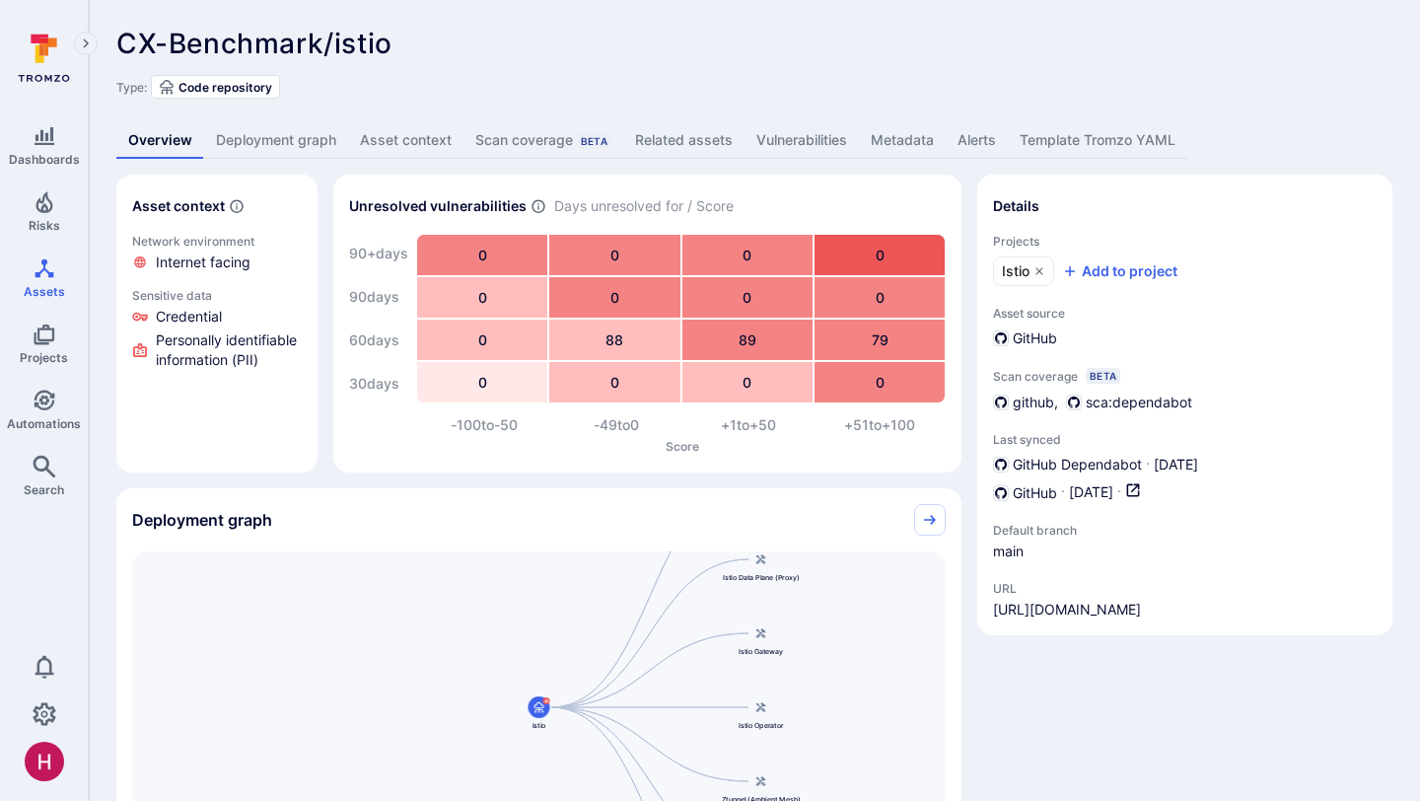
click at [790, 138] on link "Vulnerabilities" at bounding box center [801, 140] width 114 height 36
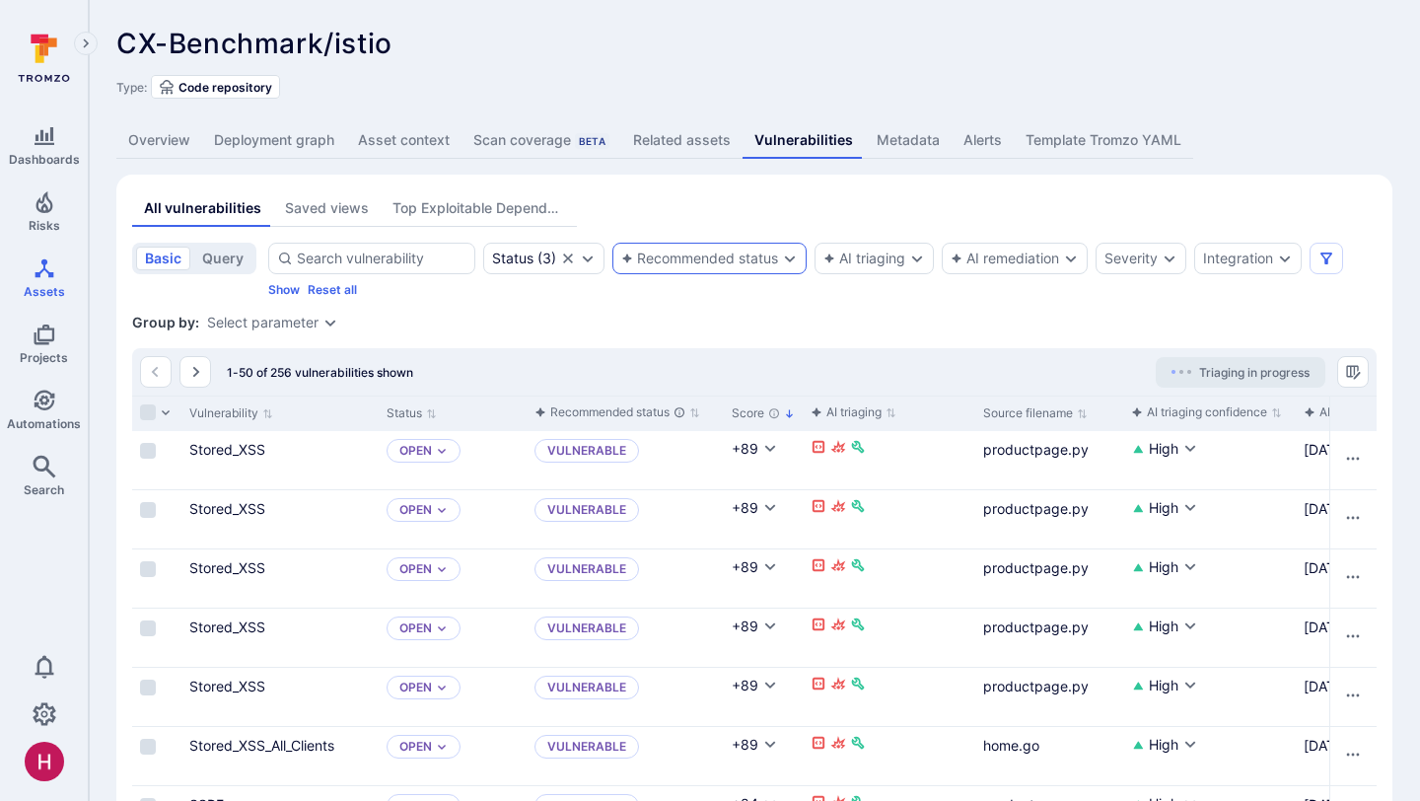
click at [669, 269] on div "Recommended status" at bounding box center [709, 259] width 194 height 32
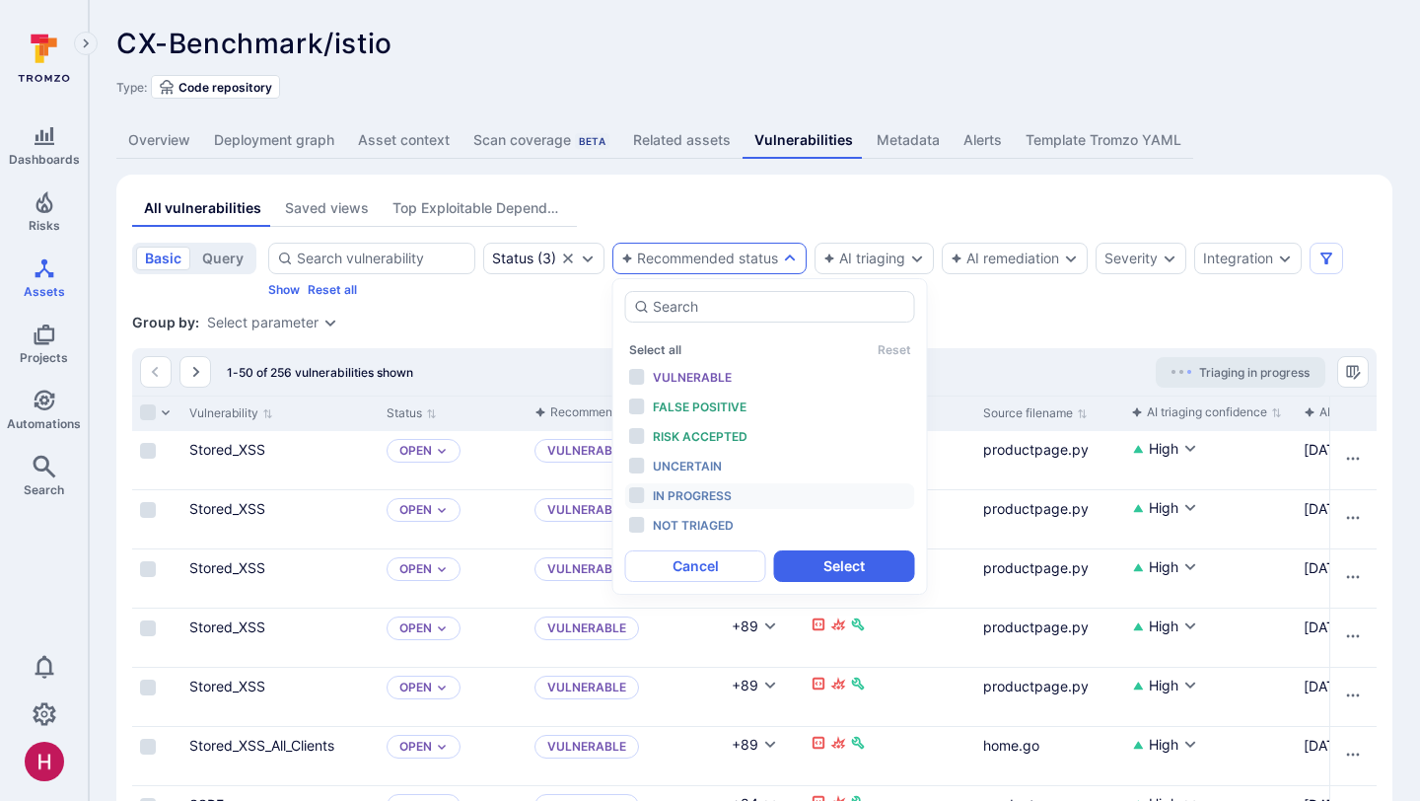
click at [676, 506] on div "In progress" at bounding box center [734, 496] width 163 height 22
click at [682, 523] on span "Not triaged" at bounding box center [693, 525] width 81 height 15
click at [683, 488] on span "In progress" at bounding box center [692, 495] width 79 height 15
click at [849, 568] on button "Select" at bounding box center [844, 566] width 141 height 32
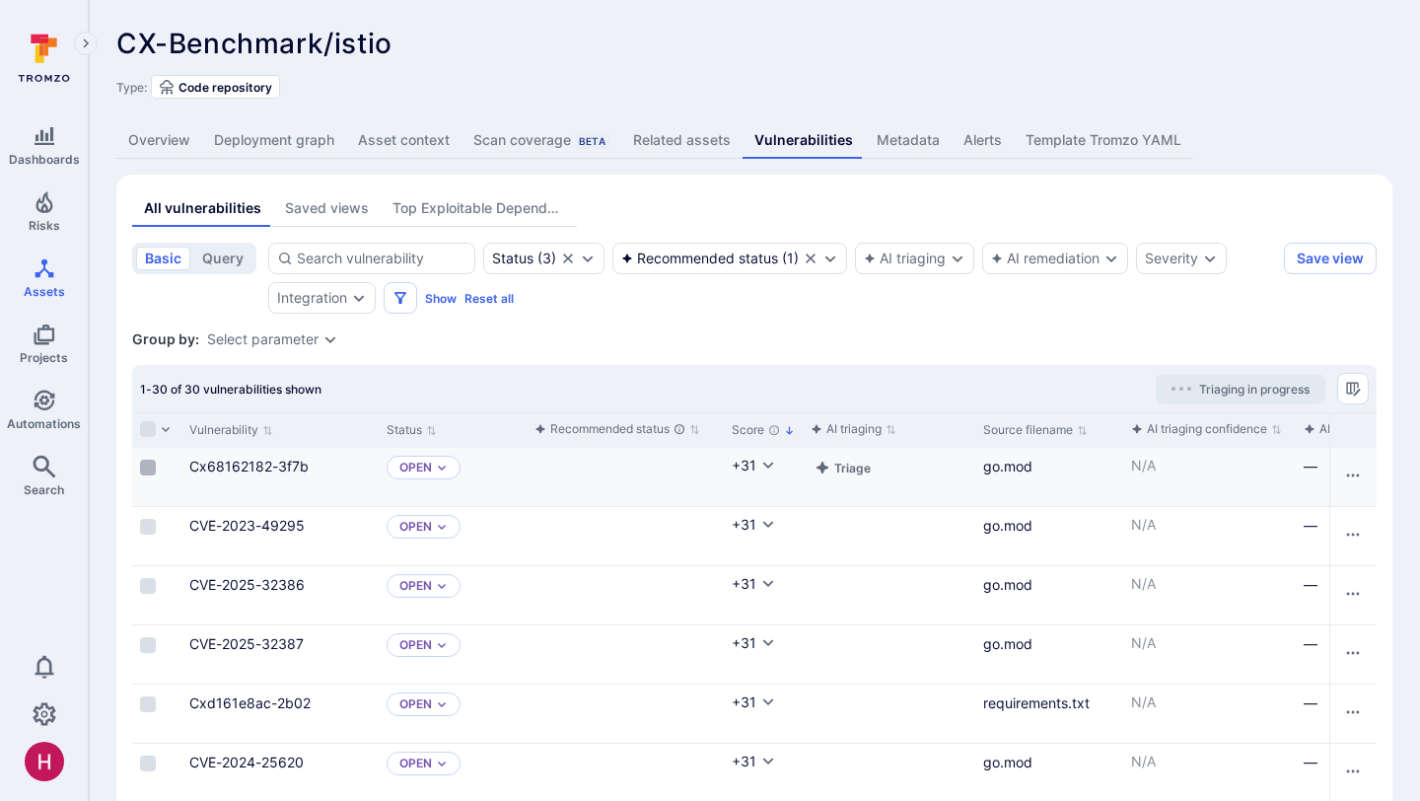
click at [150, 467] on input "Select row" at bounding box center [148, 468] width 16 height 16
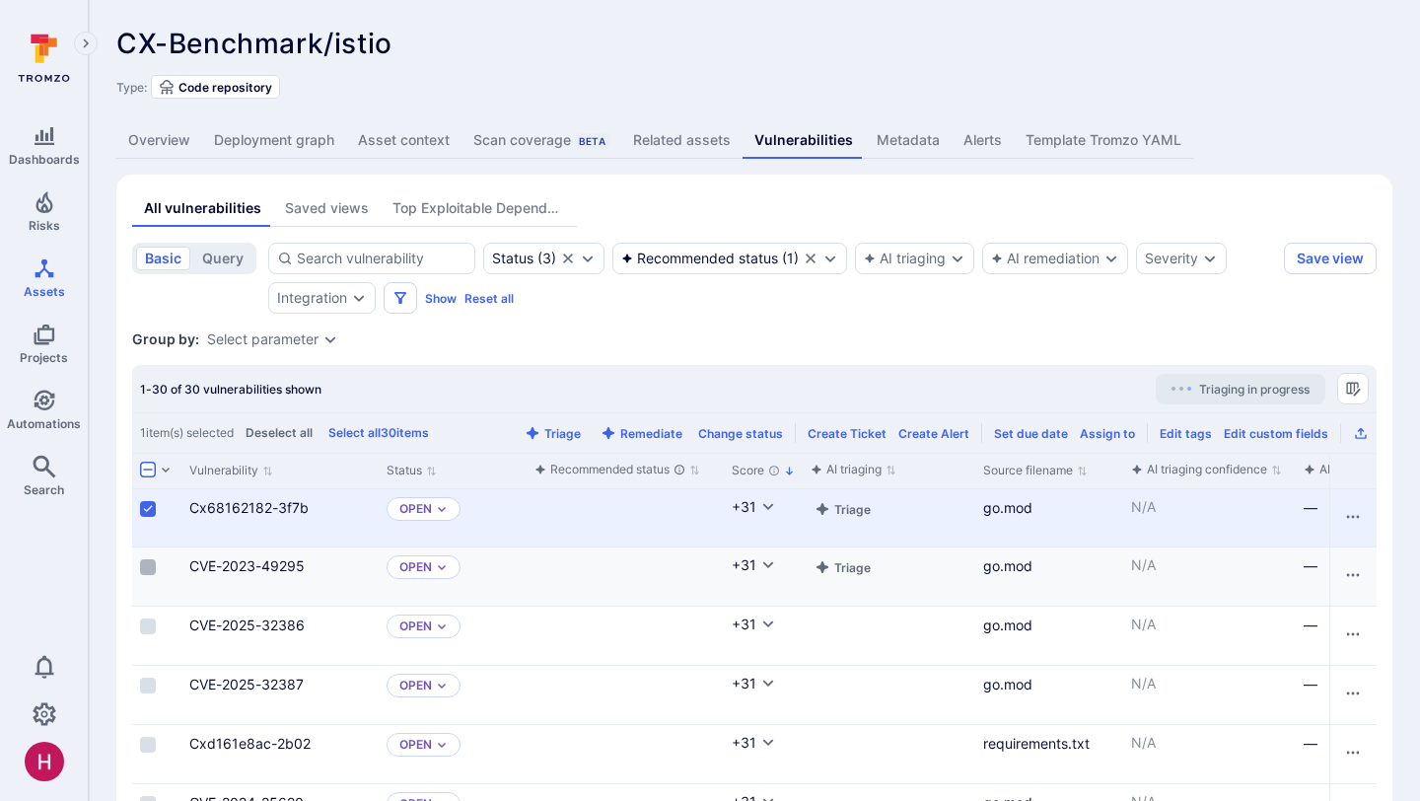
click at [151, 570] on input "Select row" at bounding box center [148, 567] width 16 height 16
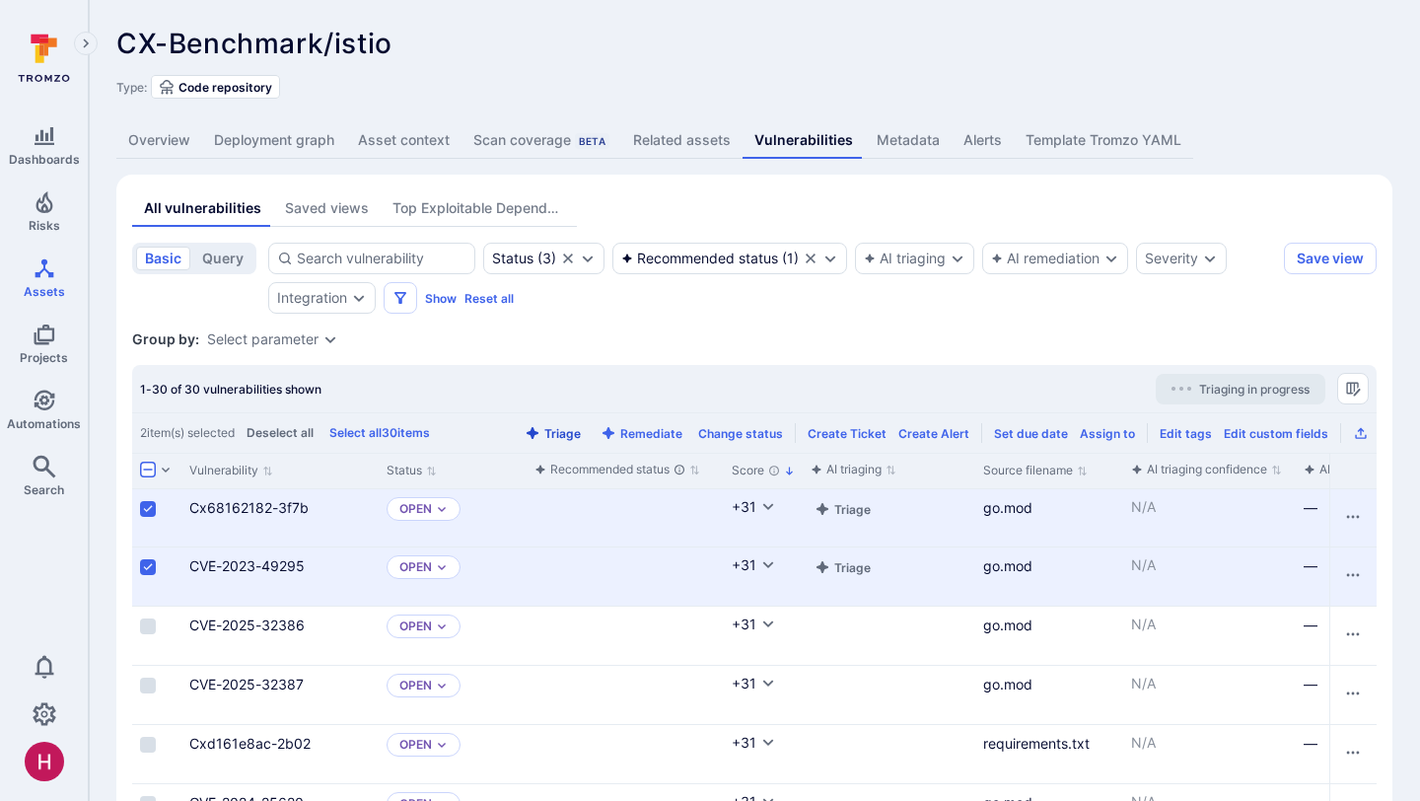
click at [578, 428] on button "Triage" at bounding box center [553, 433] width 64 height 15
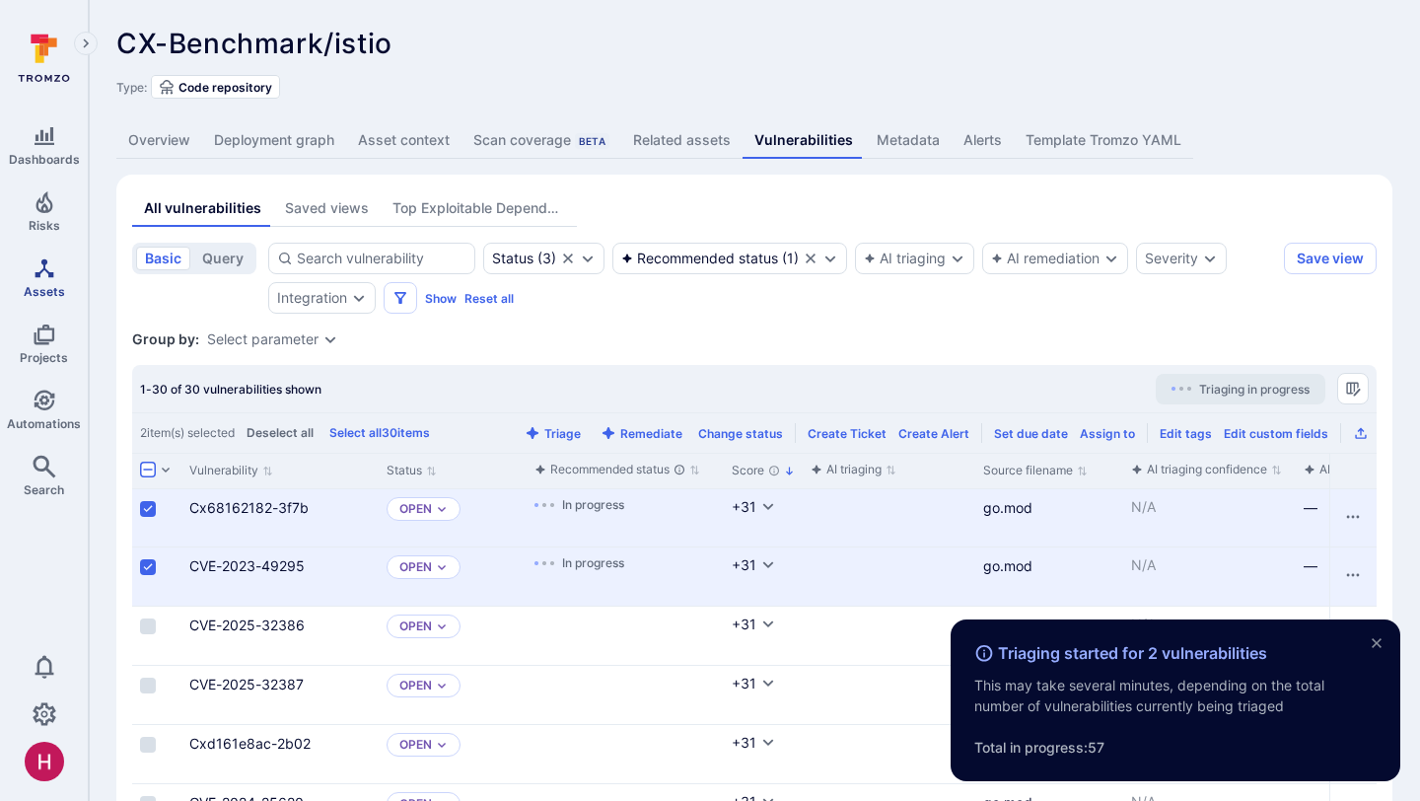
click at [34, 286] on span "Assets" at bounding box center [44, 291] width 41 height 15
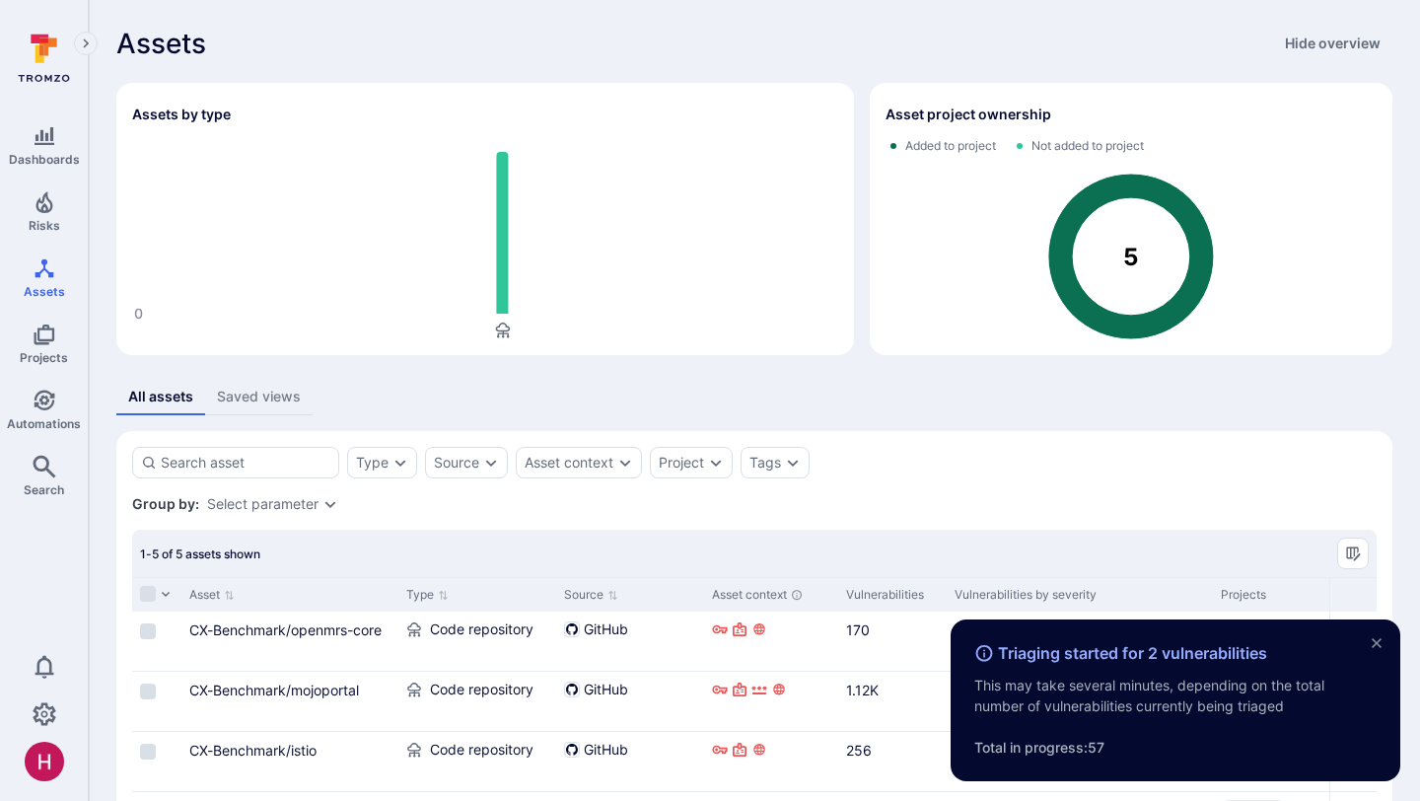
scroll to position [154, 0]
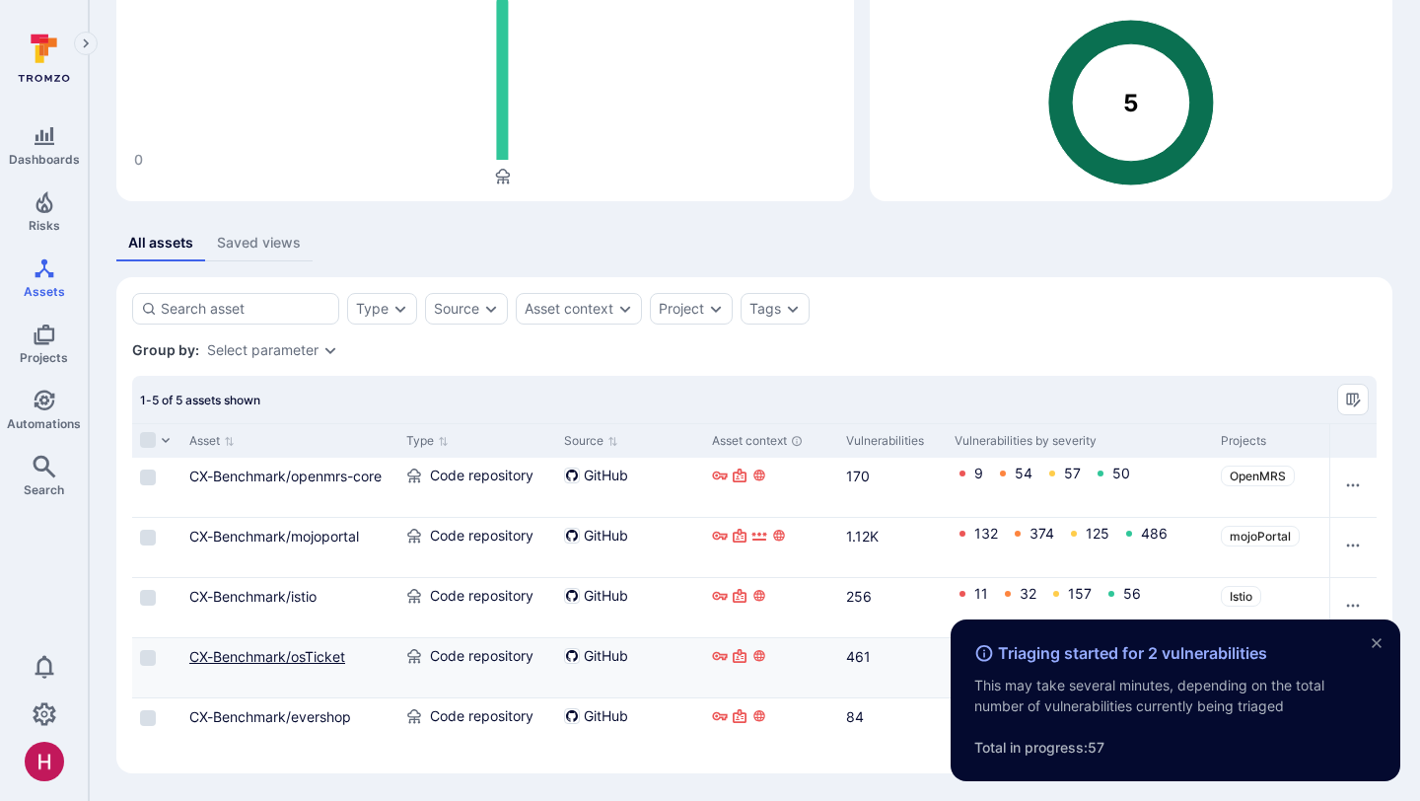
click at [310, 656] on link "CX-Benchmark/osTicket" at bounding box center [267, 656] width 156 height 17
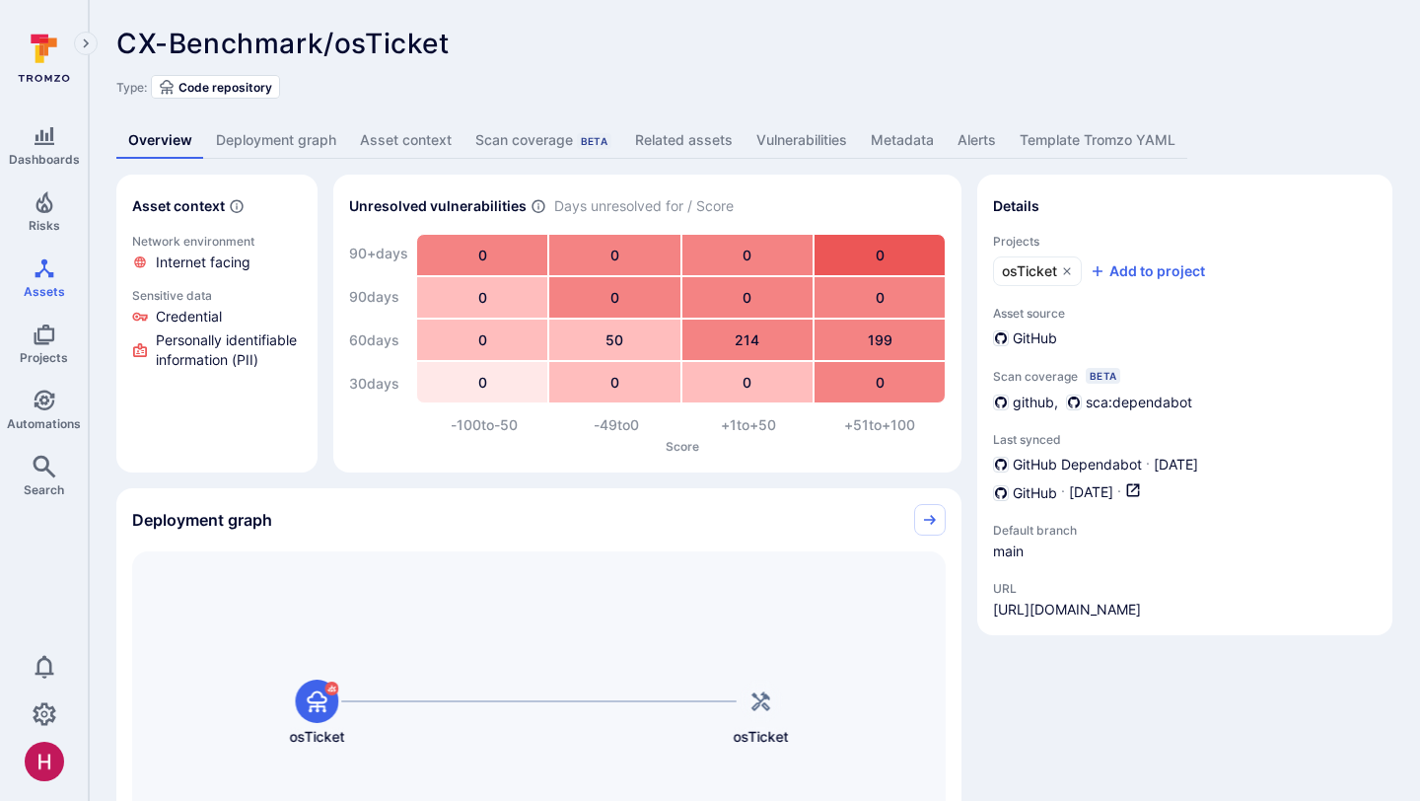
click at [791, 149] on link "Vulnerabilities" at bounding box center [801, 140] width 114 height 36
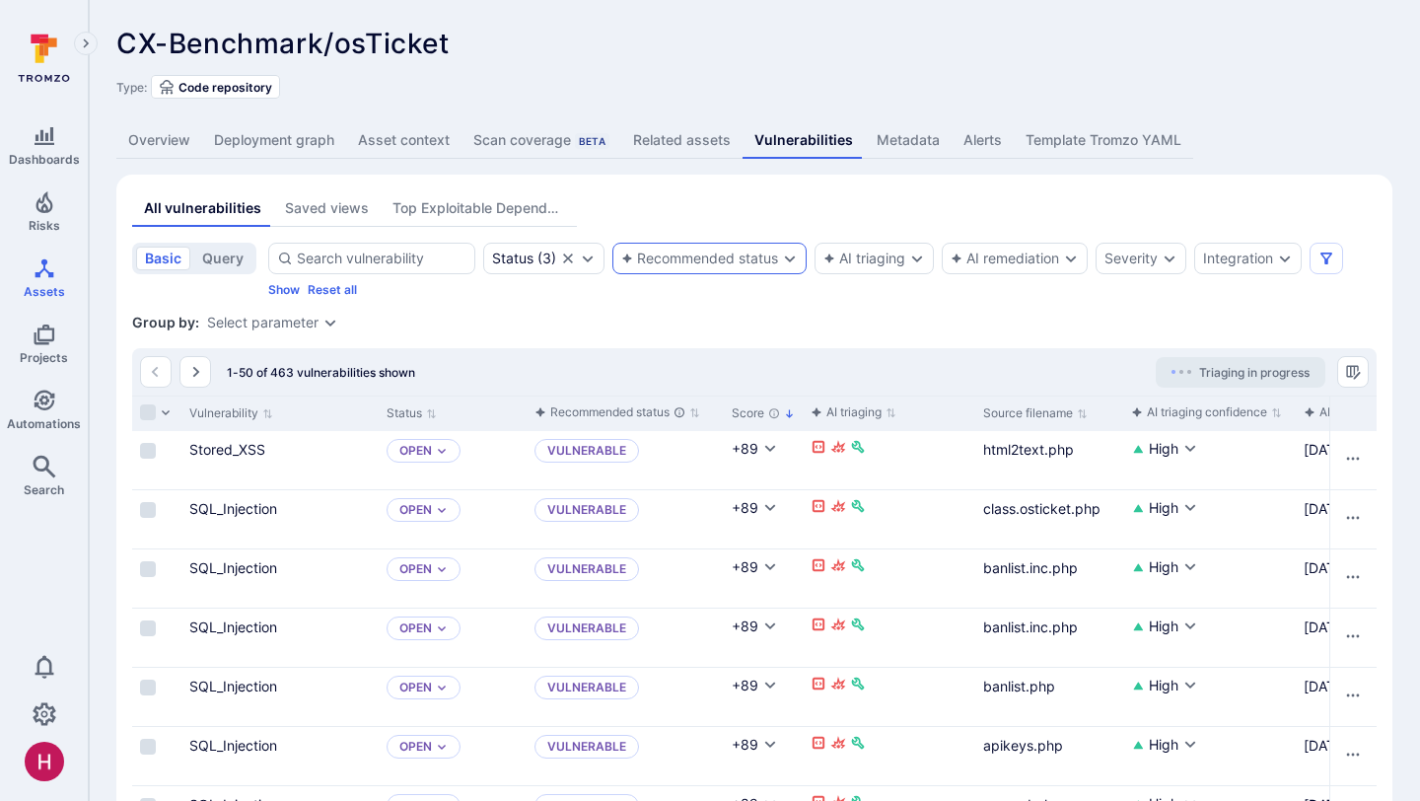
click at [683, 257] on div "Recommended status" at bounding box center [699, 258] width 157 height 16
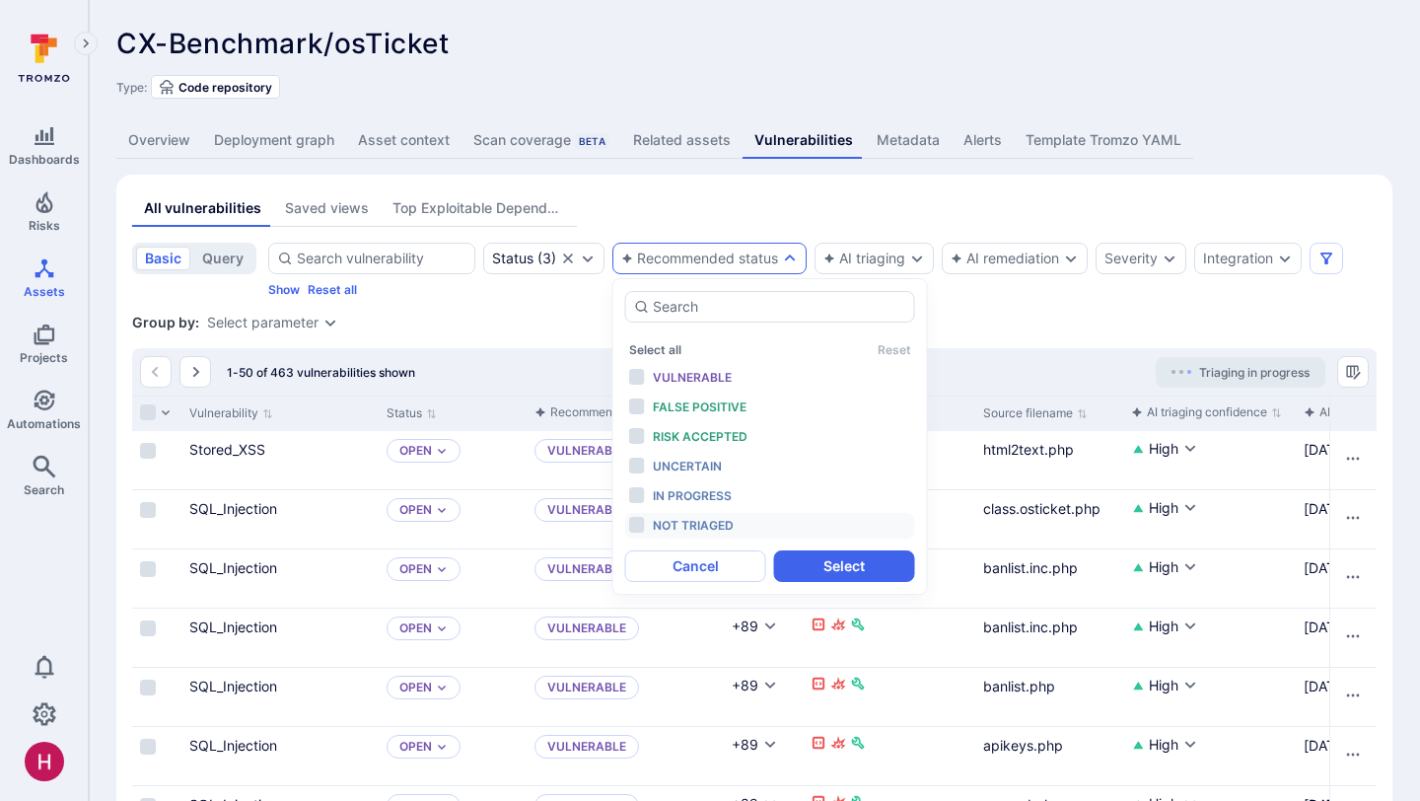
click at [703, 524] on span "Not triaged" at bounding box center [693, 525] width 81 height 15
click at [805, 565] on button "Select" at bounding box center [844, 566] width 141 height 32
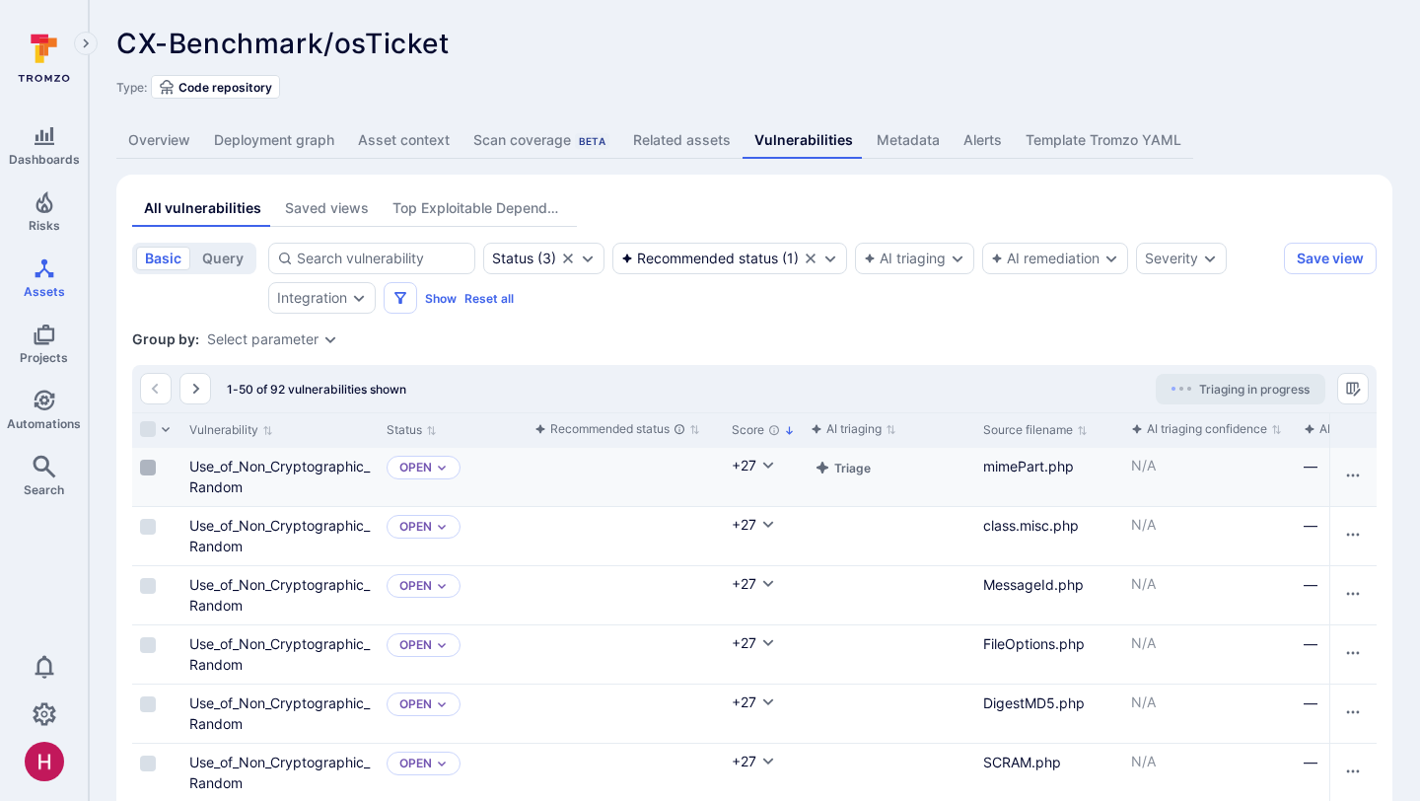
click at [142, 469] on input "Select row" at bounding box center [148, 468] width 16 height 16
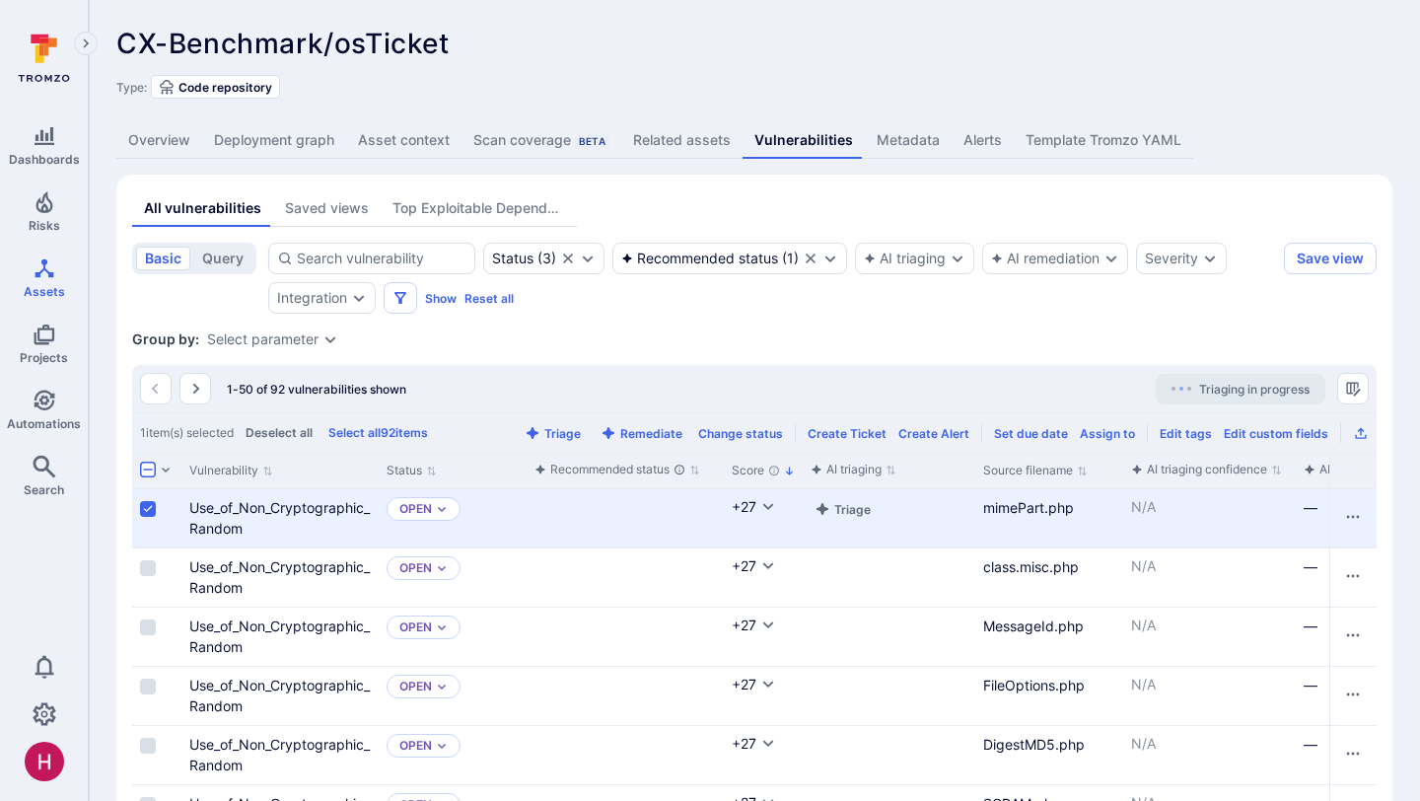
click at [148, 505] on input "Select row" at bounding box center [148, 509] width 16 height 16
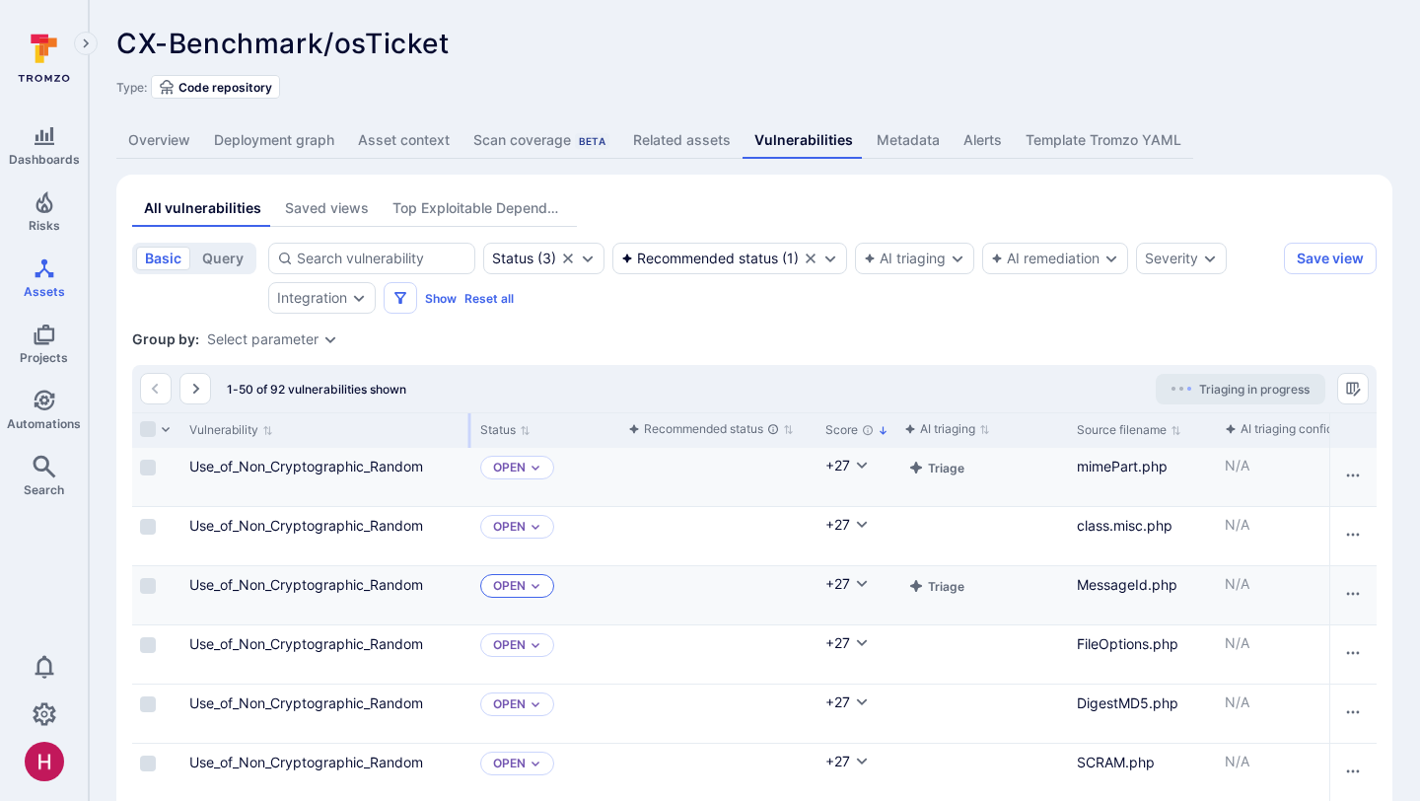
drag, startPoint x: 376, startPoint y: 431, endPoint x: 497, endPoint y: 582, distance: 193.6
click at [471, 430] on div at bounding box center [469, 430] width 3 height 35
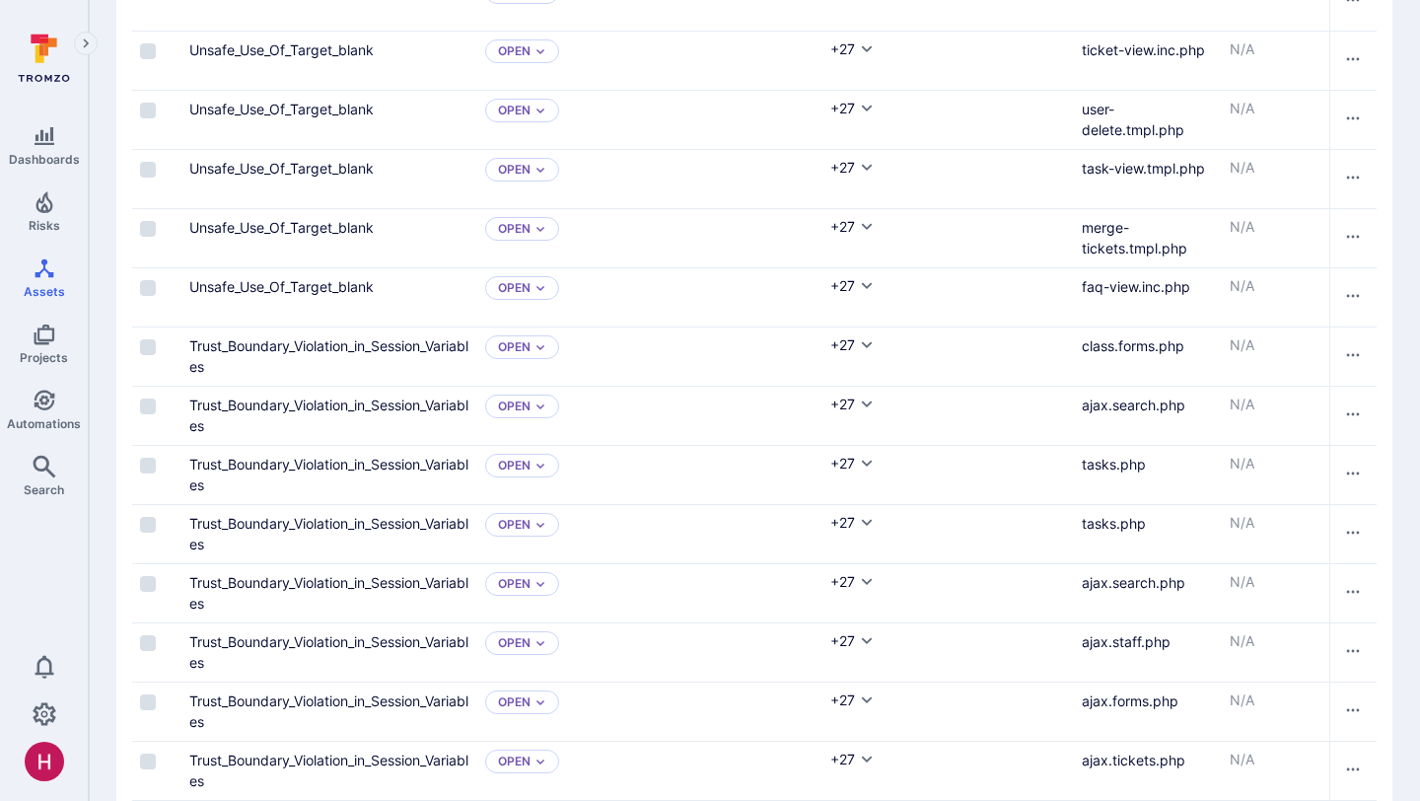
scroll to position [1942, 0]
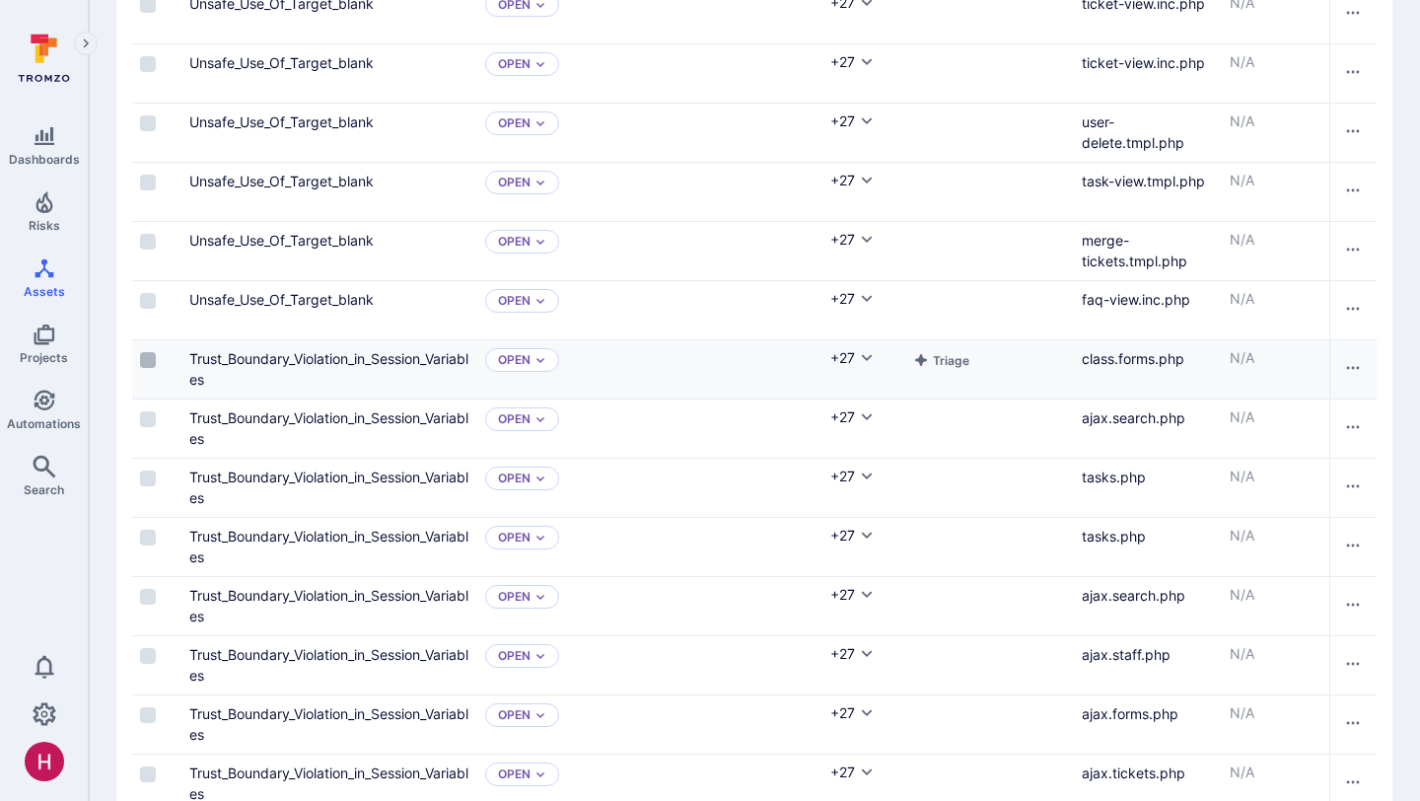
click at [144, 355] on input "Select row" at bounding box center [148, 360] width 16 height 16
click at [144, 398] on div "Cell for selection" at bounding box center [156, 369] width 49 height 58
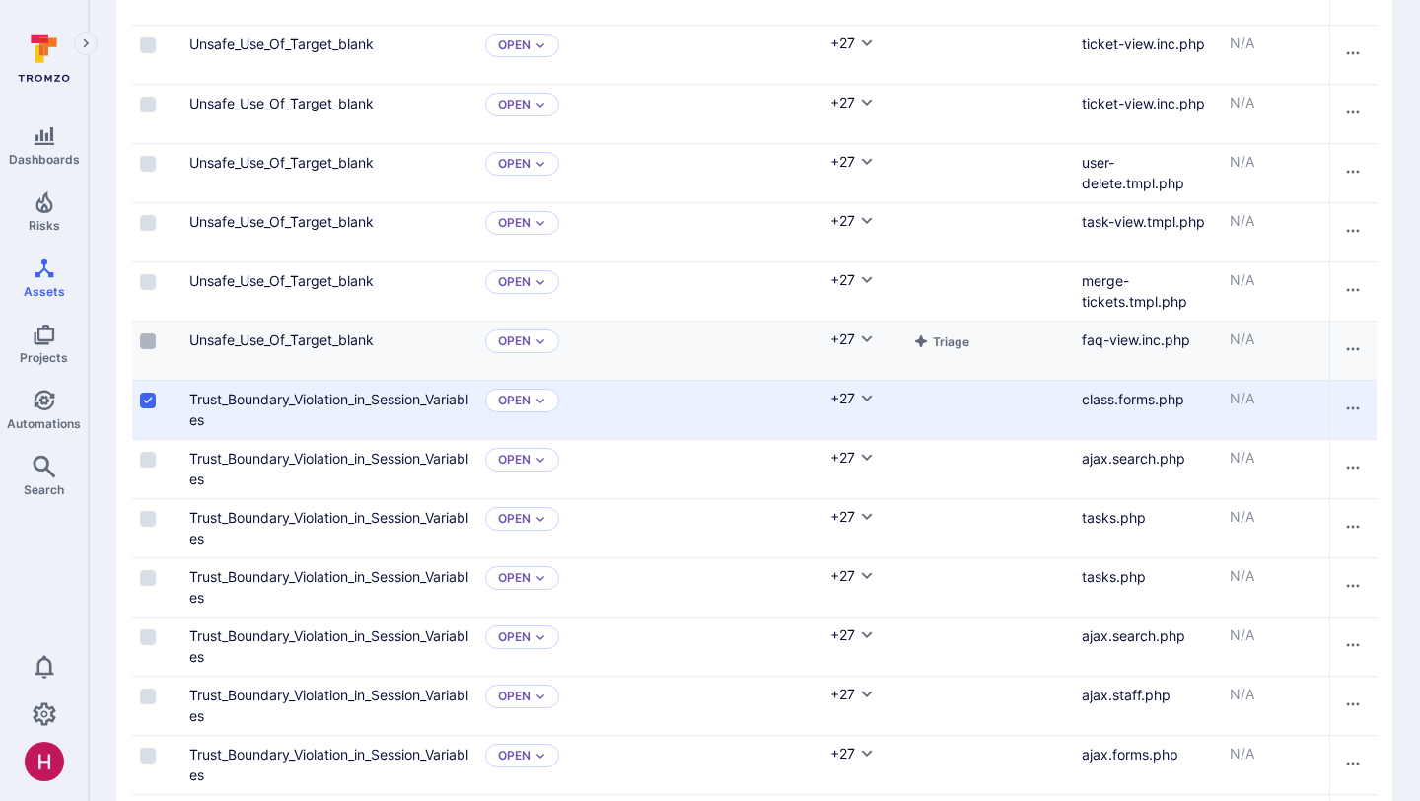
click at [152, 339] on input "Select row" at bounding box center [148, 341] width 16 height 16
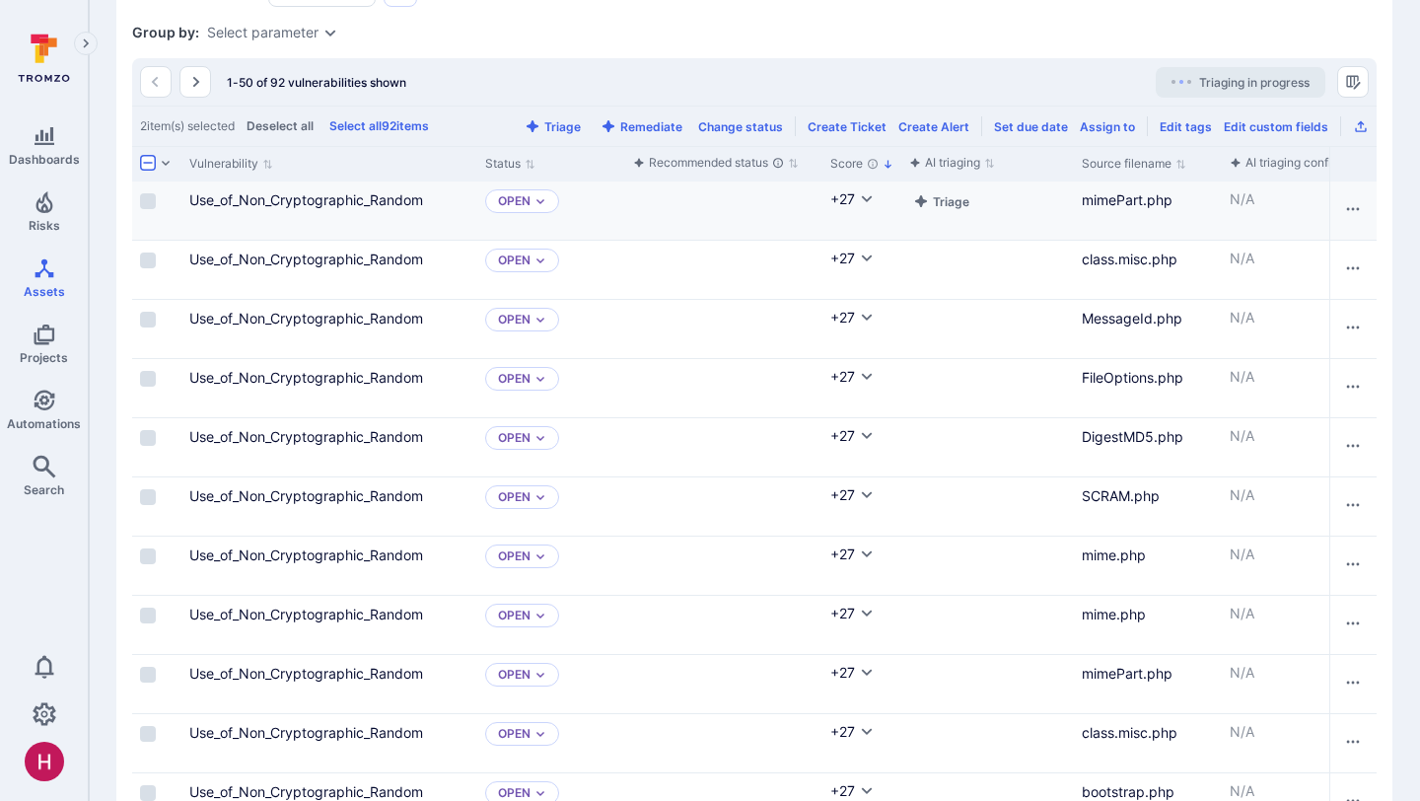
scroll to position [300, 0]
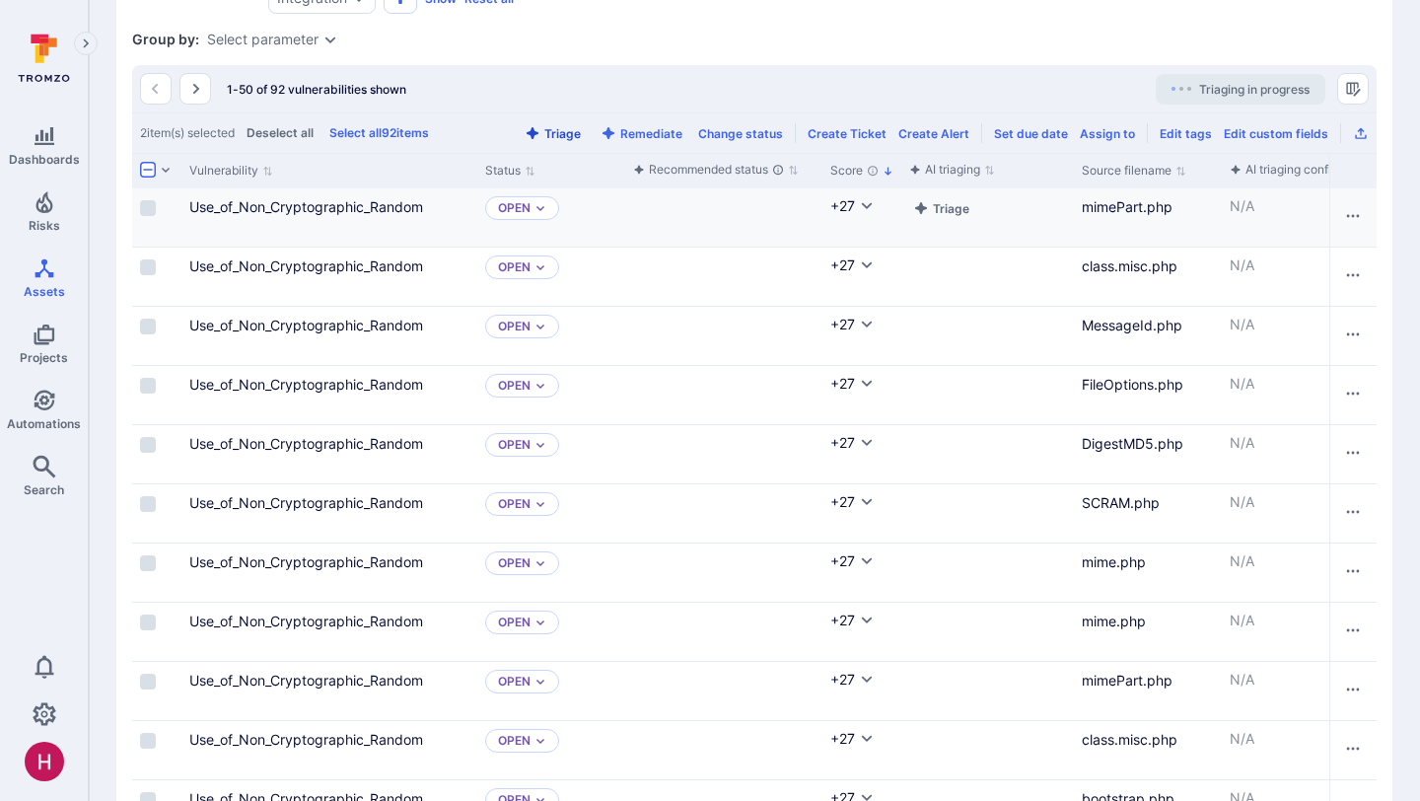
click at [576, 133] on button "Triage" at bounding box center [553, 133] width 64 height 15
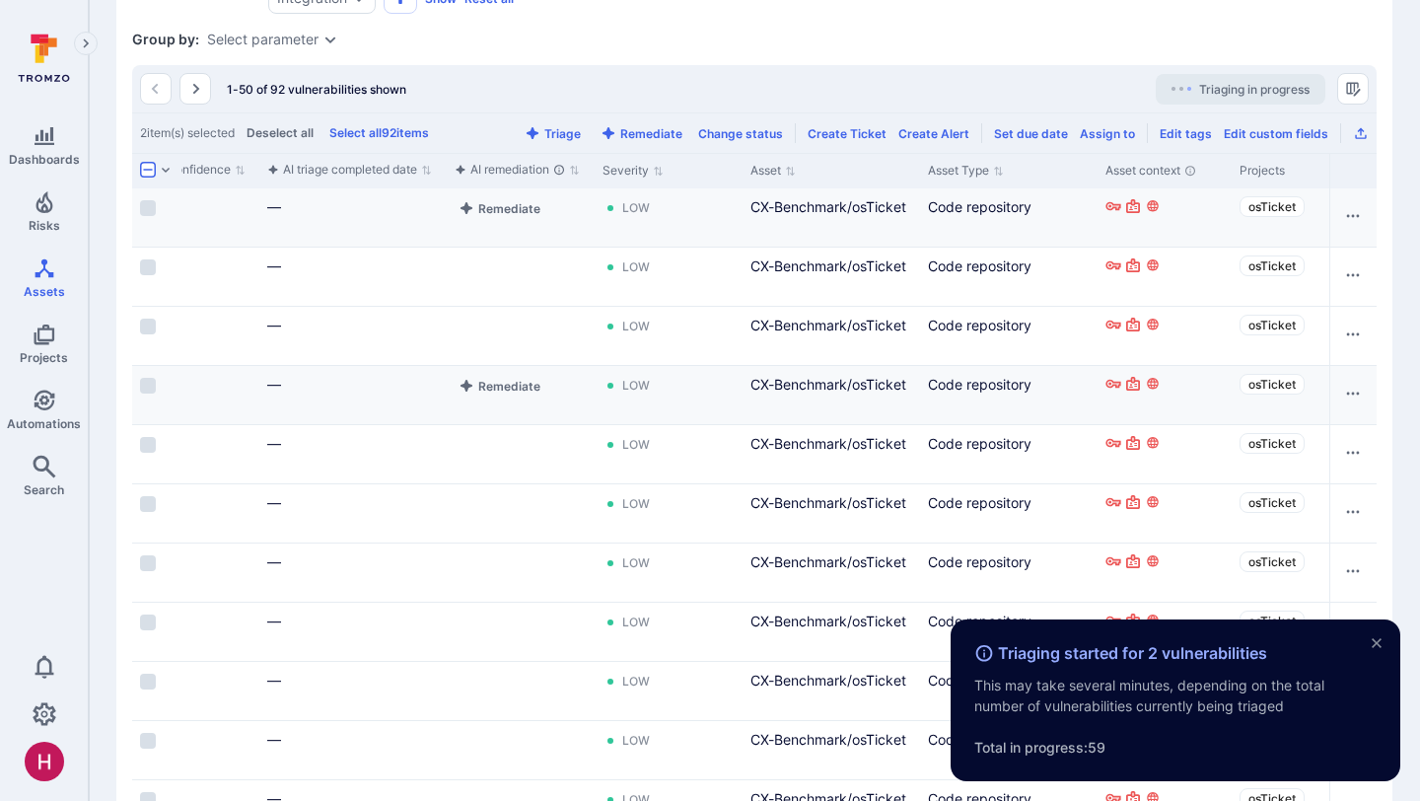
scroll to position [0, 1155]
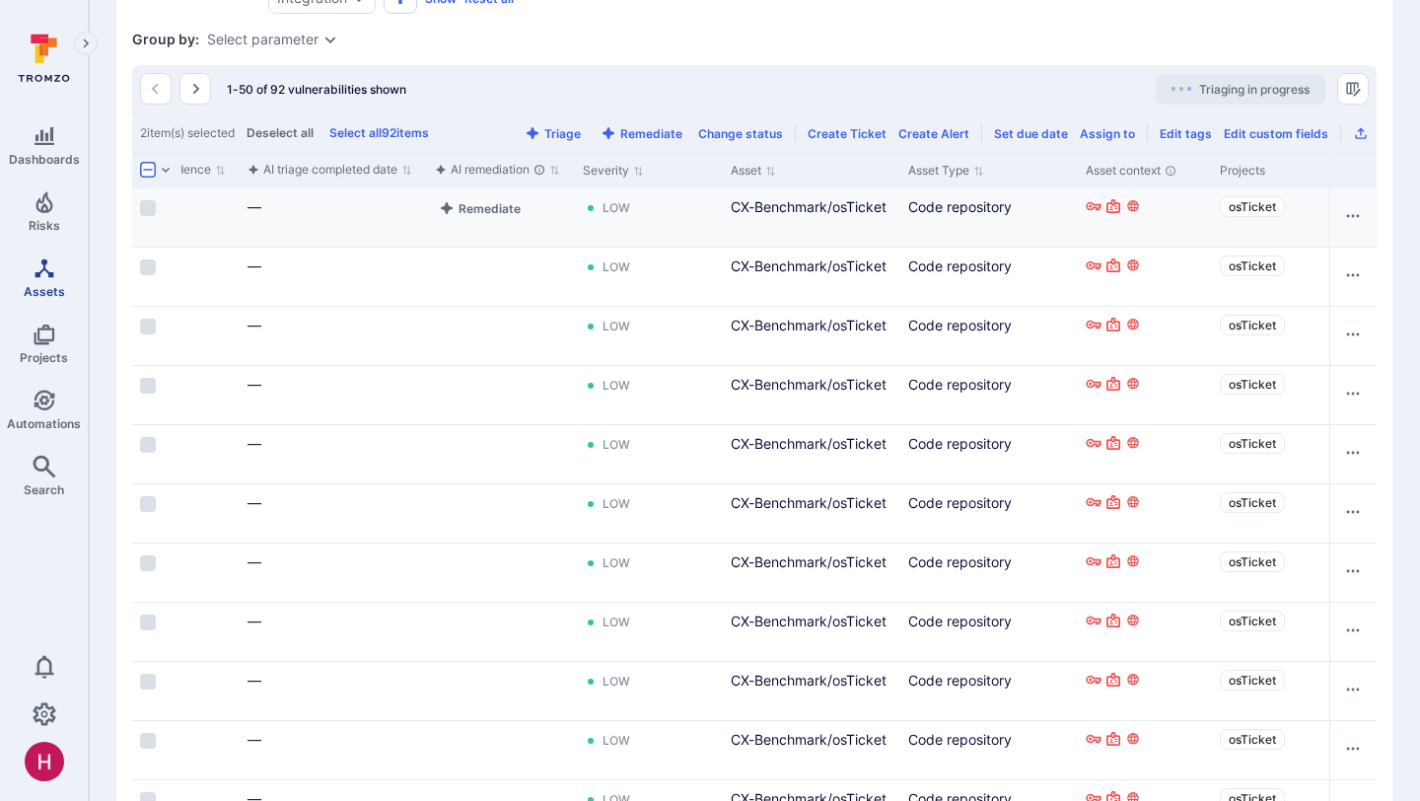
click at [48, 275] on icon "Assets" at bounding box center [44, 267] width 19 height 19
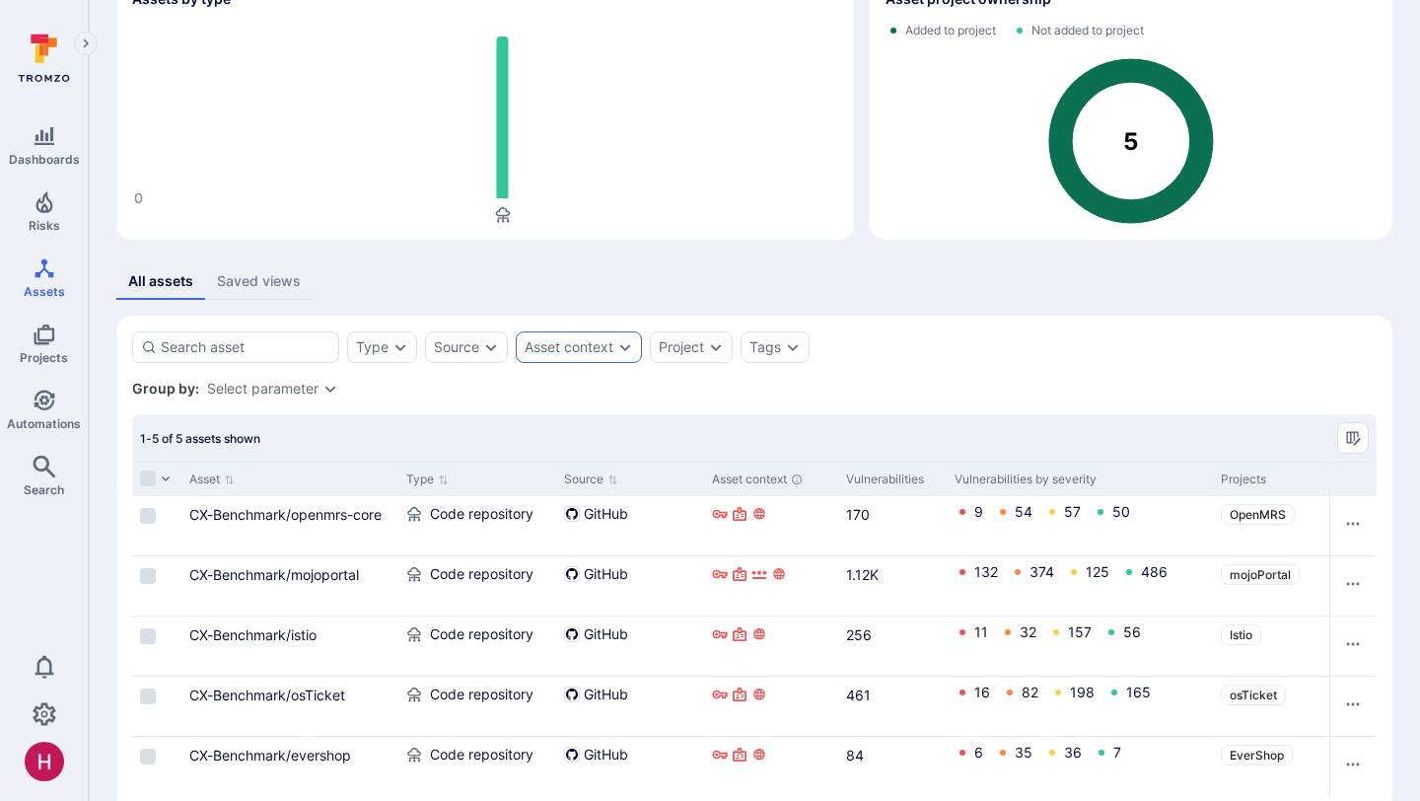
scroll to position [154, 0]
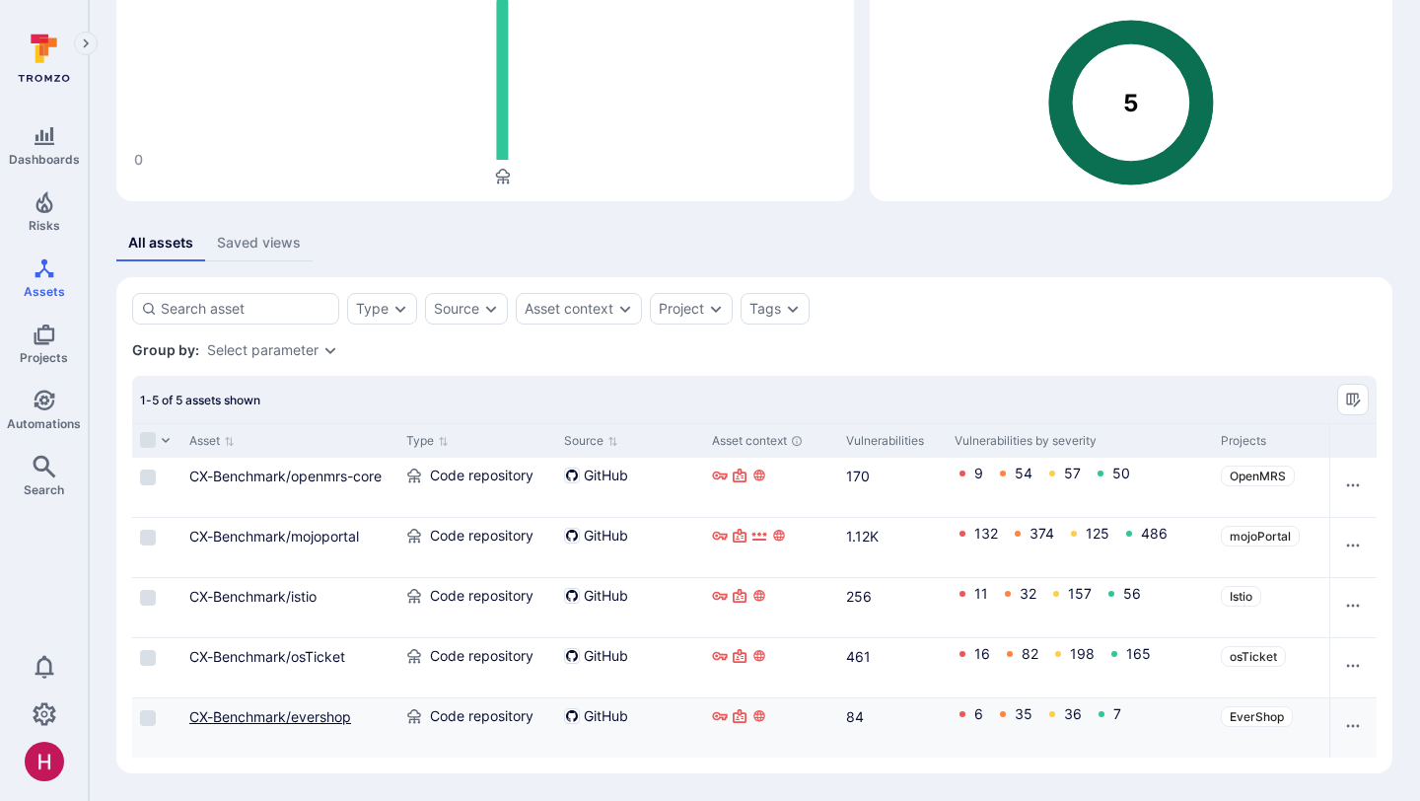
click at [240, 723] on link "CX-Benchmark/evershop" at bounding box center [270, 716] width 162 height 17
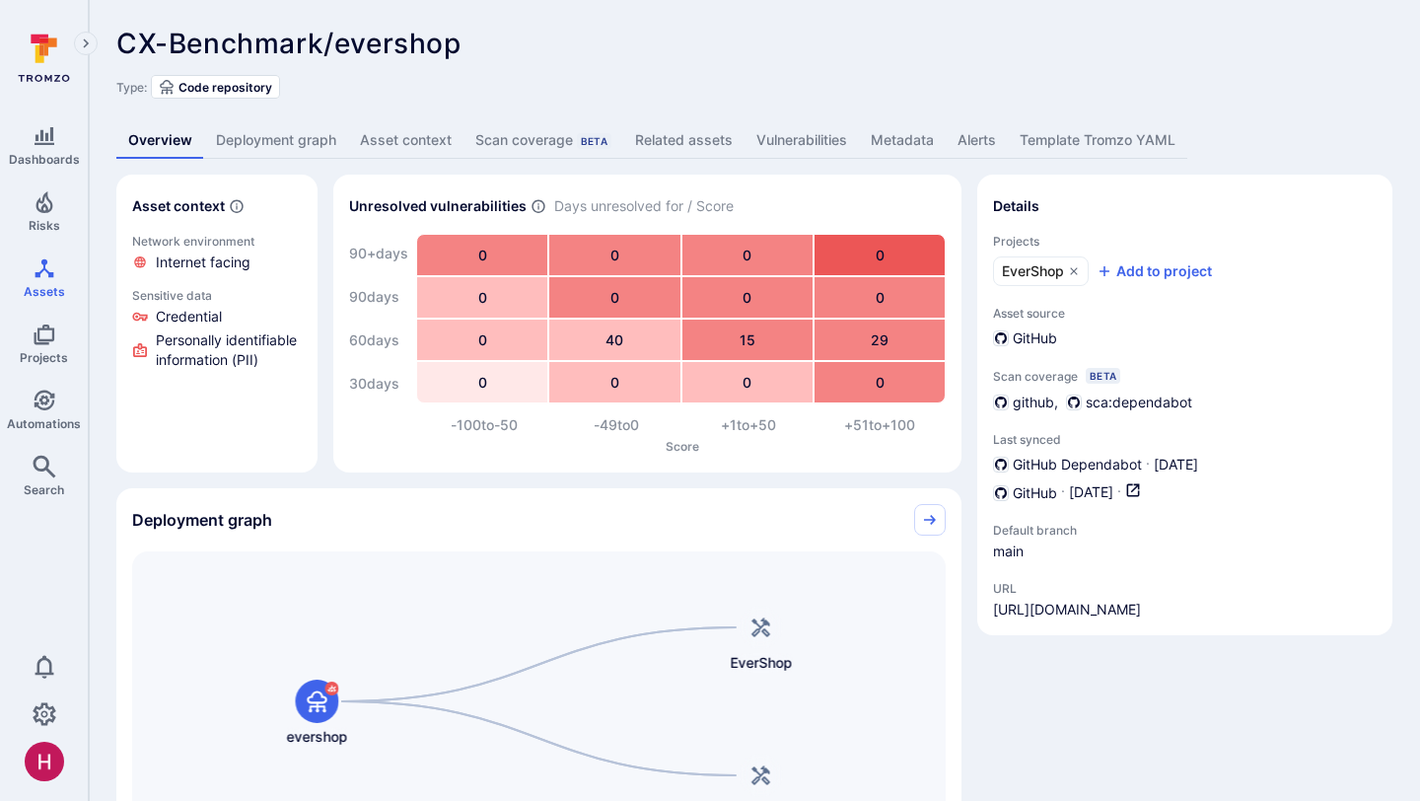
click at [818, 148] on link "Vulnerabilities" at bounding box center [801, 140] width 114 height 36
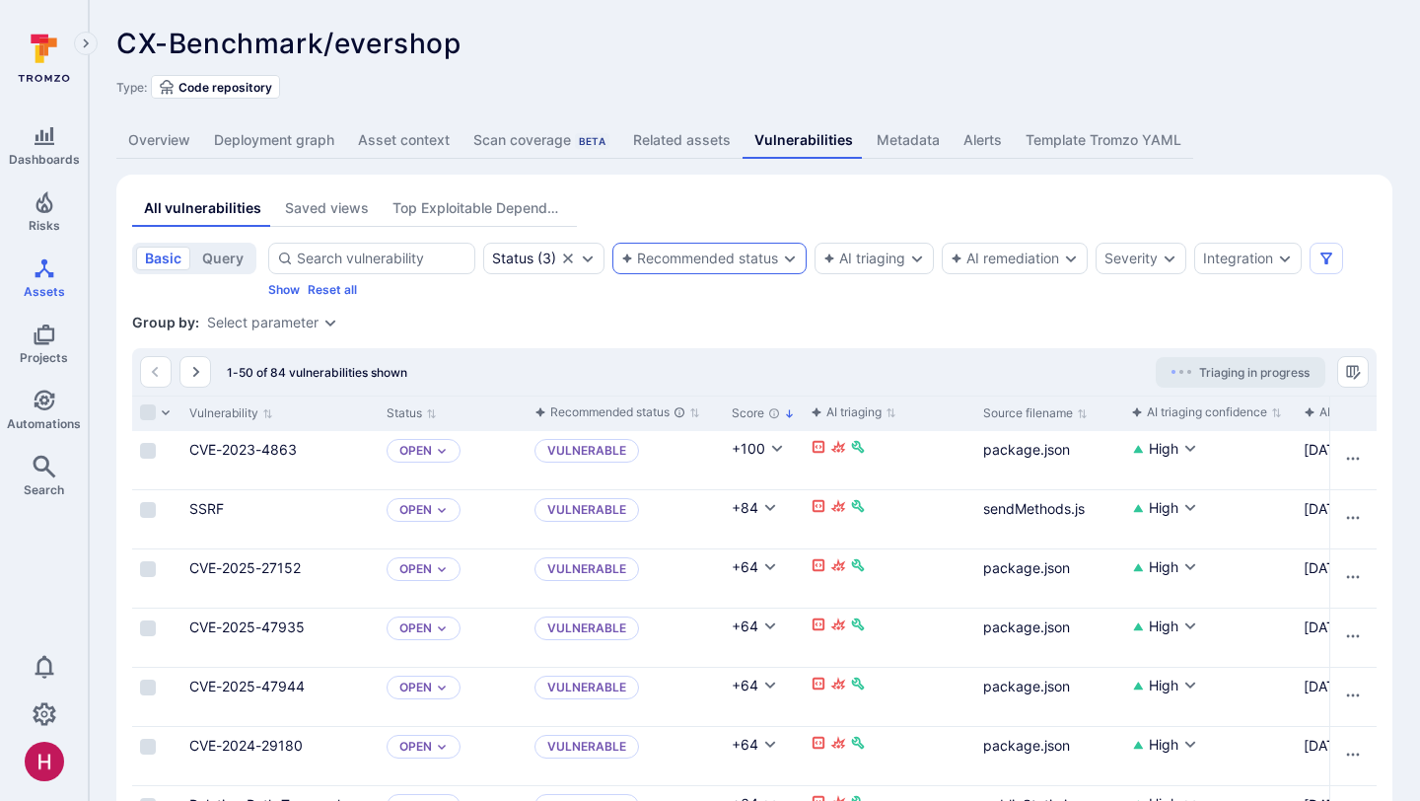
click at [712, 267] on div "Recommended status" at bounding box center [709, 259] width 194 height 32
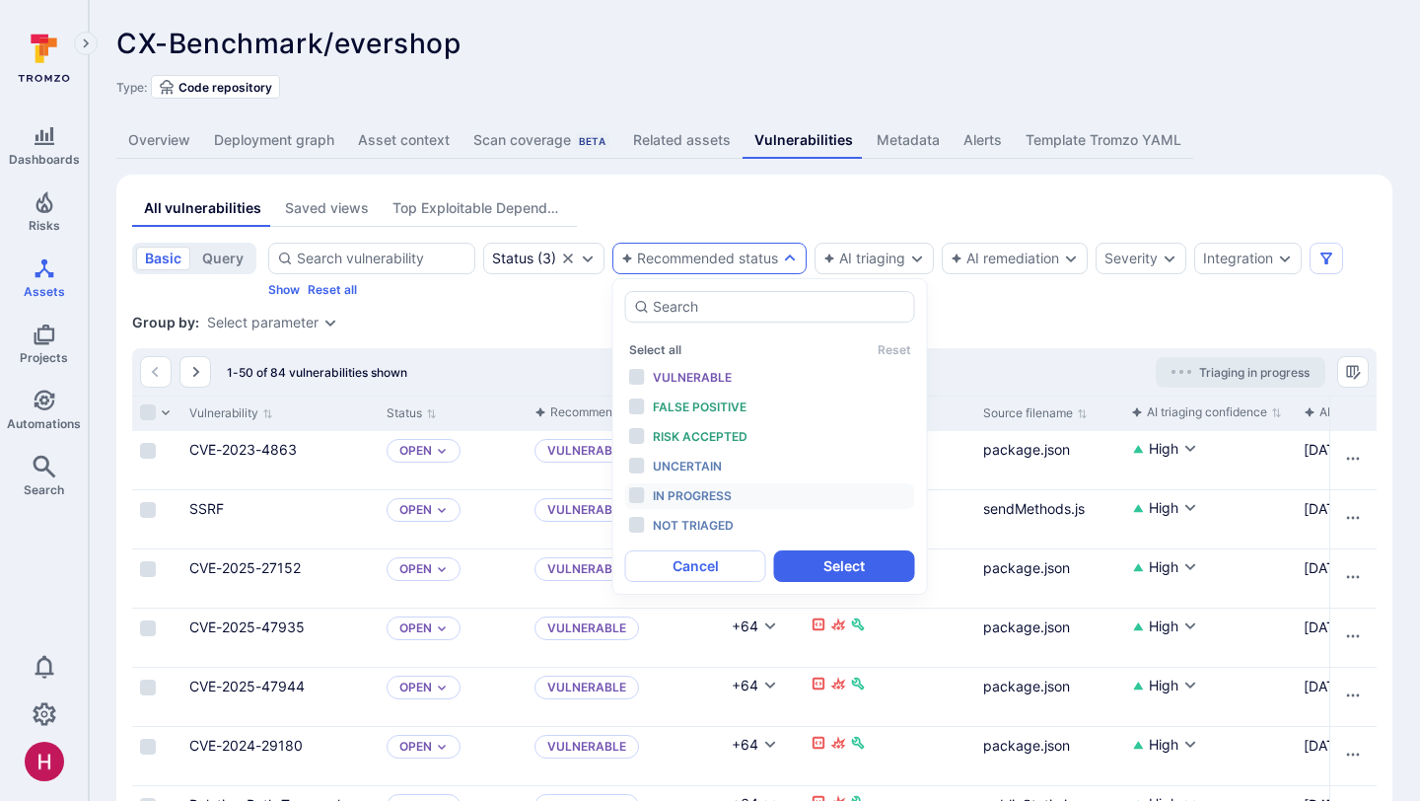
click at [690, 499] on span "In progress" at bounding box center [692, 495] width 79 height 15
click at [690, 523] on span "Not triaged" at bounding box center [693, 525] width 81 height 15
click at [824, 556] on button "Select" at bounding box center [844, 566] width 141 height 32
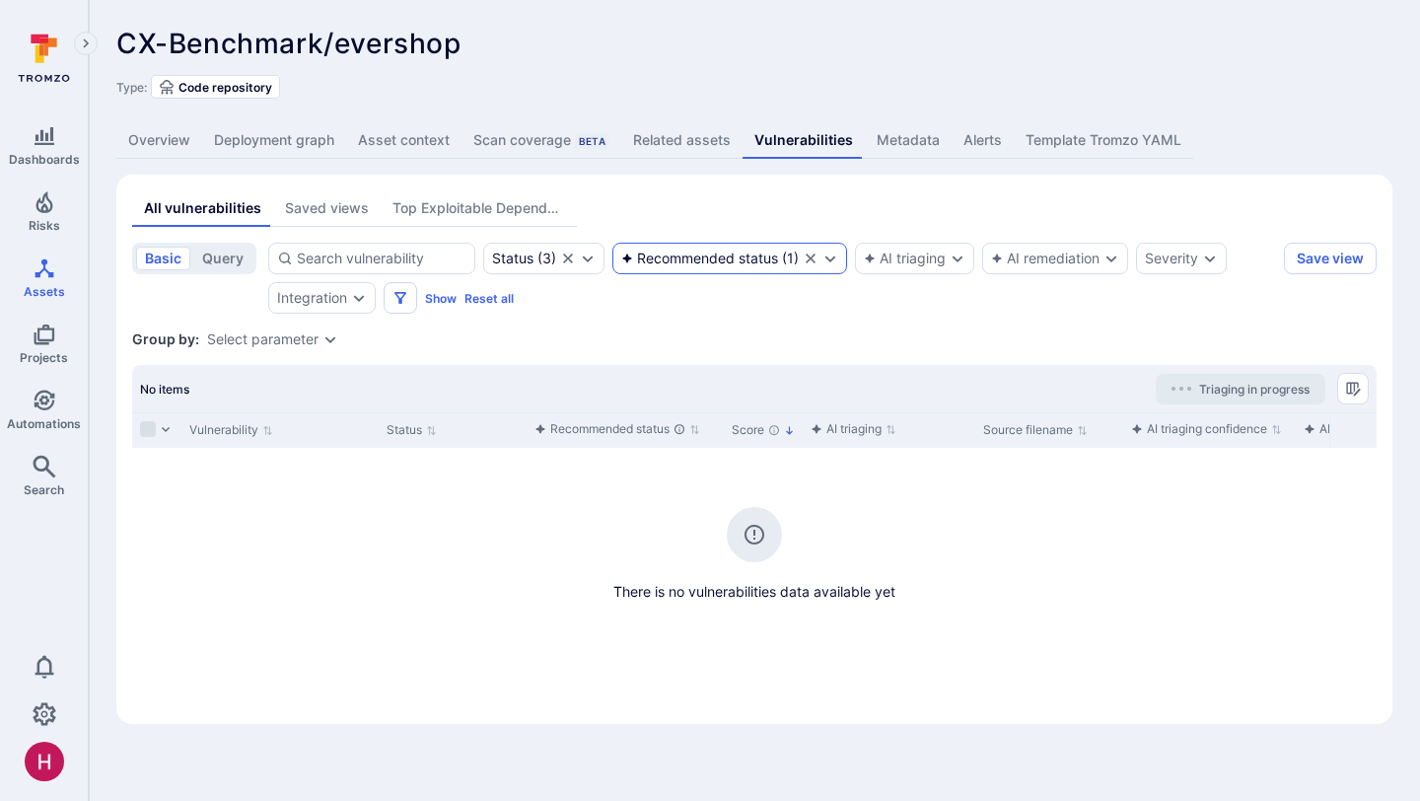
click at [814, 259] on icon "Clear selection" at bounding box center [811, 258] width 10 height 10
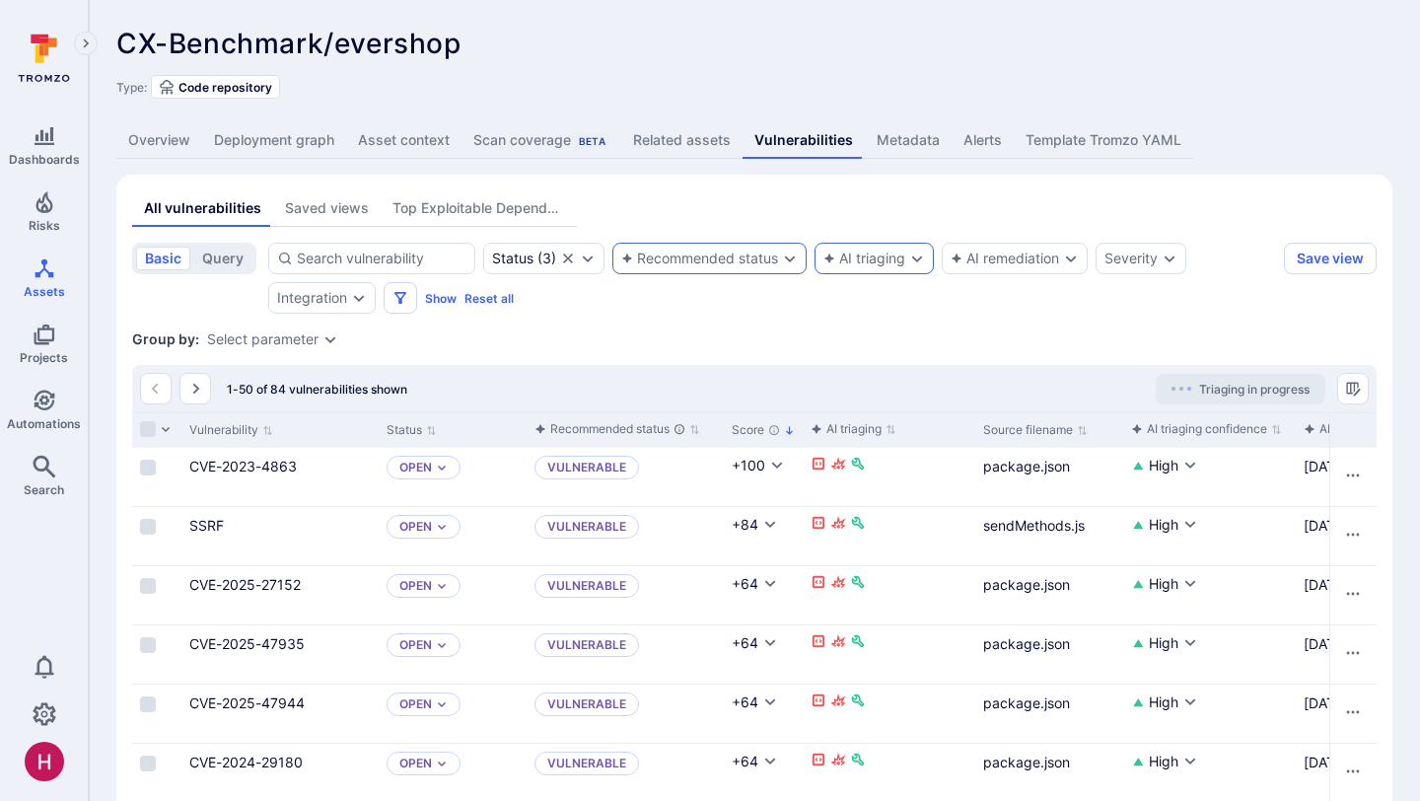
click at [901, 255] on div "AI triaging" at bounding box center [864, 258] width 82 height 16
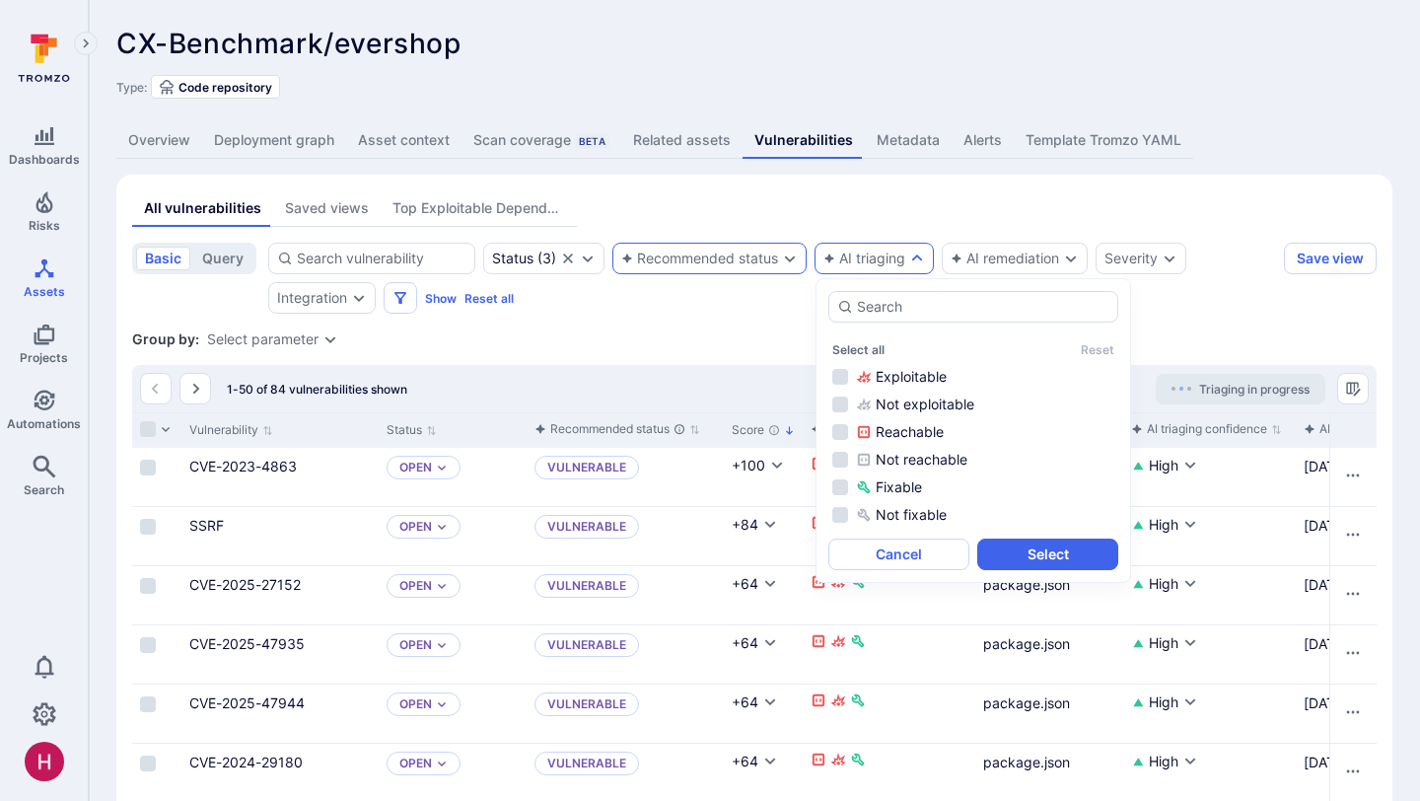
click at [901, 255] on div "AI triaging" at bounding box center [864, 258] width 82 height 16
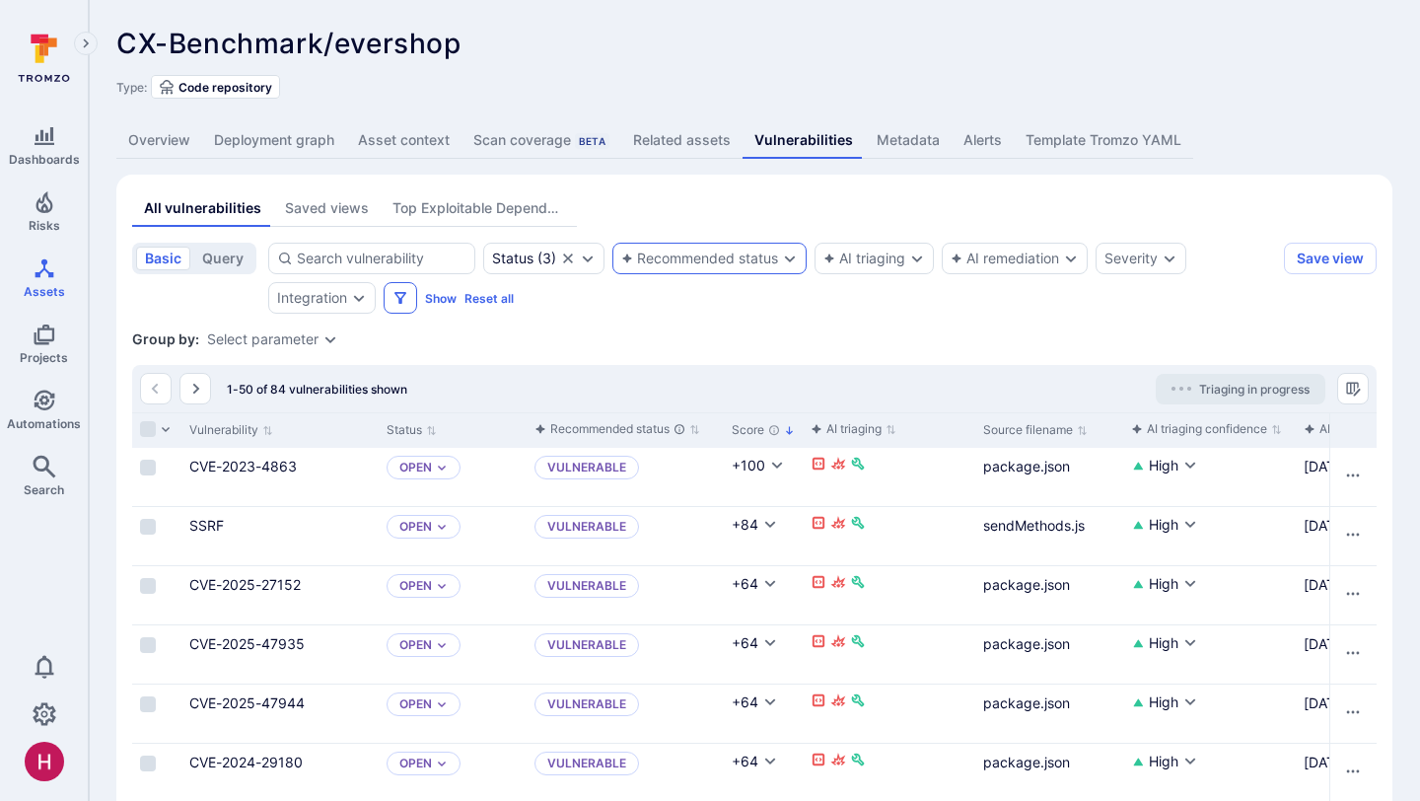
click at [385, 309] on button "Filters" at bounding box center [401, 298] width 34 height 32
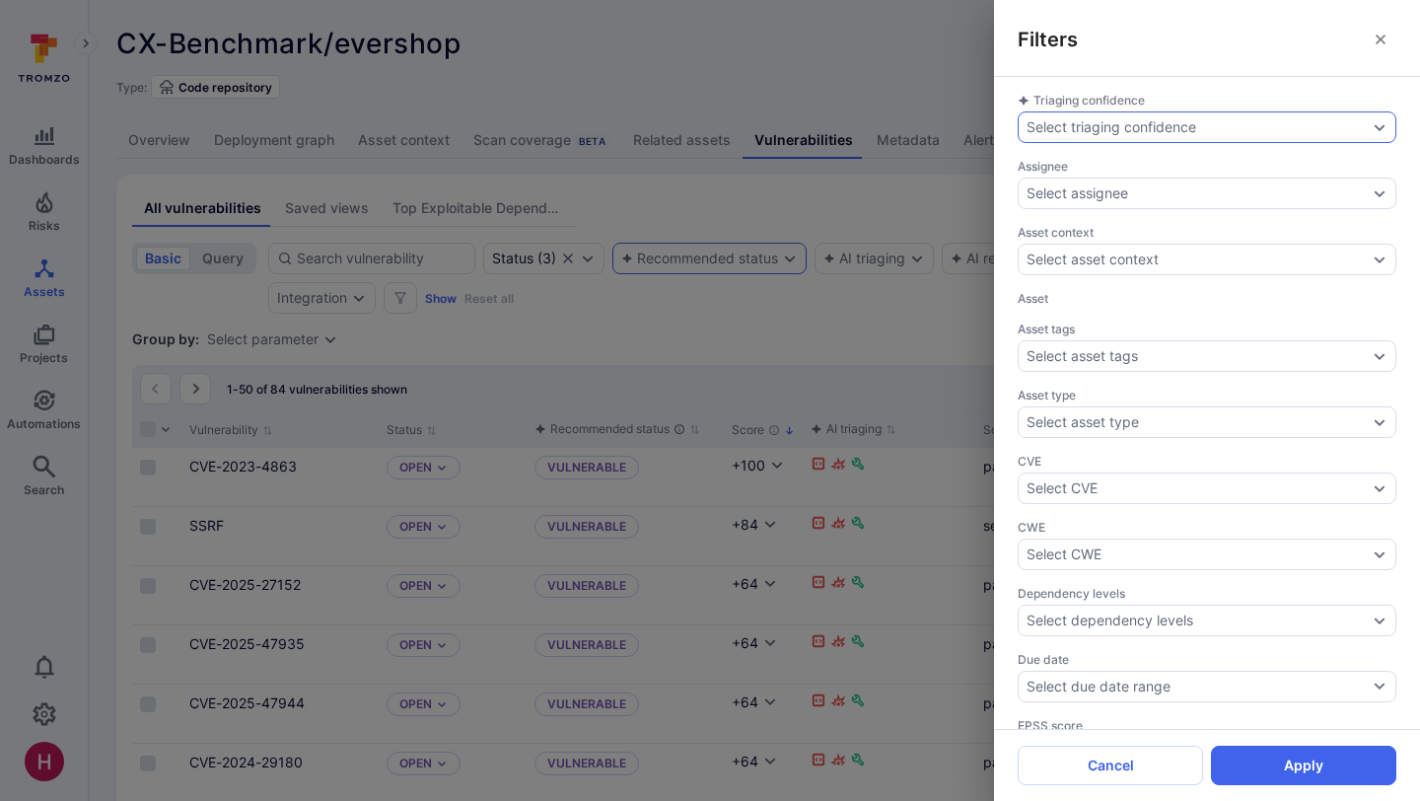
click at [1123, 131] on div "Select triaging confidence" at bounding box center [1111, 127] width 170 height 16
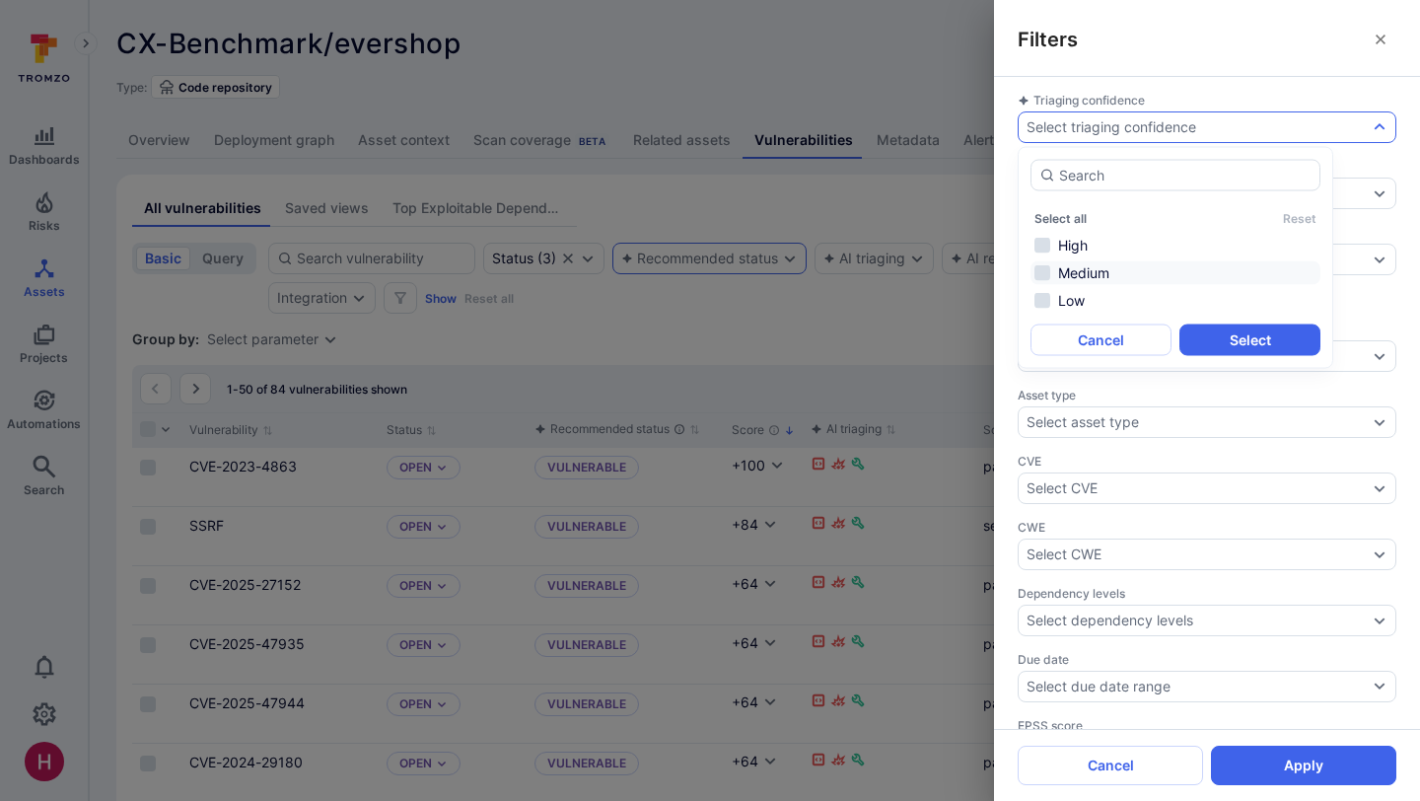
click at [1085, 280] on li "Medium" at bounding box center [1175, 273] width 290 height 24
click at [1079, 296] on li "Low" at bounding box center [1175, 301] width 290 height 24
click at [1207, 332] on button "Select" at bounding box center [1249, 340] width 141 height 32
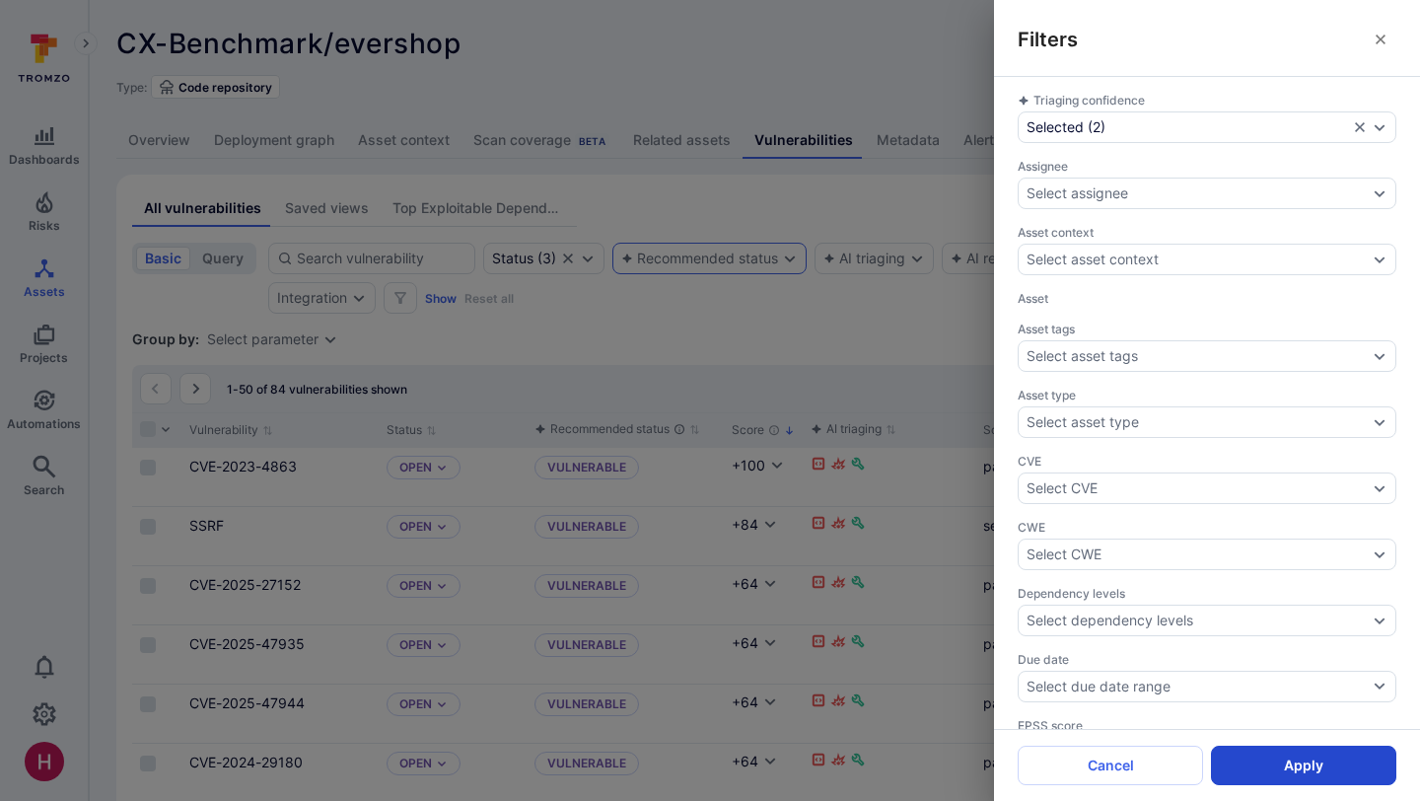
click at [1322, 757] on button "Apply" at bounding box center [1303, 764] width 185 height 39
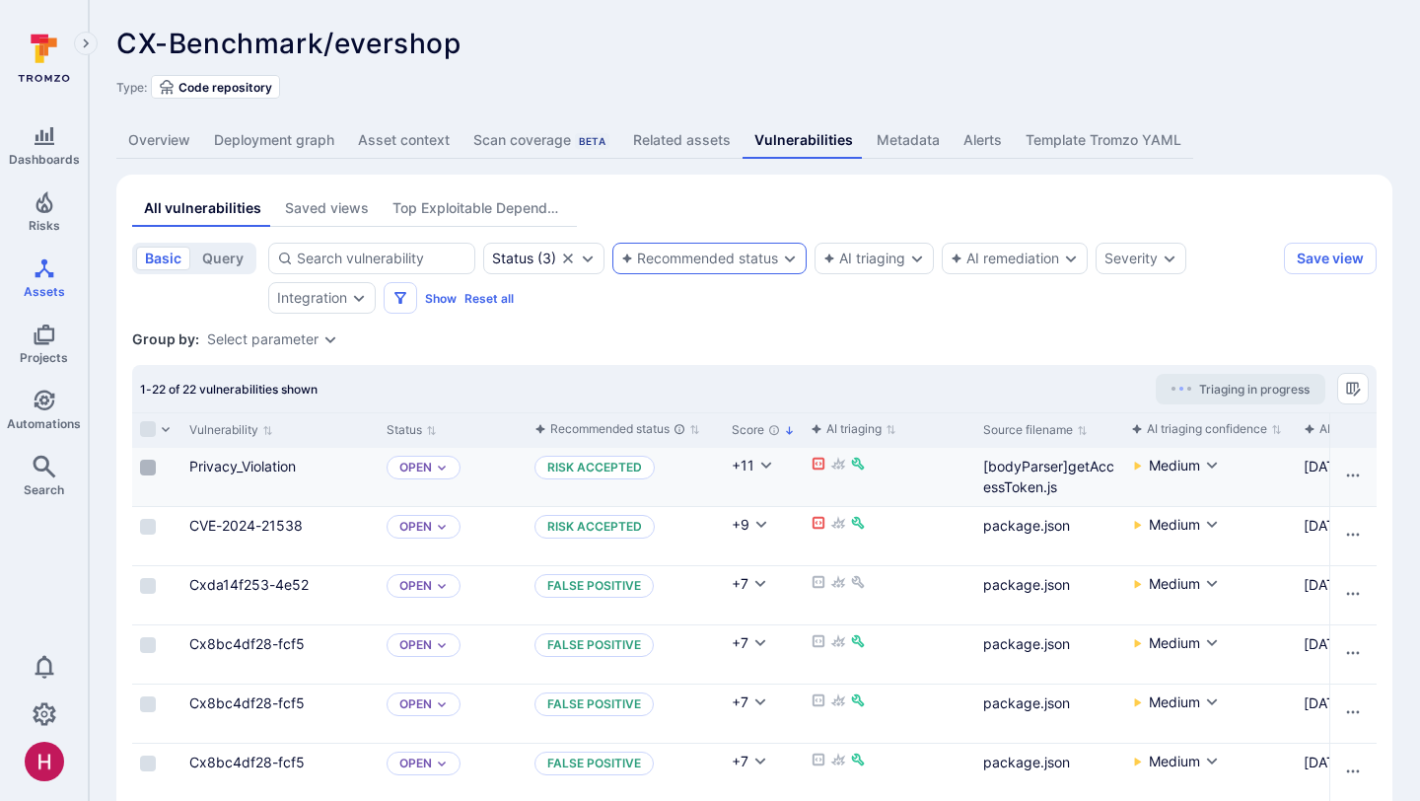
click at [150, 469] on input "Select row" at bounding box center [148, 468] width 16 height 16
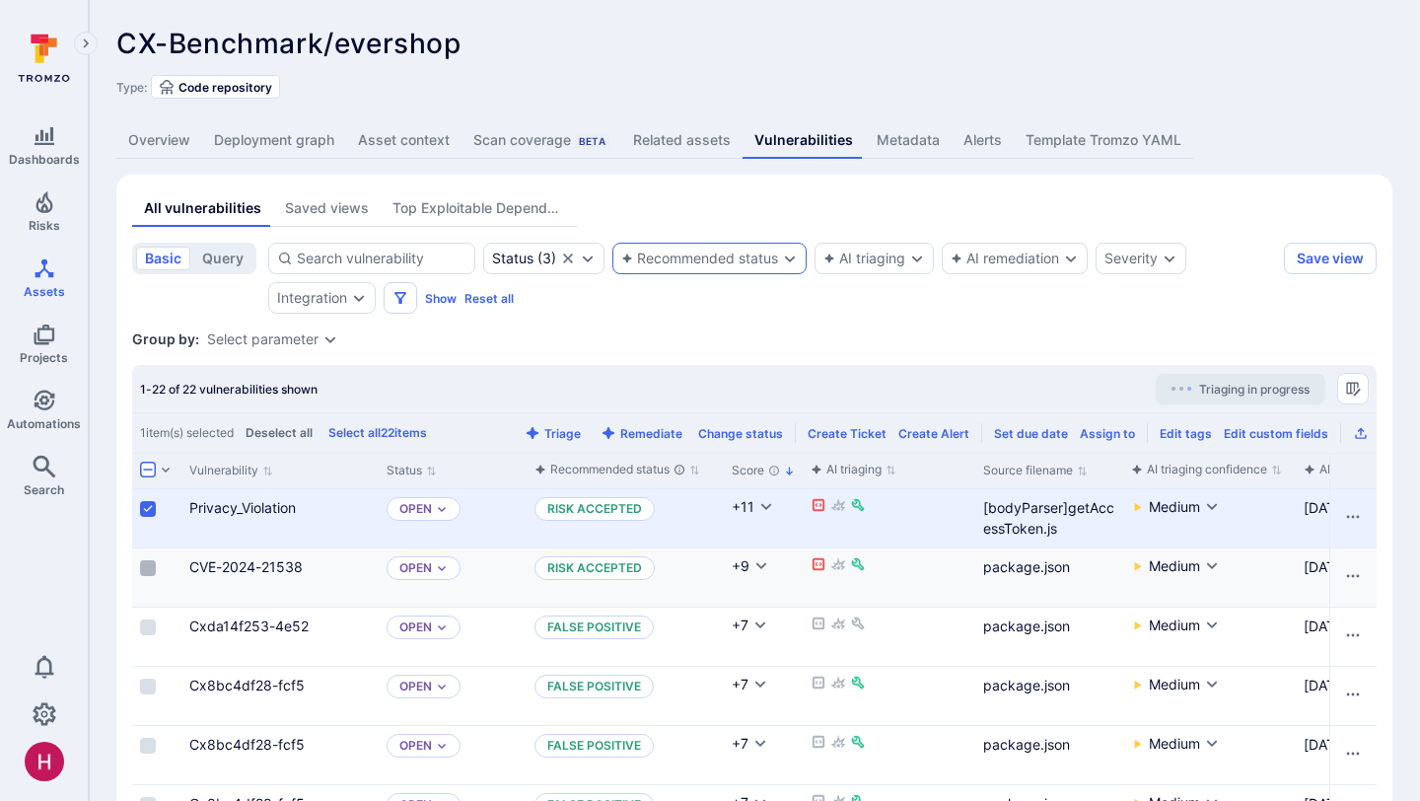
click at [149, 565] on input "Select row" at bounding box center [148, 568] width 16 height 16
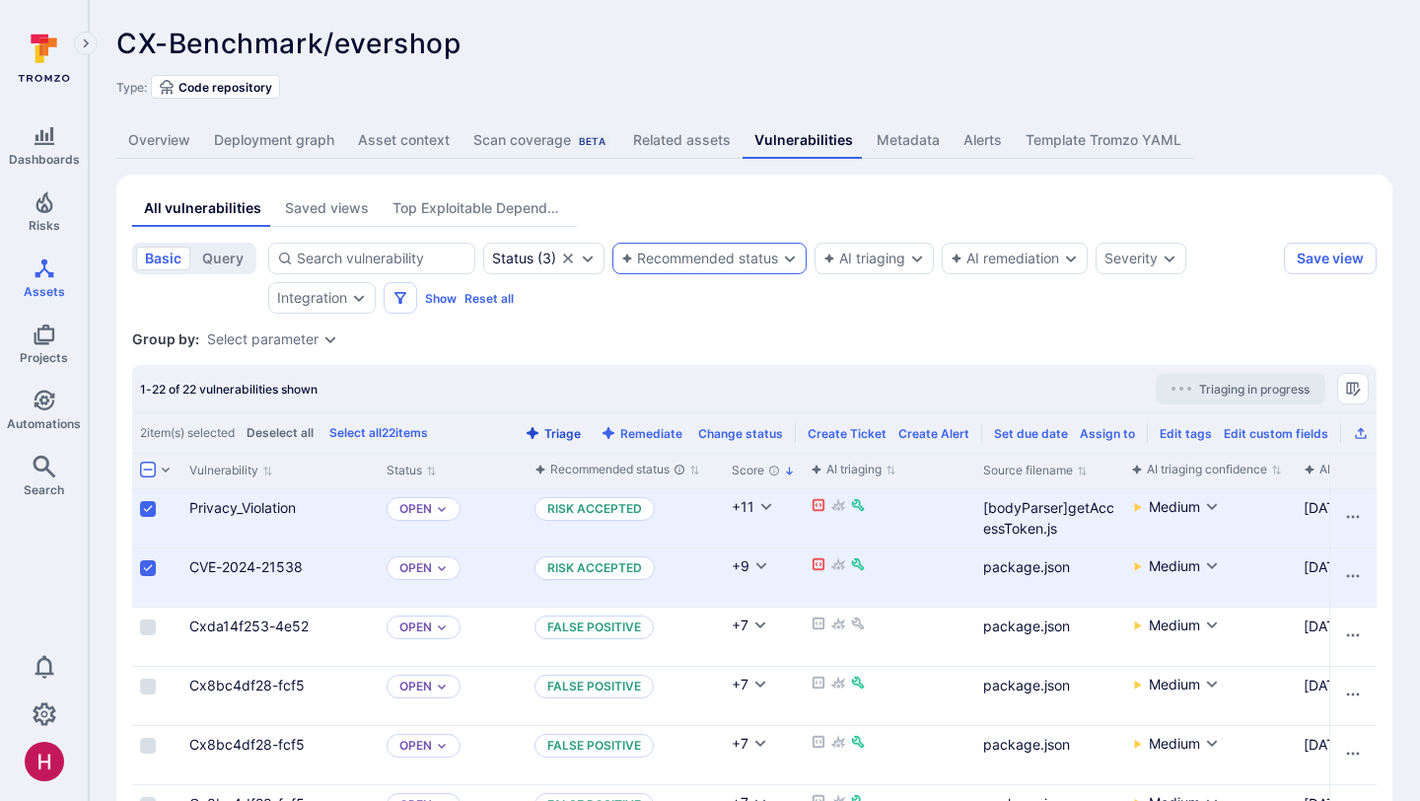
click at [572, 433] on button "Triage" at bounding box center [553, 433] width 64 height 15
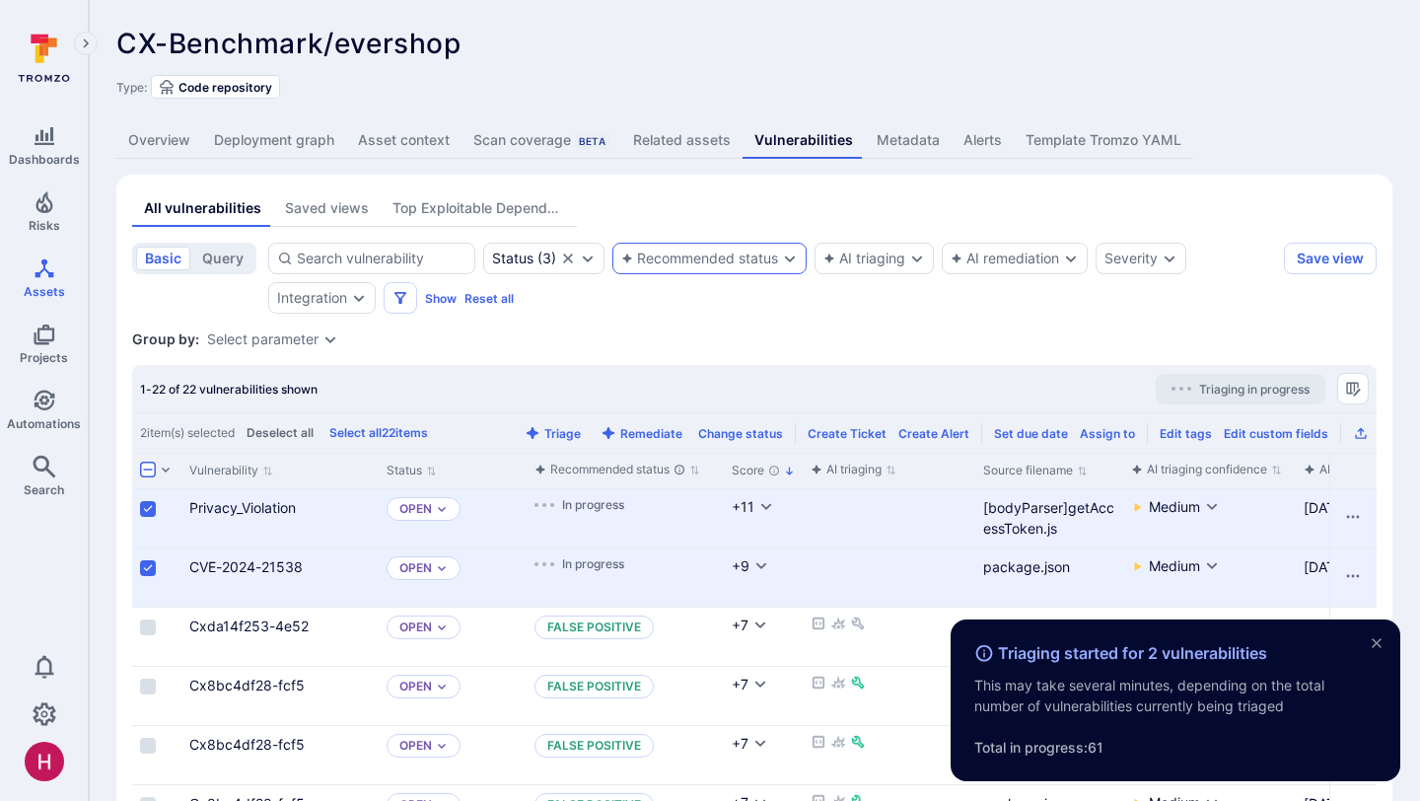
click at [918, 344] on div "Group by: Select parameter" at bounding box center [754, 339] width 1244 height 20
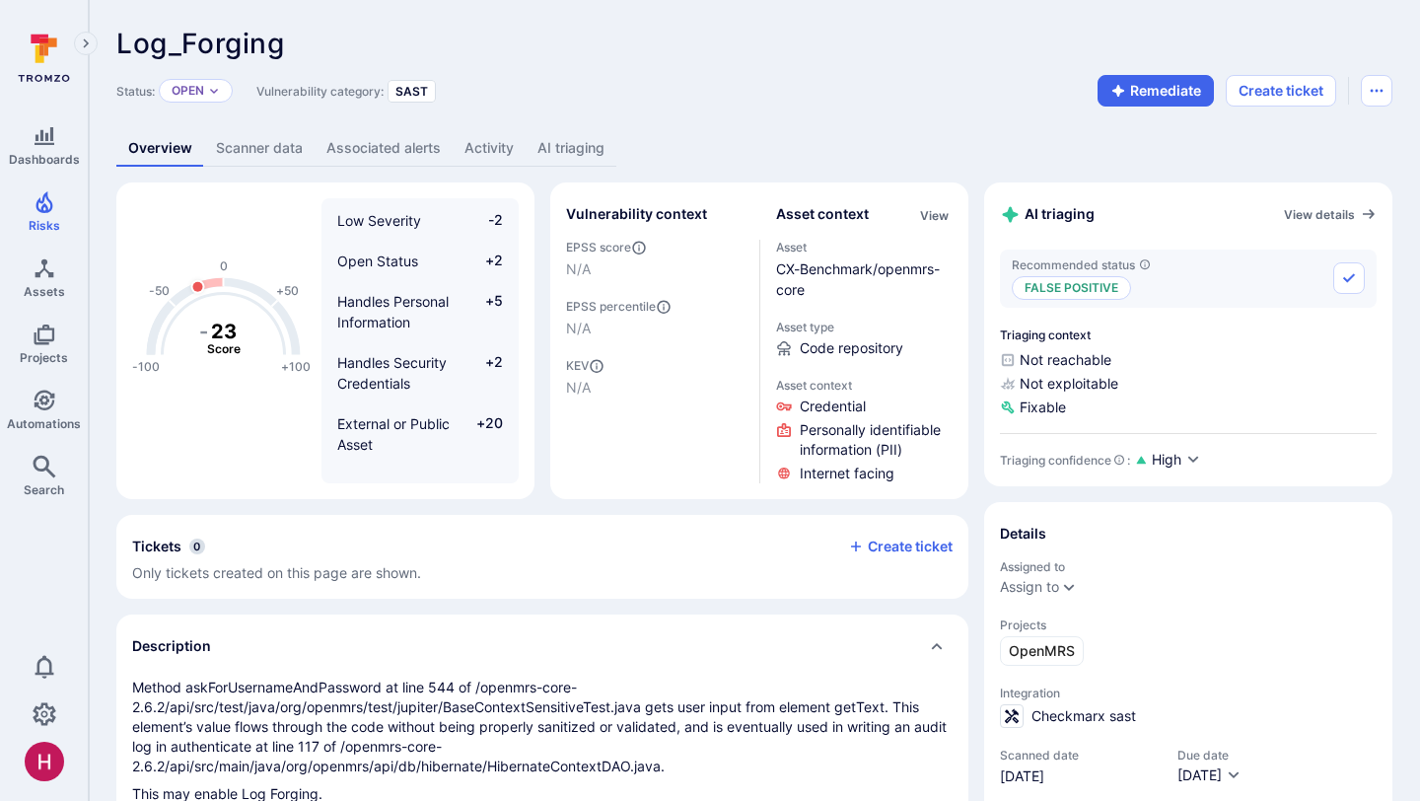
click at [585, 149] on link "AI triaging" at bounding box center [571, 148] width 91 height 36
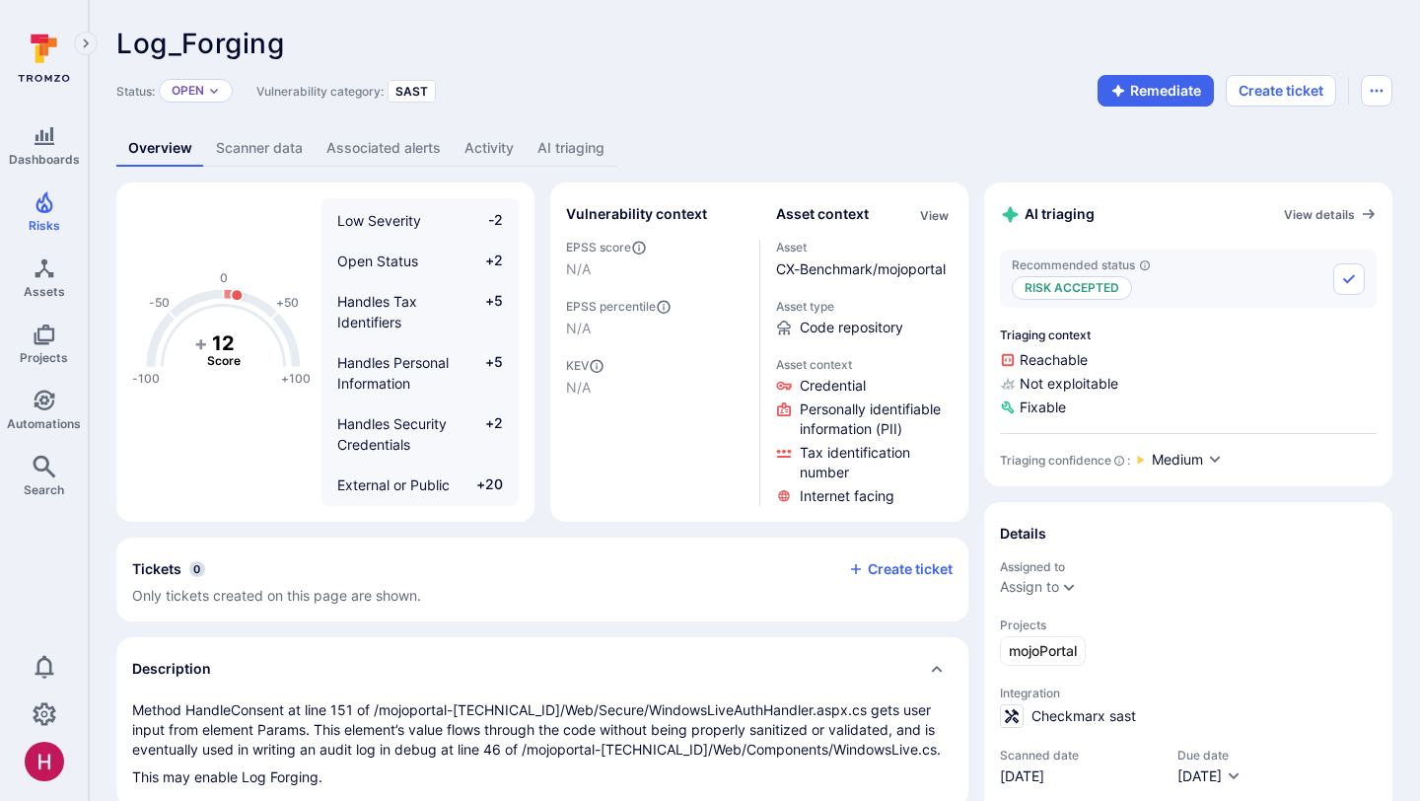
click at [566, 151] on link "AI triaging" at bounding box center [571, 148] width 91 height 36
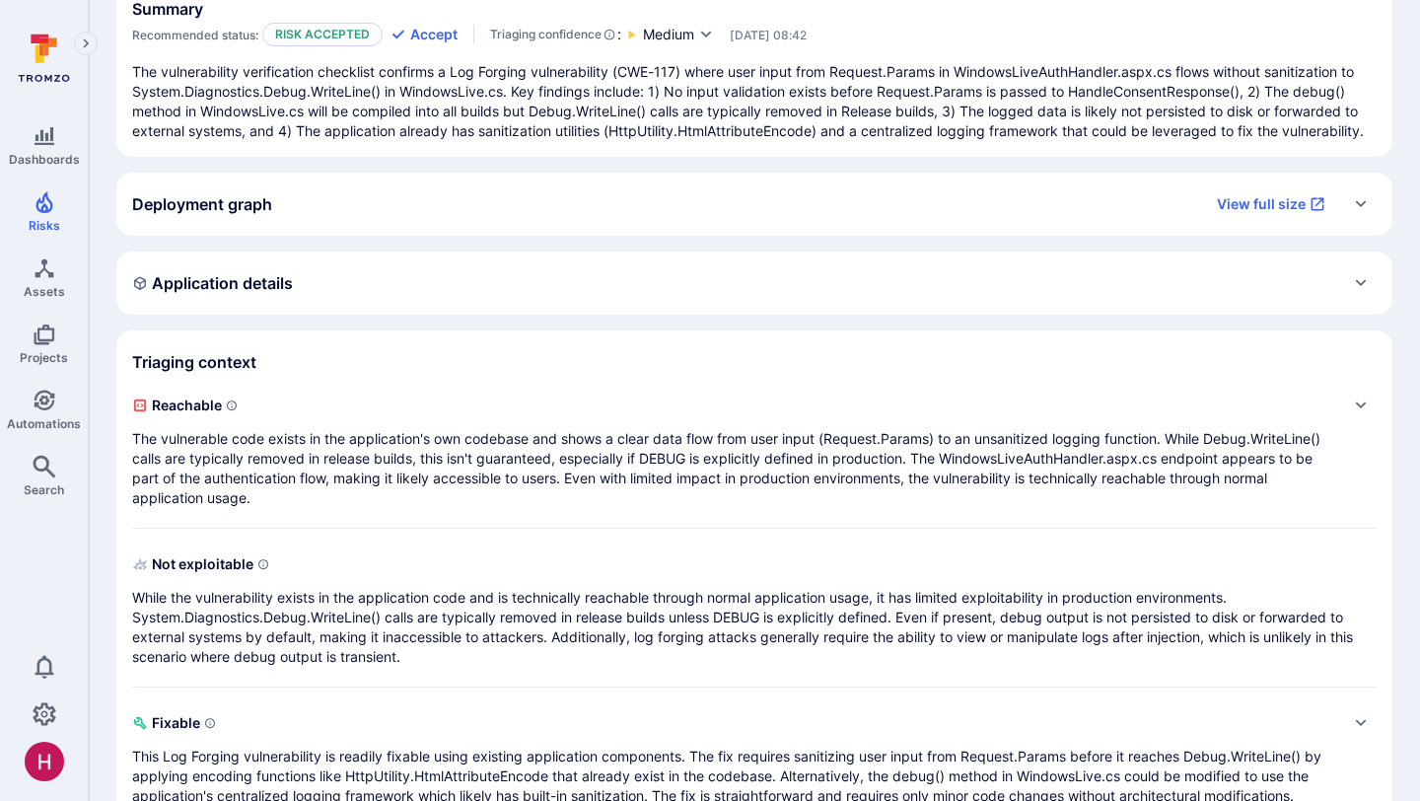
scroll to position [248, 0]
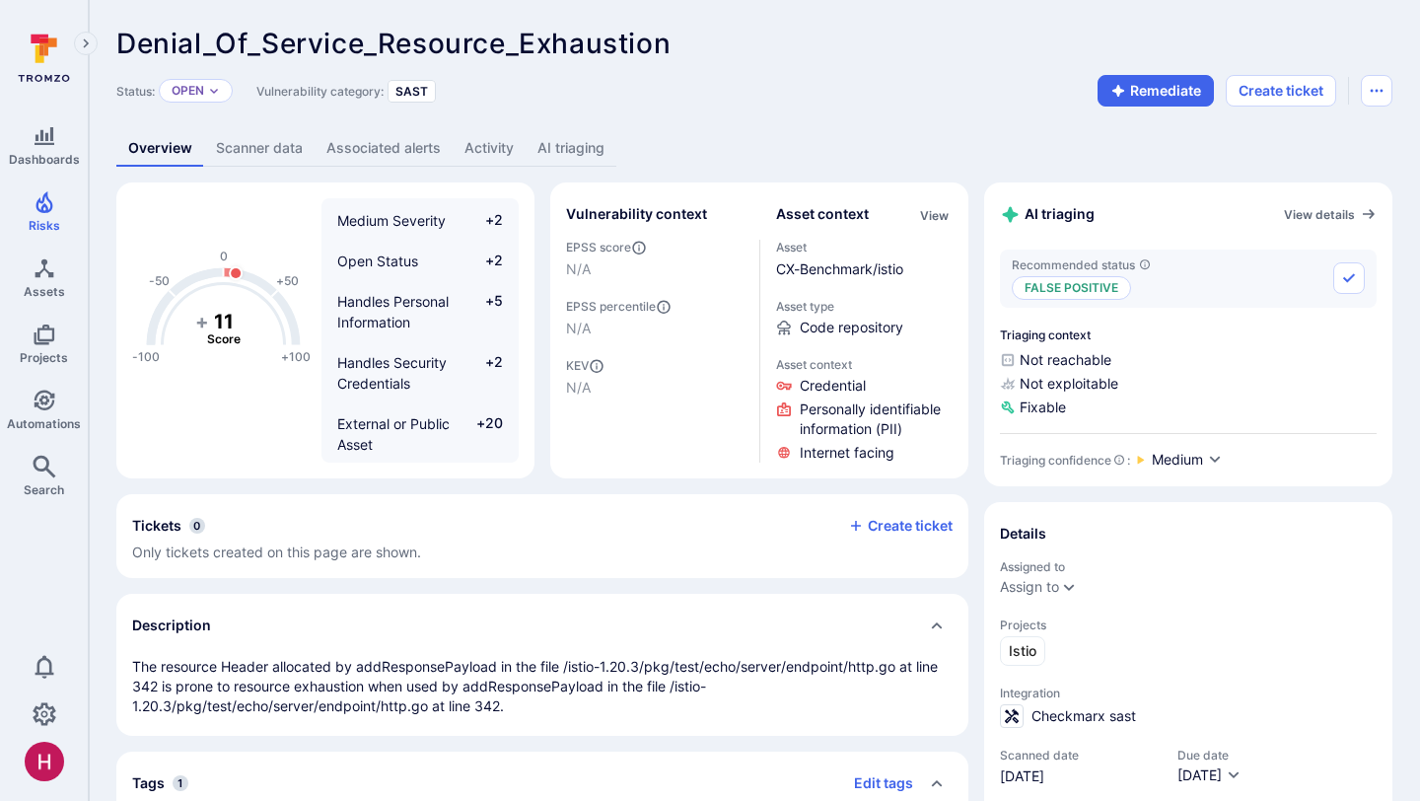
click at [595, 145] on link "AI triaging" at bounding box center [571, 148] width 91 height 36
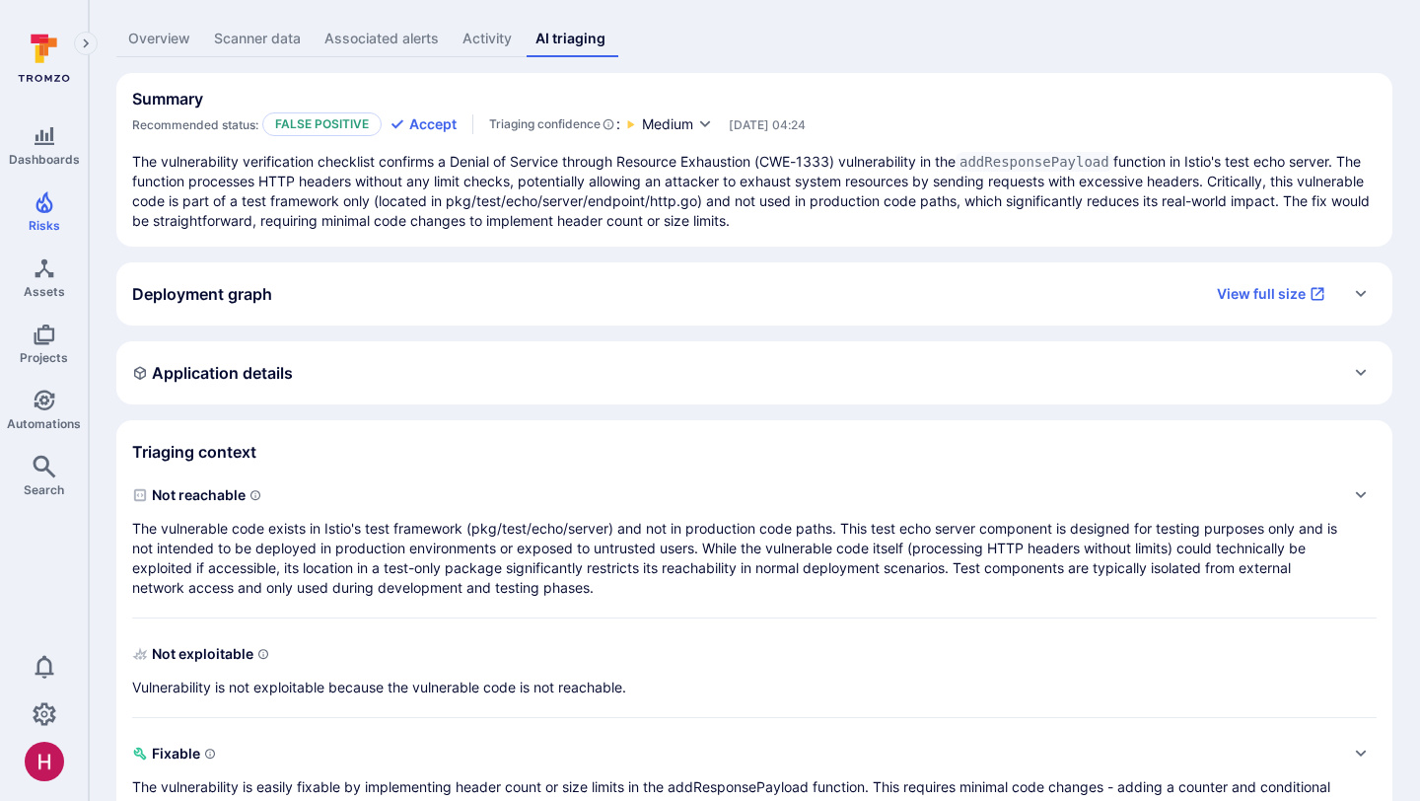
scroll to position [108, 0]
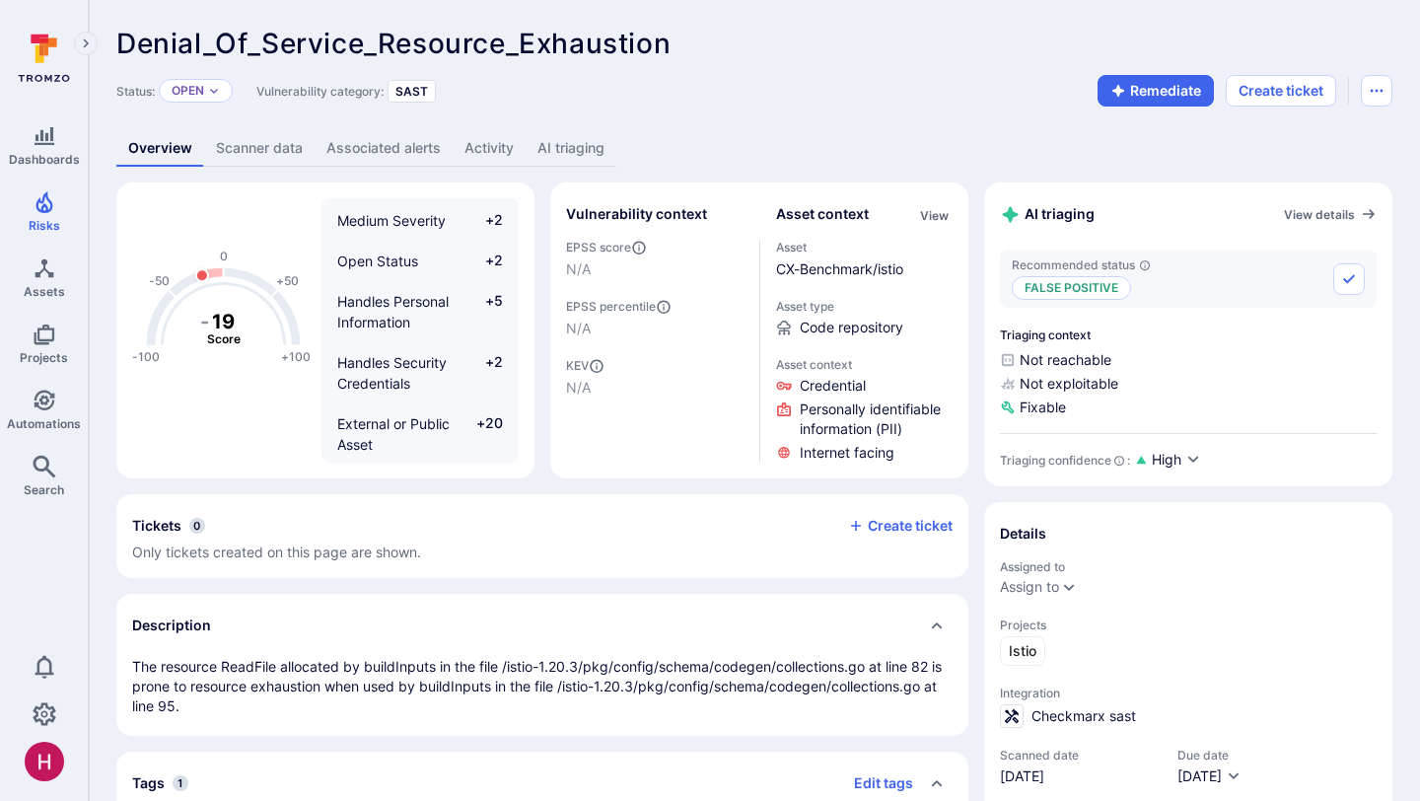
click at [563, 151] on link "AI triaging" at bounding box center [571, 148] width 91 height 36
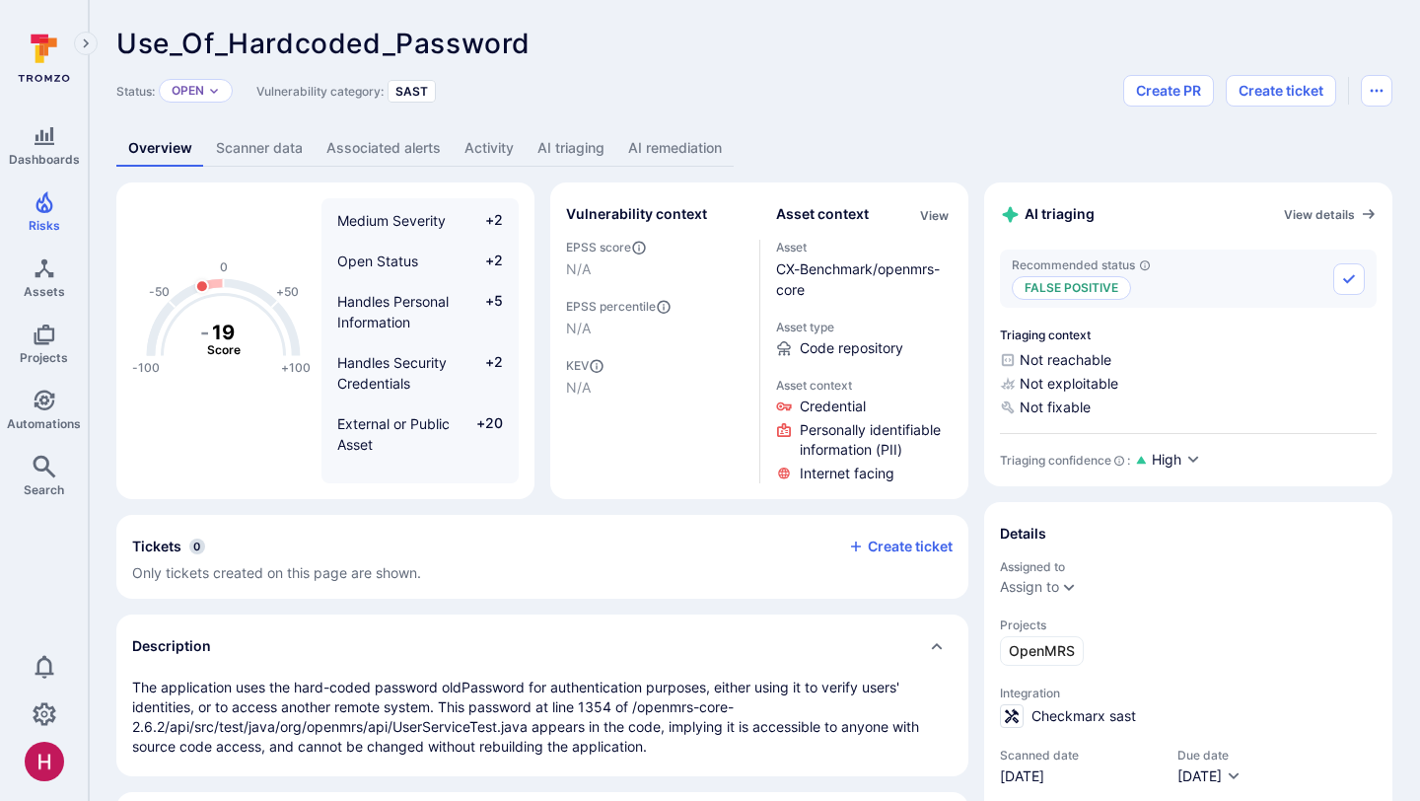
click at [567, 156] on link "AI triaging" at bounding box center [571, 148] width 91 height 36
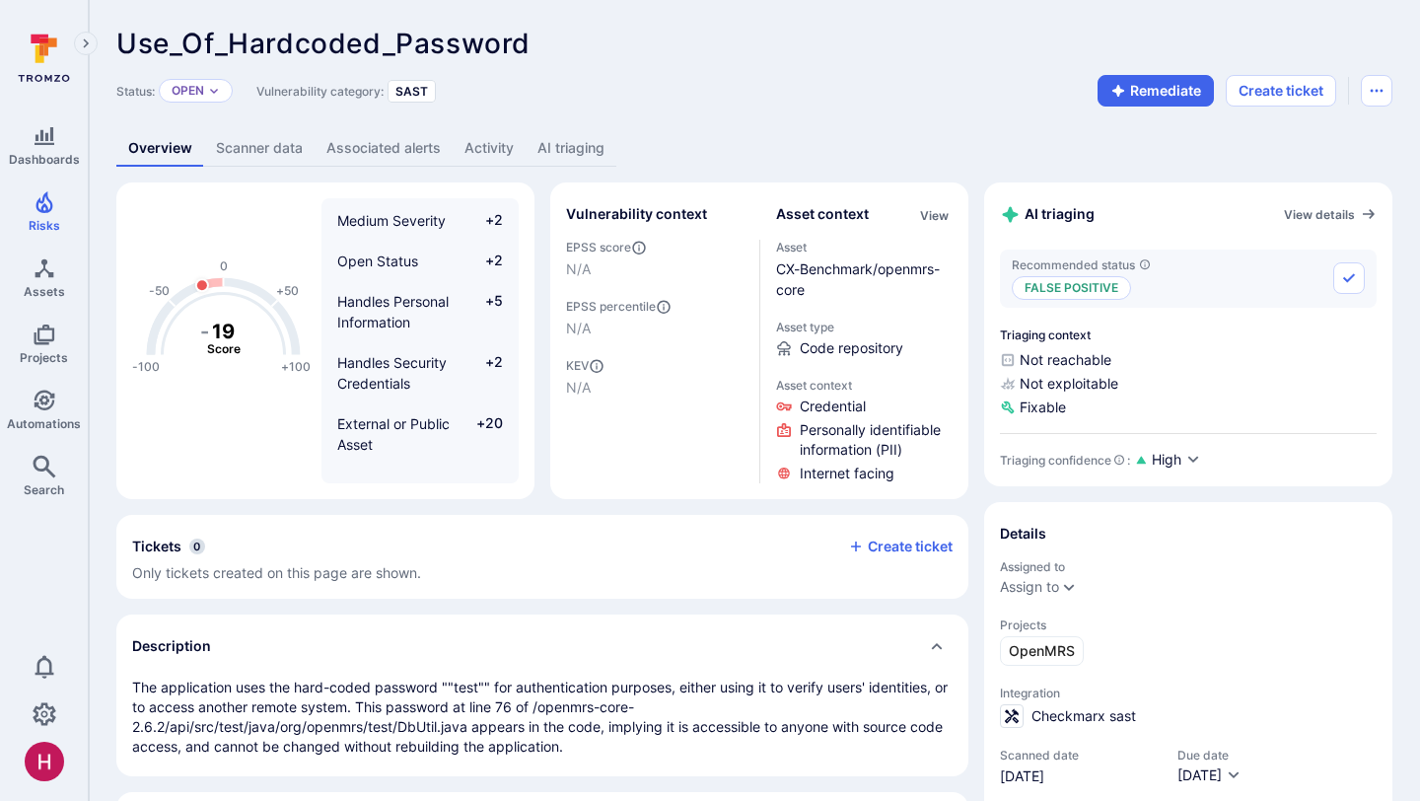
click at [609, 151] on link "AI triaging" at bounding box center [571, 148] width 91 height 36
click at [594, 150] on link "AI triaging" at bounding box center [571, 148] width 91 height 36
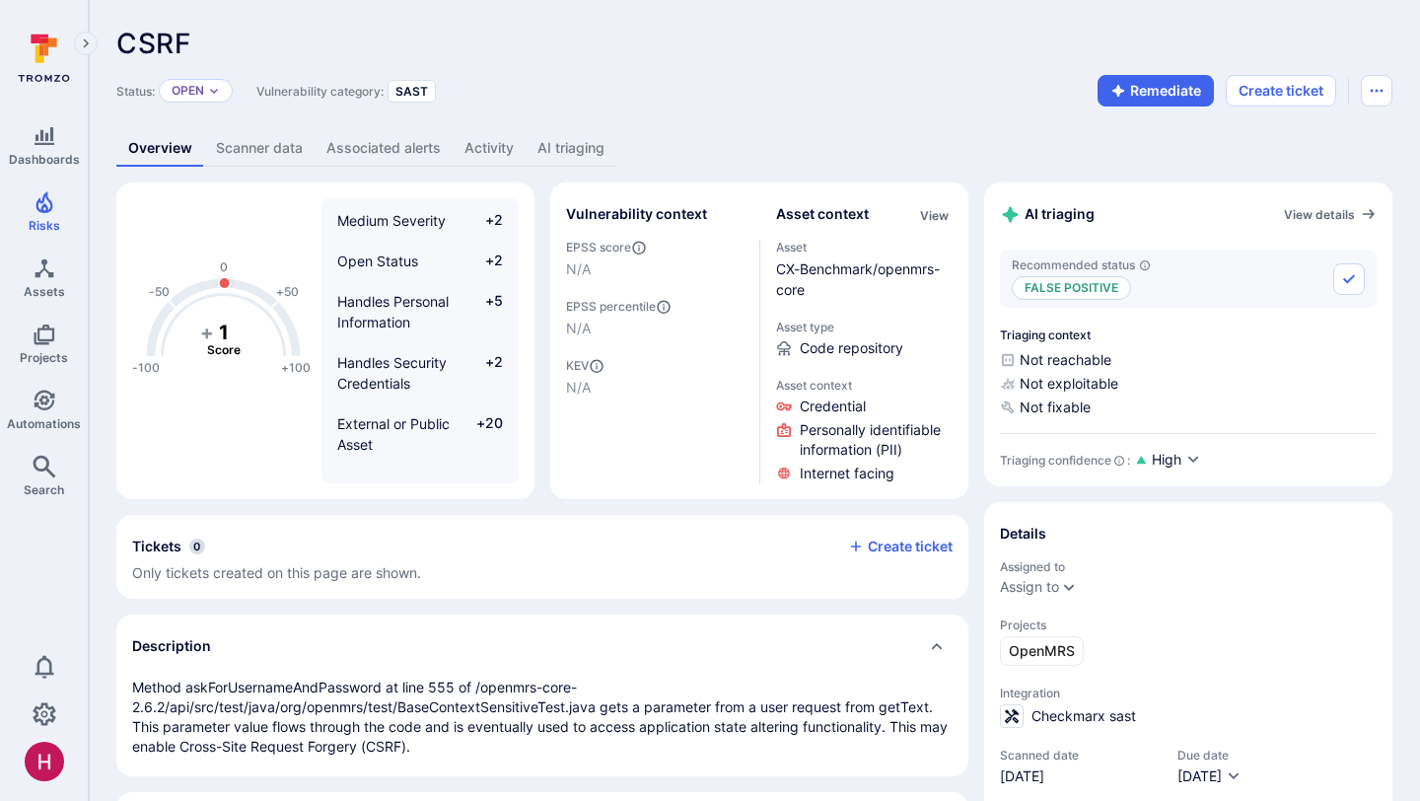
click at [595, 148] on link "AI triaging" at bounding box center [571, 148] width 91 height 36
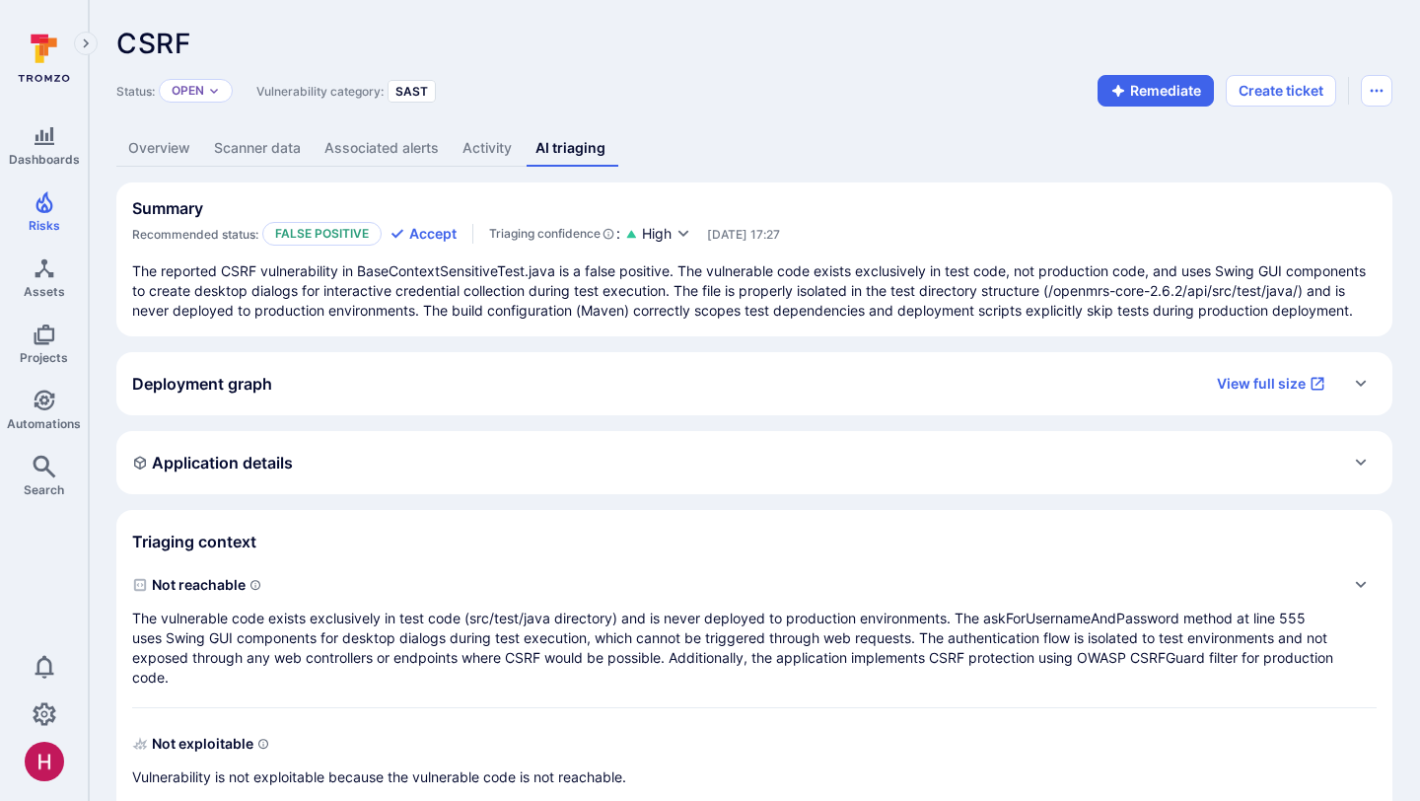
click at [695, 299] on p "The reported CSRF vulnerability in BaseContextSensitiveTest.java is a false pos…" at bounding box center [754, 290] width 1244 height 59
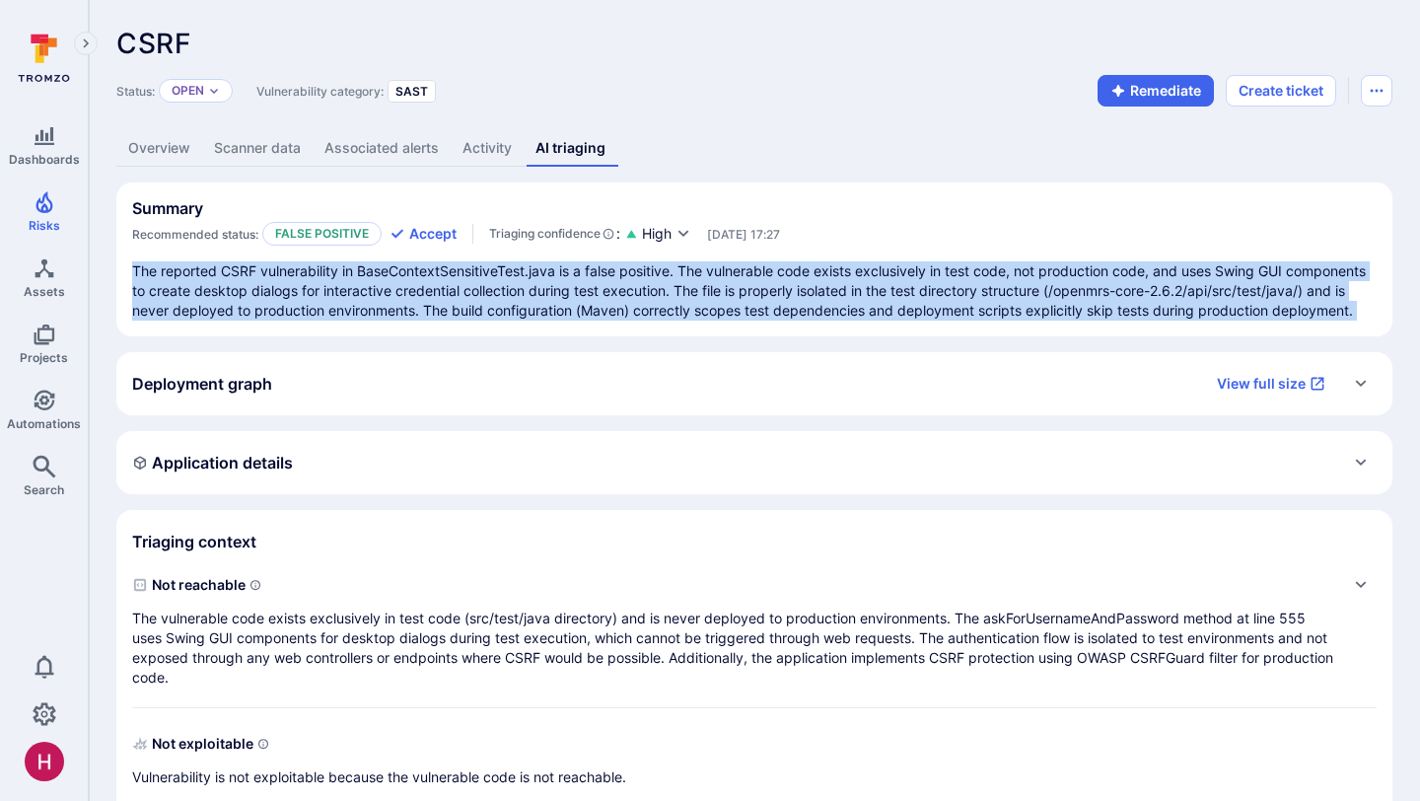
click at [695, 299] on p "The reported CSRF vulnerability in BaseContextSensitiveTest.java is a false pos…" at bounding box center [754, 290] width 1244 height 59
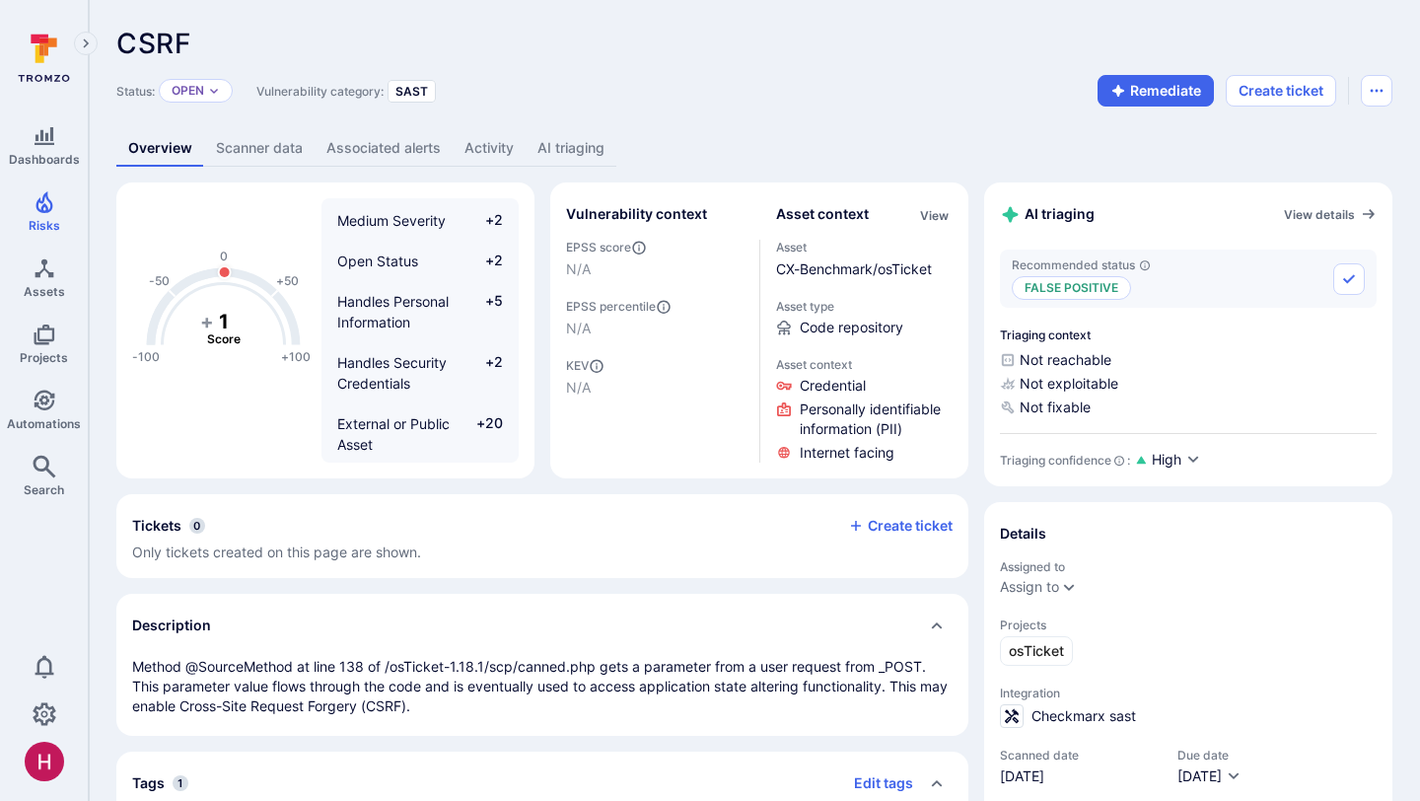
click at [566, 137] on link "AI triaging" at bounding box center [571, 148] width 91 height 36
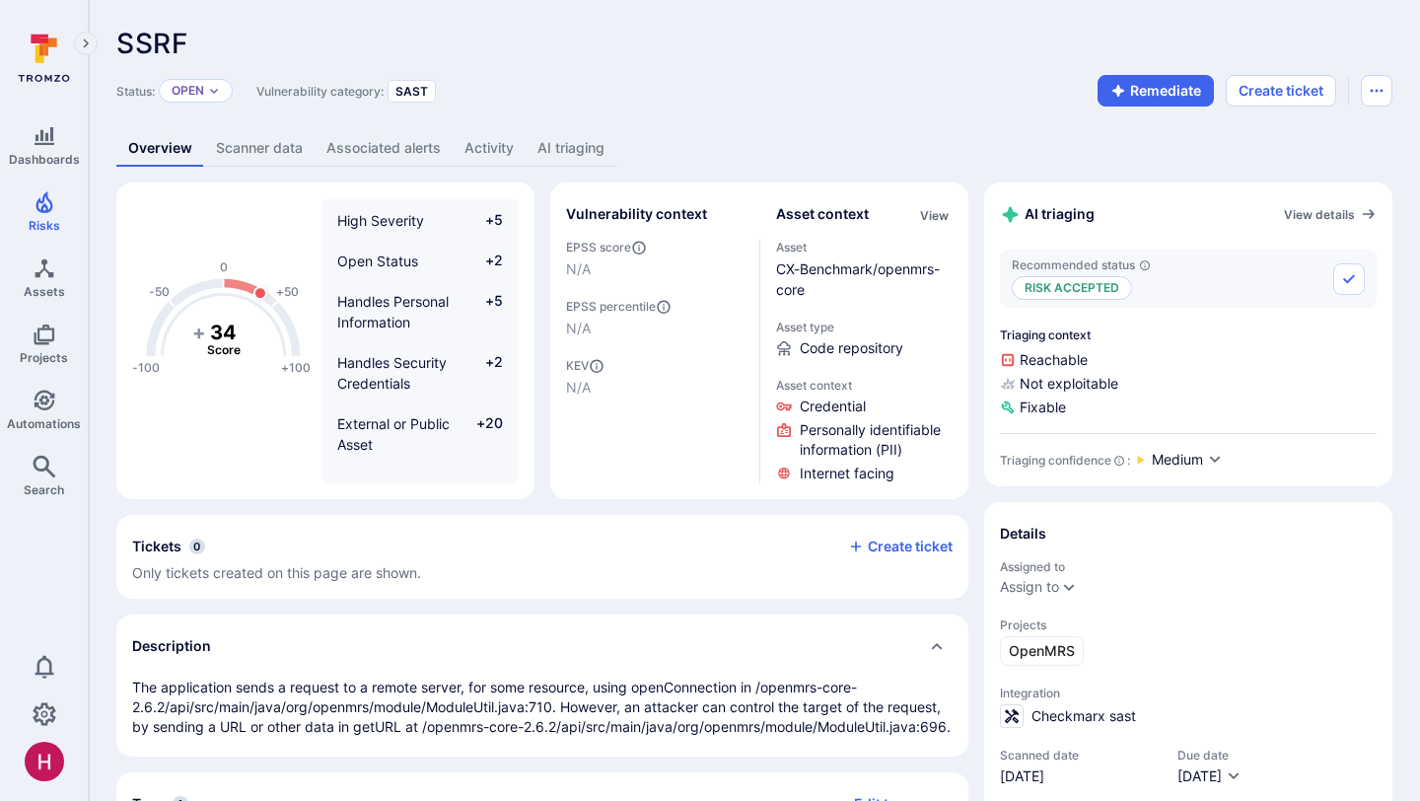
click at [580, 145] on link "AI triaging" at bounding box center [571, 148] width 91 height 36
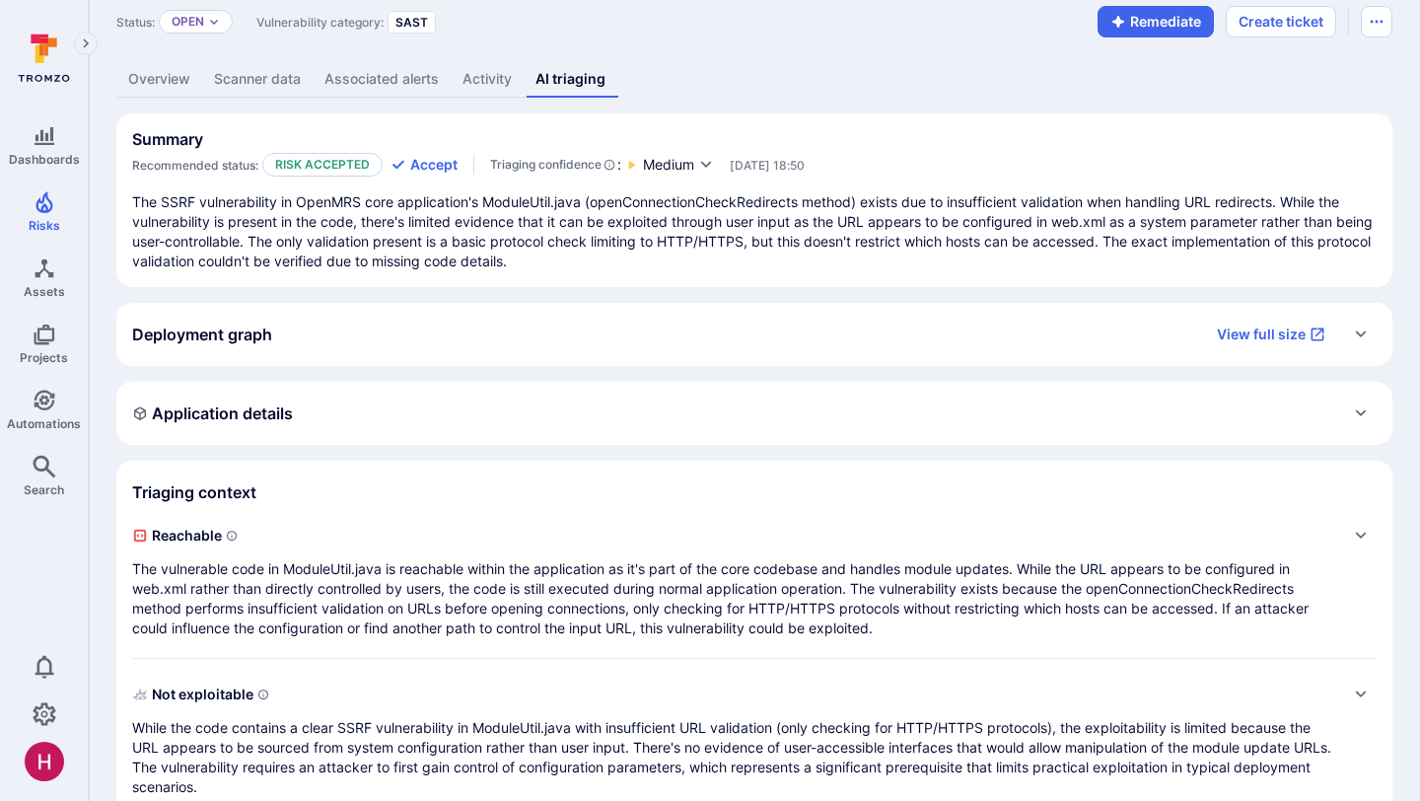
scroll to position [248, 0]
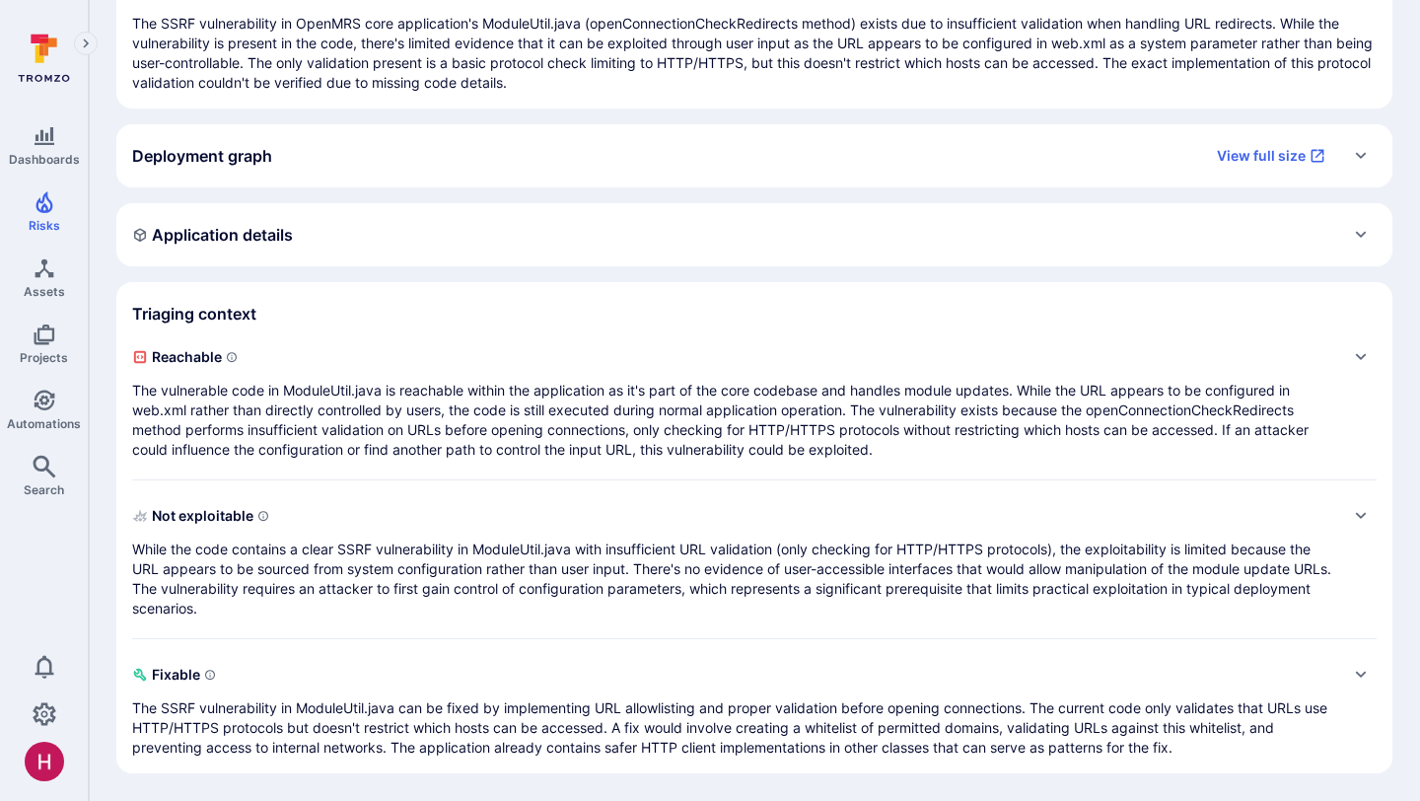
click at [586, 586] on p "While the code contains a clear SSRF vulnerability in ModuleUtil.java with insu…" at bounding box center [734, 578] width 1205 height 79
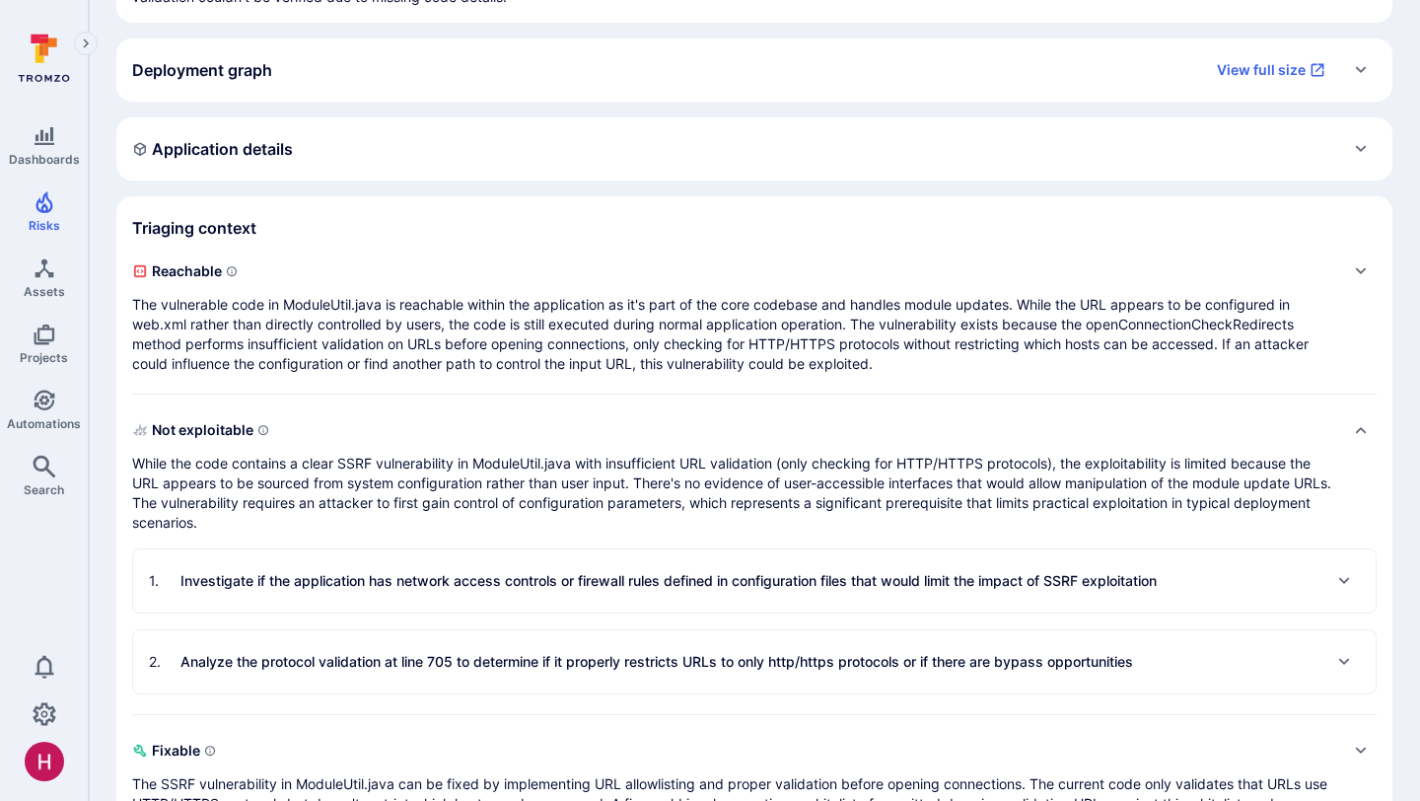
scroll to position [409, 0]
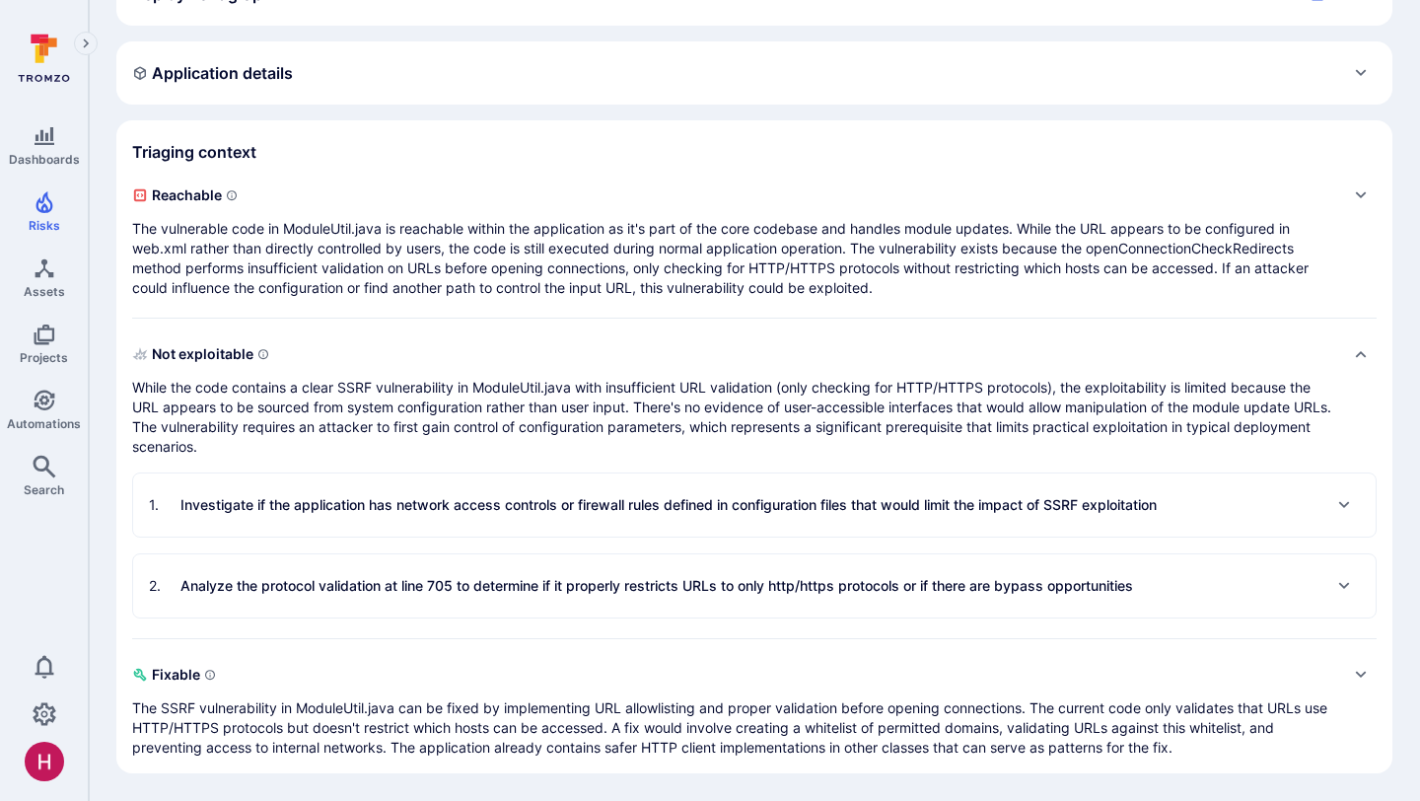
click at [540, 269] on p "The vulnerable code in ModuleUtil.java is reachable within the application as i…" at bounding box center [734, 258] width 1205 height 79
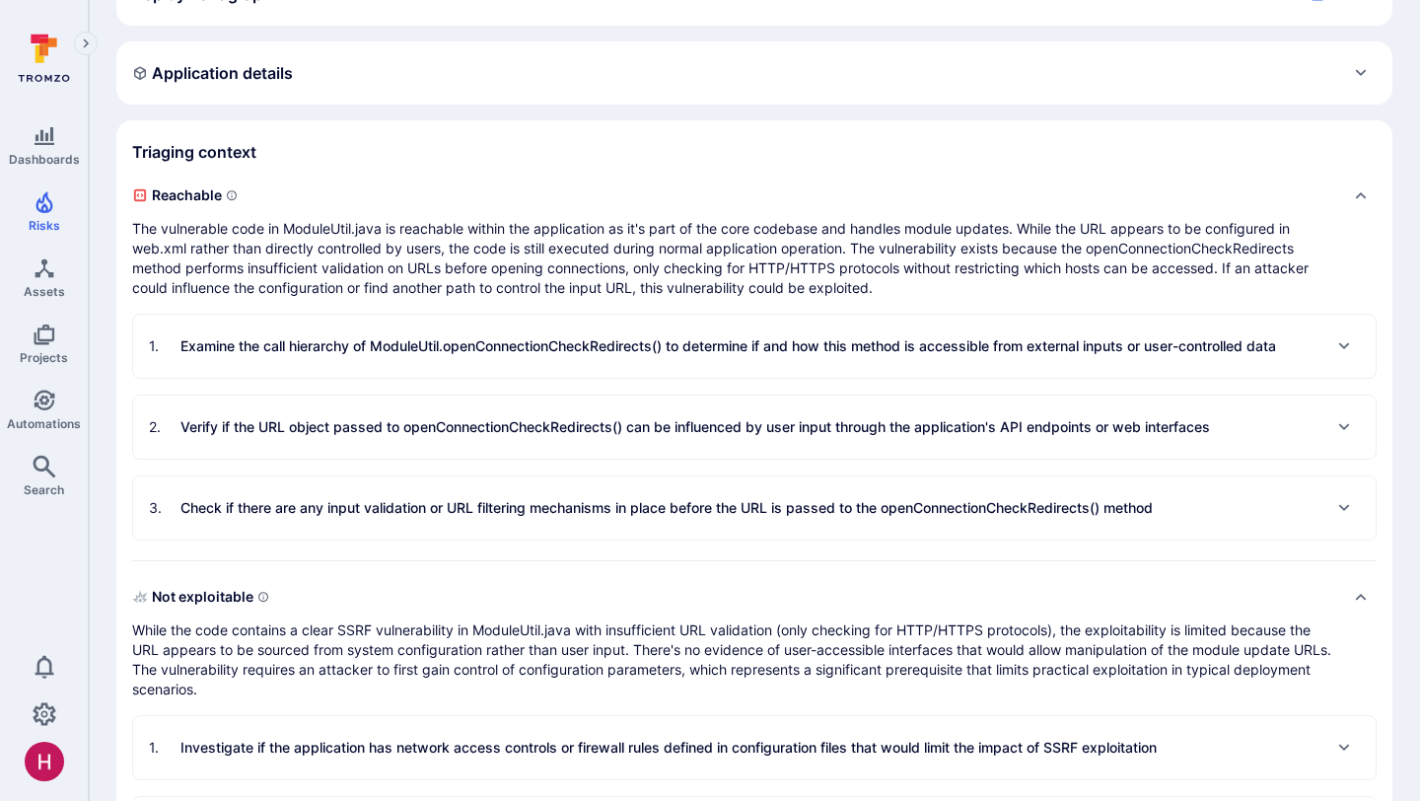
click at [524, 432] on p "Verify if the URL object passed to openConnectionCheckRedirects() can be influe…" at bounding box center [694, 427] width 1029 height 20
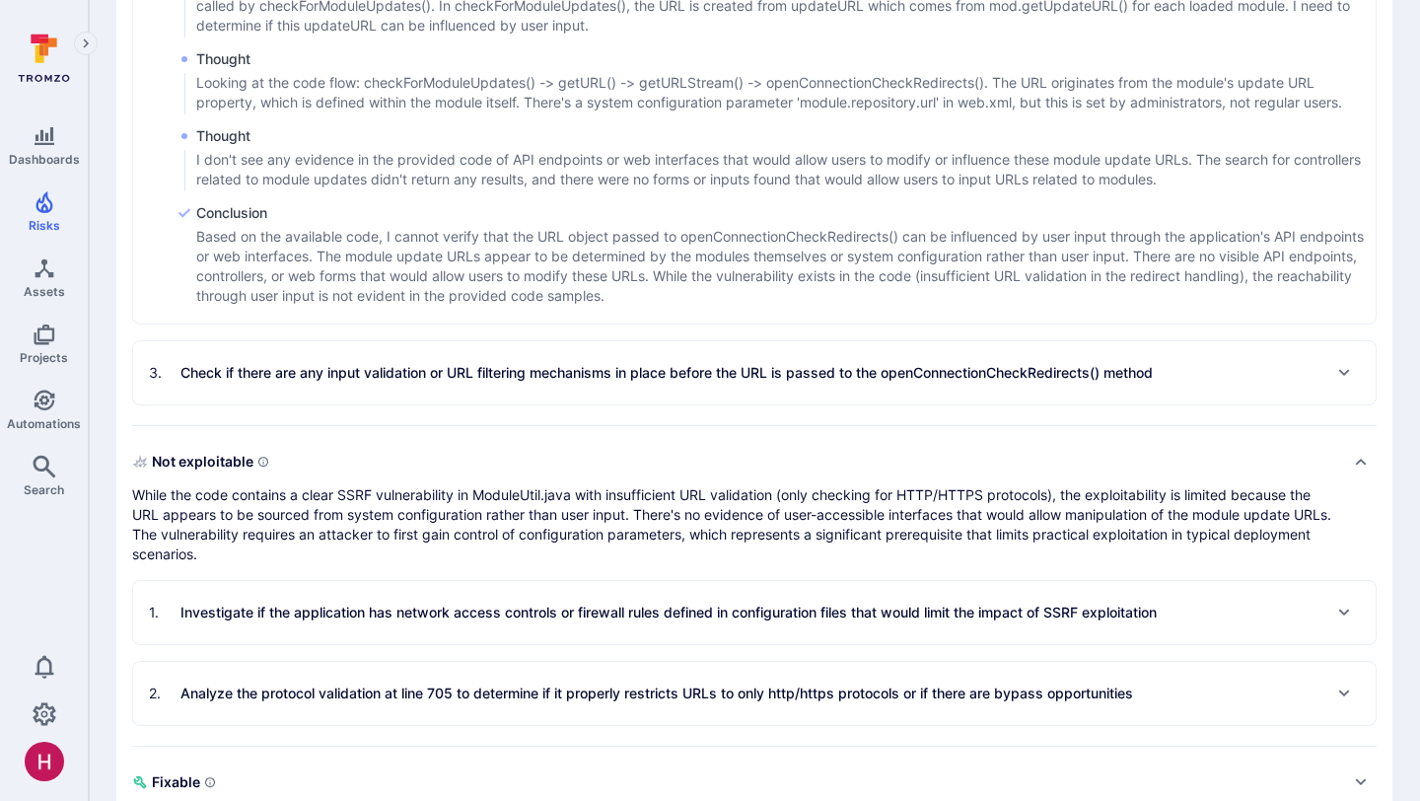
scroll to position [981, 0]
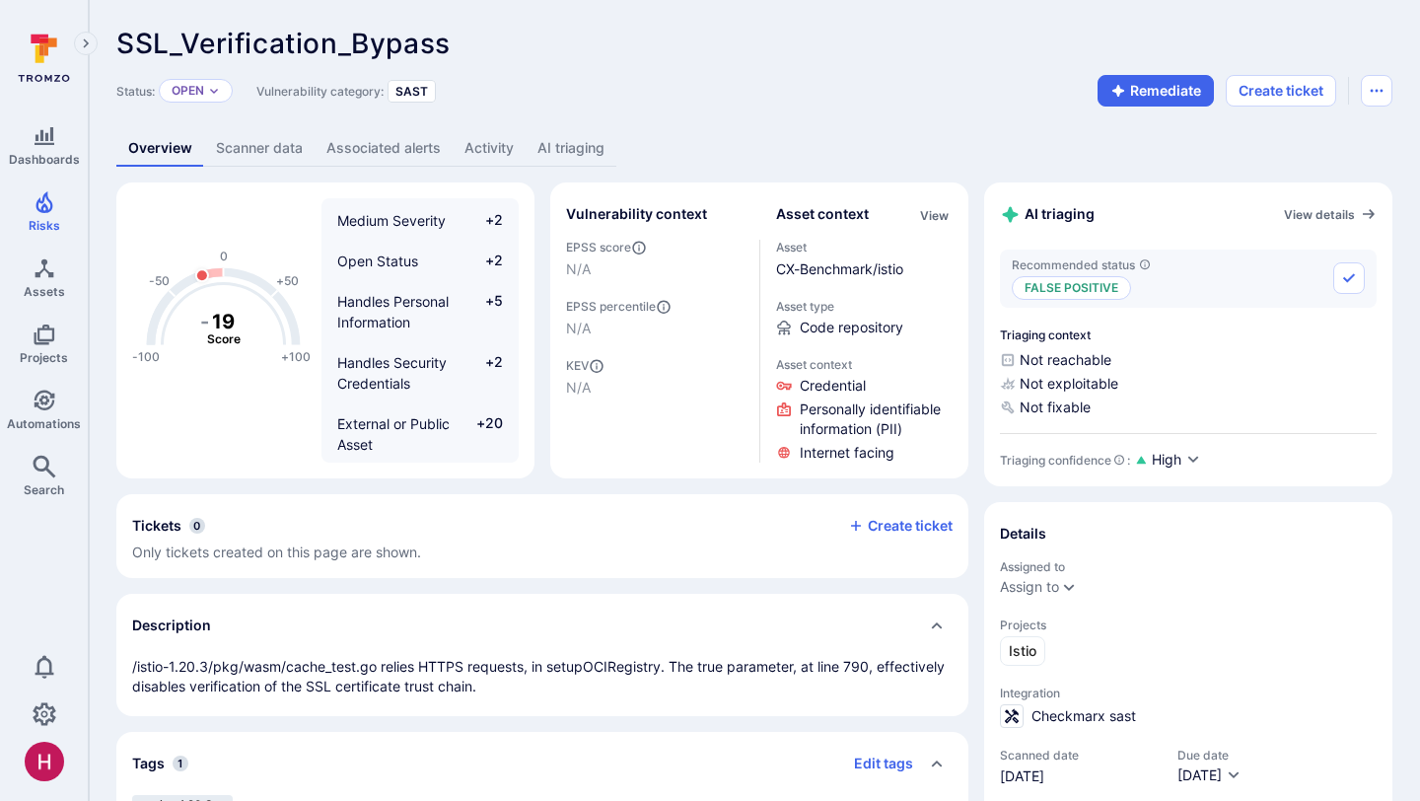
click at [609, 157] on link "AI triaging" at bounding box center [571, 148] width 91 height 36
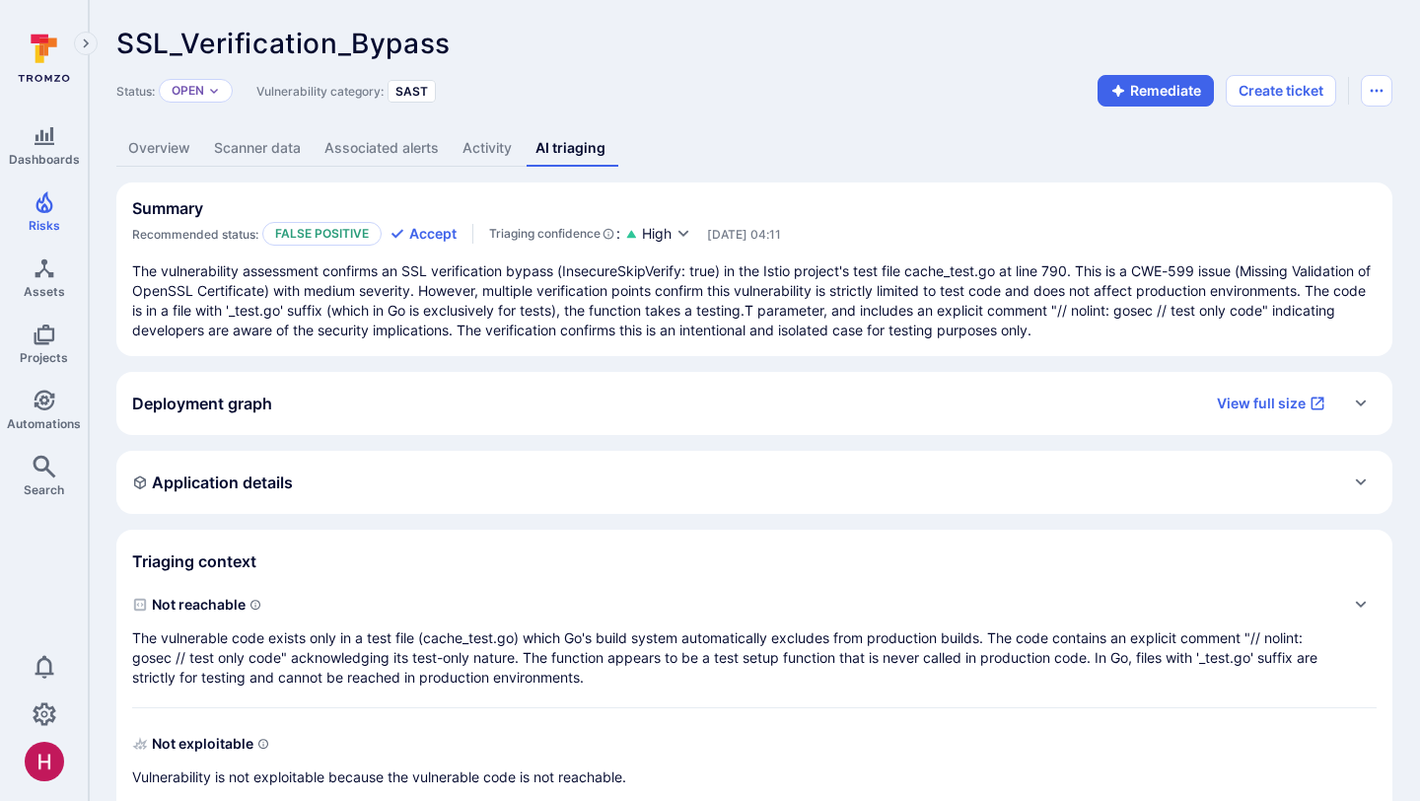
click at [828, 310] on p "The vulnerability assessment confirms an SSL verification bypass (InsecureSkipV…" at bounding box center [754, 300] width 1244 height 79
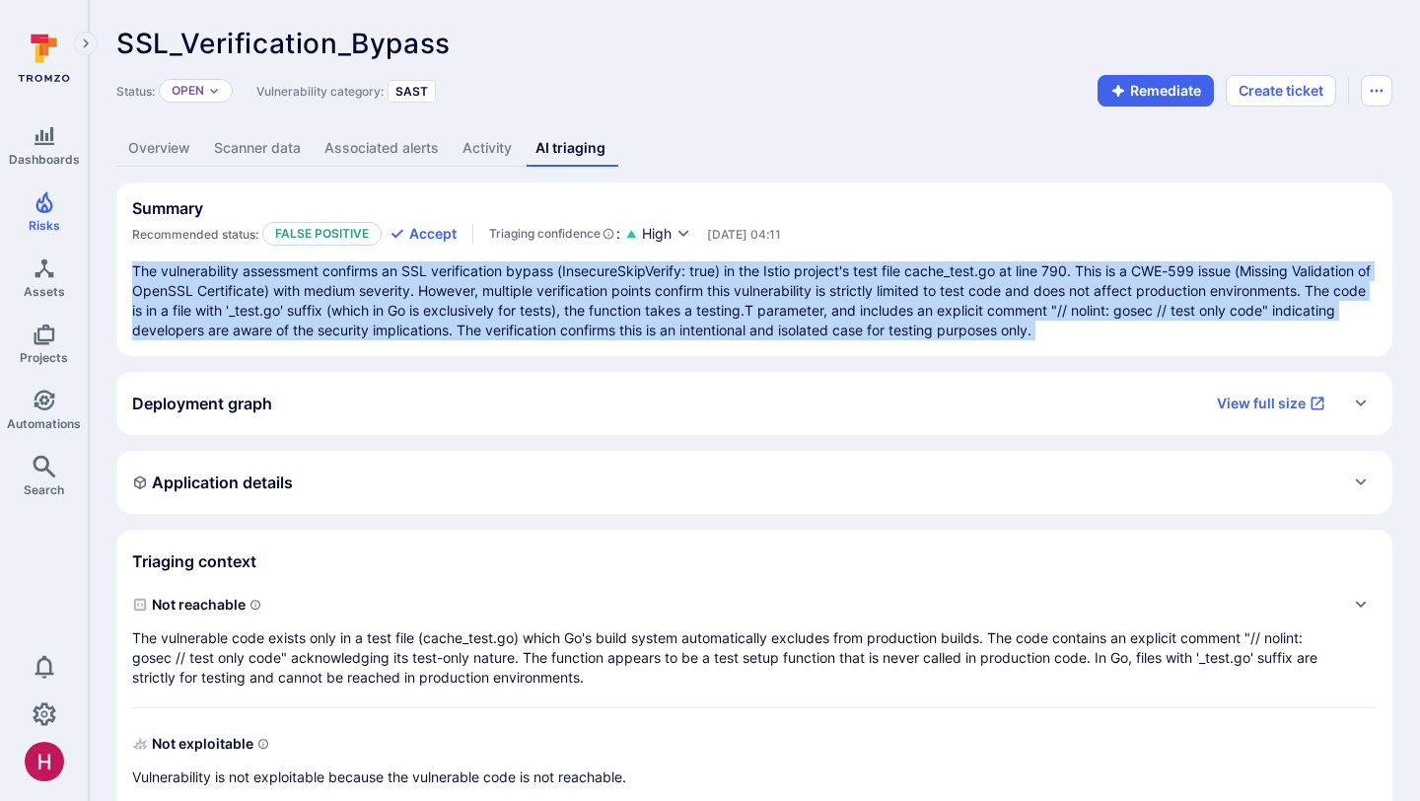
click at [828, 310] on p "The vulnerability assessment confirms an SSL verification bypass (InsecureSkipV…" at bounding box center [754, 300] width 1244 height 79
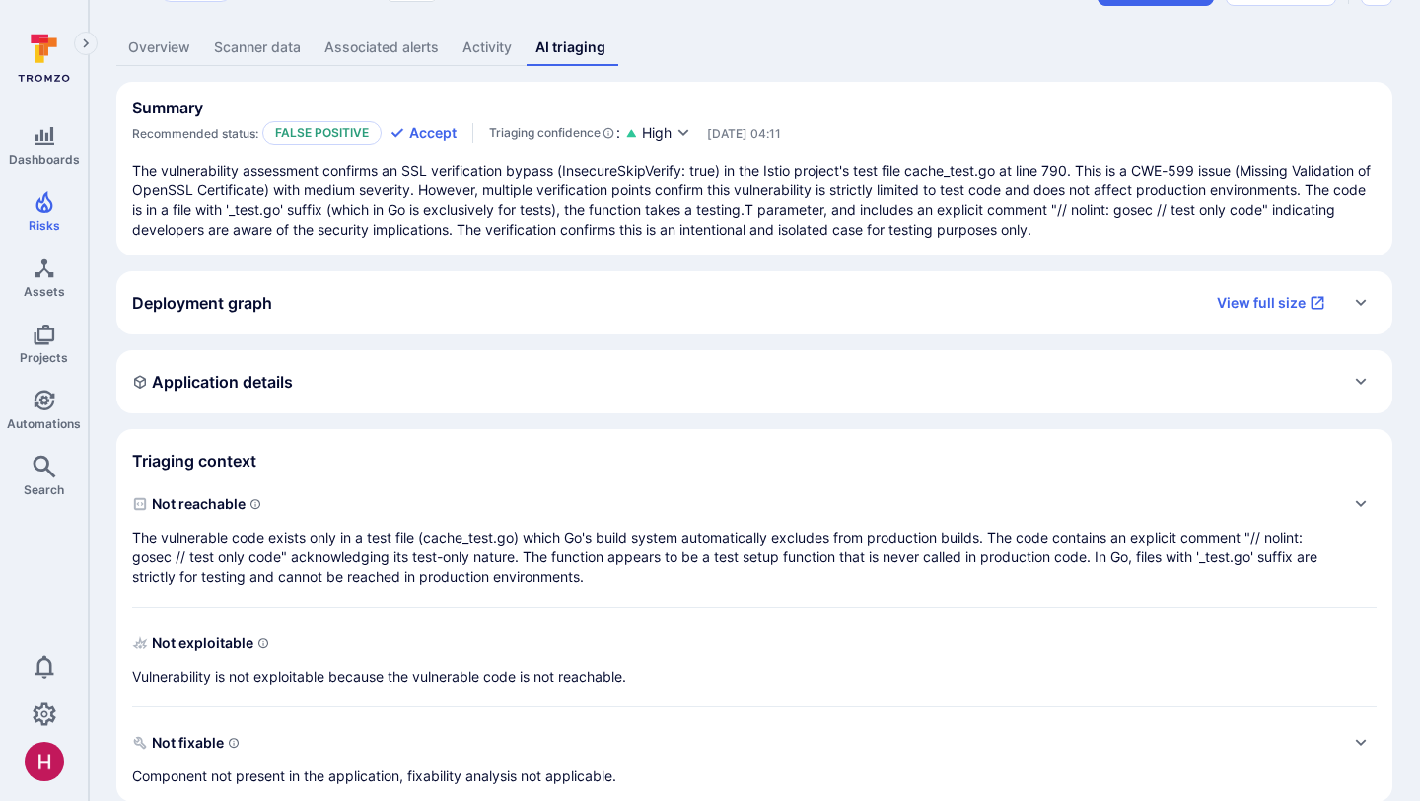
scroll to position [105, 0]
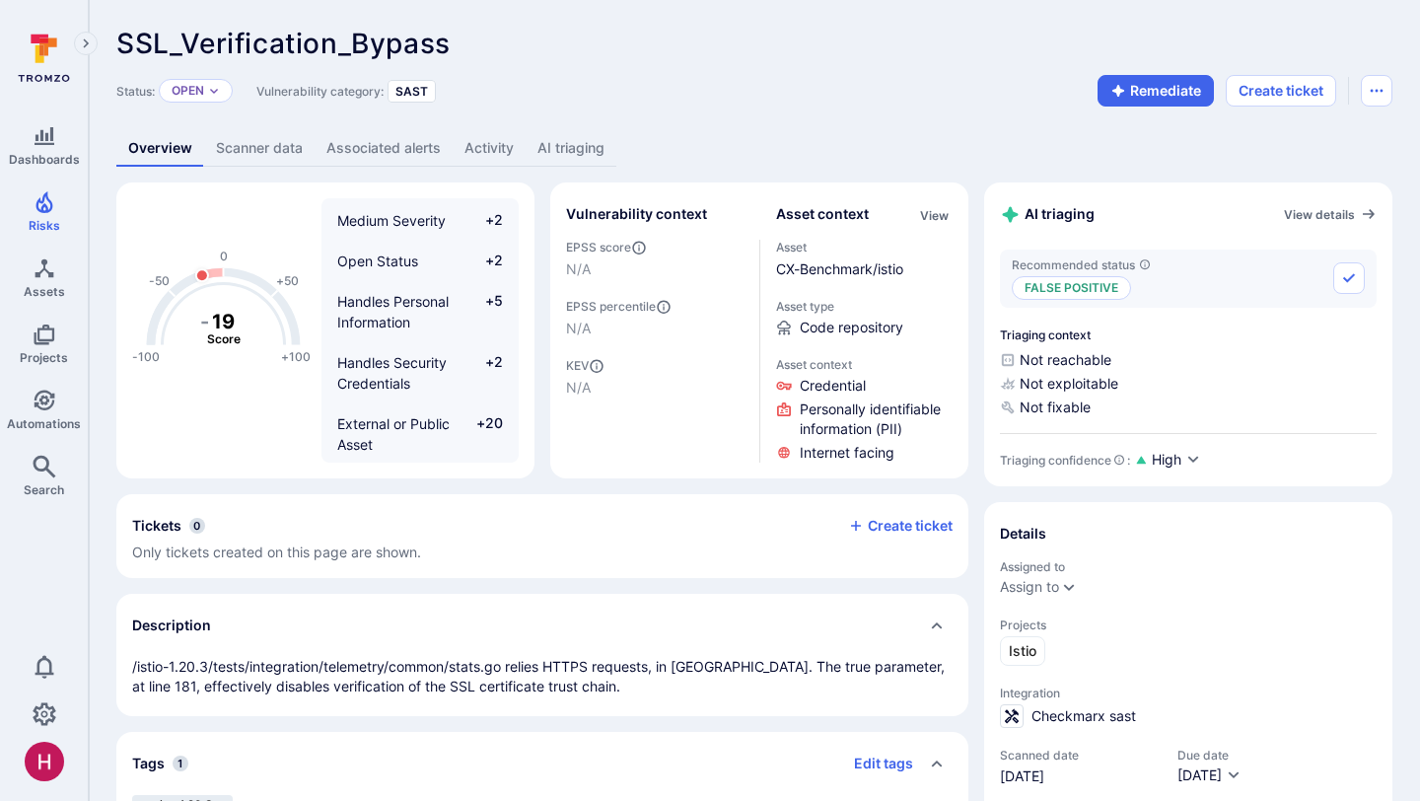
click at [584, 155] on link "AI triaging" at bounding box center [571, 148] width 91 height 36
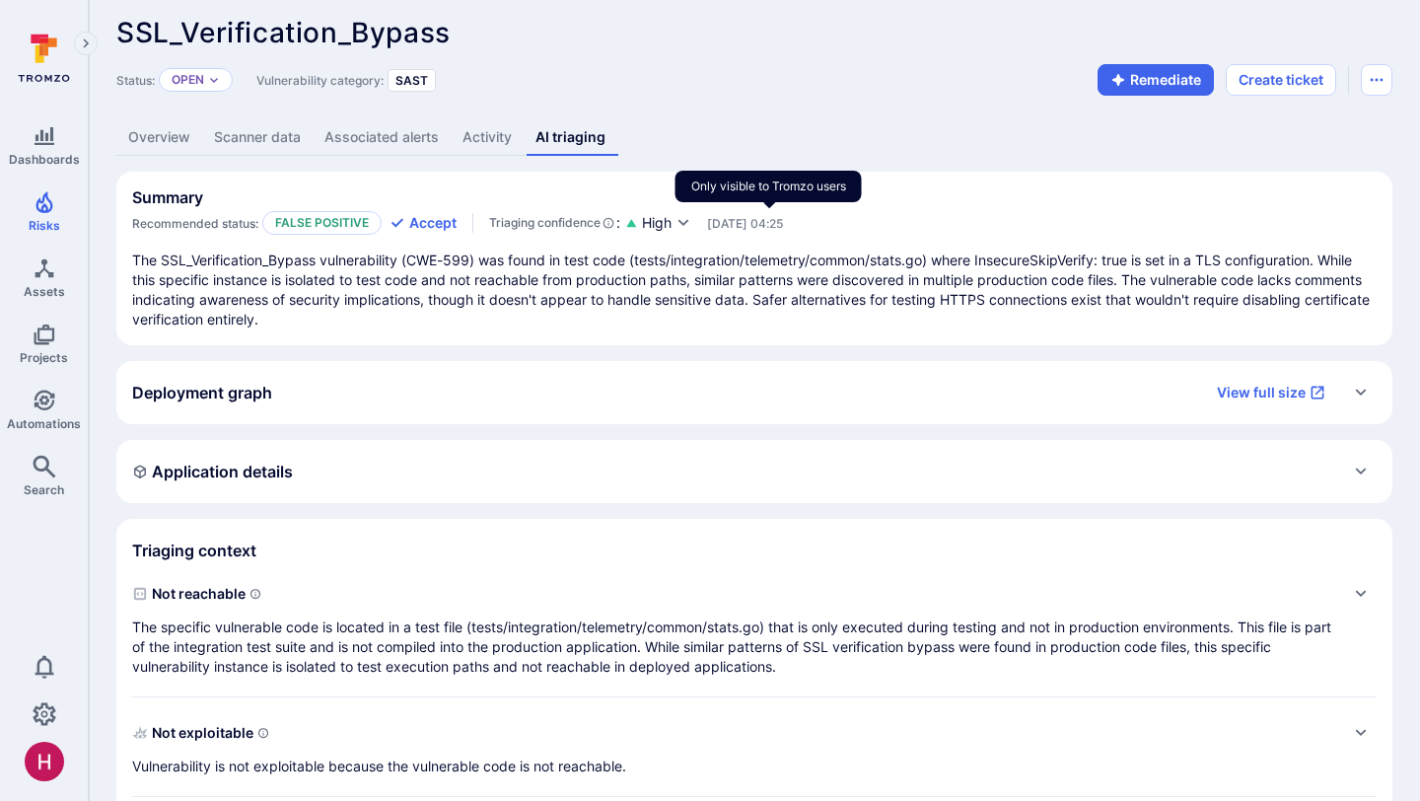
scroll to position [16, 0]
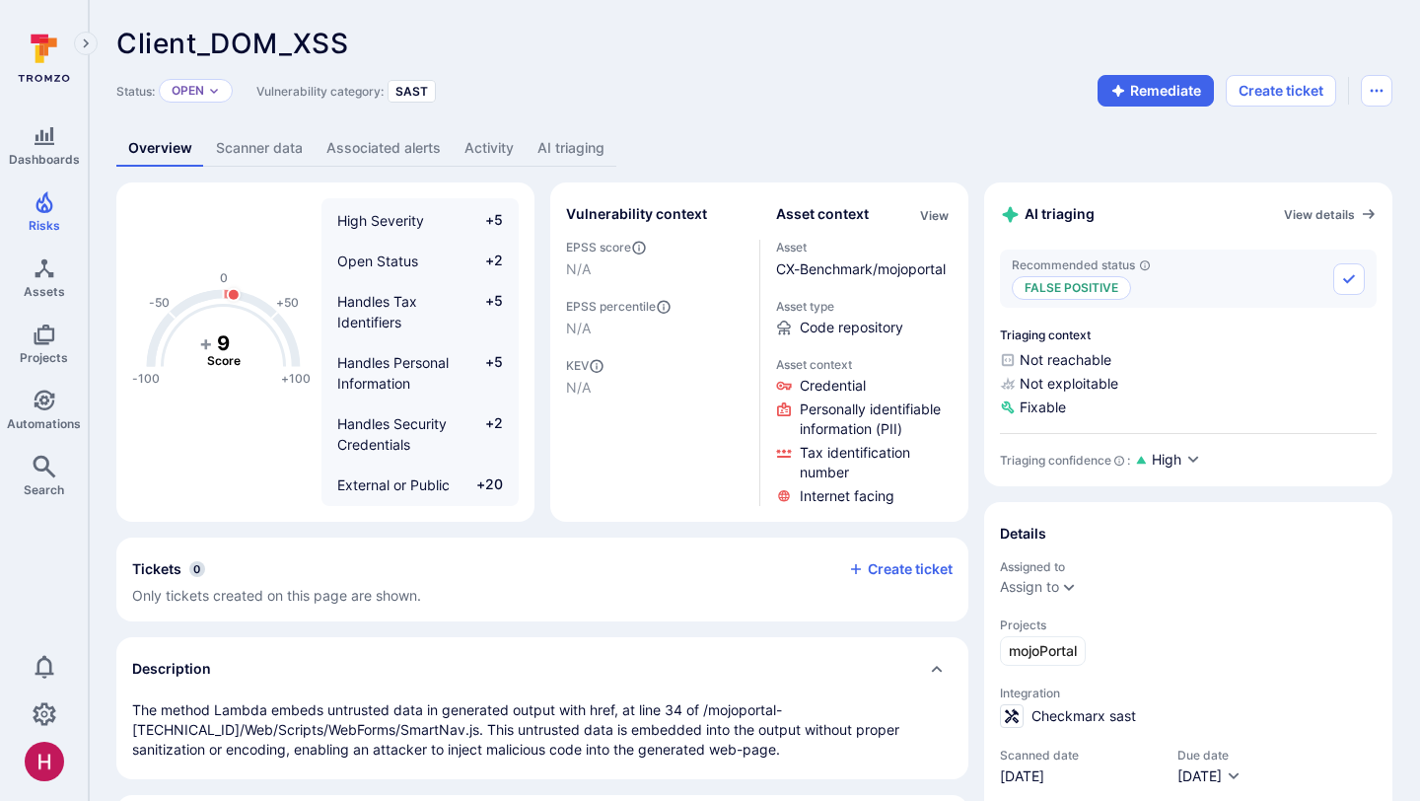
click at [568, 158] on link "AI triaging" at bounding box center [571, 148] width 91 height 36
click at [611, 142] on link "AI triaging" at bounding box center [571, 148] width 91 height 36
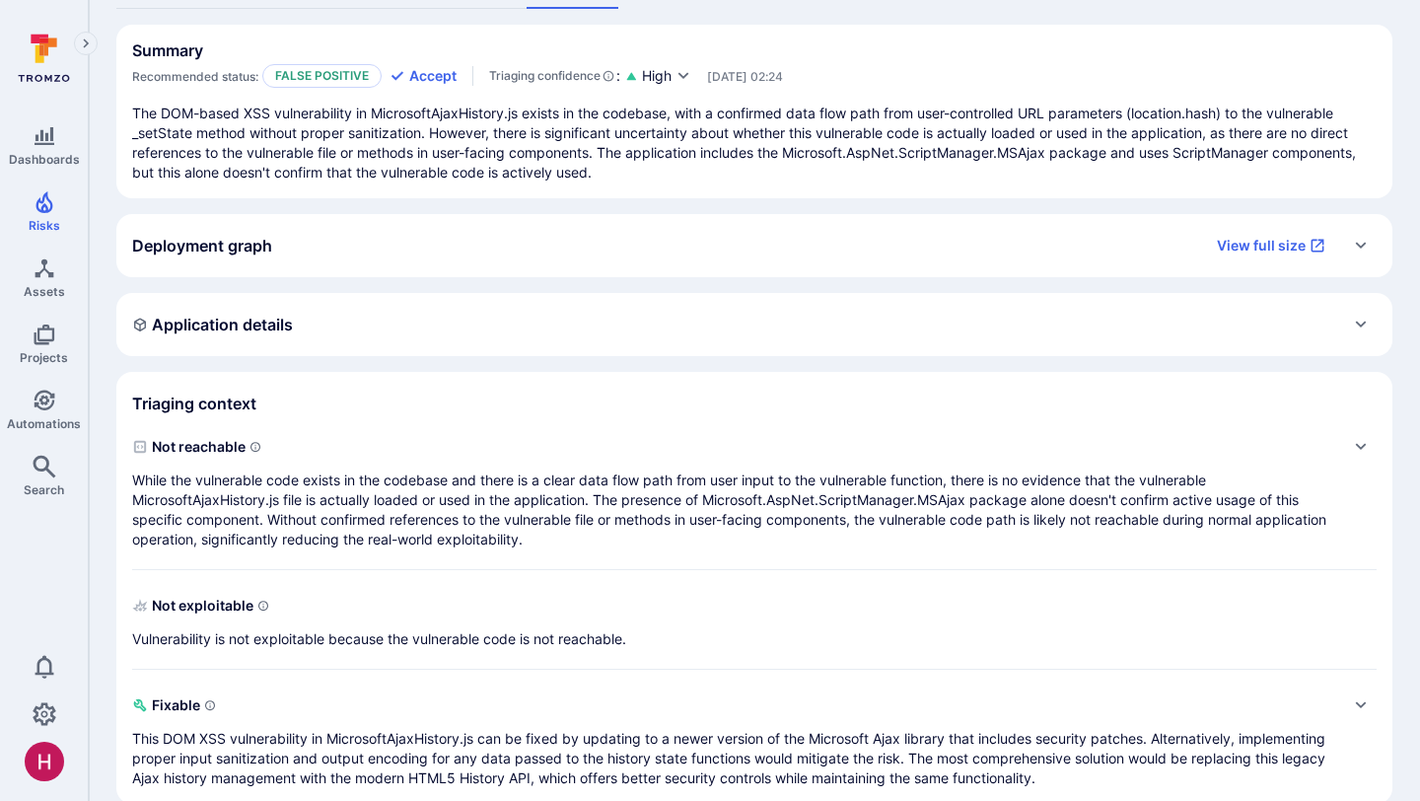
scroll to position [188, 0]
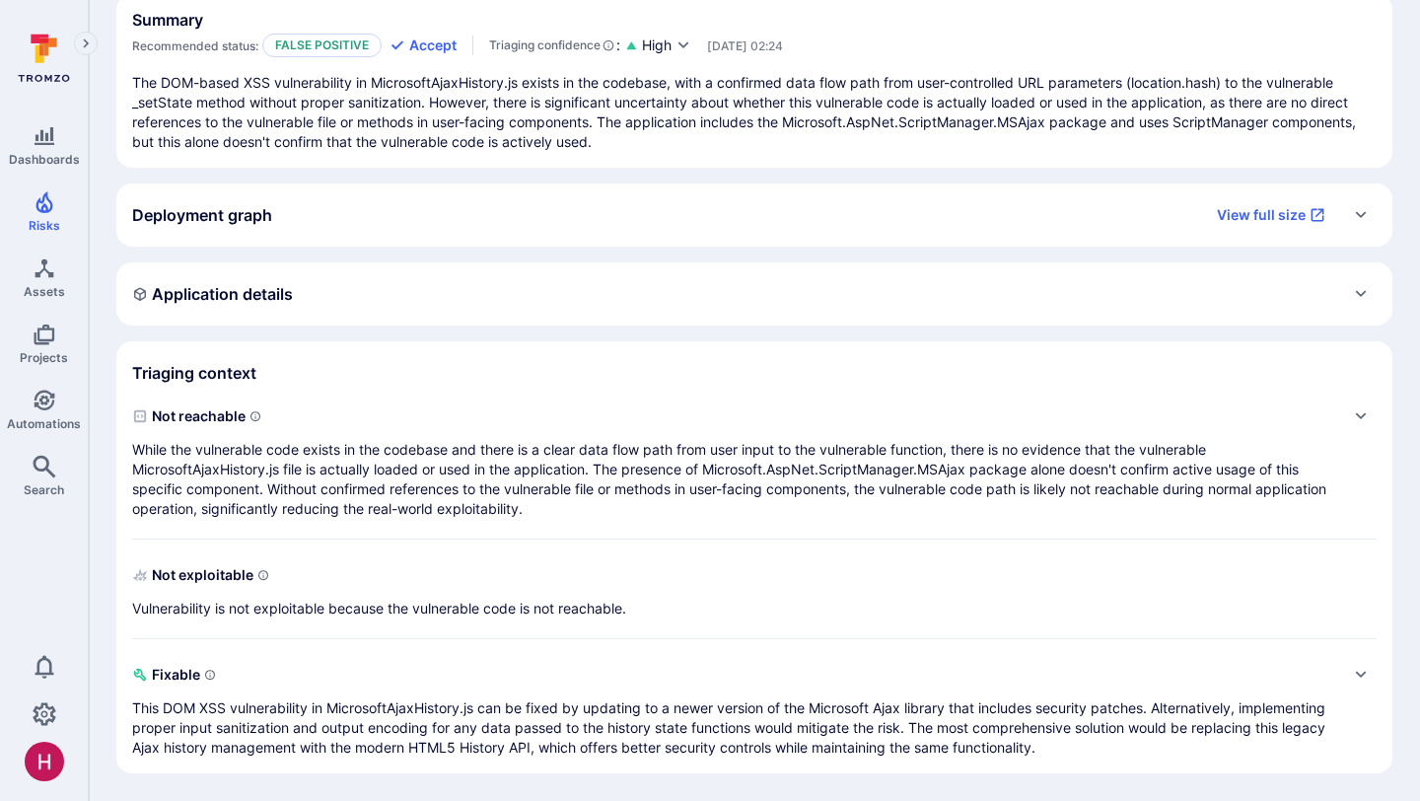
click at [621, 487] on p "While the vulnerable code exists in the codebase and there is a clear data flow…" at bounding box center [734, 479] width 1205 height 79
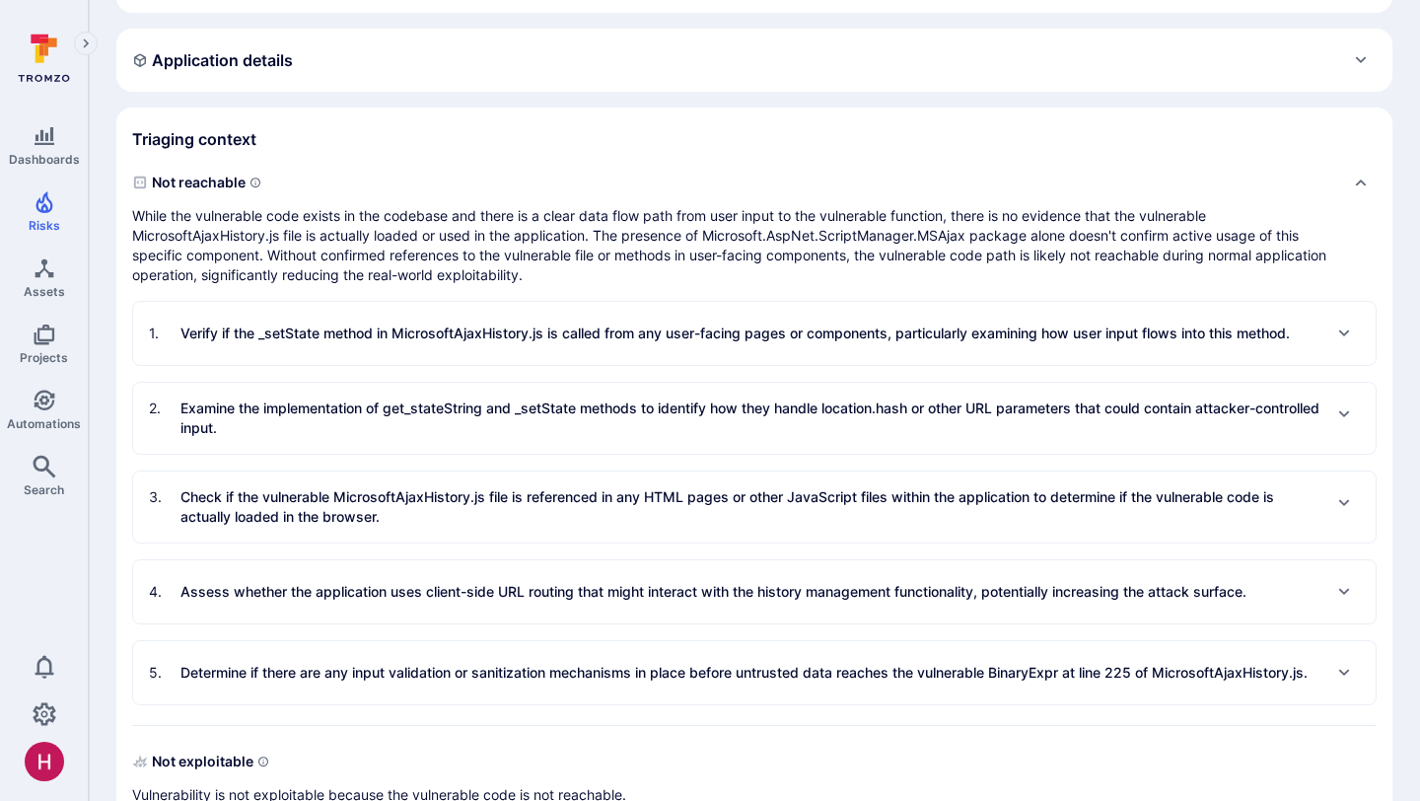
scroll to position [423, 0]
click at [616, 515] on p "Check if the vulnerable MicrosoftAjaxHistory.js file is referenced in any HTML …" at bounding box center [750, 505] width 1140 height 39
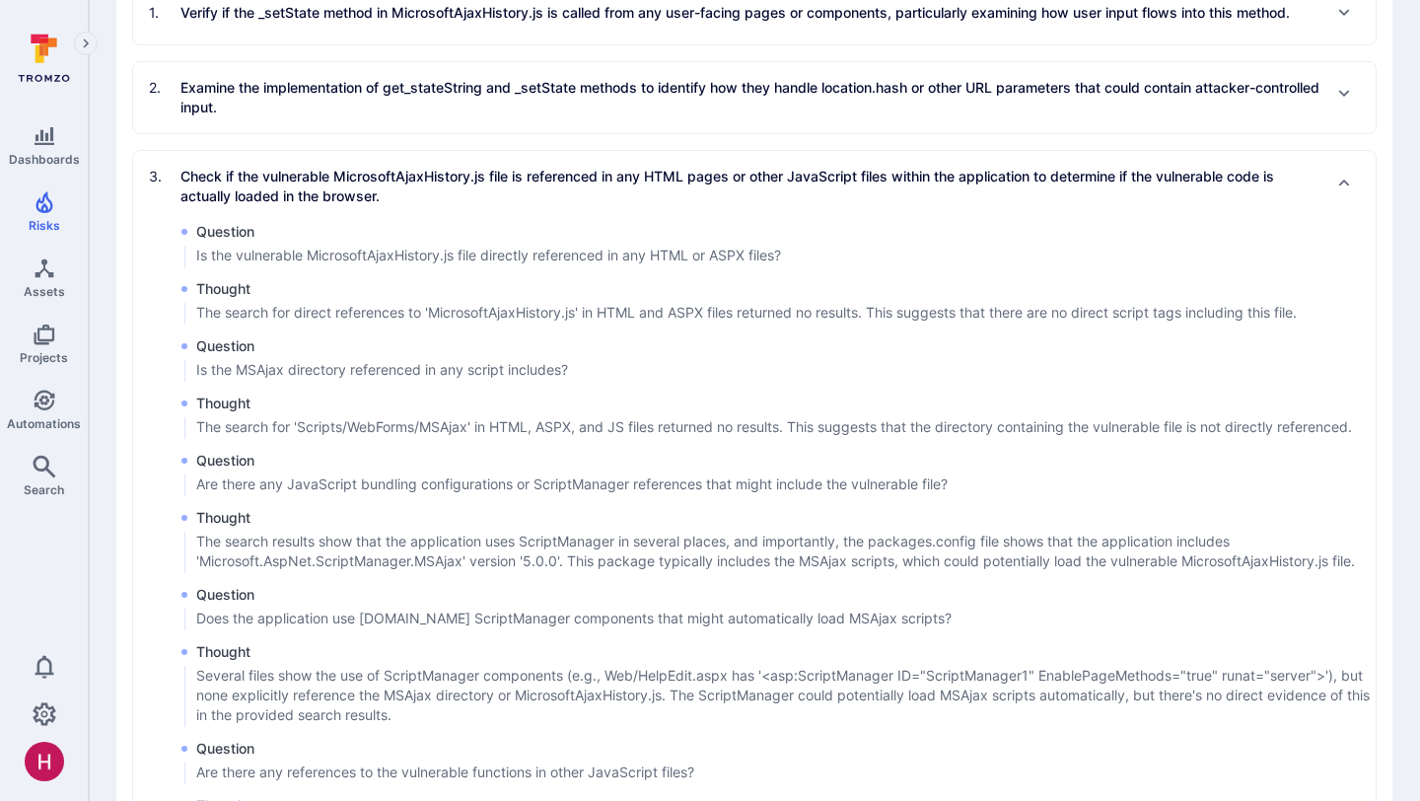
scroll to position [744, 0]
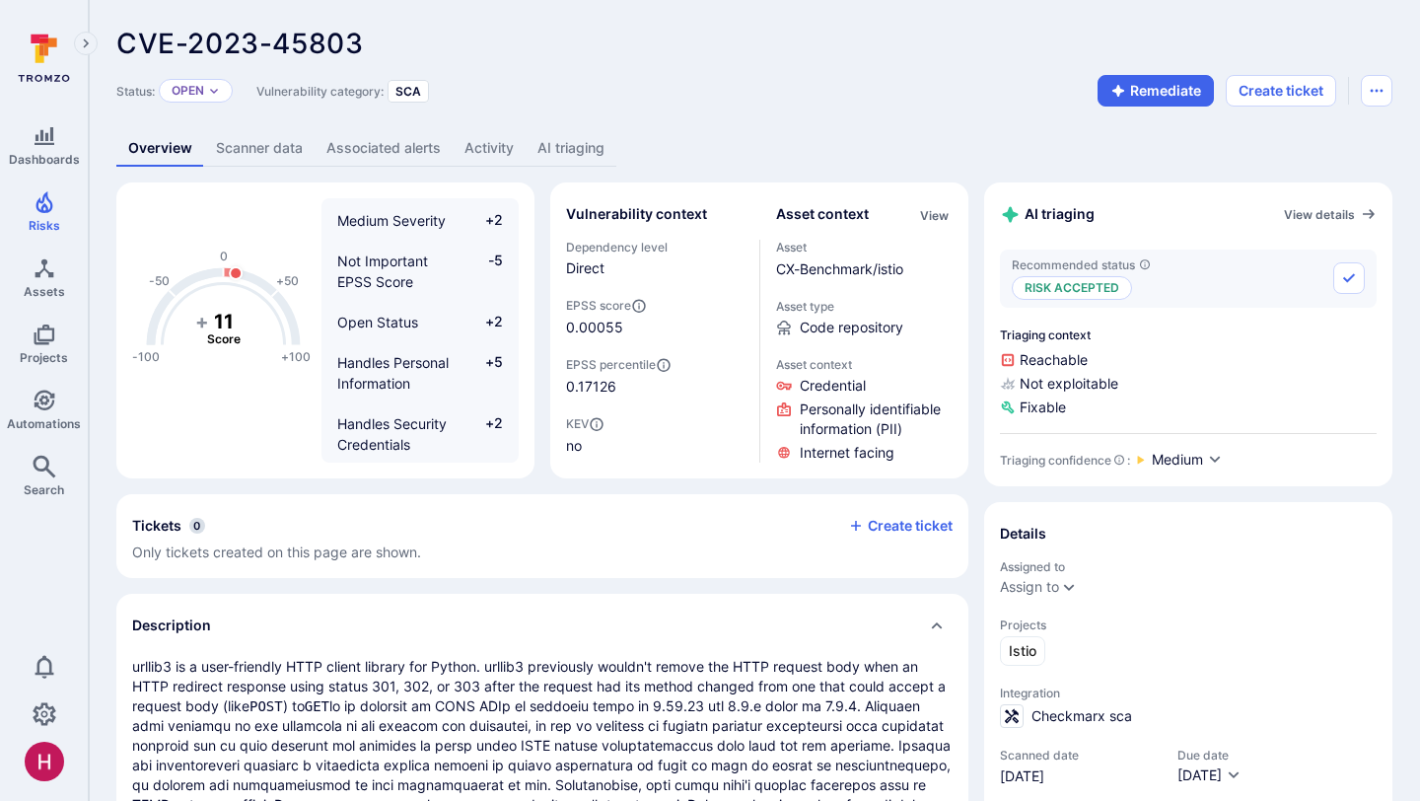
click at [554, 145] on link "AI triaging" at bounding box center [571, 148] width 91 height 36
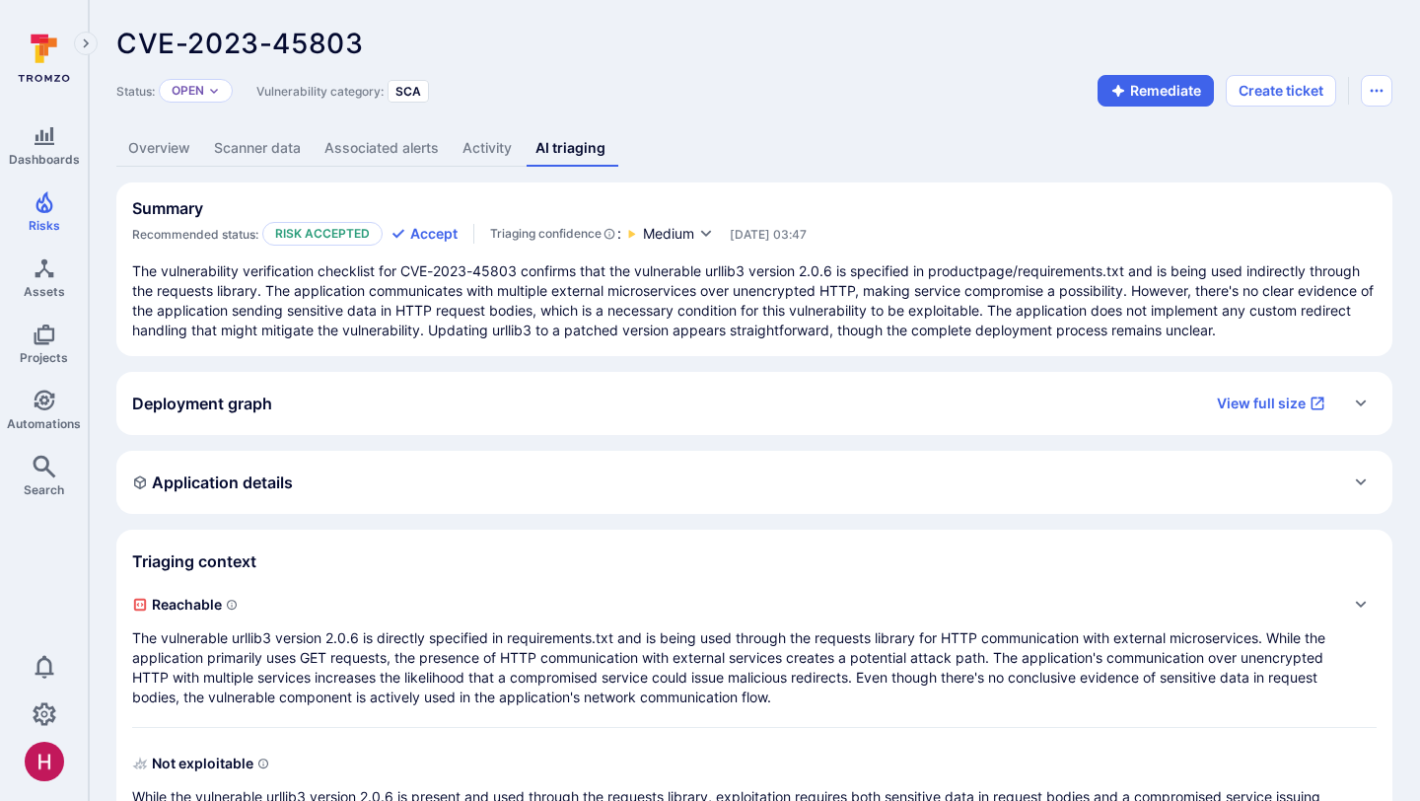
click at [170, 156] on link "Overview" at bounding box center [159, 148] width 86 height 36
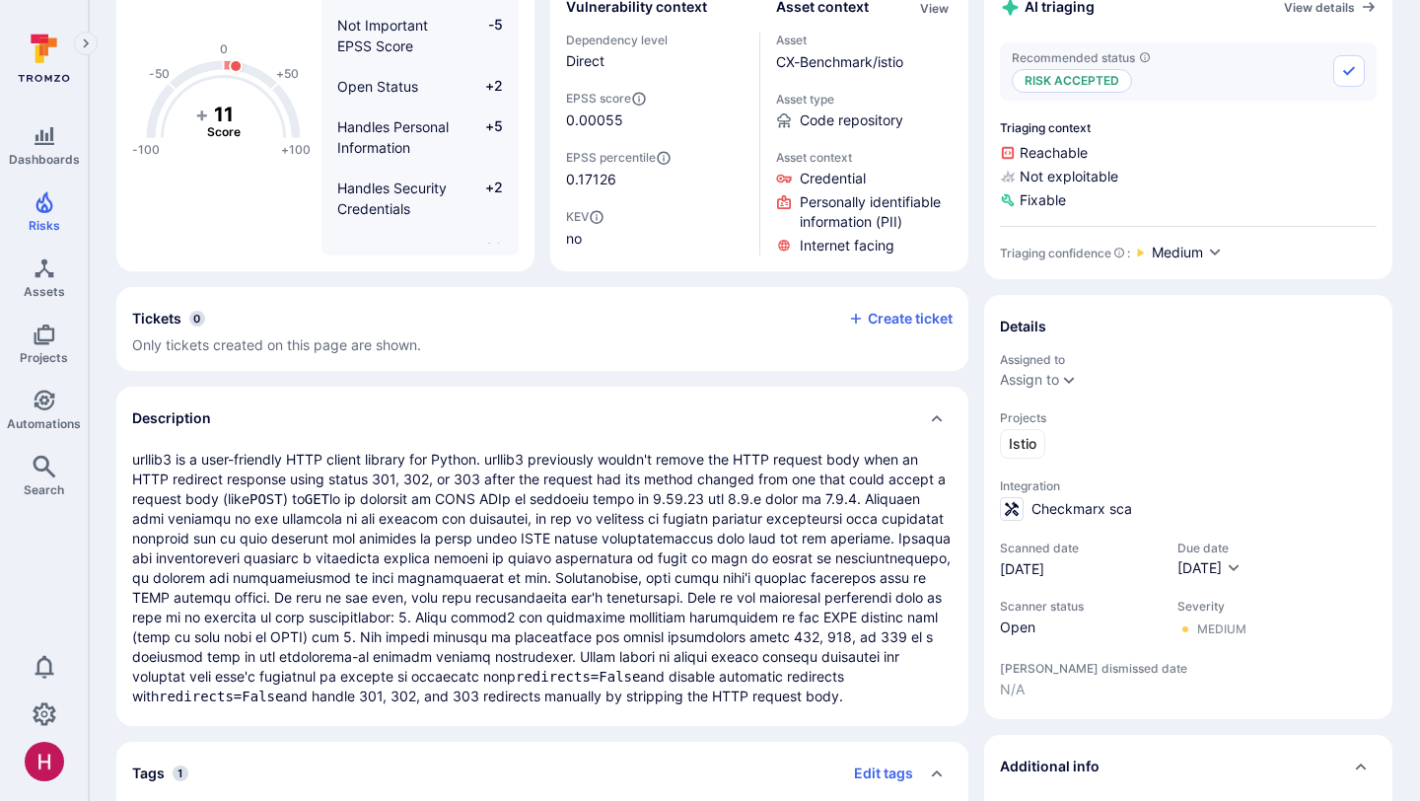
scroll to position [219, 0]
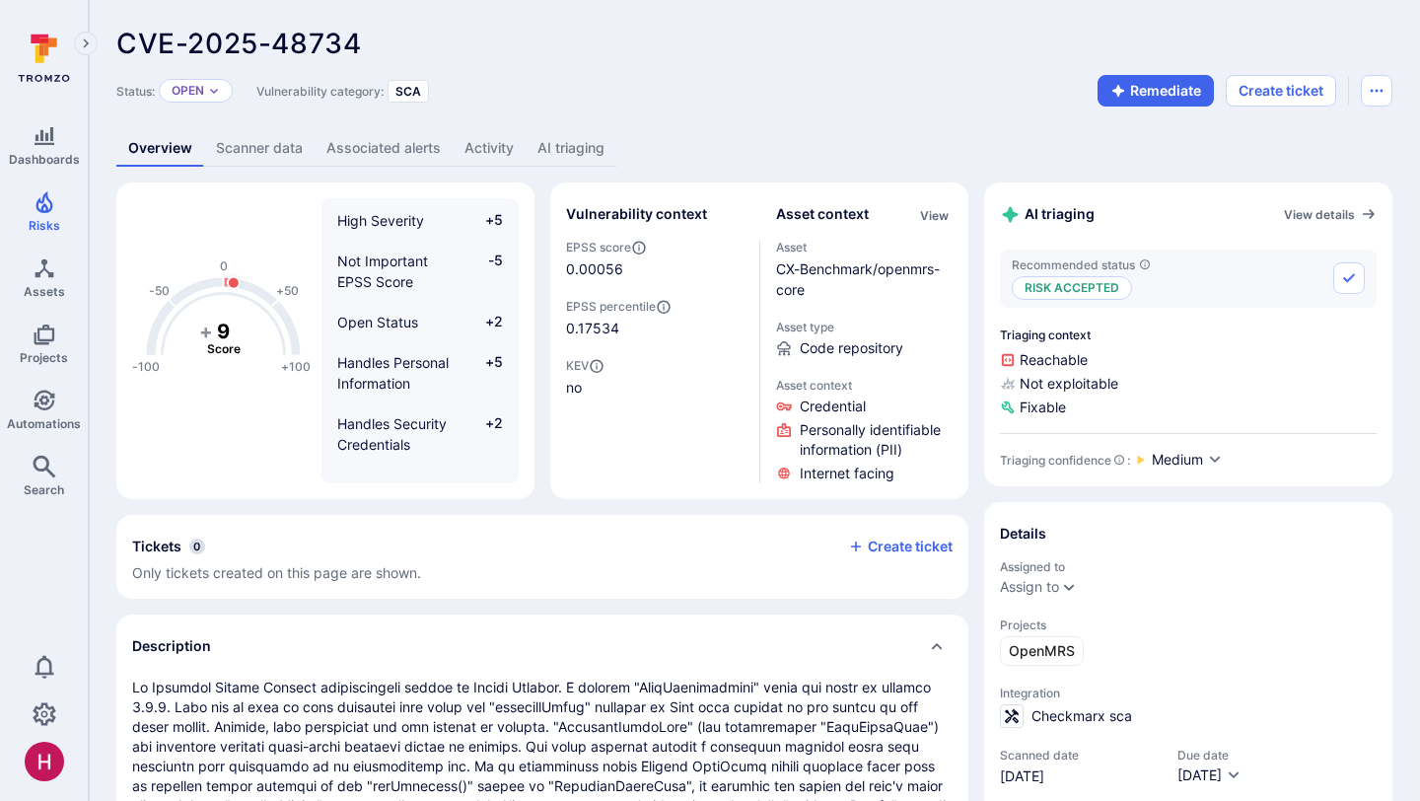
click at [556, 148] on link "AI triaging" at bounding box center [571, 148] width 91 height 36
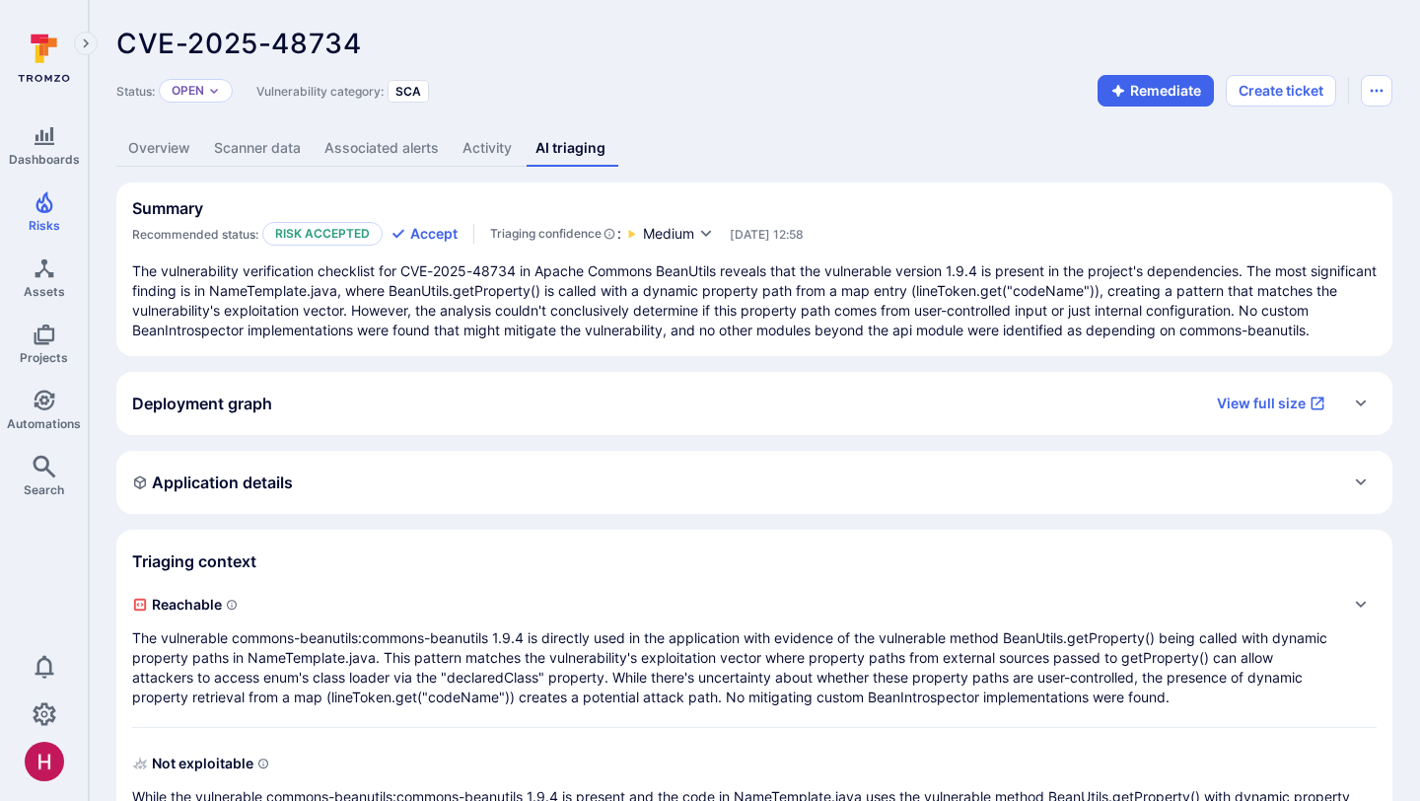
click at [1183, 327] on p "The vulnerability verification checklist for CVE-2025-48734 in Apache Commons B…" at bounding box center [754, 300] width 1244 height 79
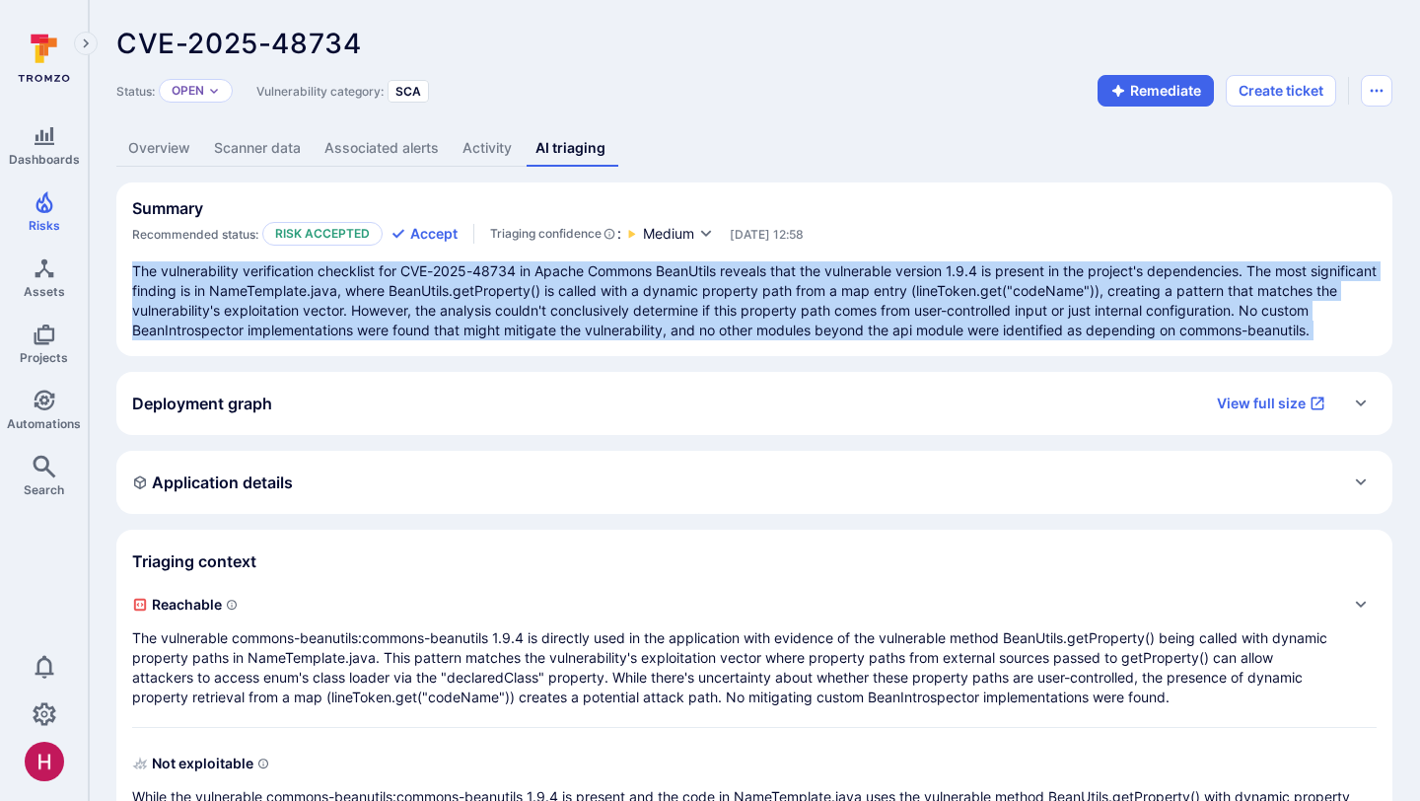
click at [1183, 327] on p "The vulnerability verification checklist for CVE-2025-48734 in Apache Commons B…" at bounding box center [754, 300] width 1244 height 79
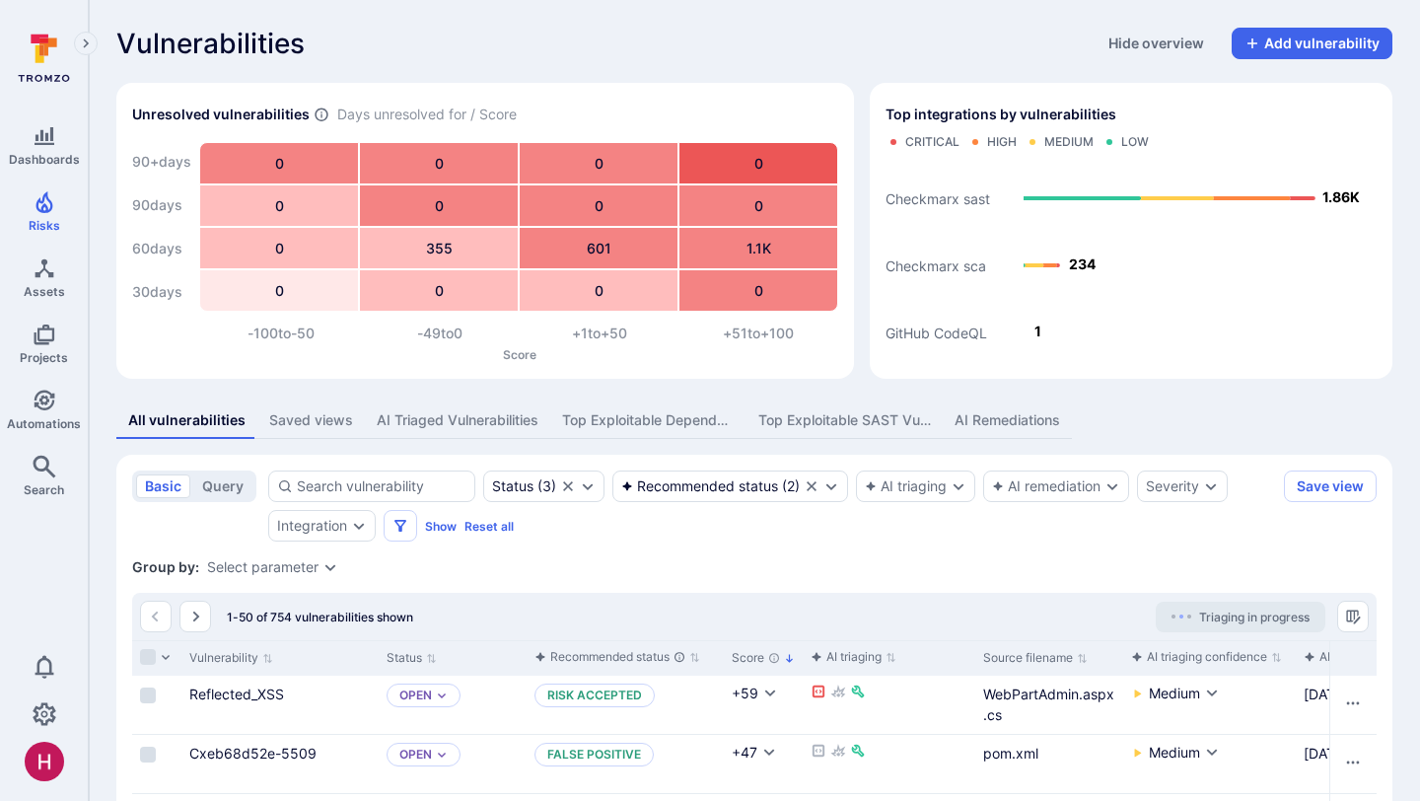
click at [943, 527] on div "Status ( 3 ) Recommended status ( 2 ) AI triaging AI remediation Severity Integ…" at bounding box center [772, 505] width 1008 height 71
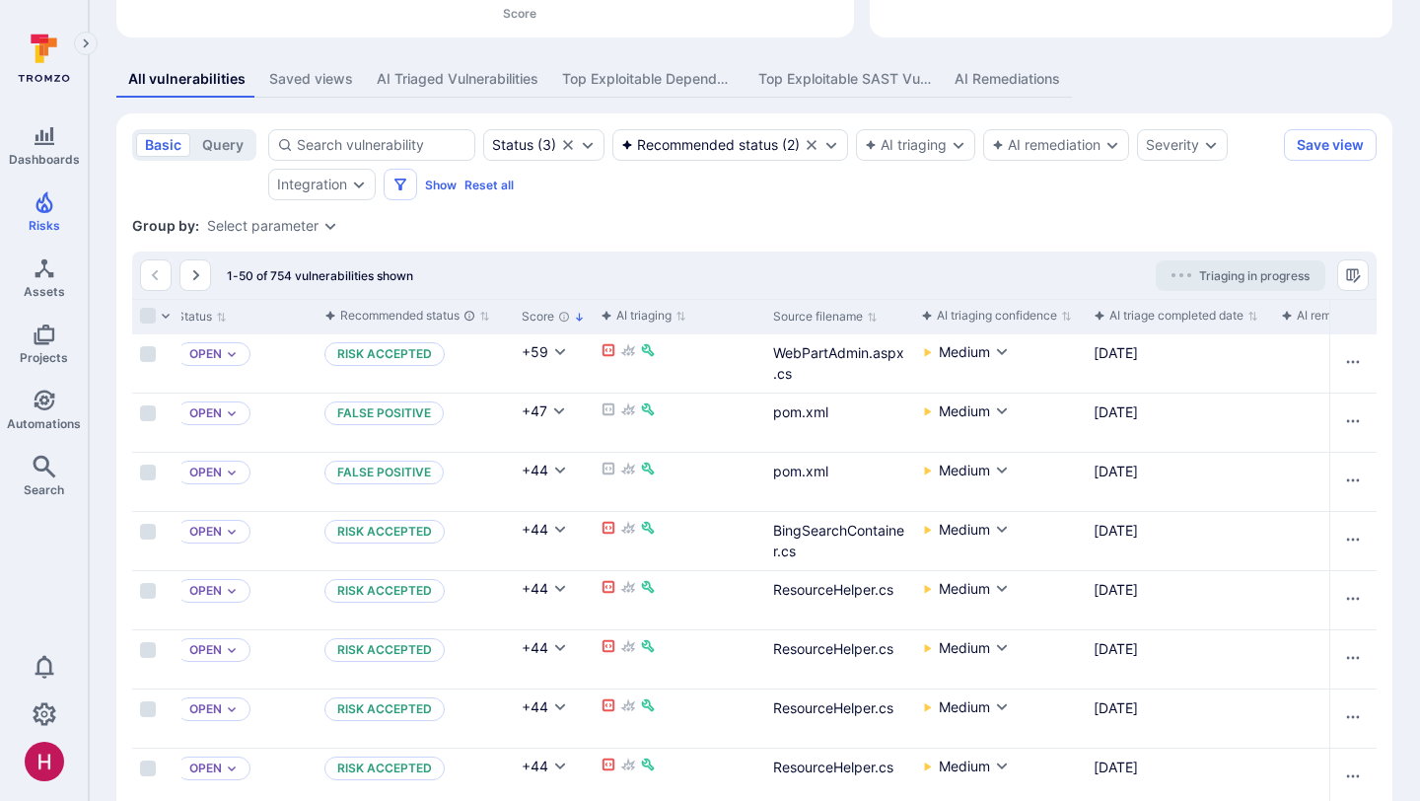
scroll to position [0, 214]
click at [1162, 314] on div "AI triage completed date" at bounding box center [1165, 316] width 150 height 20
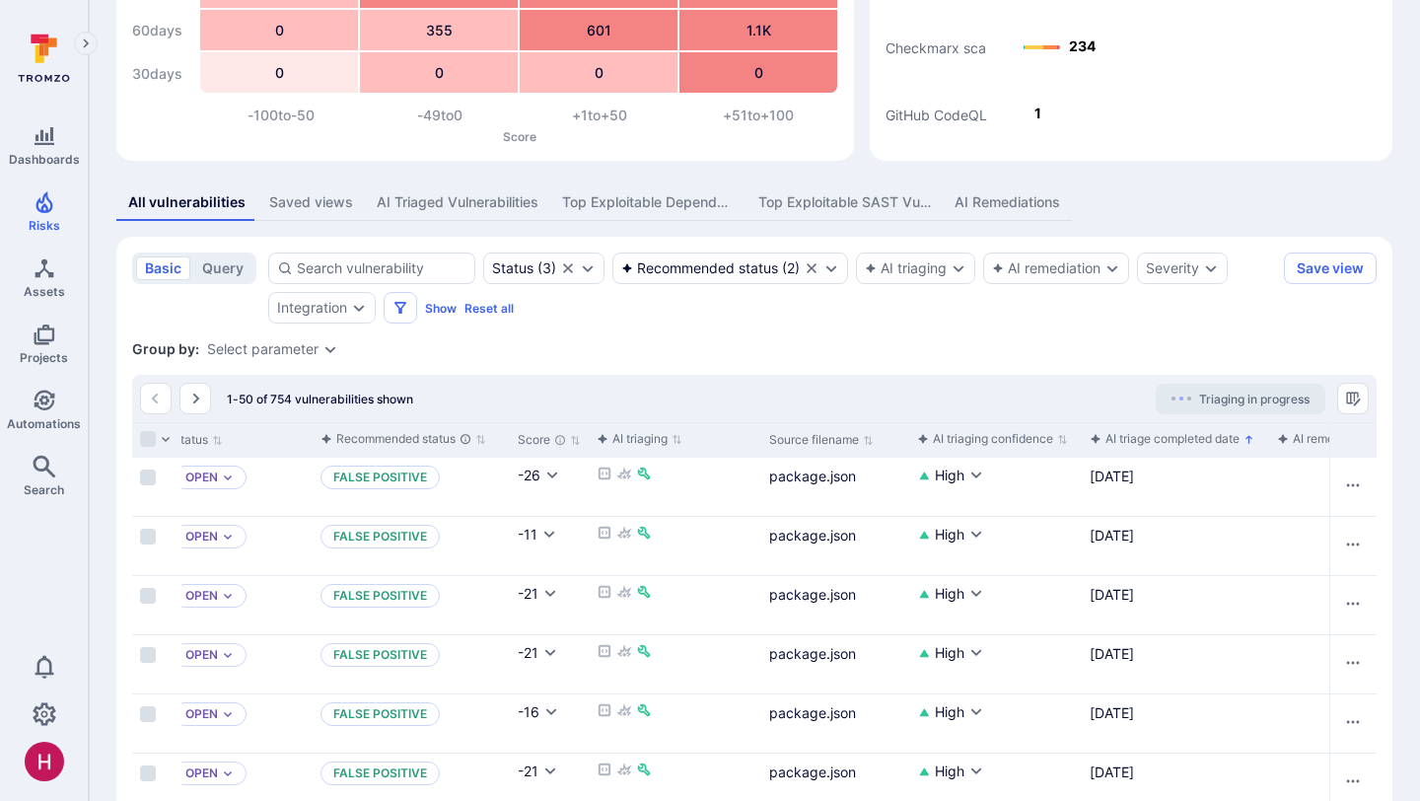
scroll to position [341, 0]
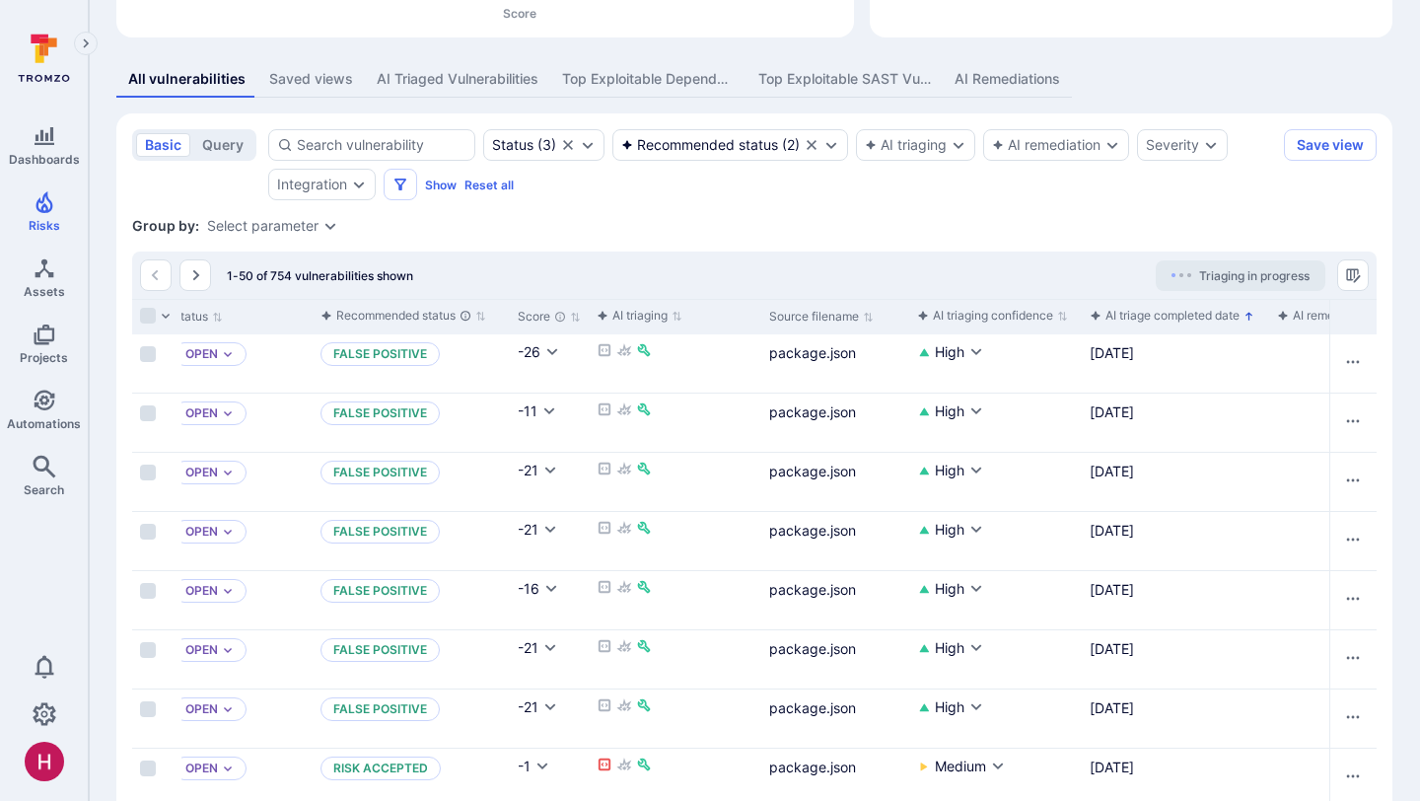
click at [1149, 312] on div "AI triage completed date" at bounding box center [1165, 316] width 150 height 20
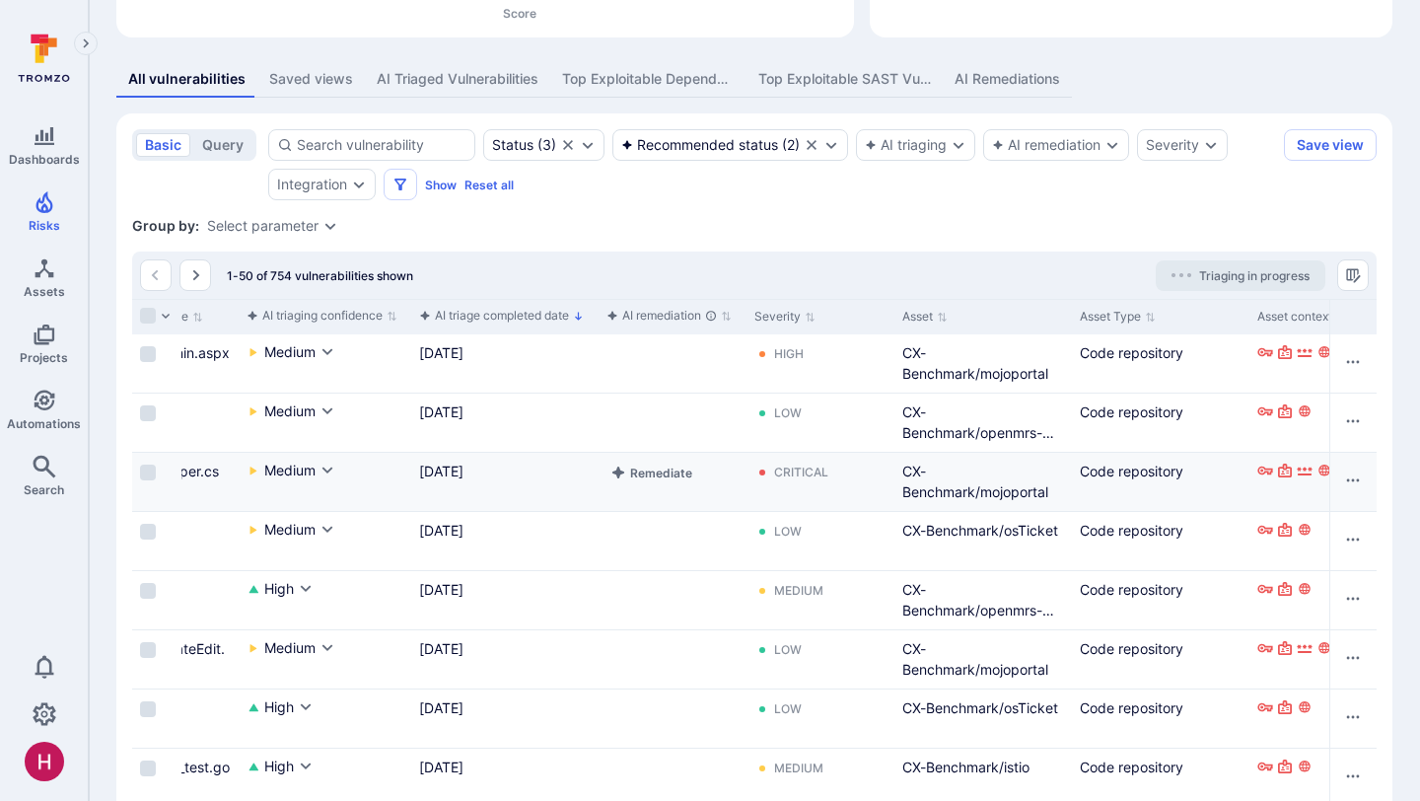
scroll to position [0, 953]
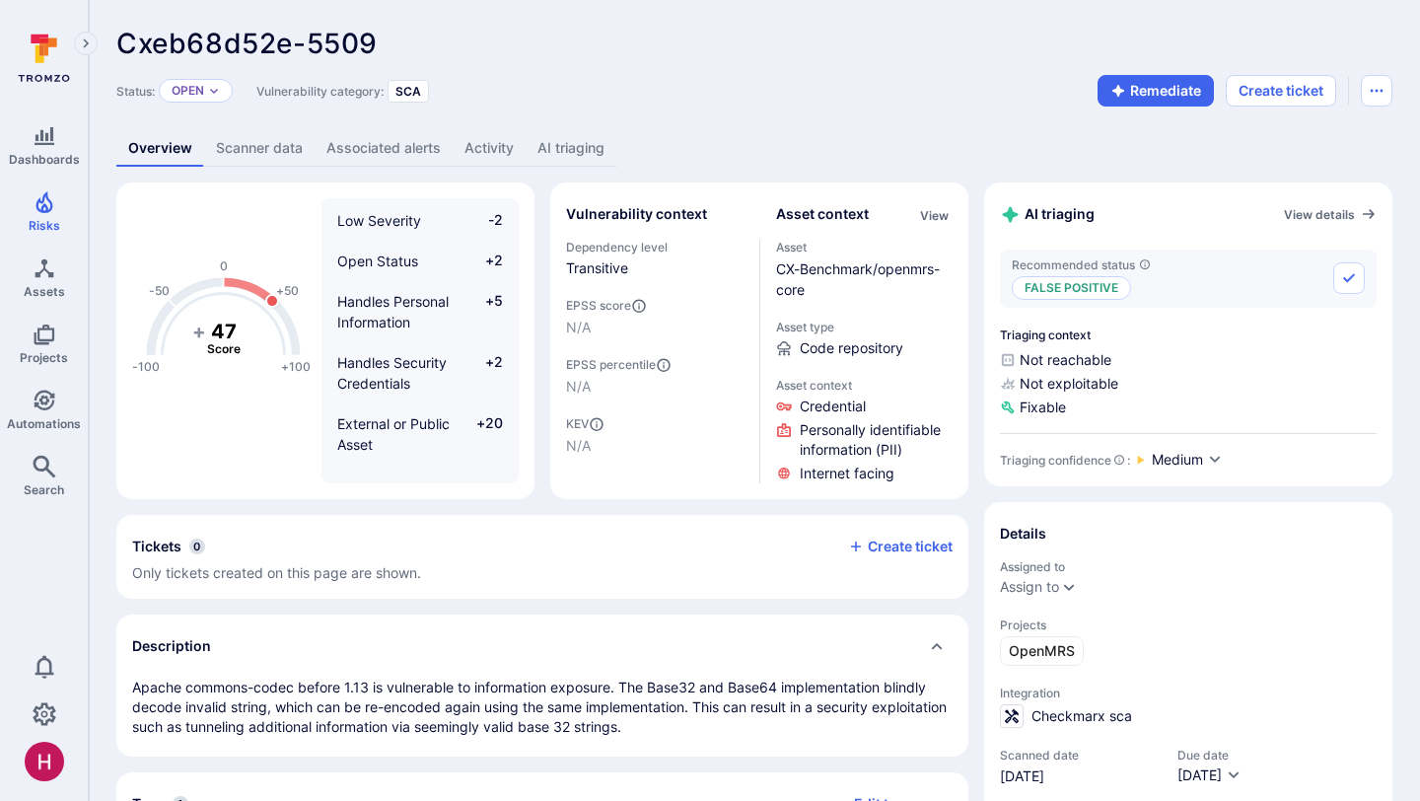
click at [557, 151] on link "AI triaging" at bounding box center [571, 148] width 91 height 36
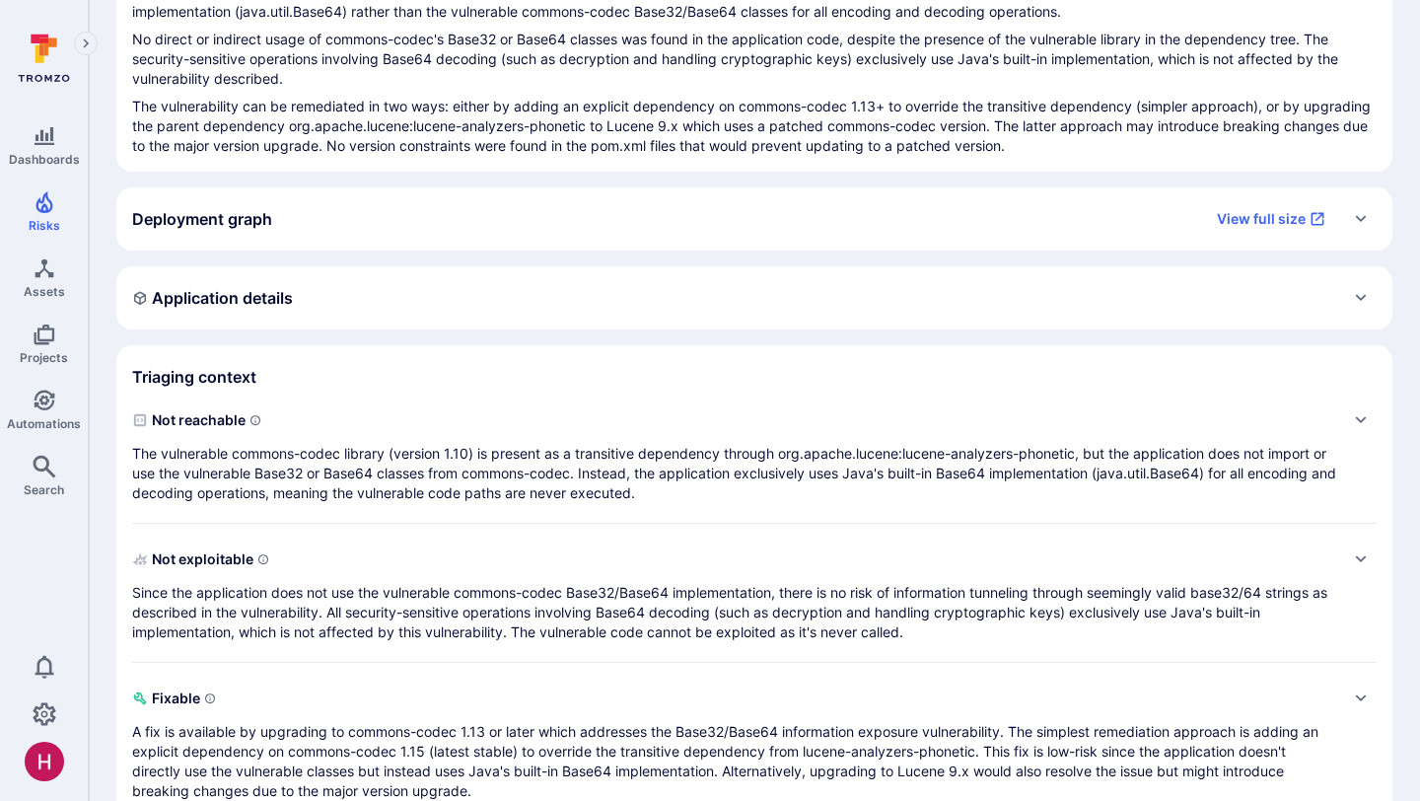
scroll to position [307, 0]
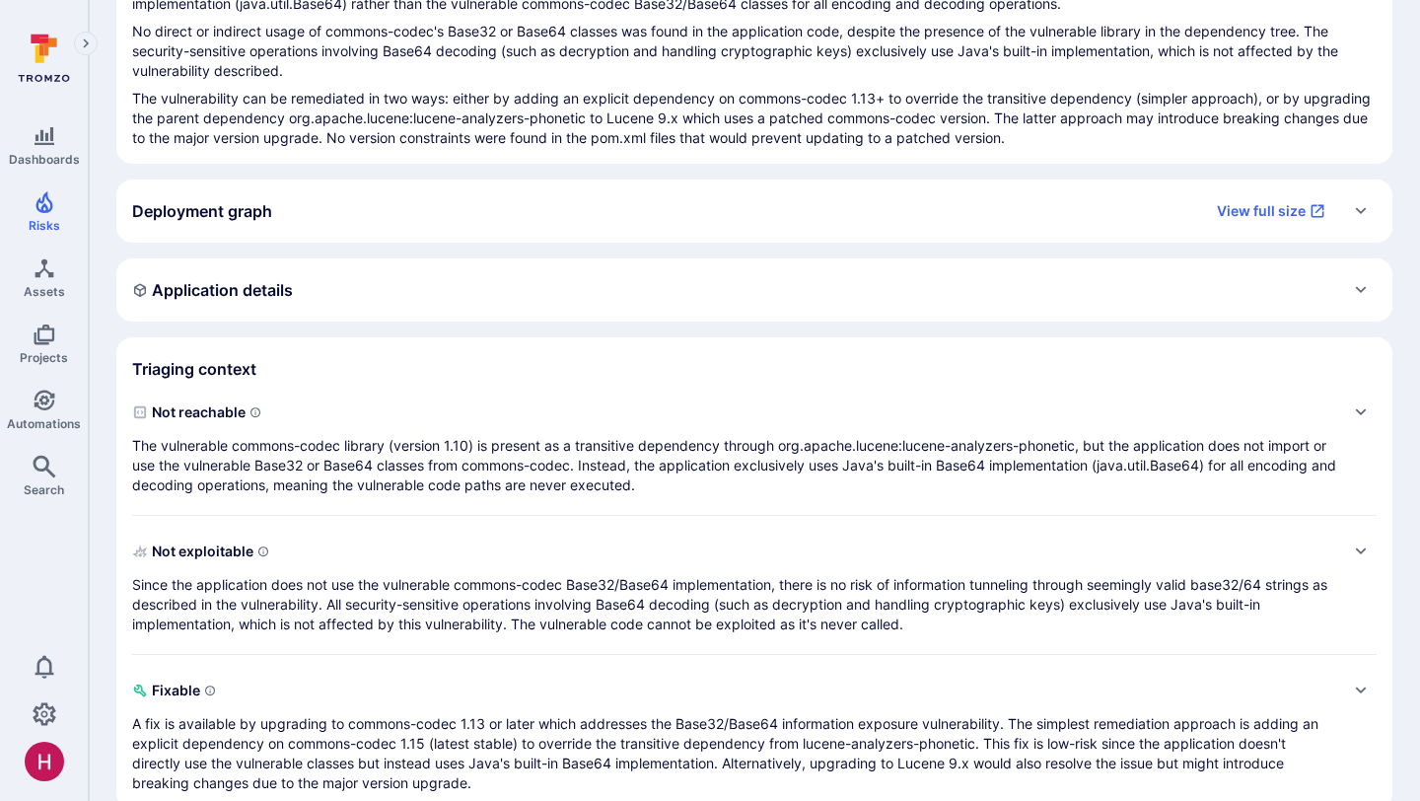
click at [464, 462] on p "The vulnerable commons-codec library (version 1.10) is present as a transitive …" at bounding box center [734, 465] width 1205 height 59
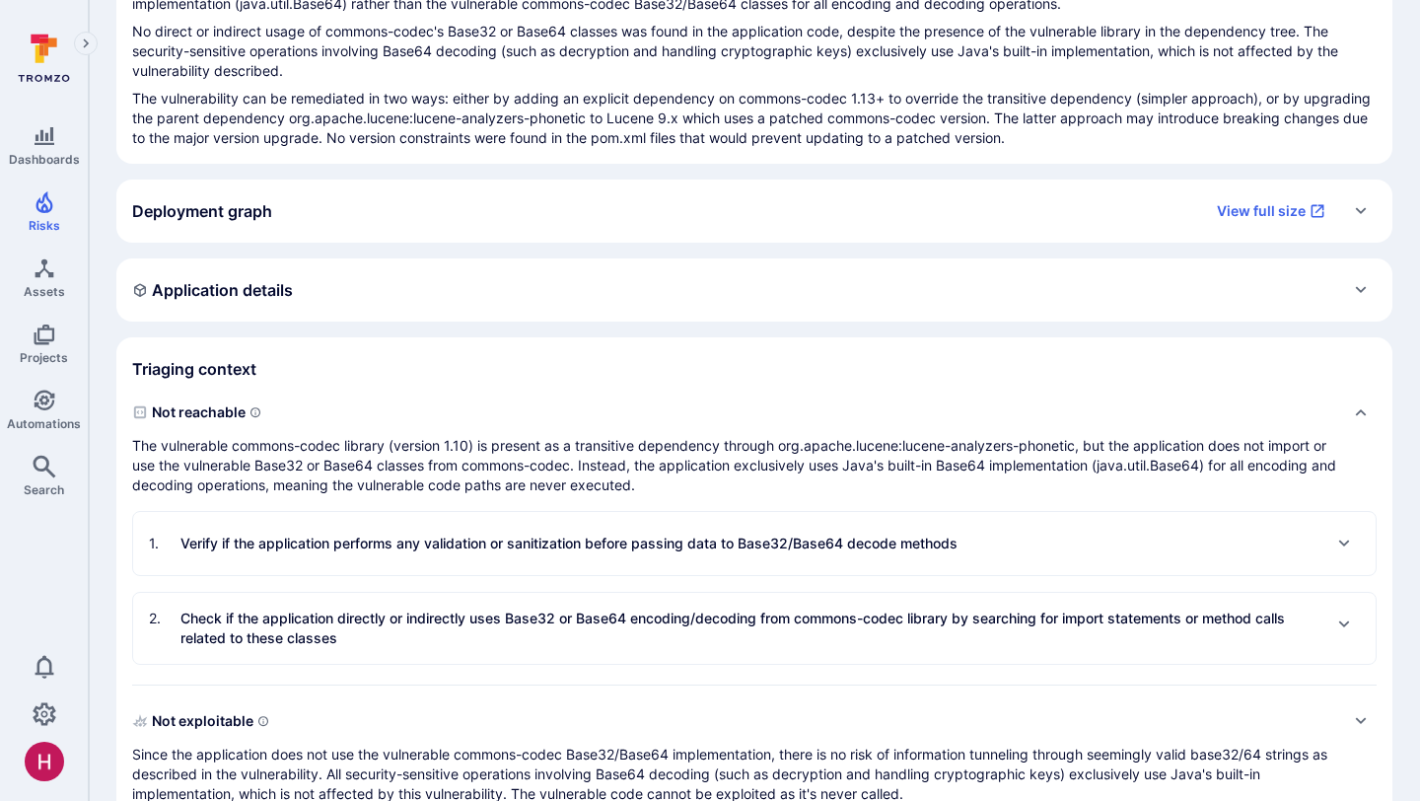
click at [465, 548] on p "Verify if the application performs any validation or sanitization before passin…" at bounding box center [568, 543] width 777 height 20
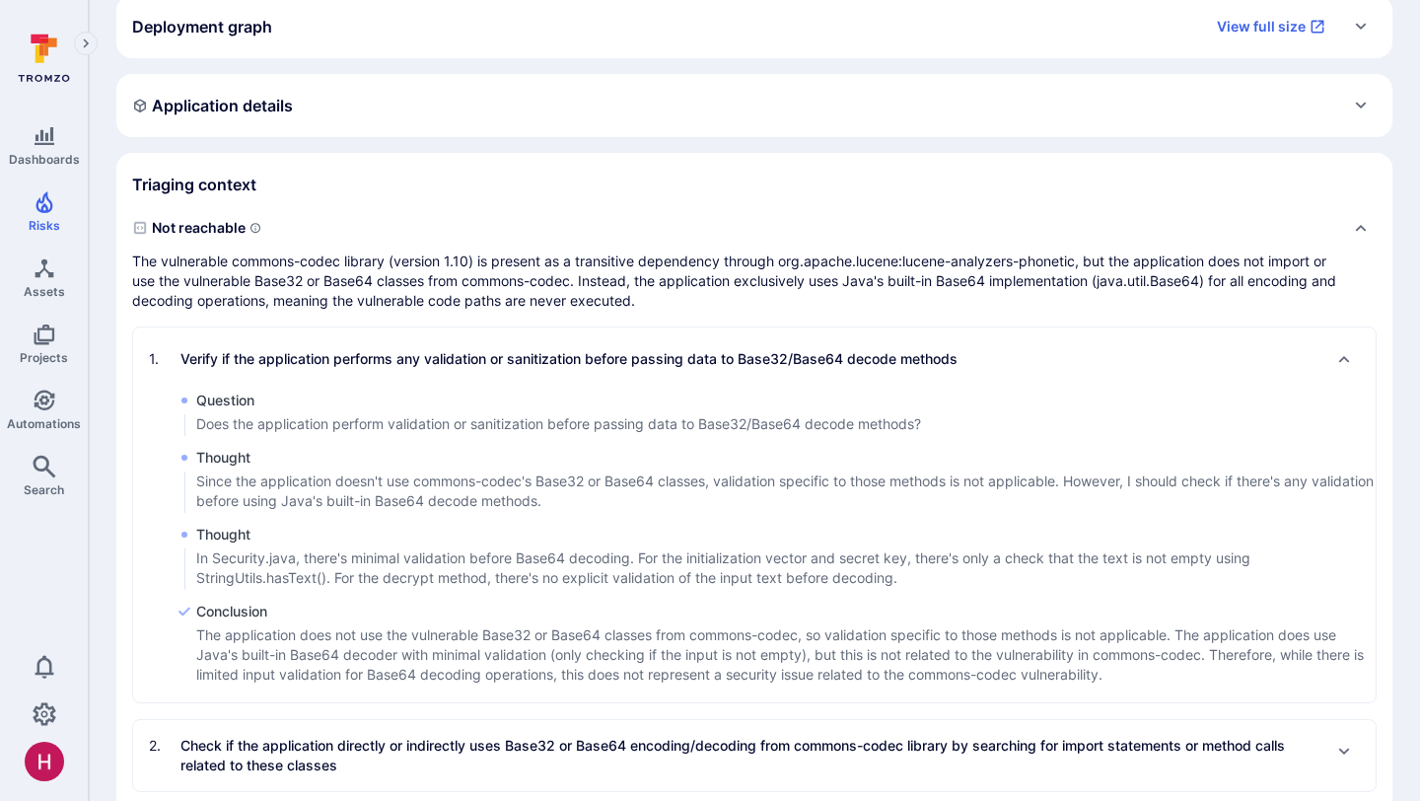
scroll to position [498, 0]
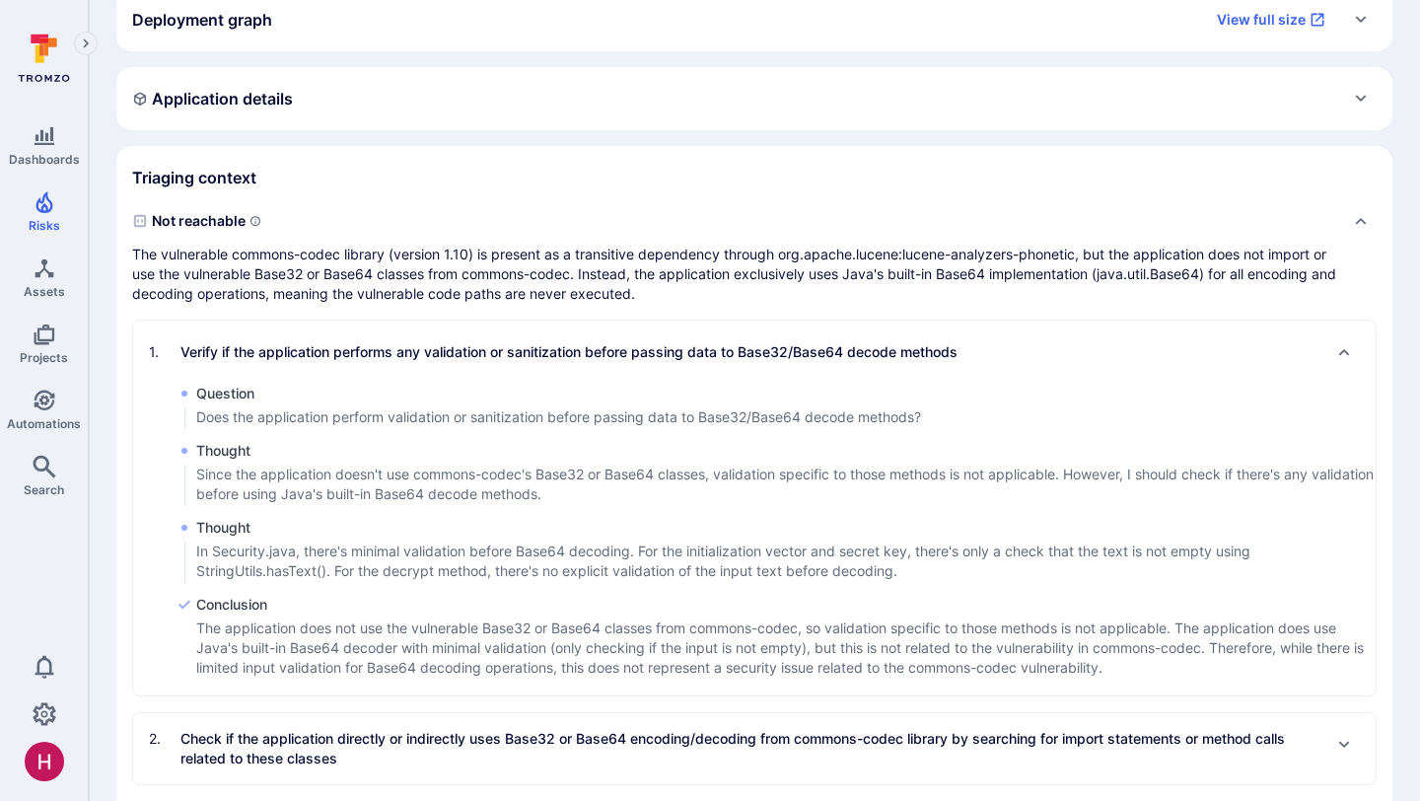
click at [454, 352] on p "Verify if the application performs any validation or sanitization before passin…" at bounding box center [568, 352] width 777 height 20
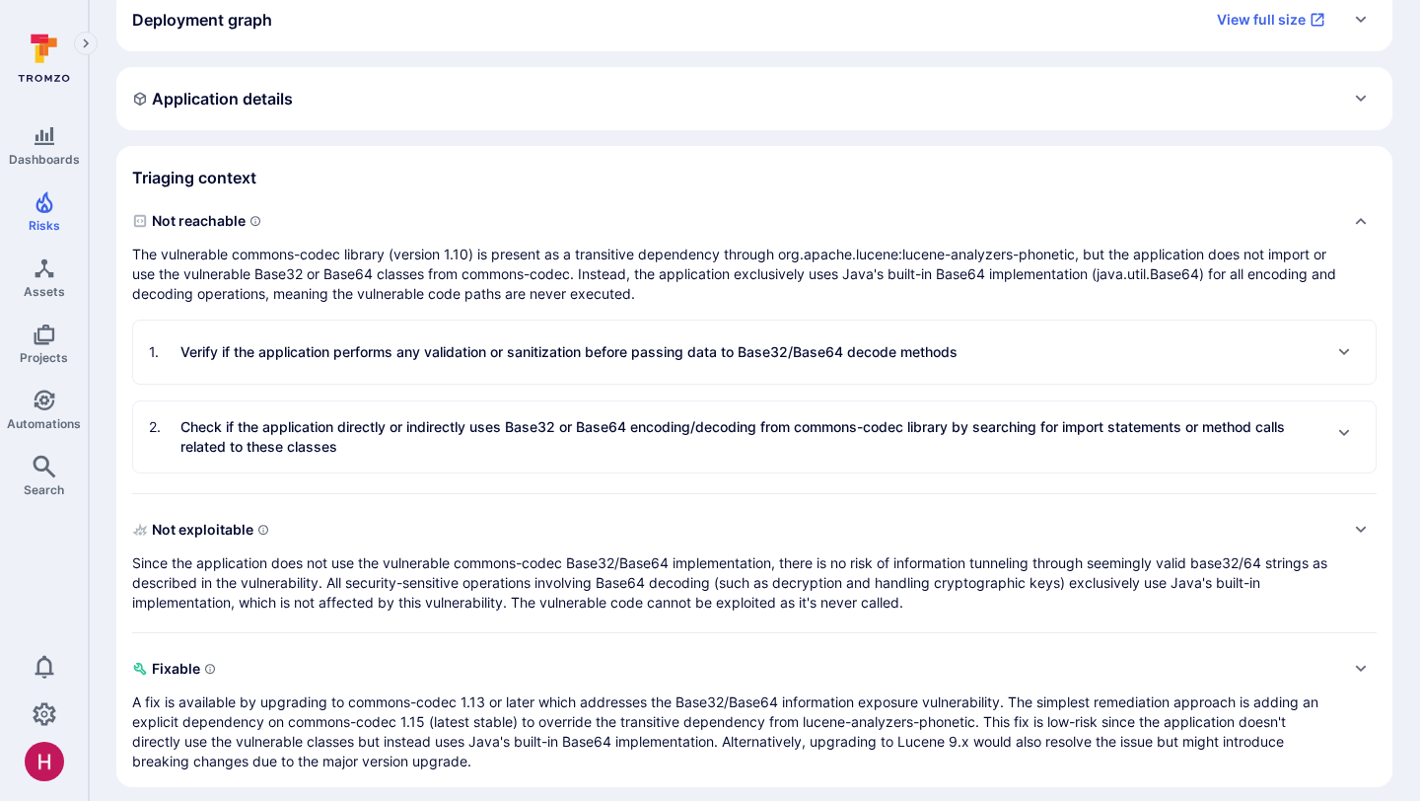
click at [403, 444] on p "Check if the application directly or indirectly uses Base32 or Base64 encoding/…" at bounding box center [750, 436] width 1140 height 39
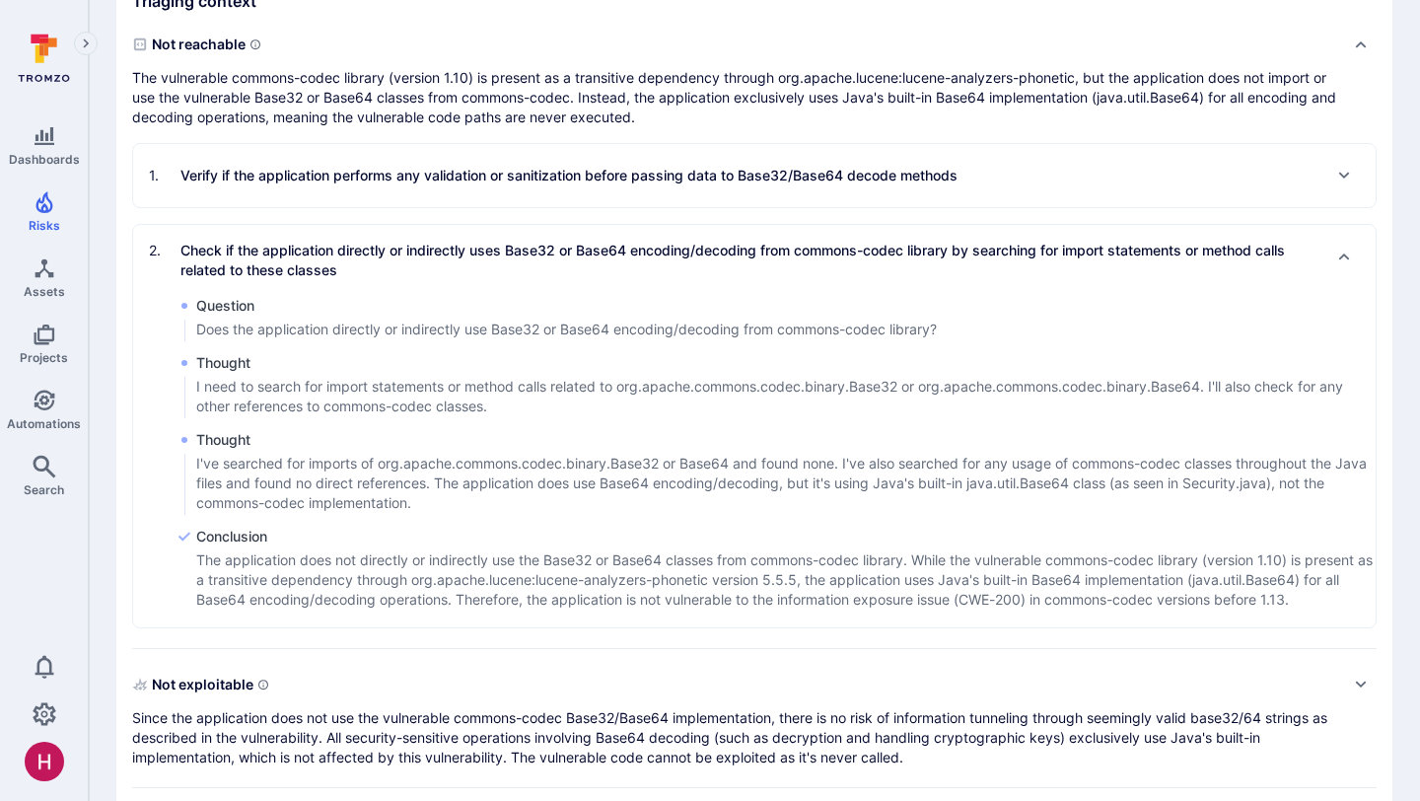
scroll to position [688, 0]
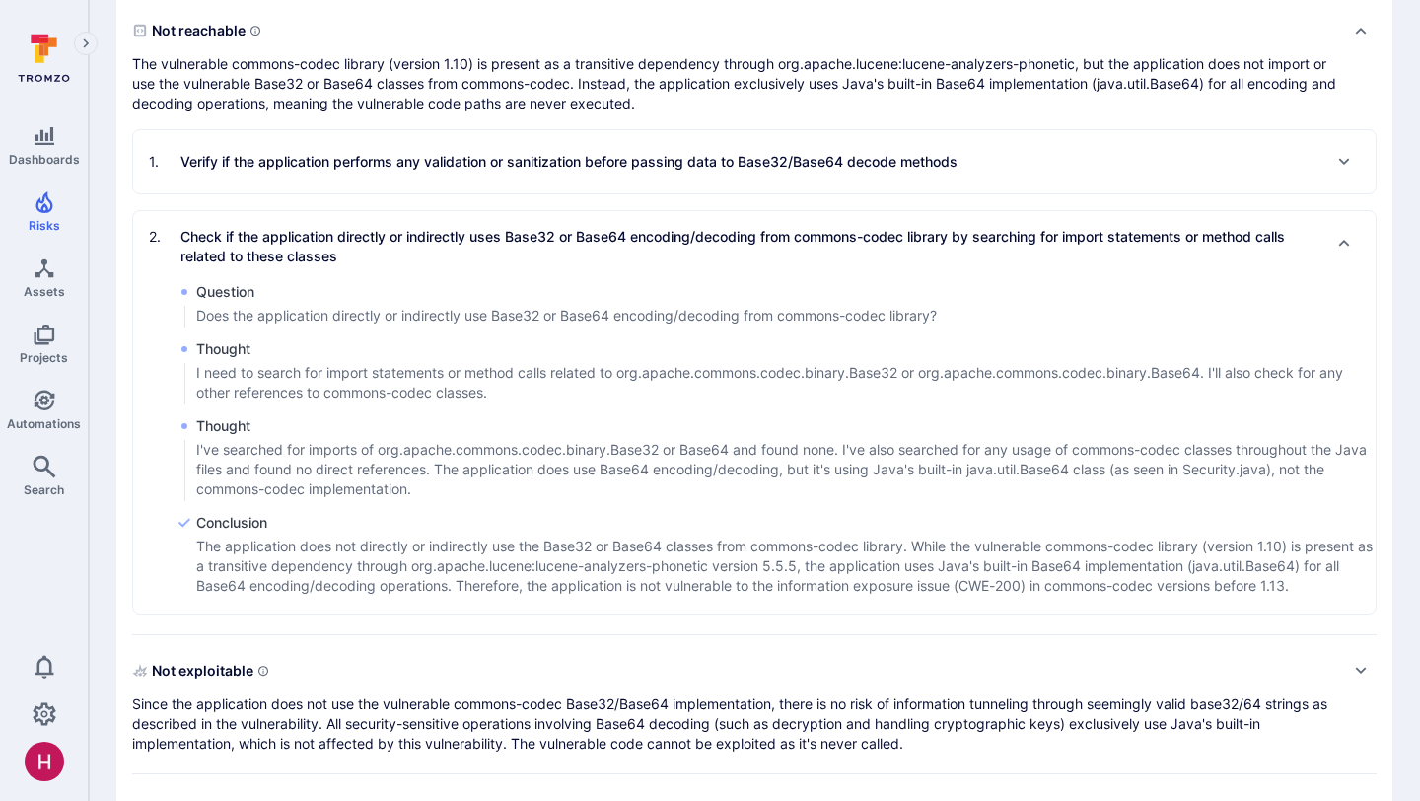
click at [457, 245] on p "Check if the application directly or indirectly uses Base32 or Base64 encoding/…" at bounding box center [750, 246] width 1140 height 39
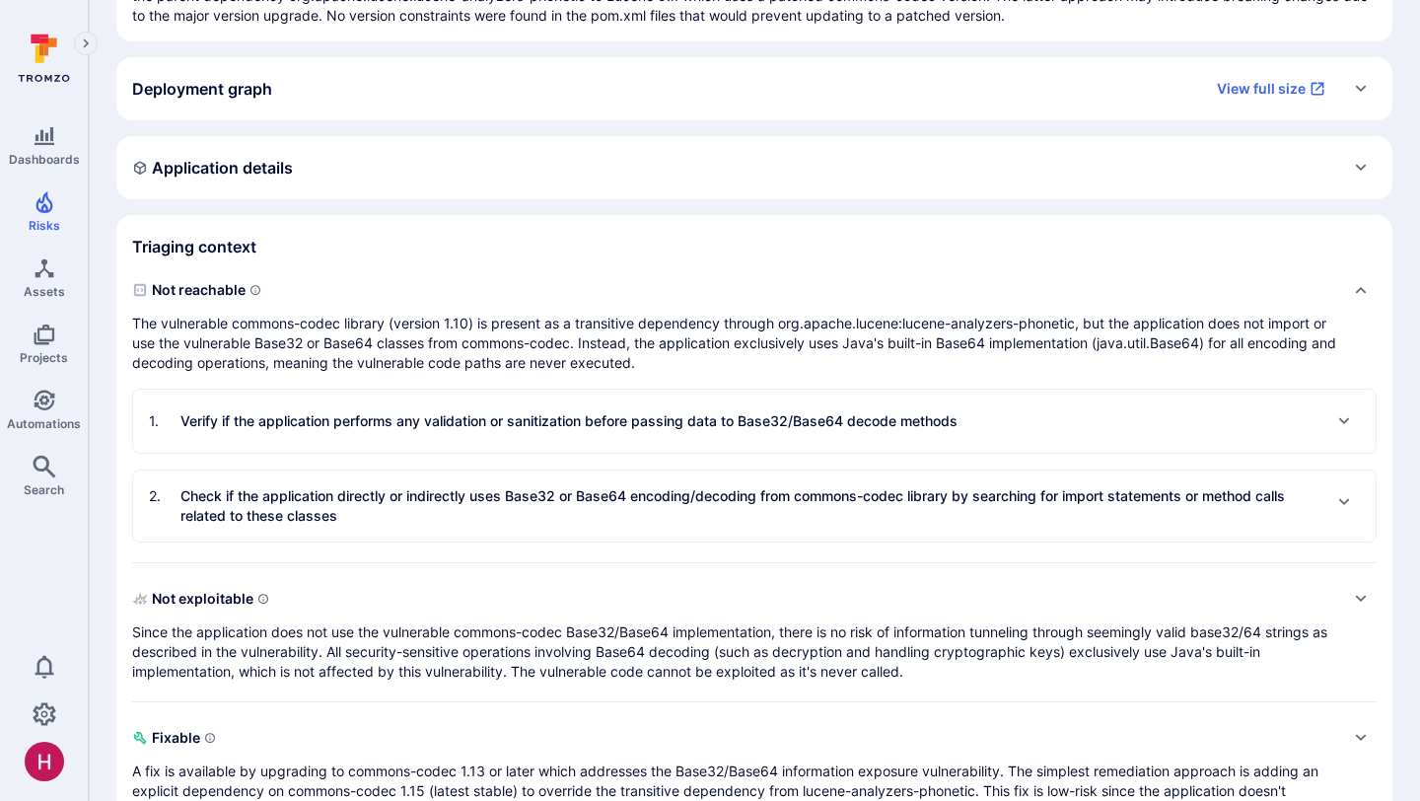
scroll to position [512, 0]
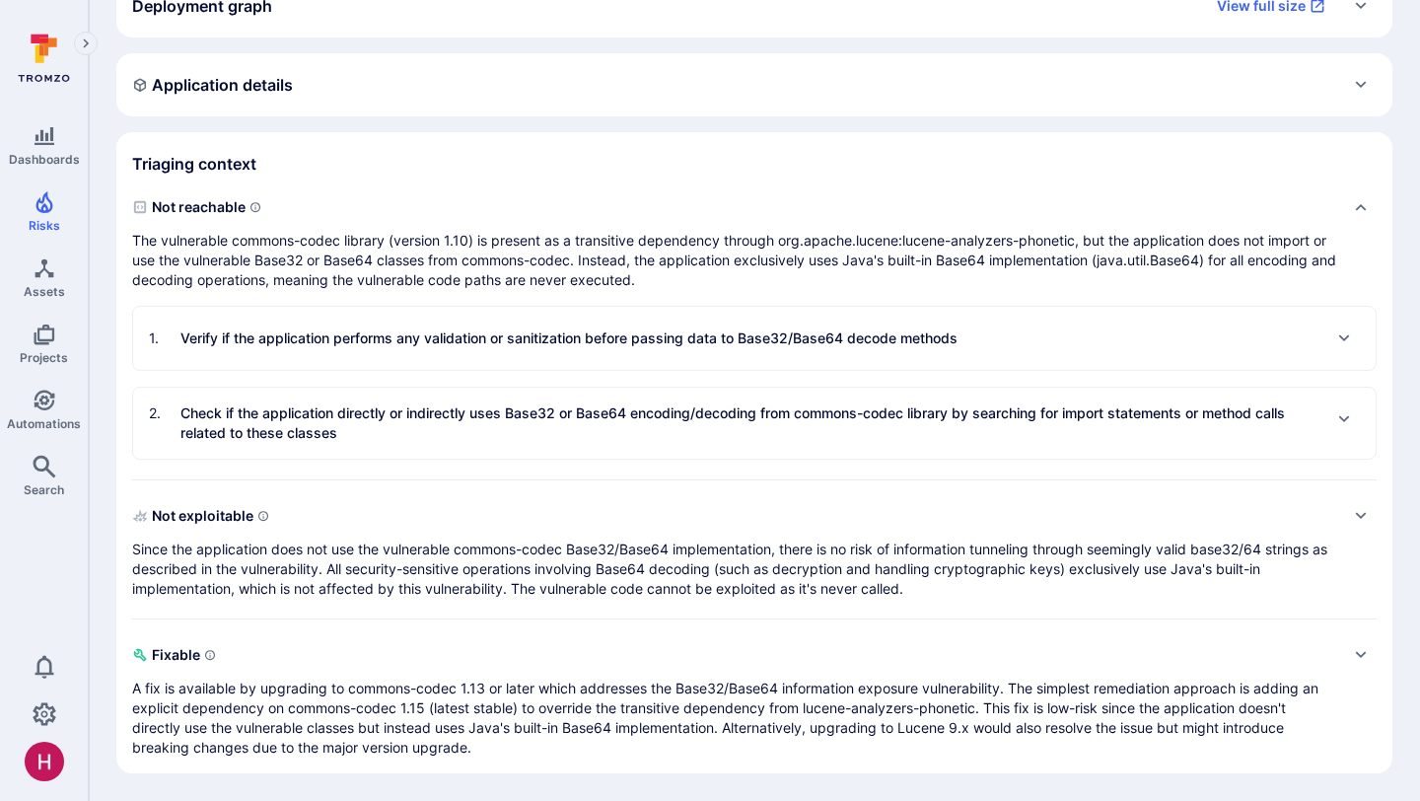
click at [730, 545] on p "Since the application does not use the vulnerable commons-codec Base32/Base64 i…" at bounding box center [734, 568] width 1205 height 59
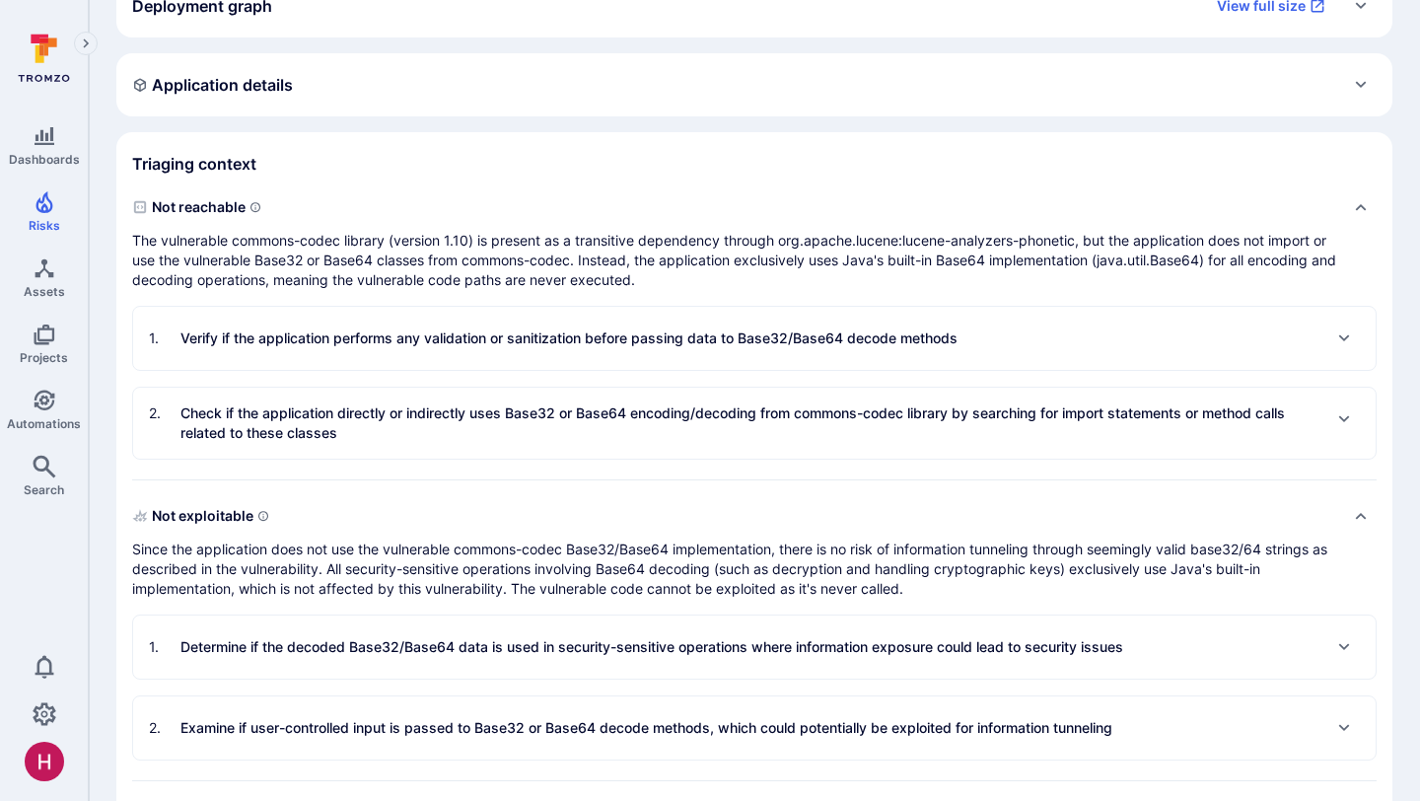
scroll to position [673, 0]
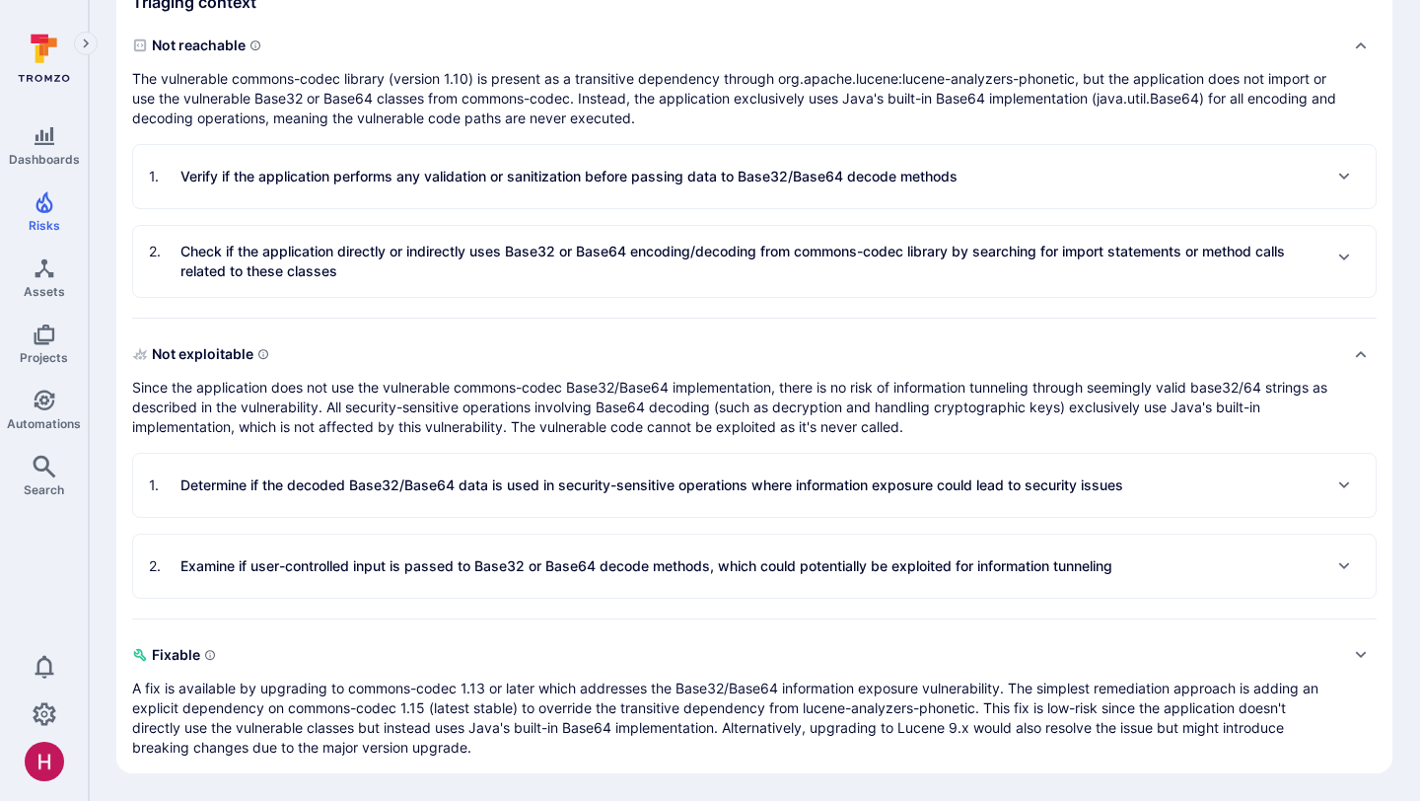
click at [714, 487] on p "Determine if the decoded Base32/Base64 data is used in security-sensitive opera…" at bounding box center [651, 485] width 943 height 20
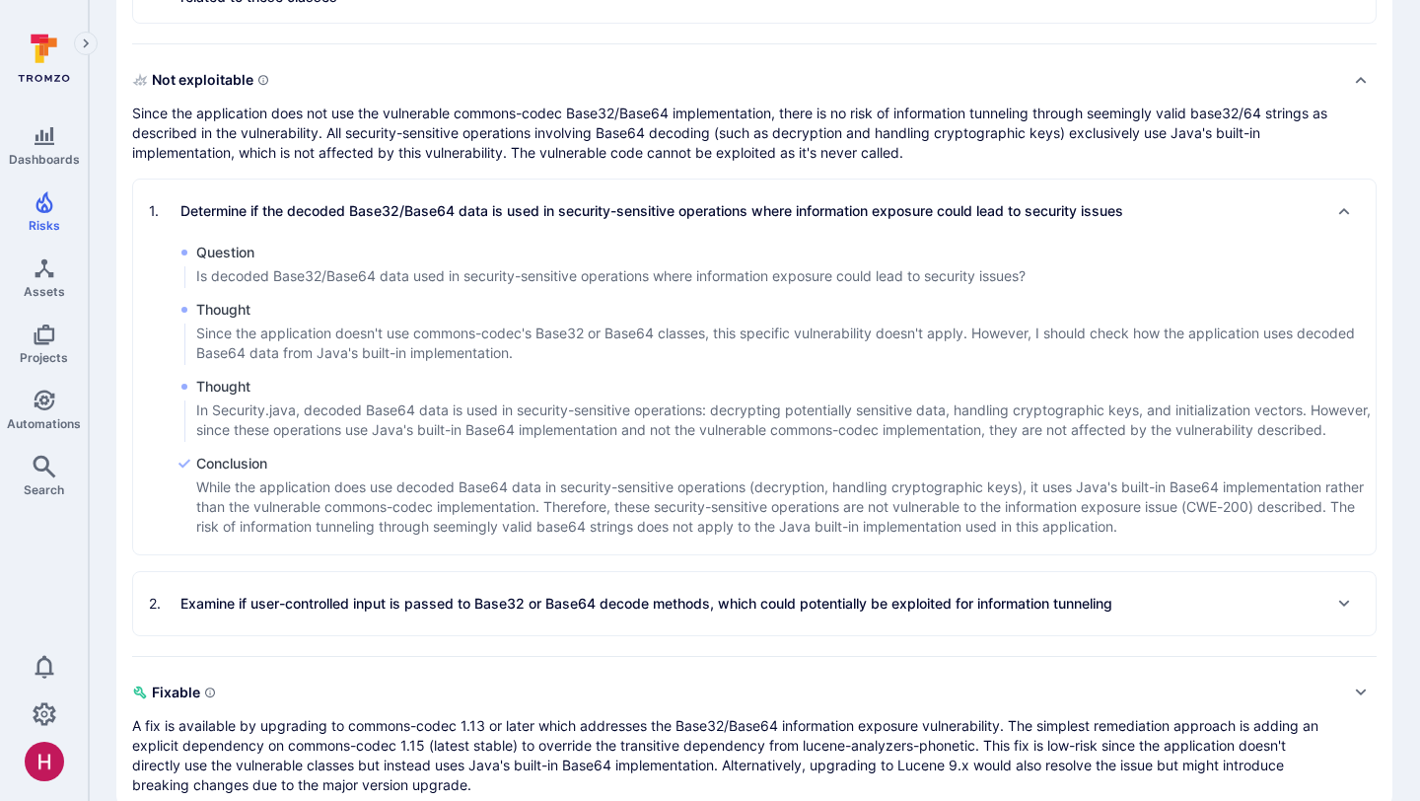
scroll to position [1005, 0]
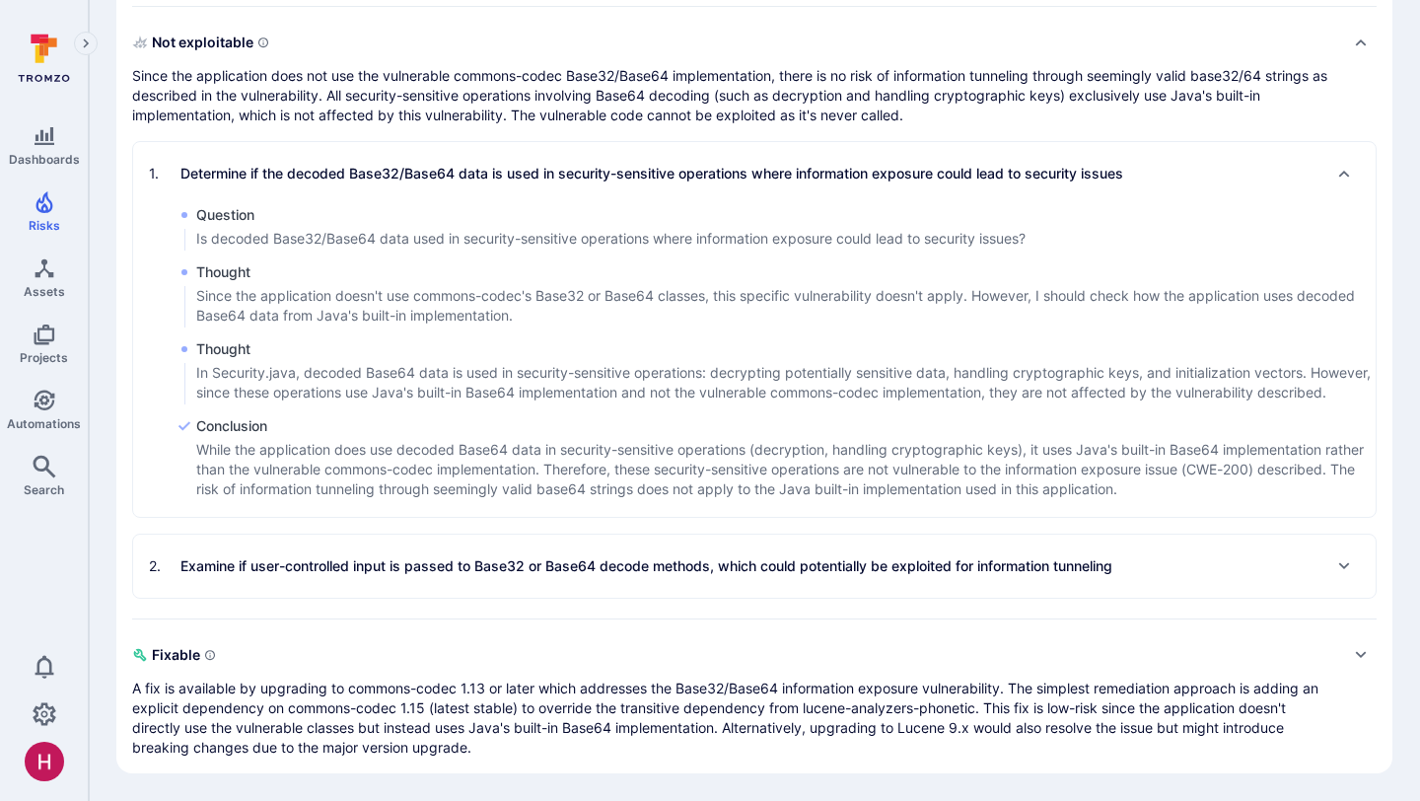
click at [728, 481] on p "While the application does use decoded Base64 data in security-sensitive operat…" at bounding box center [785, 469] width 1179 height 59
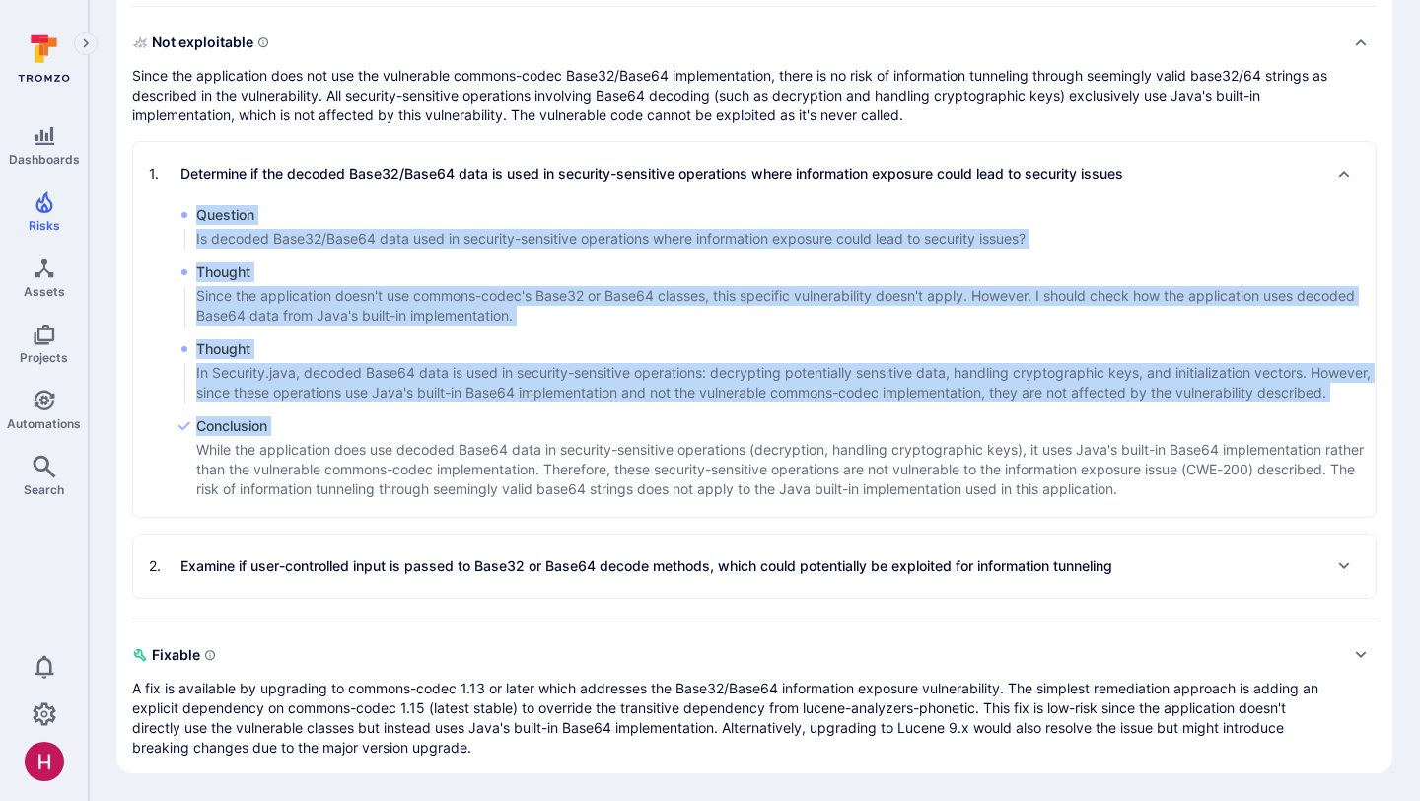
click at [728, 481] on p "While the application does use decoded Base64 data in security-sensitive operat…" at bounding box center [785, 469] width 1179 height 59
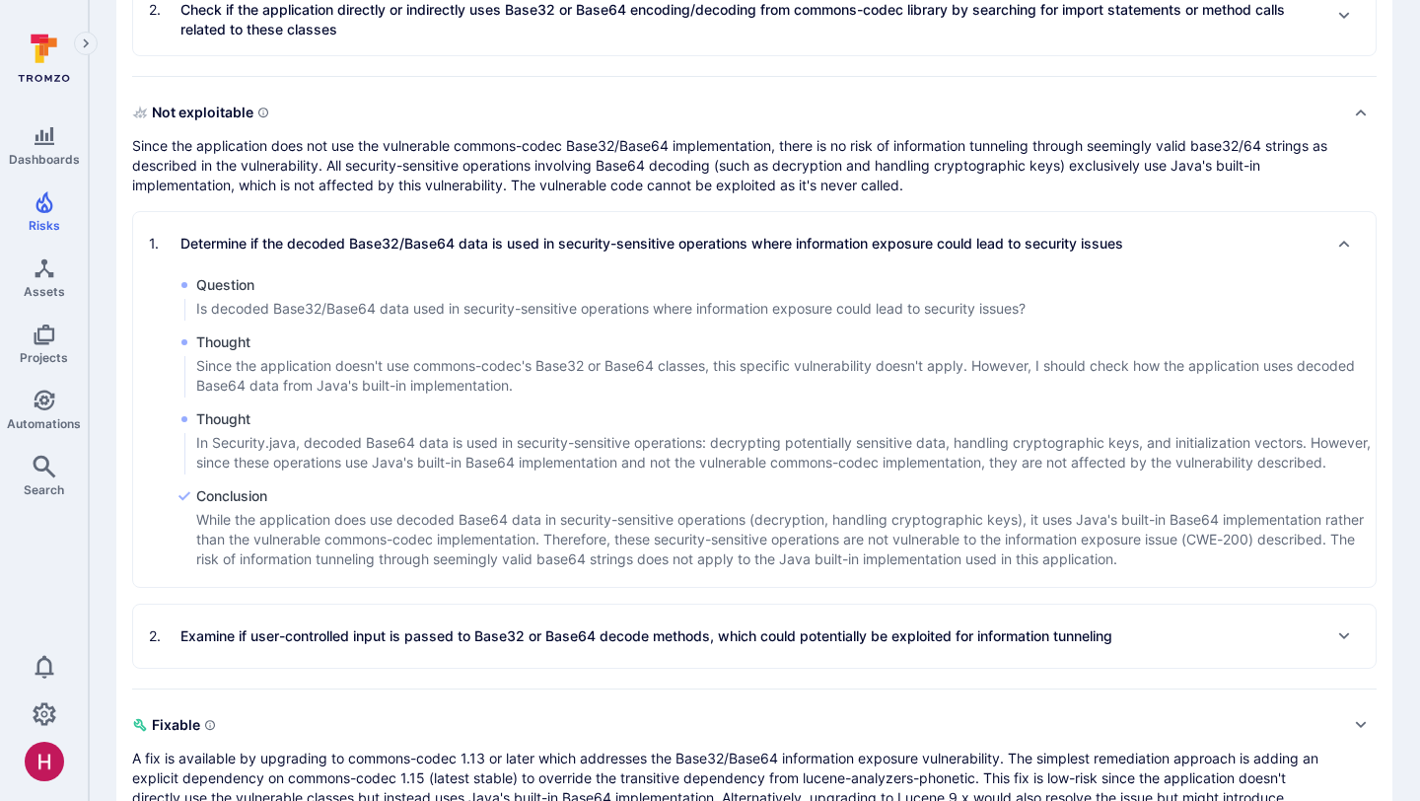
scroll to position [912, 0]
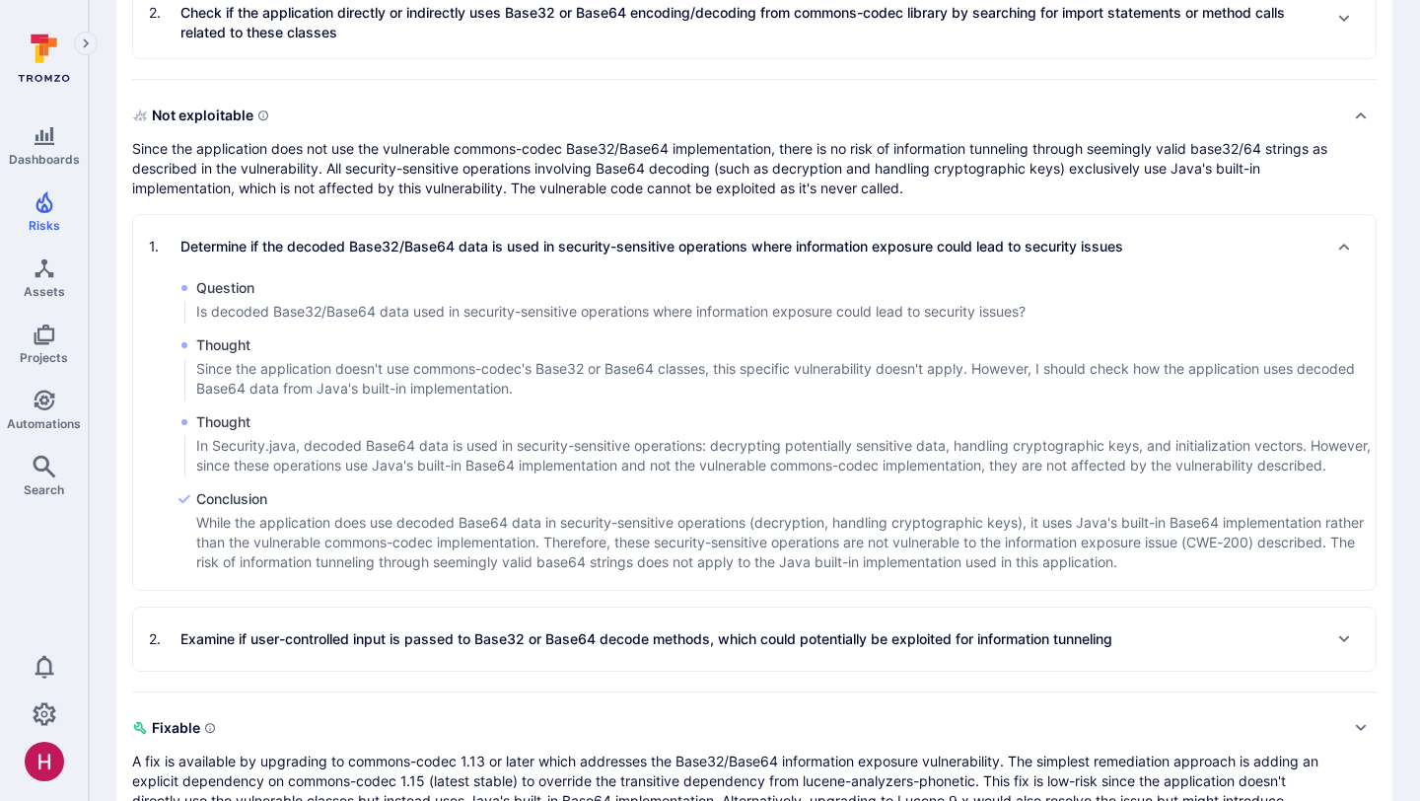
click at [653, 246] on p "Determine if the decoded Base32/Base64 data is used in security-sensitive opera…" at bounding box center [651, 247] width 943 height 20
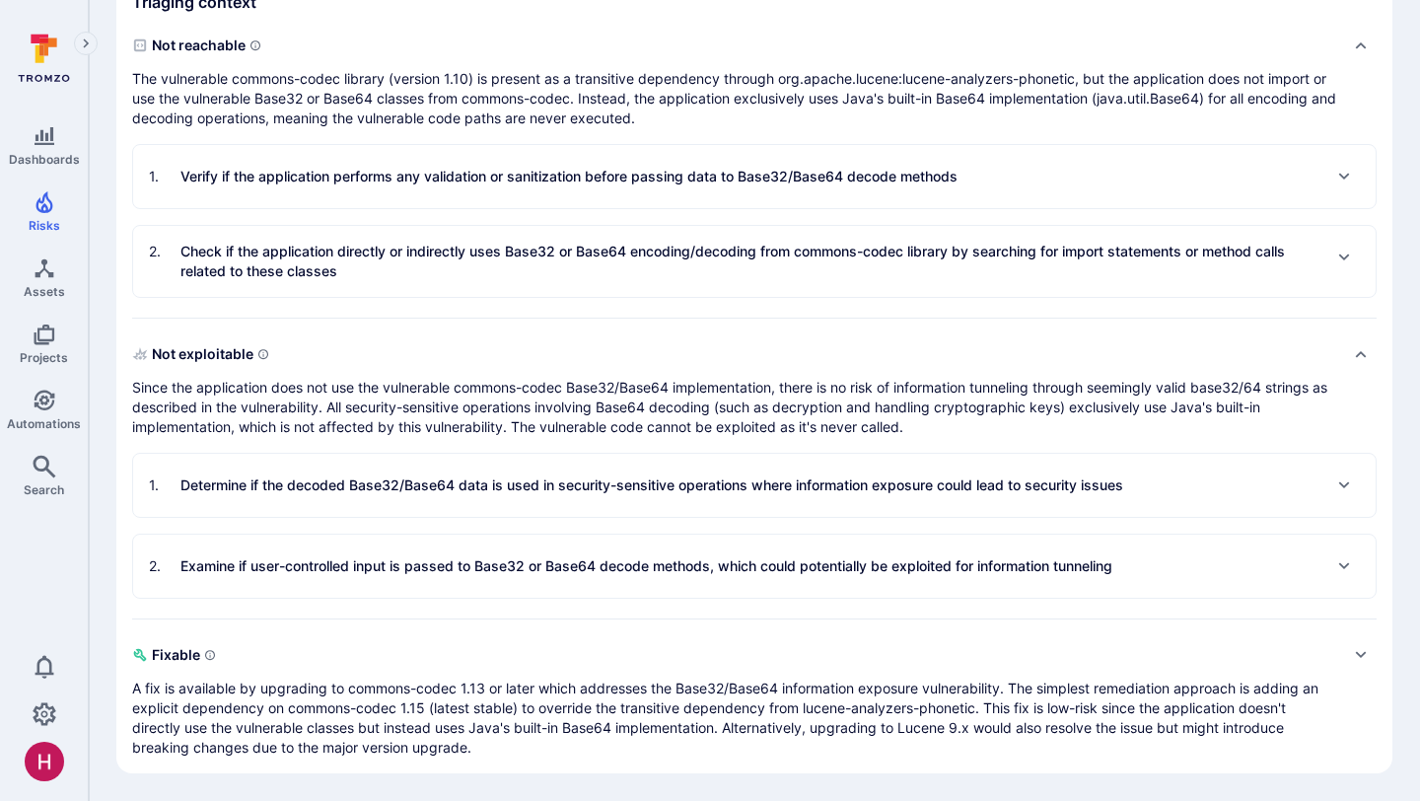
scroll to position [673, 0]
click at [662, 544] on div "2 . Examine if user-controlled input is passed to Base32 or Base64 decode metho…" at bounding box center [754, 565] width 1242 height 63
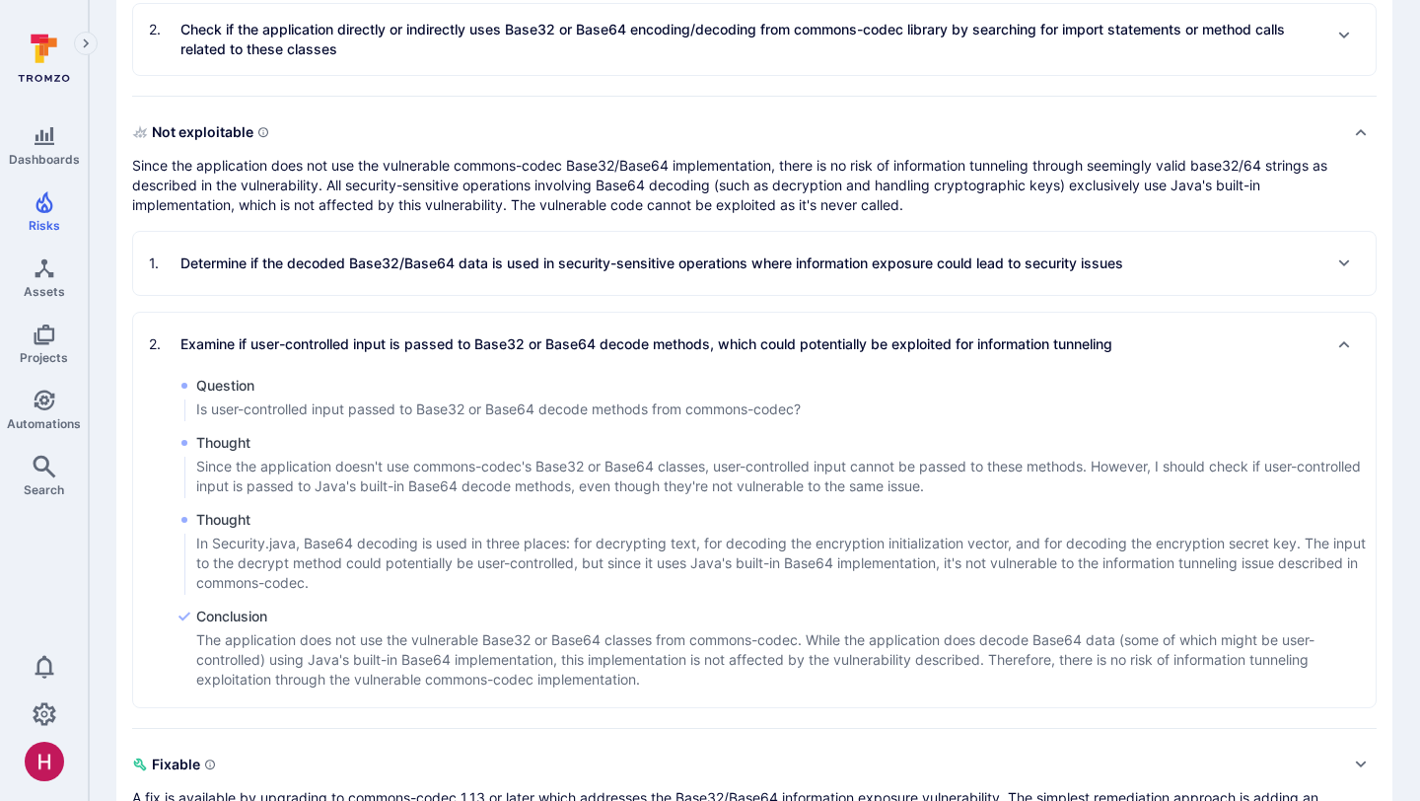
scroll to position [985, 0]
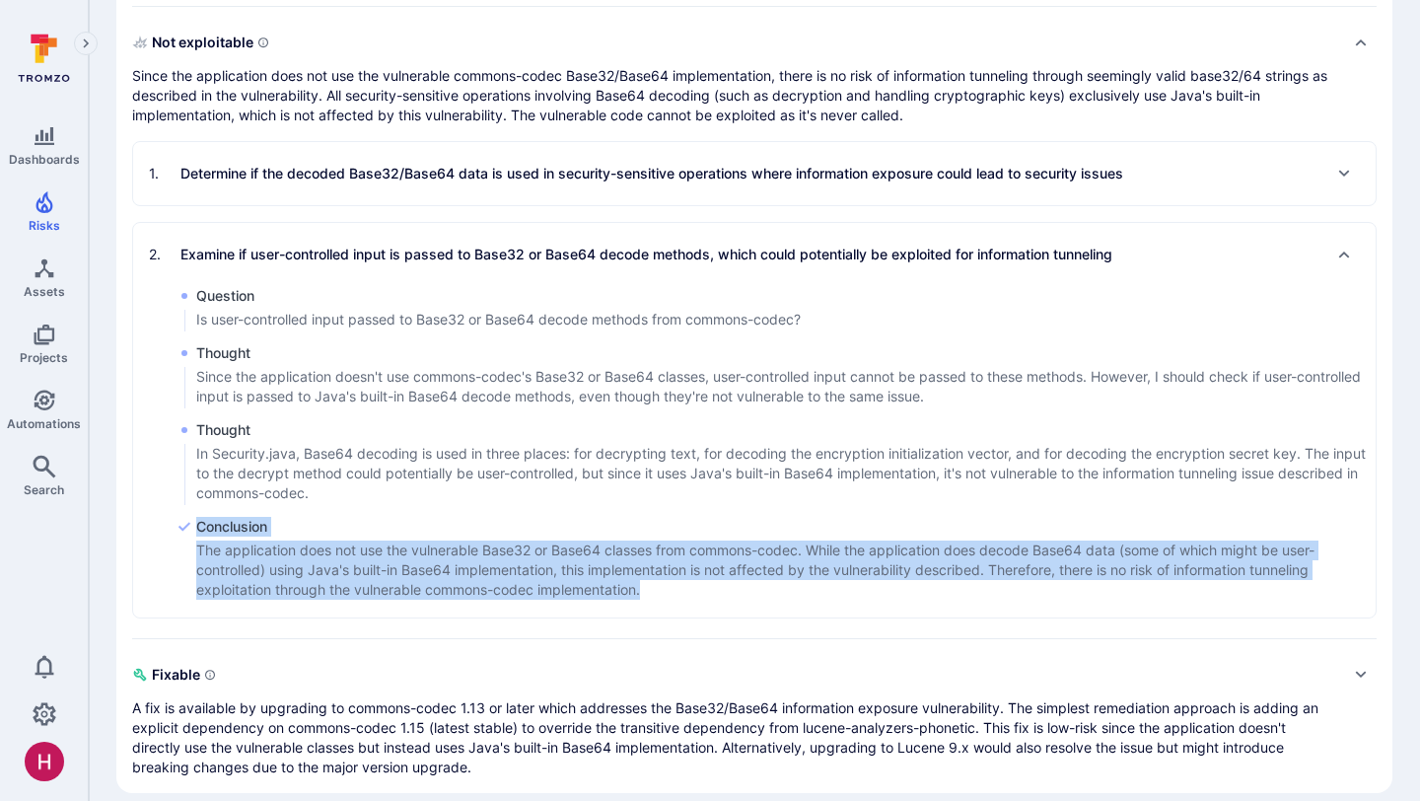
drag, startPoint x: 654, startPoint y: 595, endPoint x: 191, endPoint y: 545, distance: 465.1
click at [191, 545] on div "Conclusion The application does not use the vulnerable Base32 or Base64 classes…" at bounding box center [776, 559] width 1199 height 85
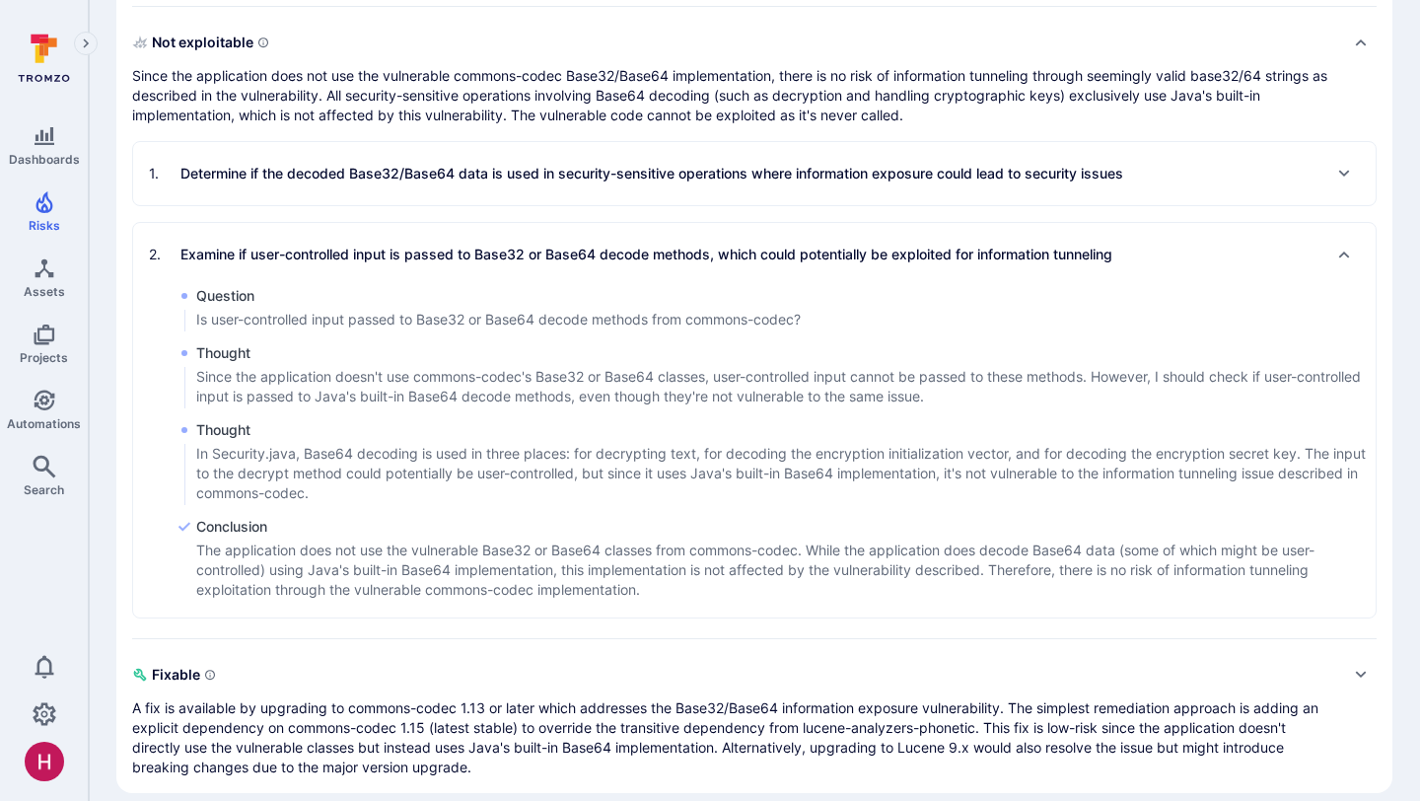
click at [233, 557] on p "The application does not use the vulnerable Base32 or Base64 classes from commo…" at bounding box center [785, 569] width 1179 height 59
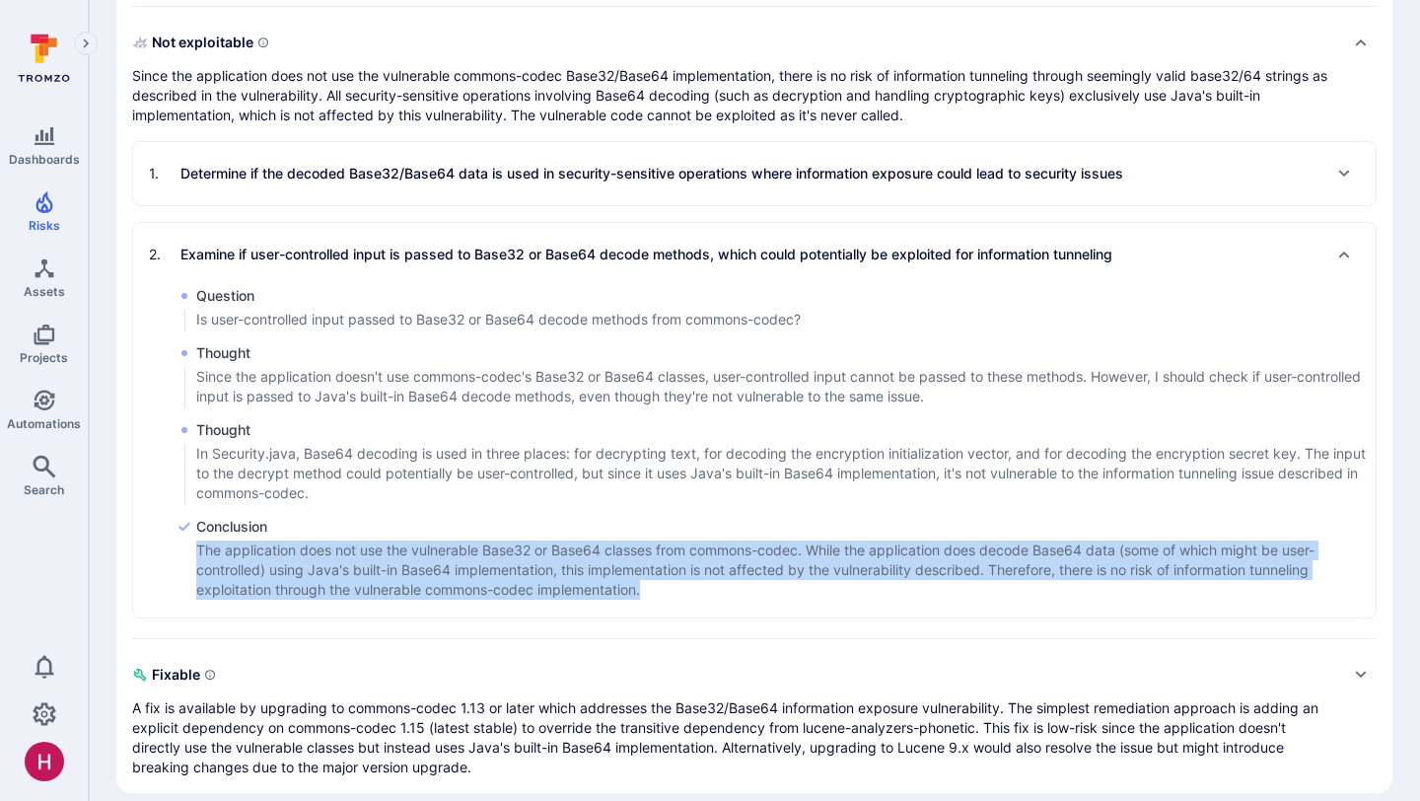
drag, startPoint x: 198, startPoint y: 548, endPoint x: 700, endPoint y: 586, distance: 503.3
click at [700, 586] on p "The application does not use the vulnerable Base32 or Base64 classes from commo…" at bounding box center [785, 569] width 1179 height 59
click at [700, 587] on p "The application does not use the vulnerable Base32 or Base64 classes from commo…" at bounding box center [785, 569] width 1179 height 59
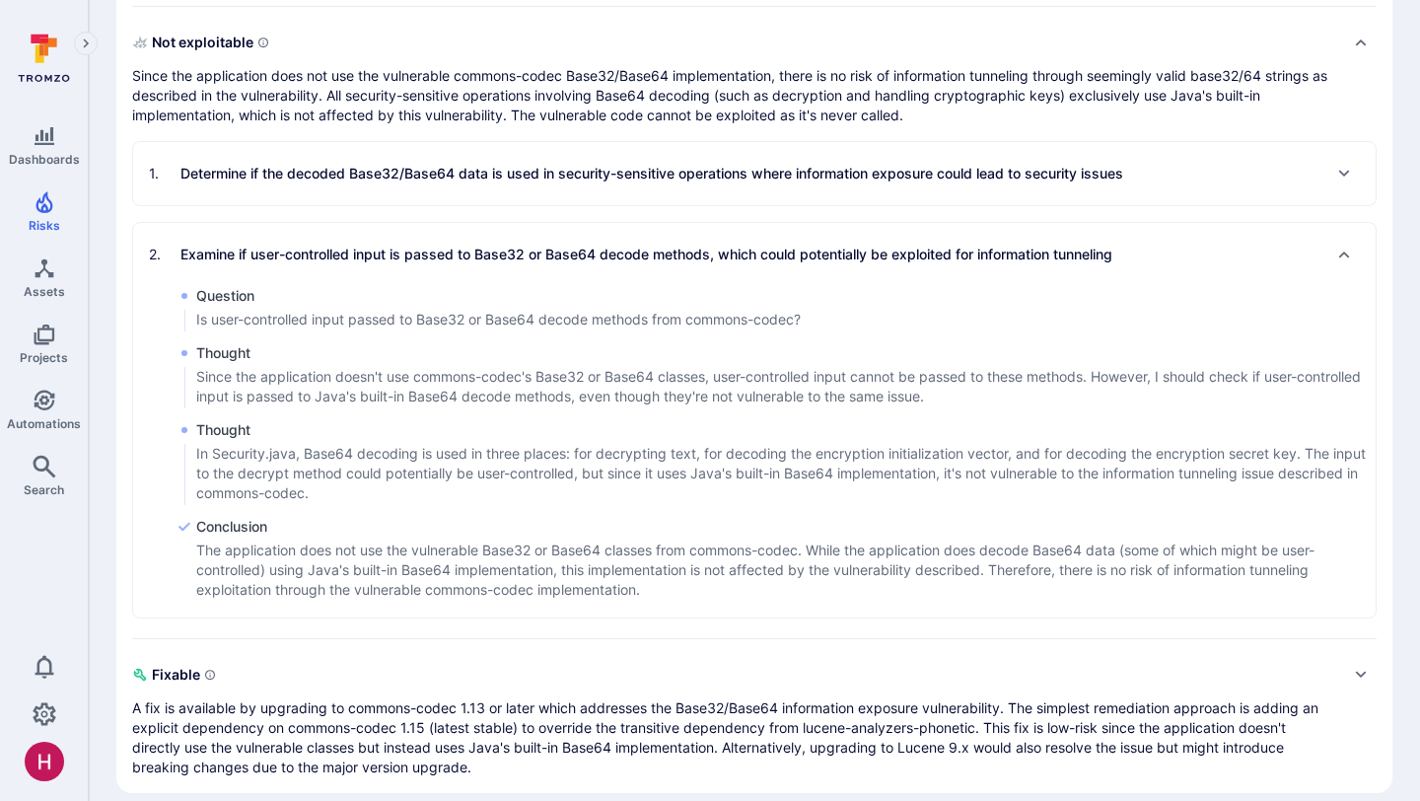
scroll to position [1005, 0]
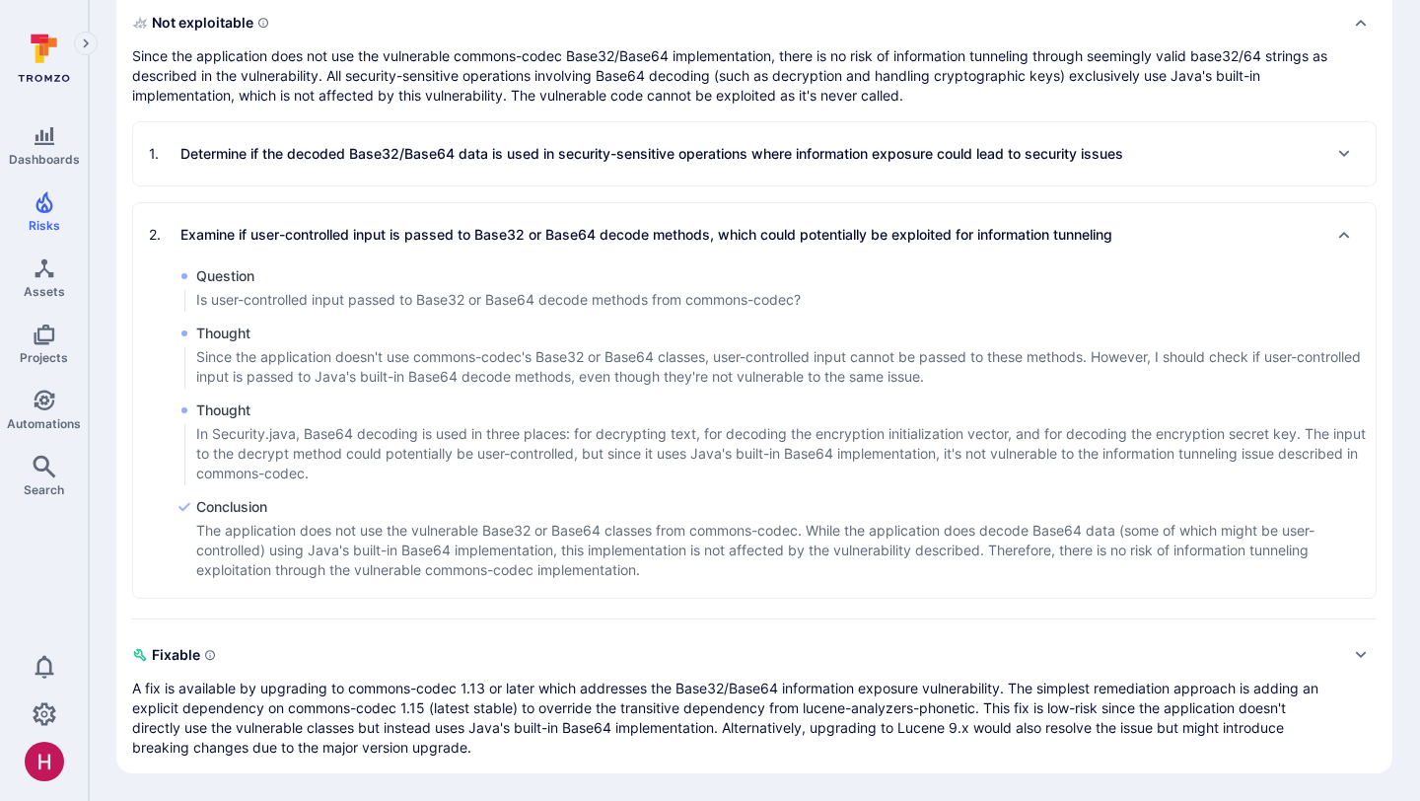
click at [472, 248] on div "2 . Examine if user-controlled input is passed to Base32 or Base64 decode metho…" at bounding box center [630, 235] width 963 height 32
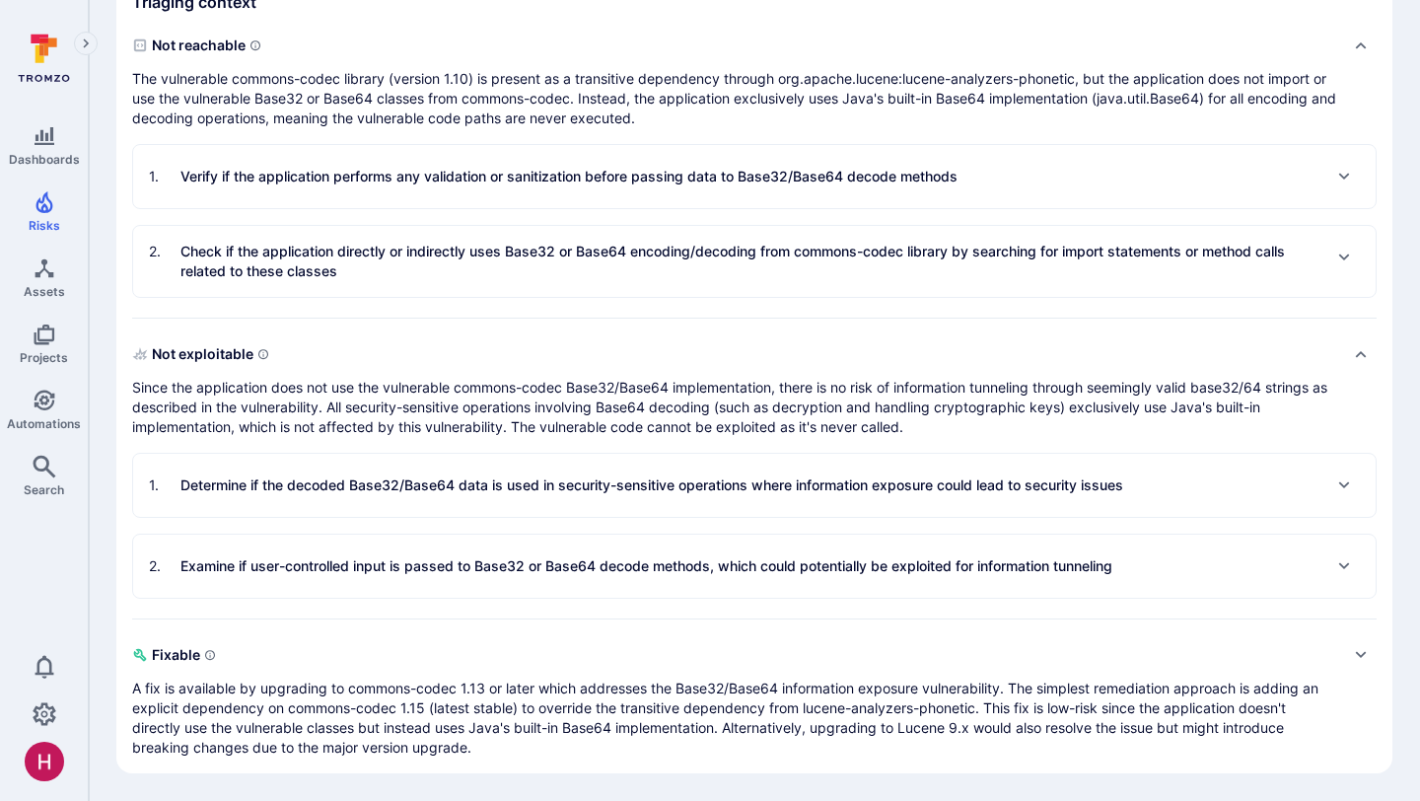
click at [545, 721] on p "A fix is available by upgrading to commons-codec 1.13 or later which addresses …" at bounding box center [734, 717] width 1205 height 79
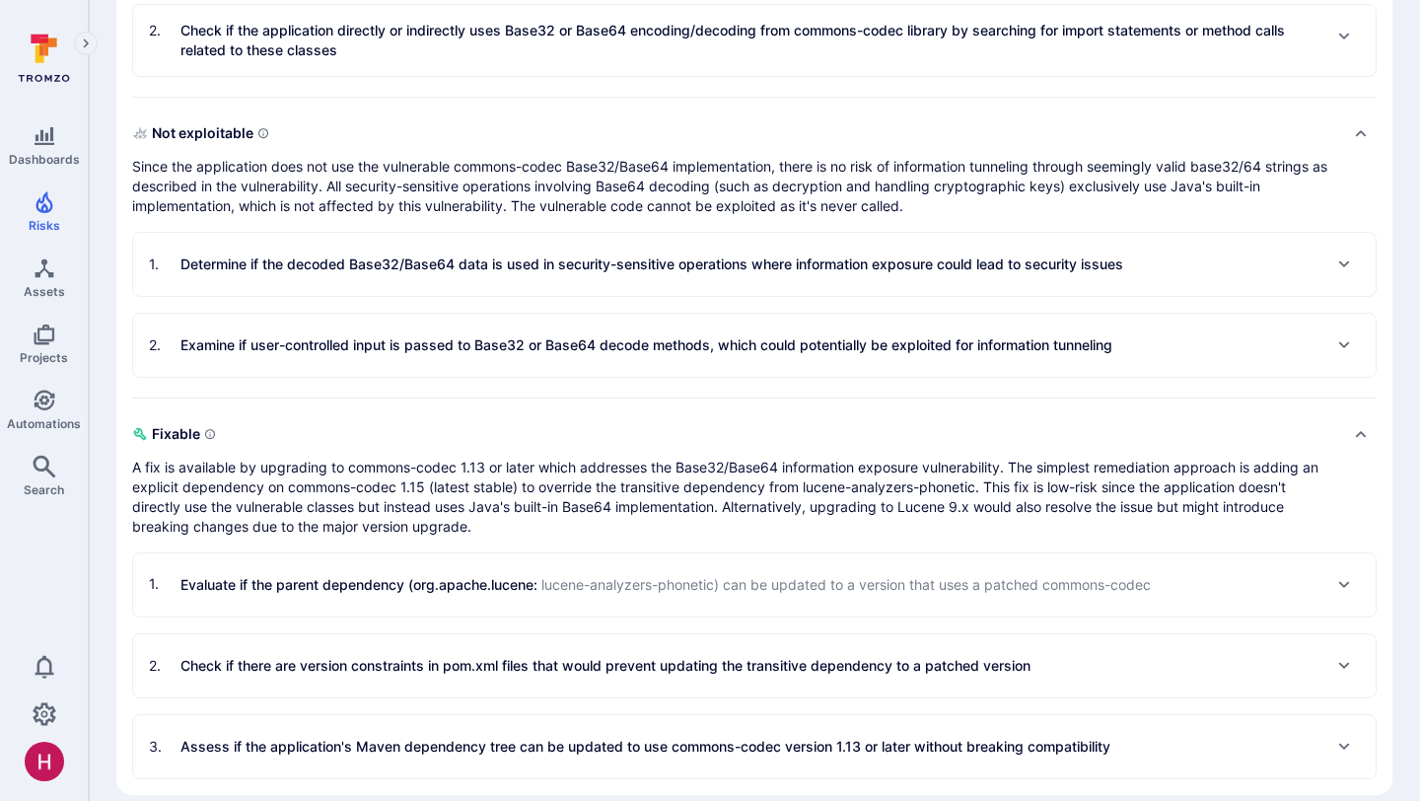
scroll to position [916, 0]
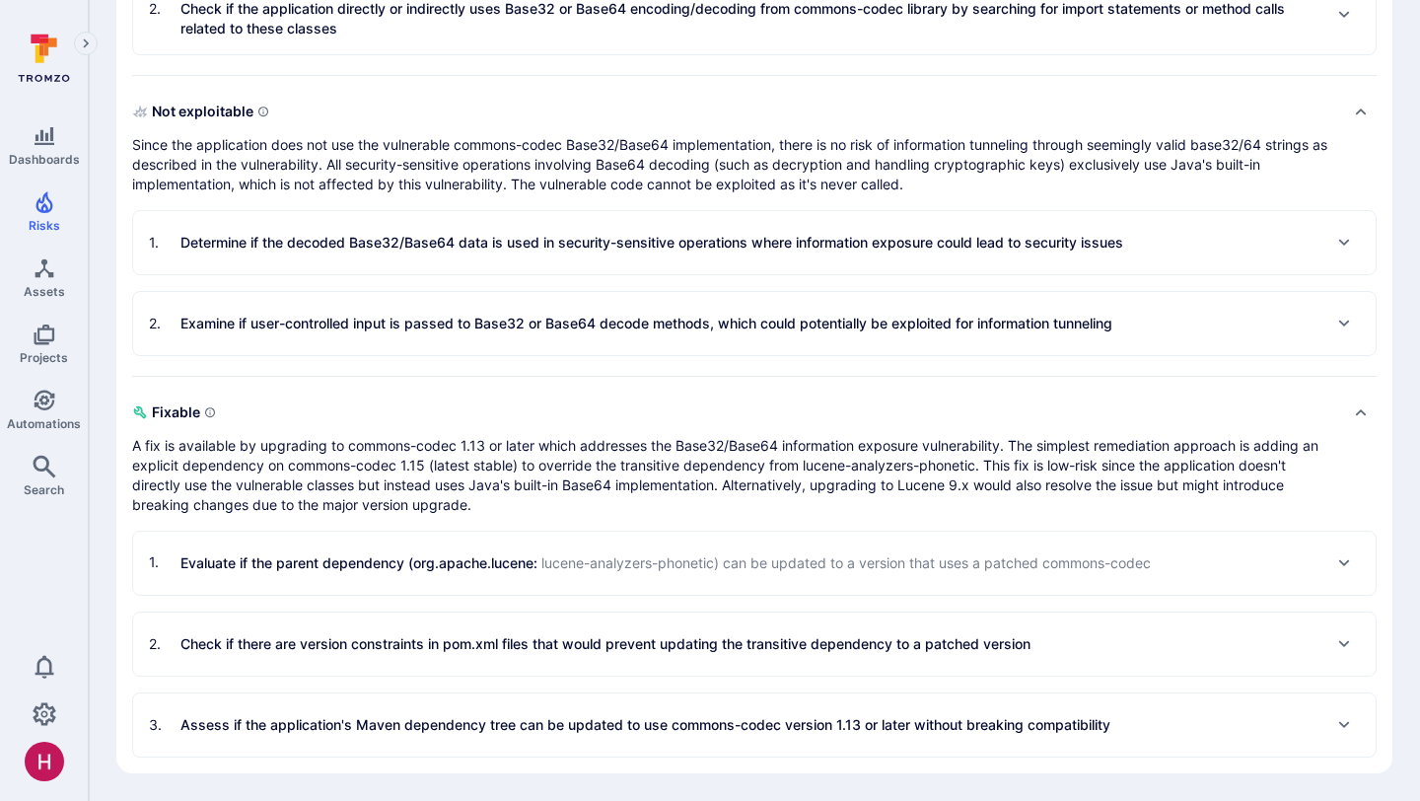
click at [489, 558] on p "Evaluate if the parent dependency (org.apache.lucene : lucene-analyzers-phoneti…" at bounding box center [665, 562] width 970 height 21
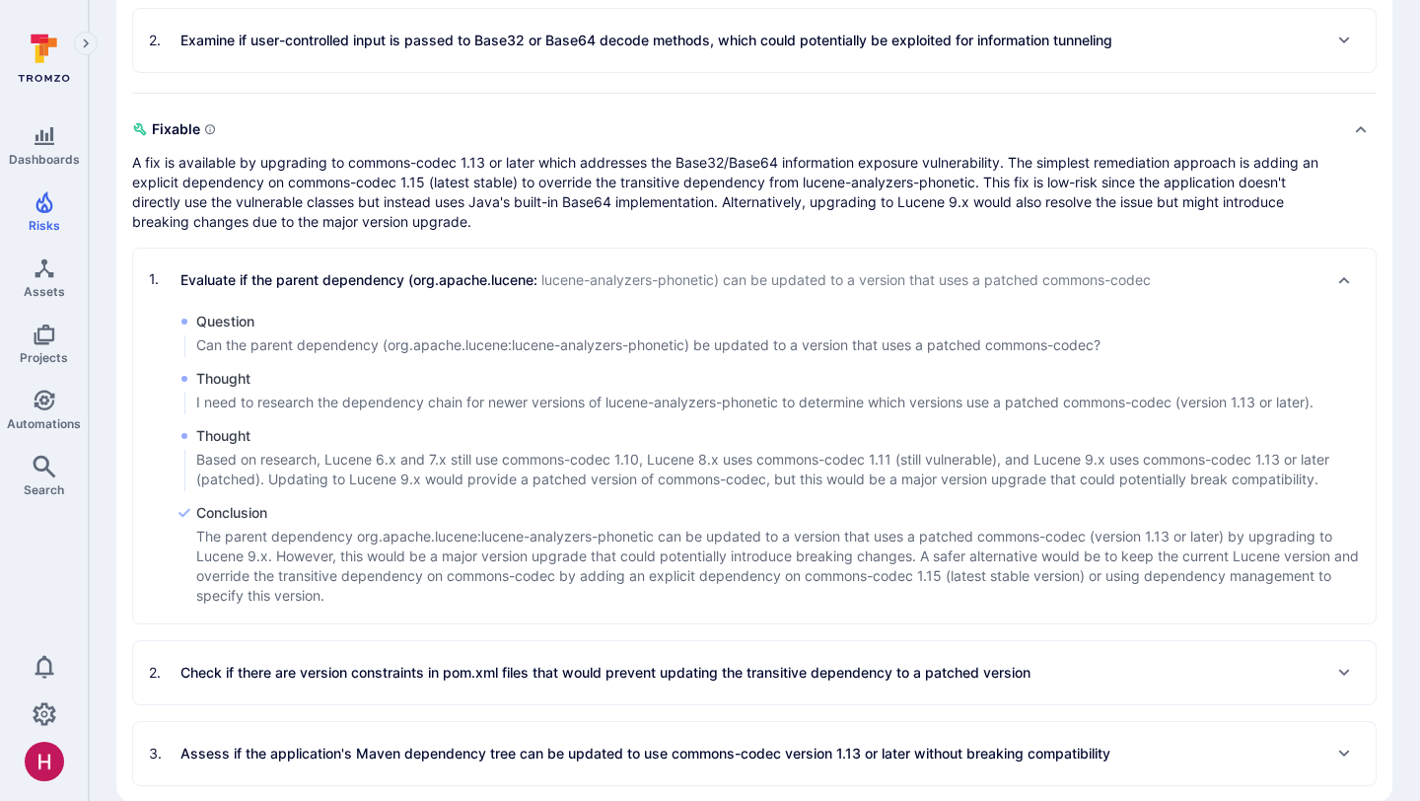
scroll to position [1228, 0]
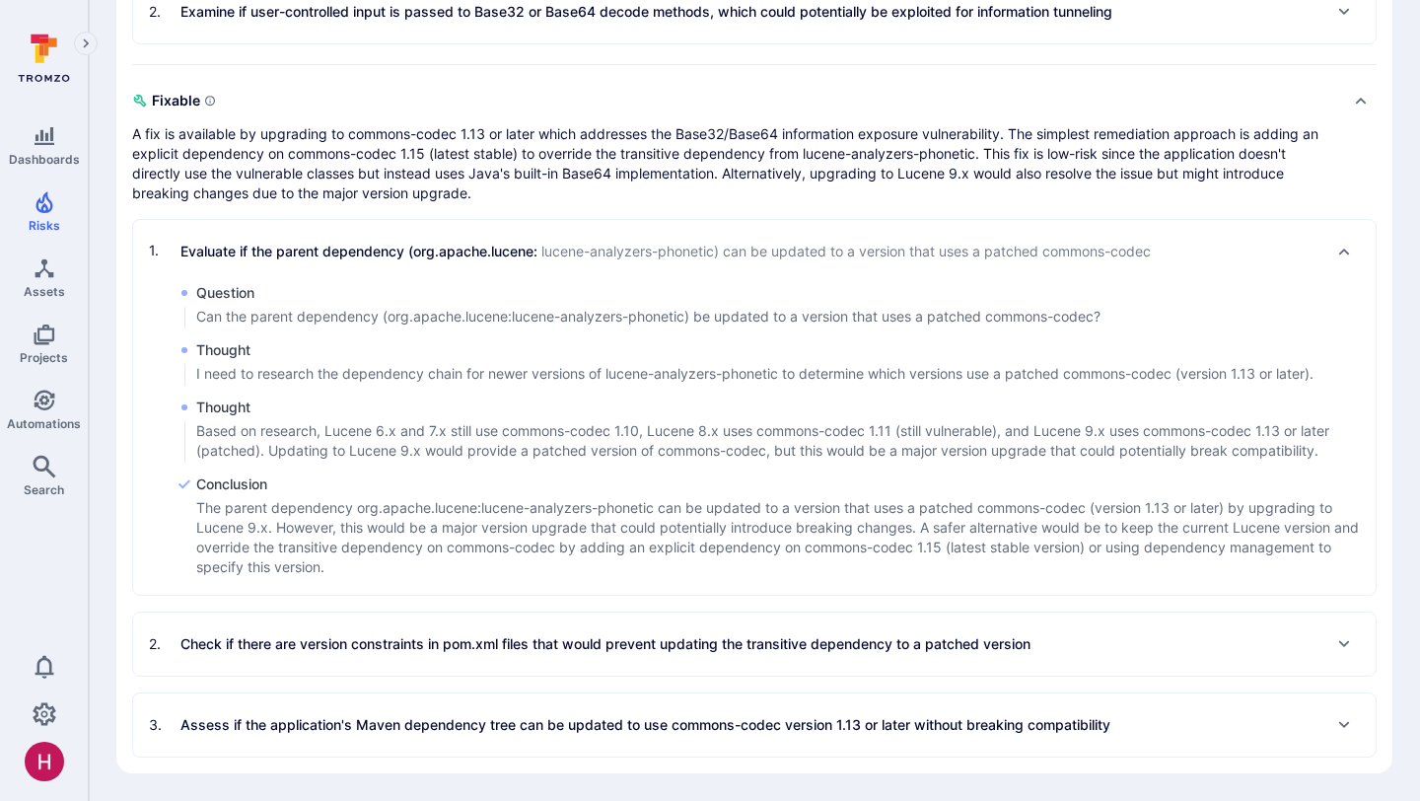
click at [546, 747] on div "3 . Assess if the application's Maven dependency tree can be updated to use com…" at bounding box center [754, 724] width 1242 height 63
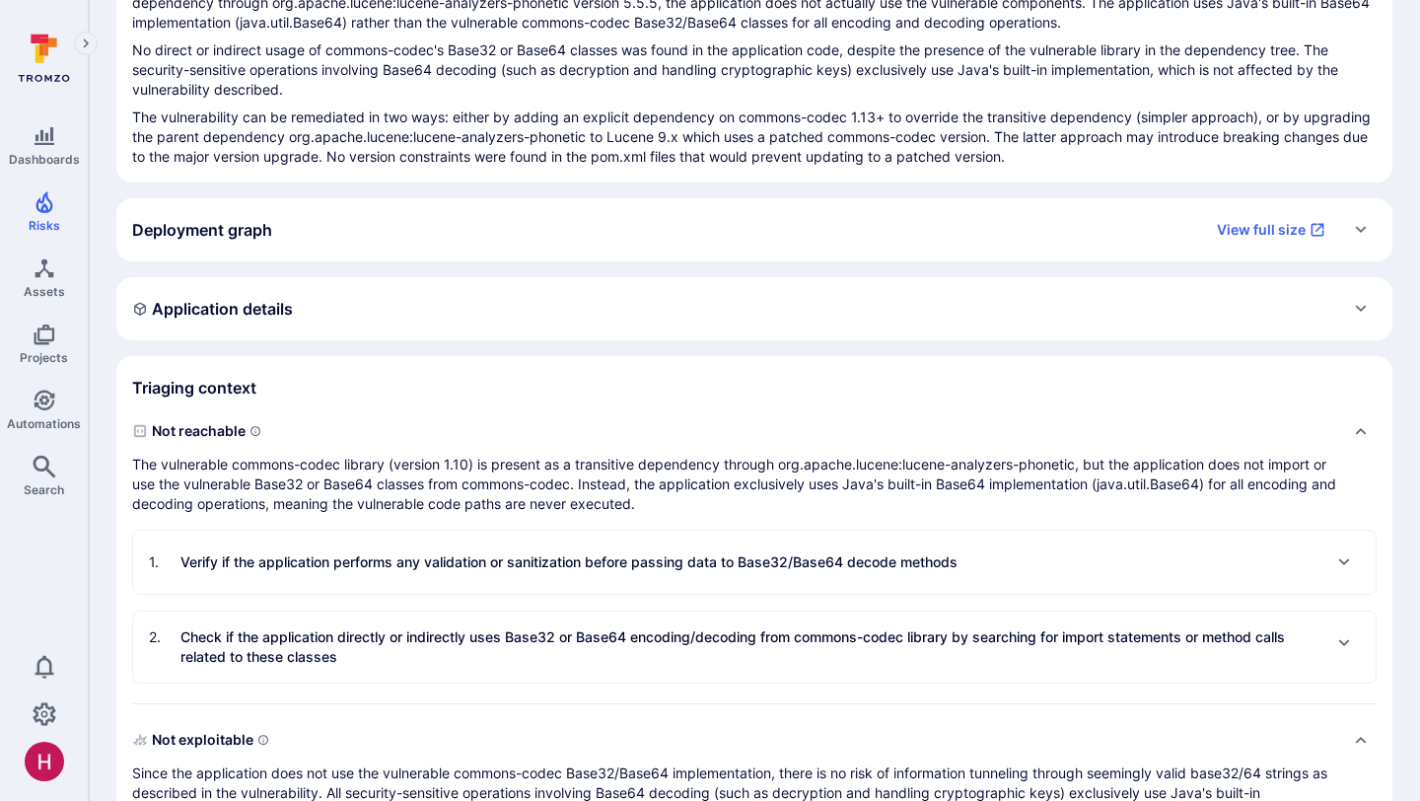
scroll to position [120, 0]
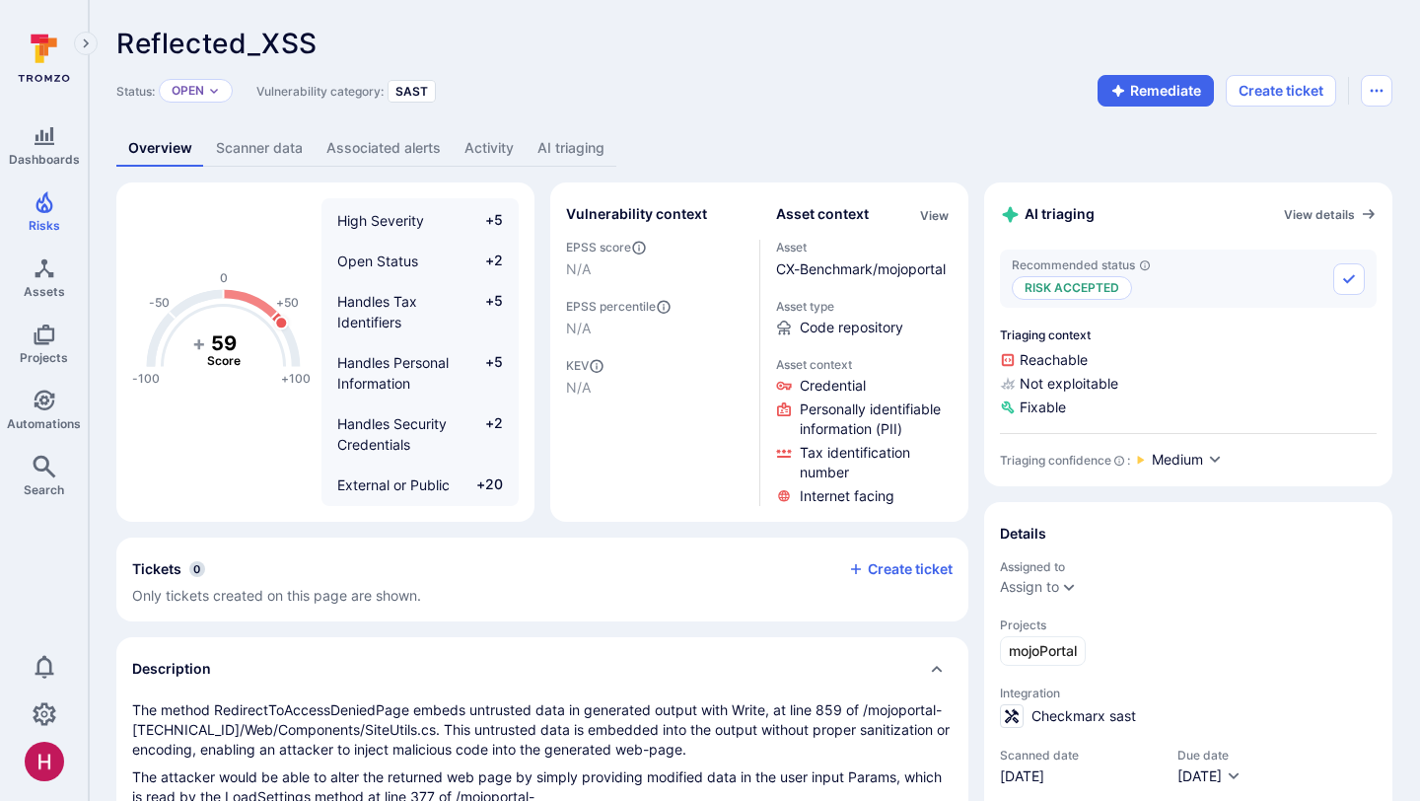
click at [571, 147] on link "AI triaging" at bounding box center [571, 148] width 91 height 36
